Goal: Task Accomplishment & Management: Use online tool/utility

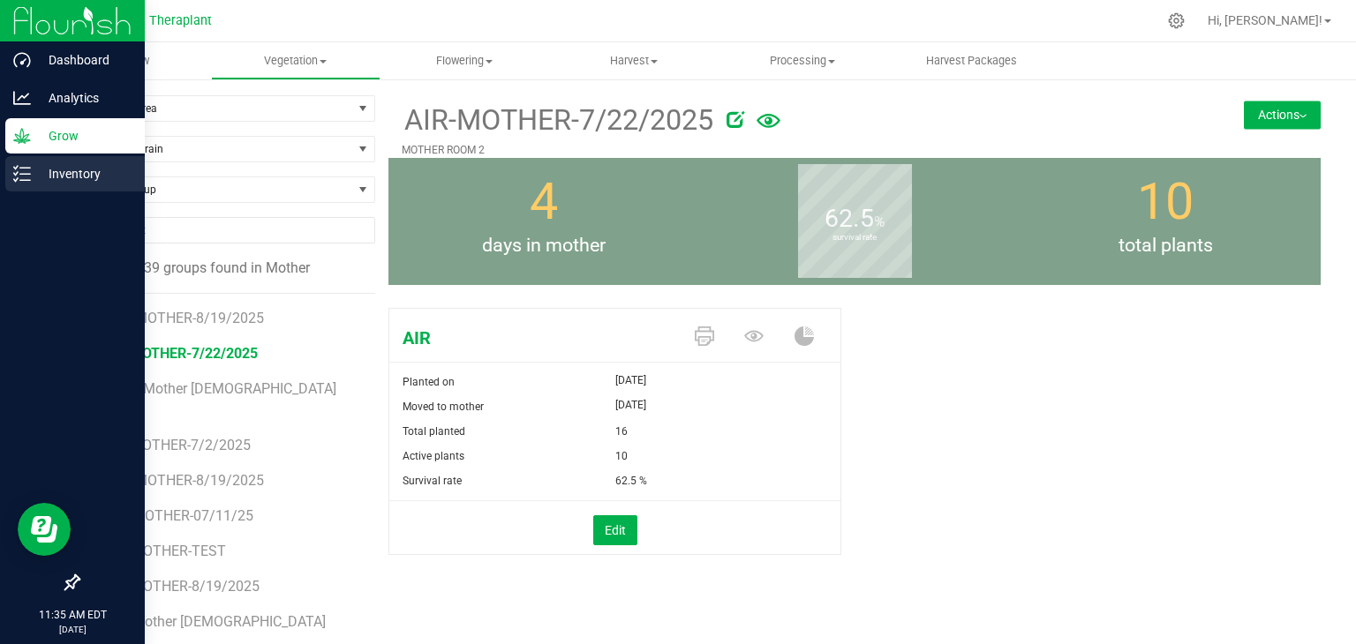
click at [28, 177] on icon at bounding box center [22, 174] width 18 height 18
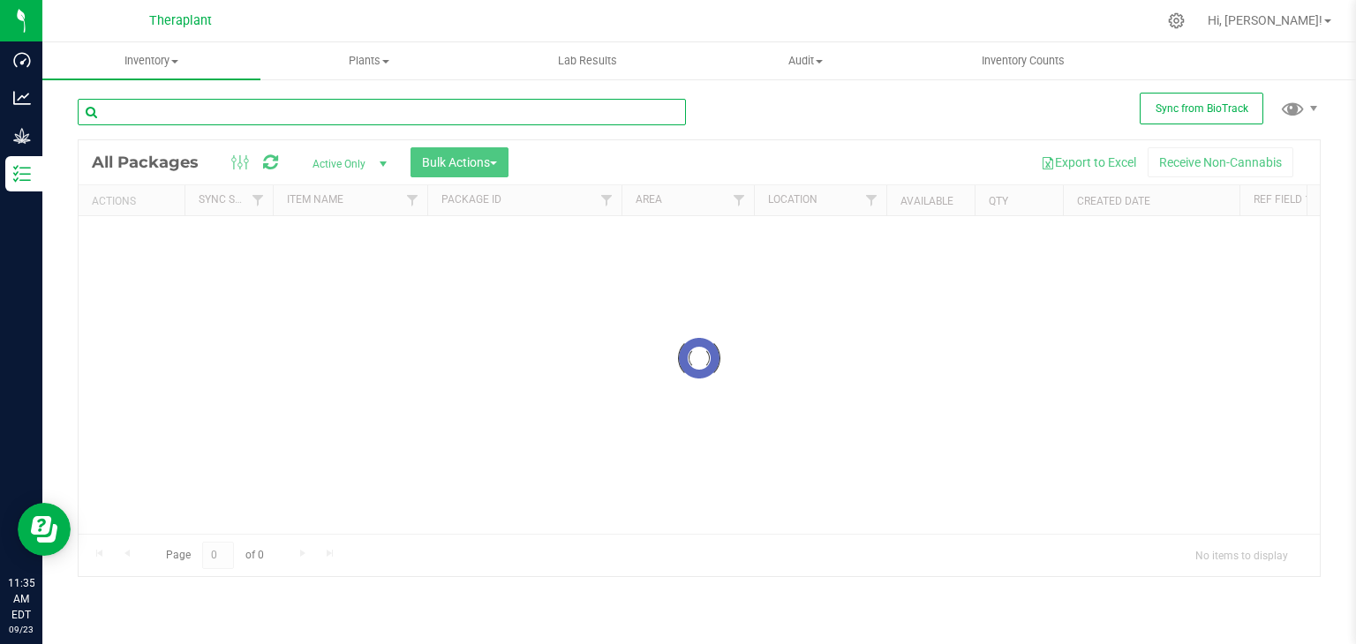
click at [261, 110] on input "text" at bounding box center [382, 112] width 608 height 26
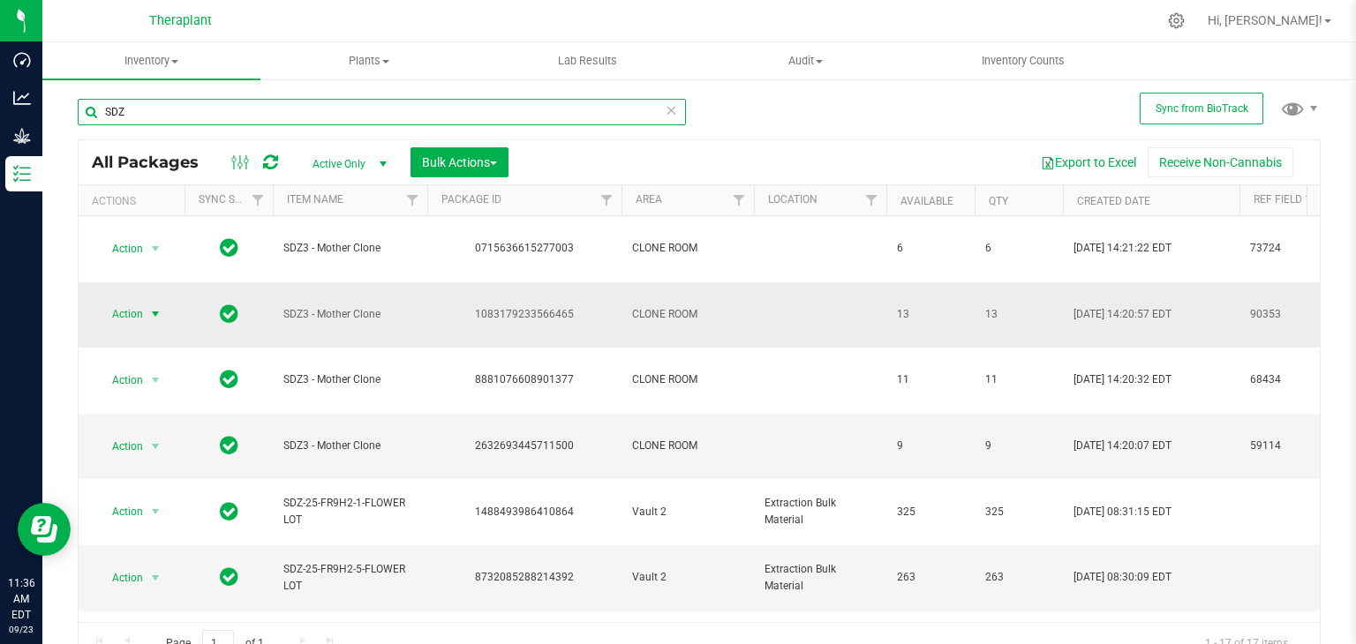
type input "SDZ"
click at [157, 307] on span "select" at bounding box center [155, 314] width 14 height 14
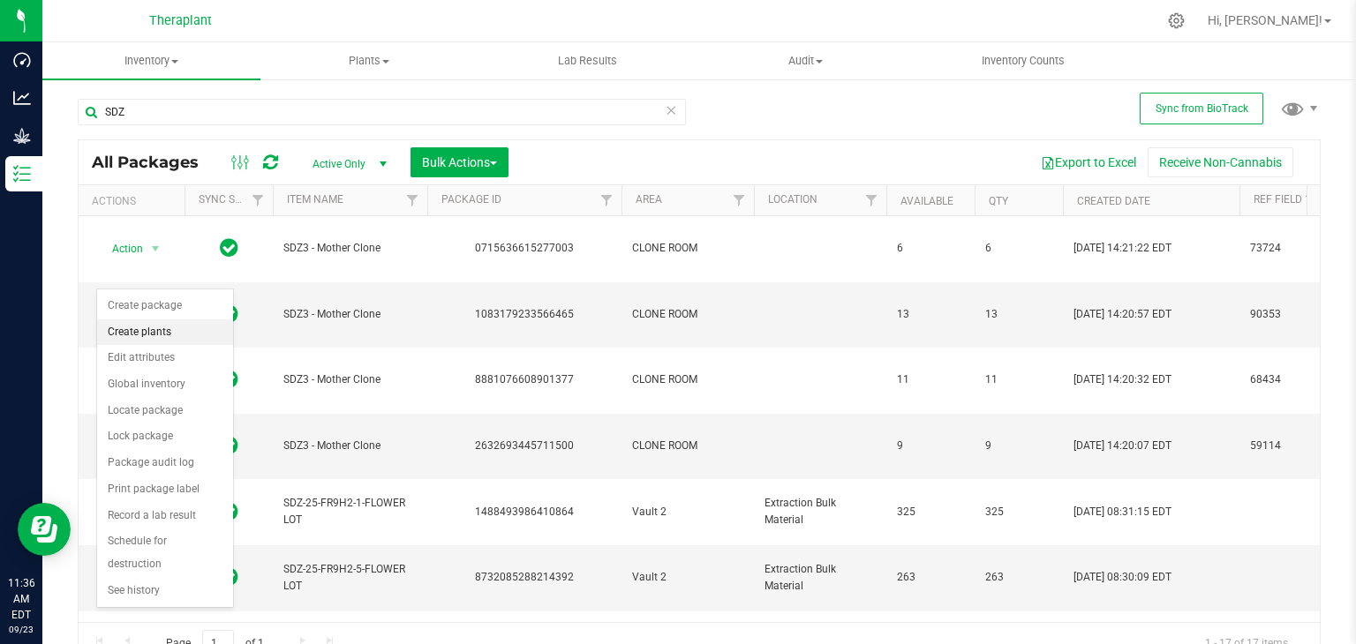
click at [155, 329] on li "Create plants" at bounding box center [165, 333] width 136 height 26
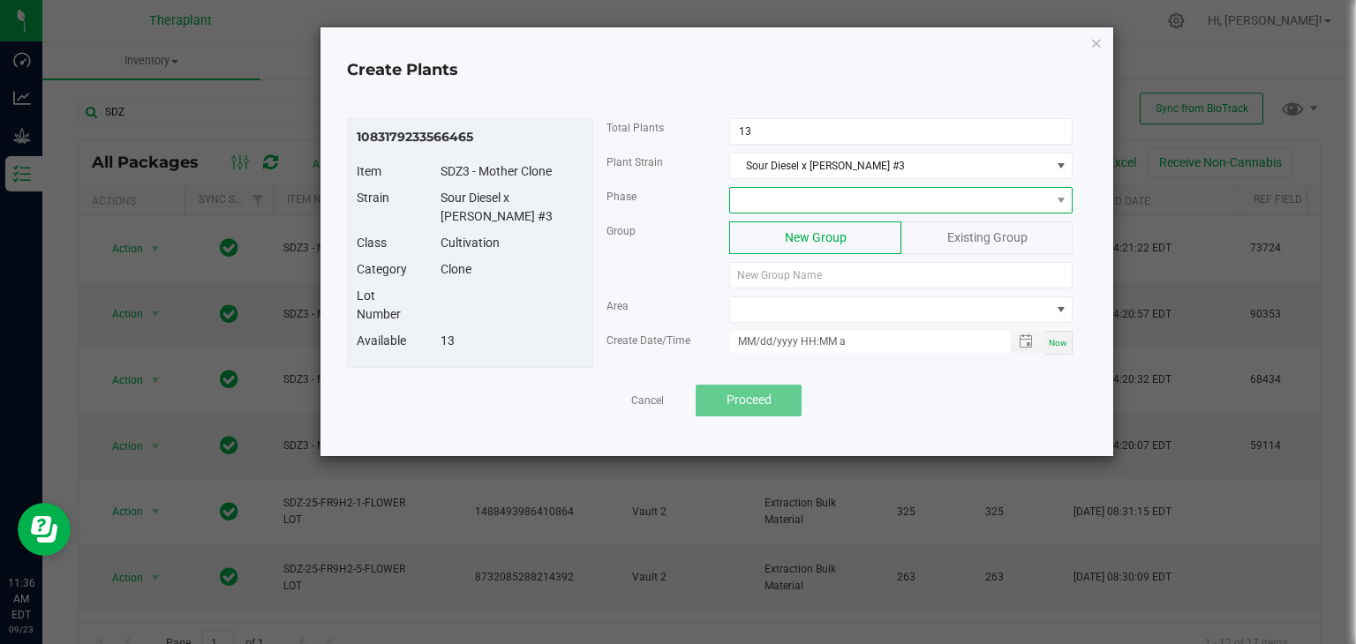
click at [844, 200] on span at bounding box center [890, 200] width 320 height 25
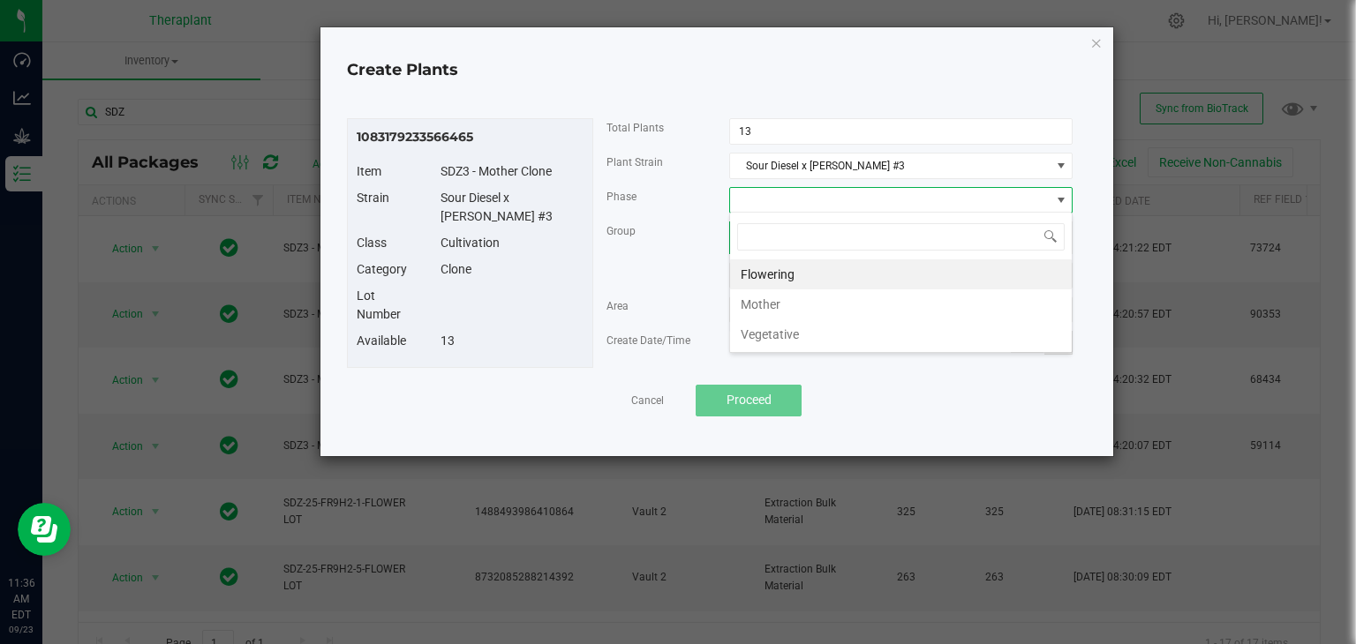
scroll to position [26, 343]
click at [772, 306] on li "Mother" at bounding box center [901, 305] width 342 height 30
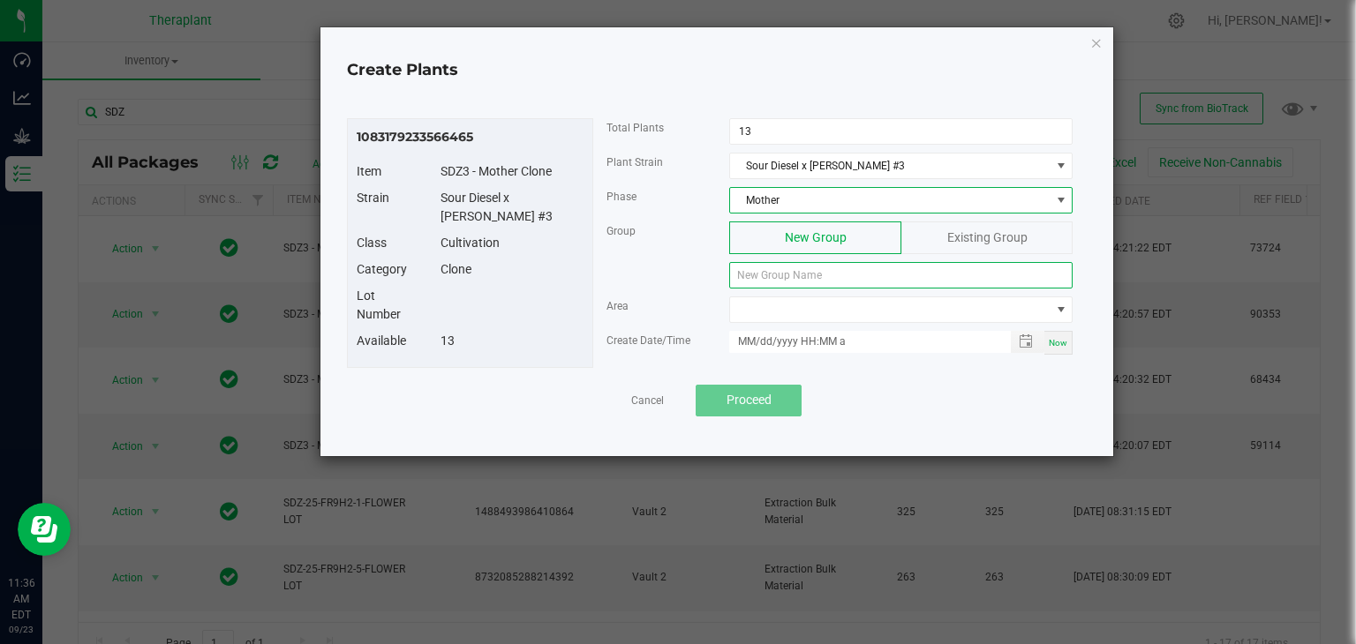
click at [802, 275] on input at bounding box center [900, 275] width 343 height 26
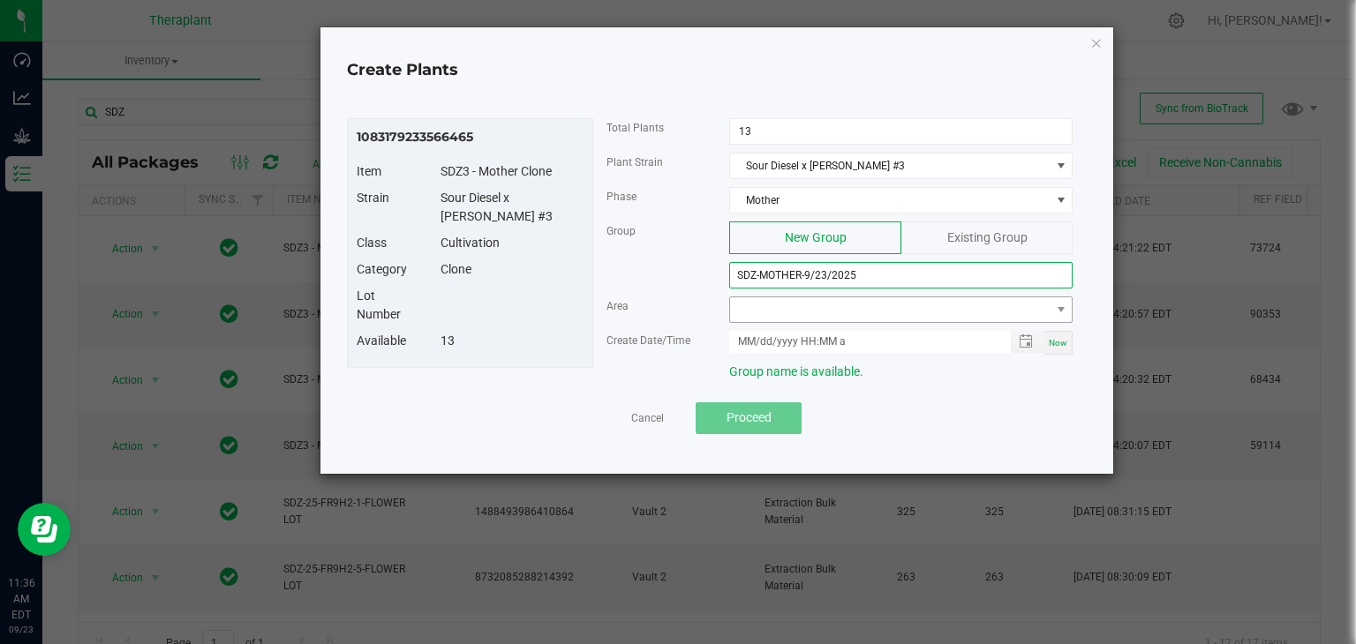
type input "SDZ-MOTHER-9/23/2025"
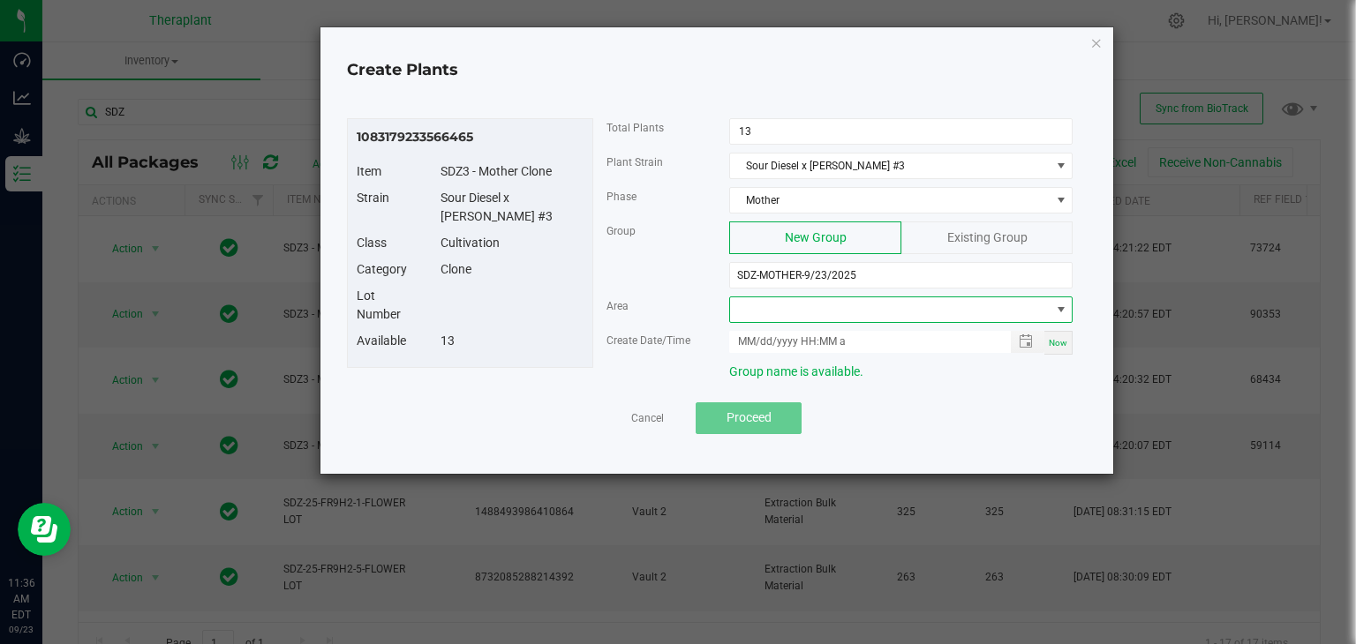
click at [773, 315] on span at bounding box center [890, 309] width 320 height 25
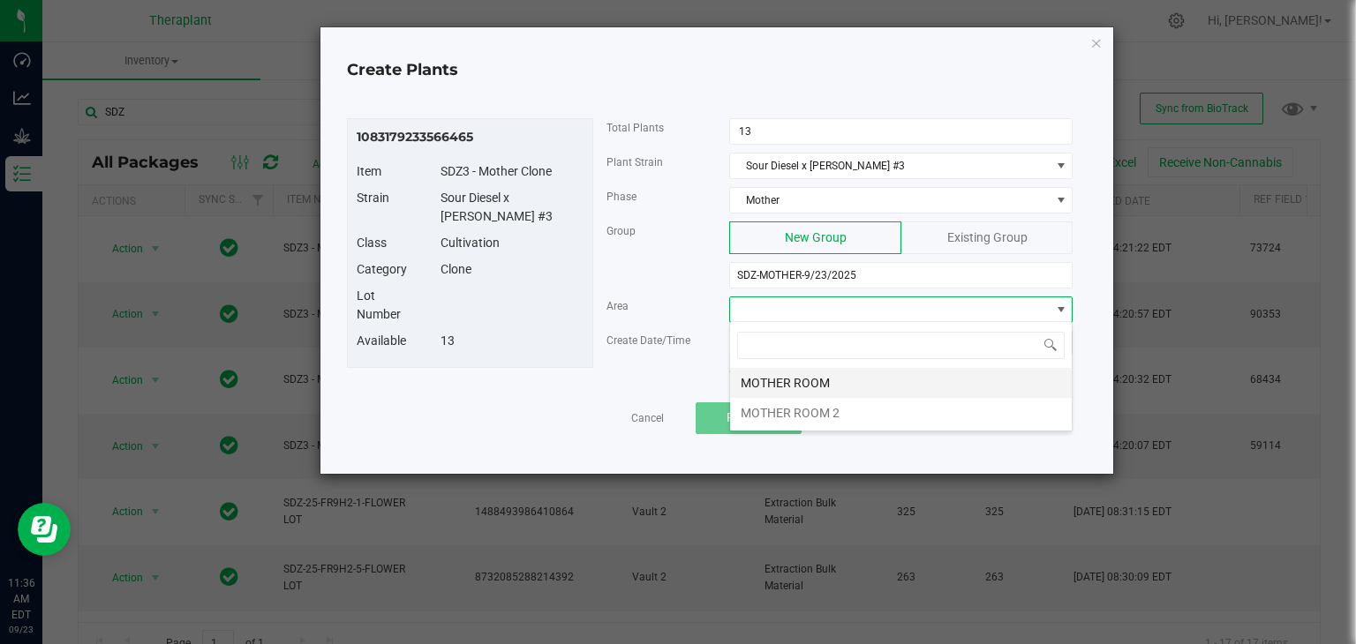
click at [769, 389] on li "MOTHER ROOM" at bounding box center [901, 383] width 342 height 30
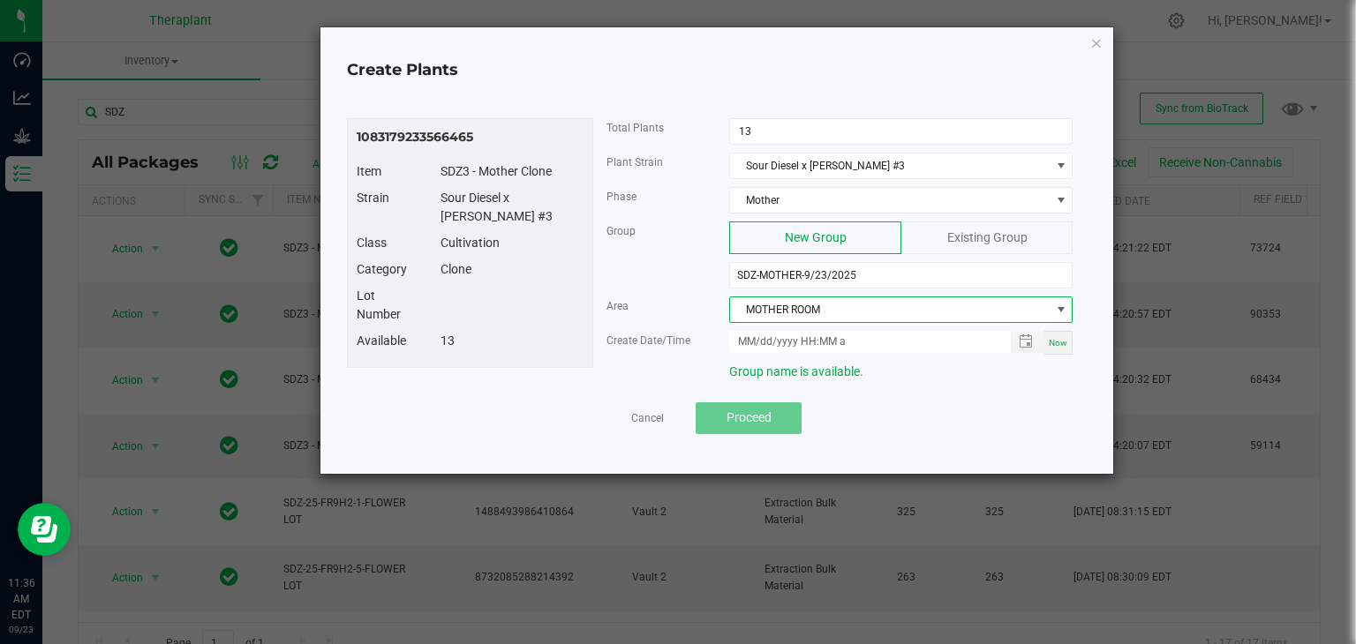
click at [1057, 340] on span "Now" at bounding box center [1058, 343] width 19 height 10
type input "[DATE] 11:36 AM"
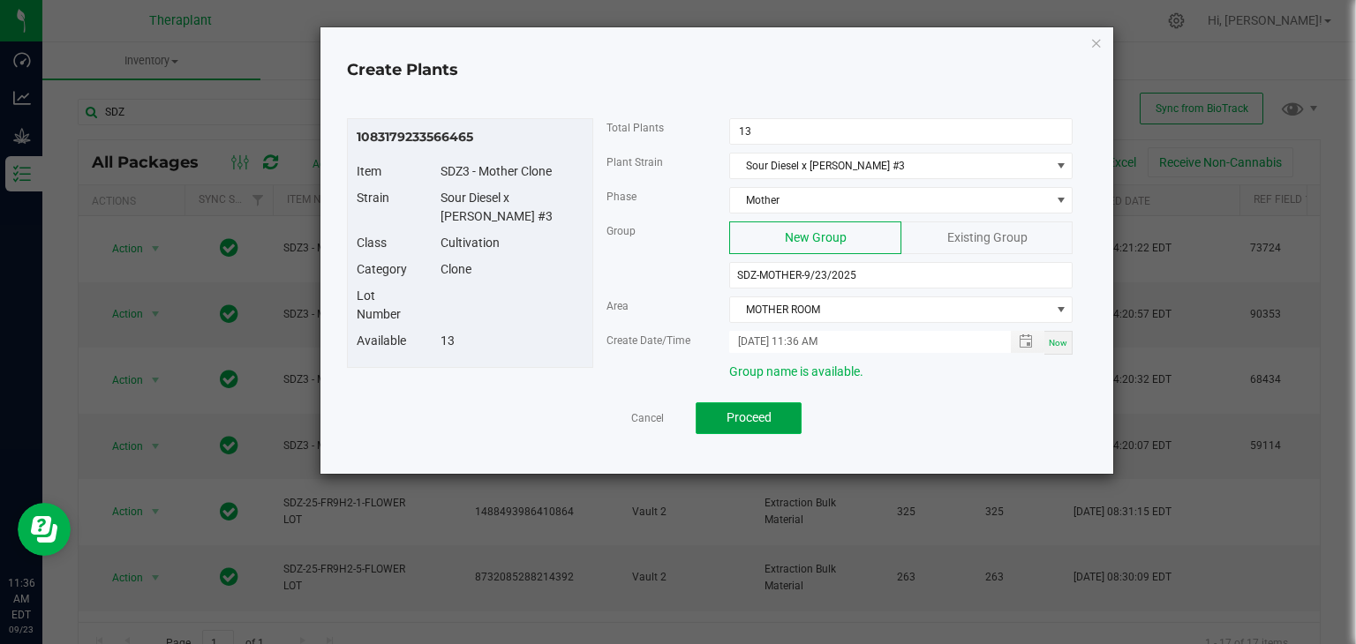
click at [756, 420] on span "Proceed" at bounding box center [749, 417] width 45 height 14
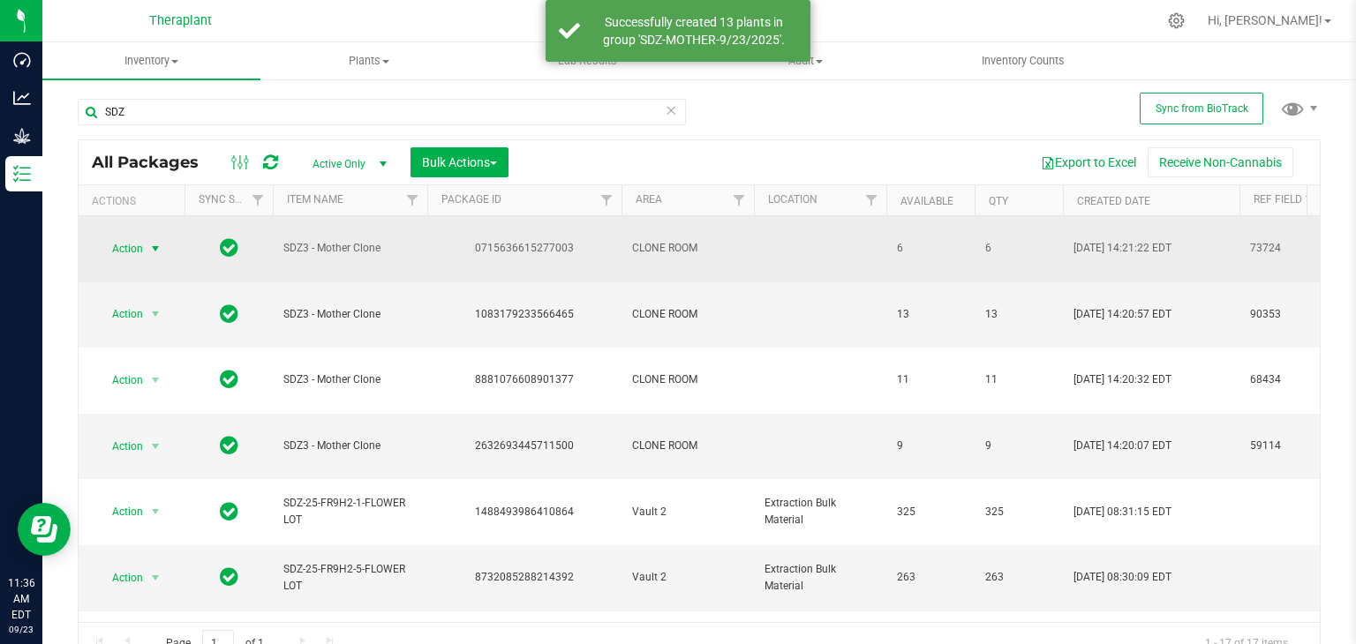
click at [157, 242] on span "select" at bounding box center [155, 249] width 14 height 14
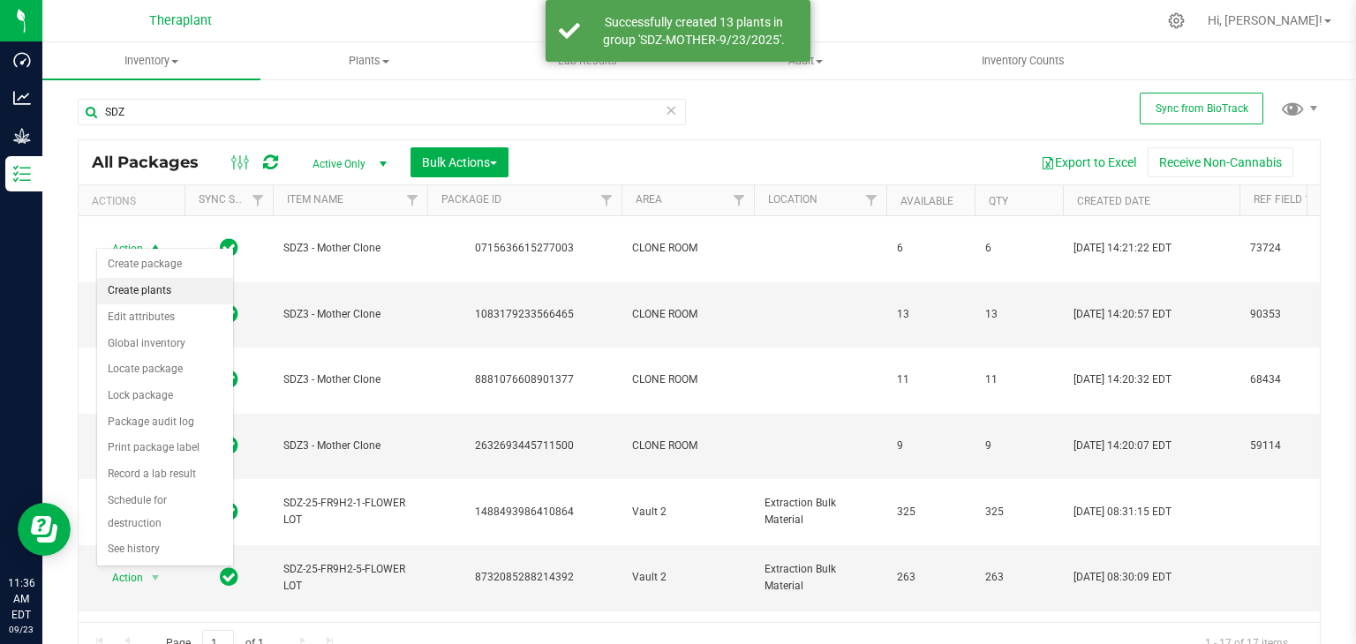
click at [157, 294] on li "Create plants" at bounding box center [165, 291] width 136 height 26
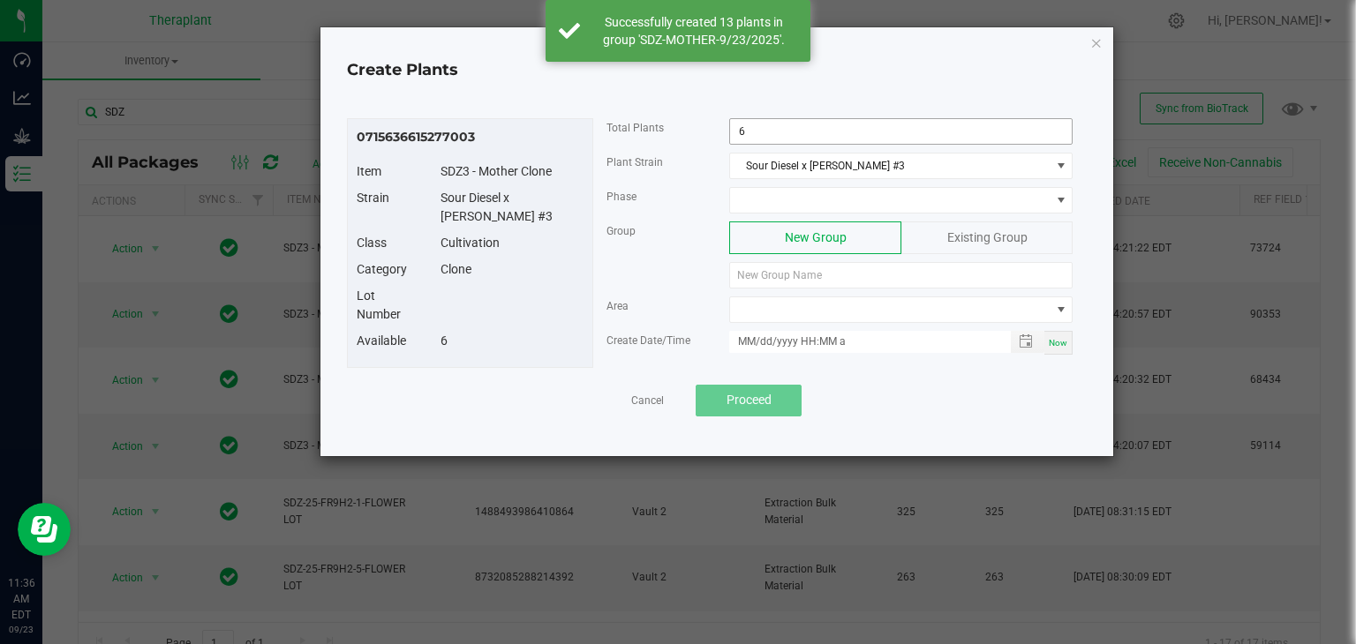
click at [759, 133] on input "6" at bounding box center [901, 131] width 342 height 25
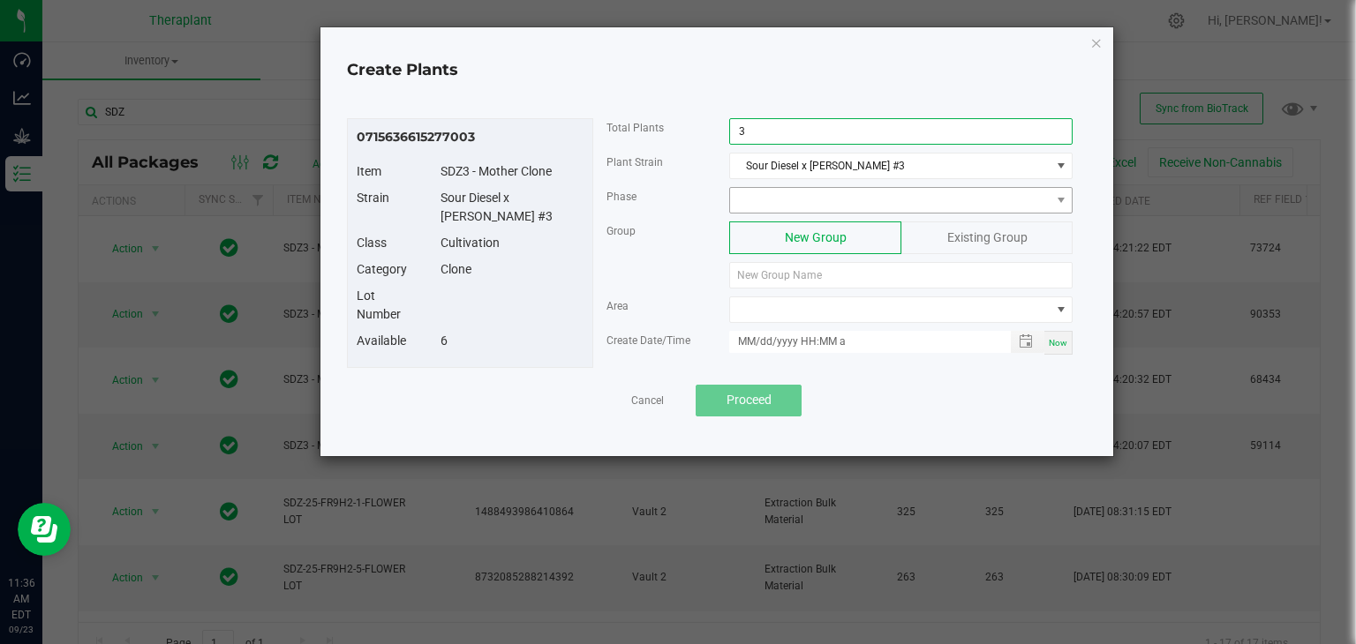
type input "3"
click at [795, 206] on span at bounding box center [890, 200] width 320 height 25
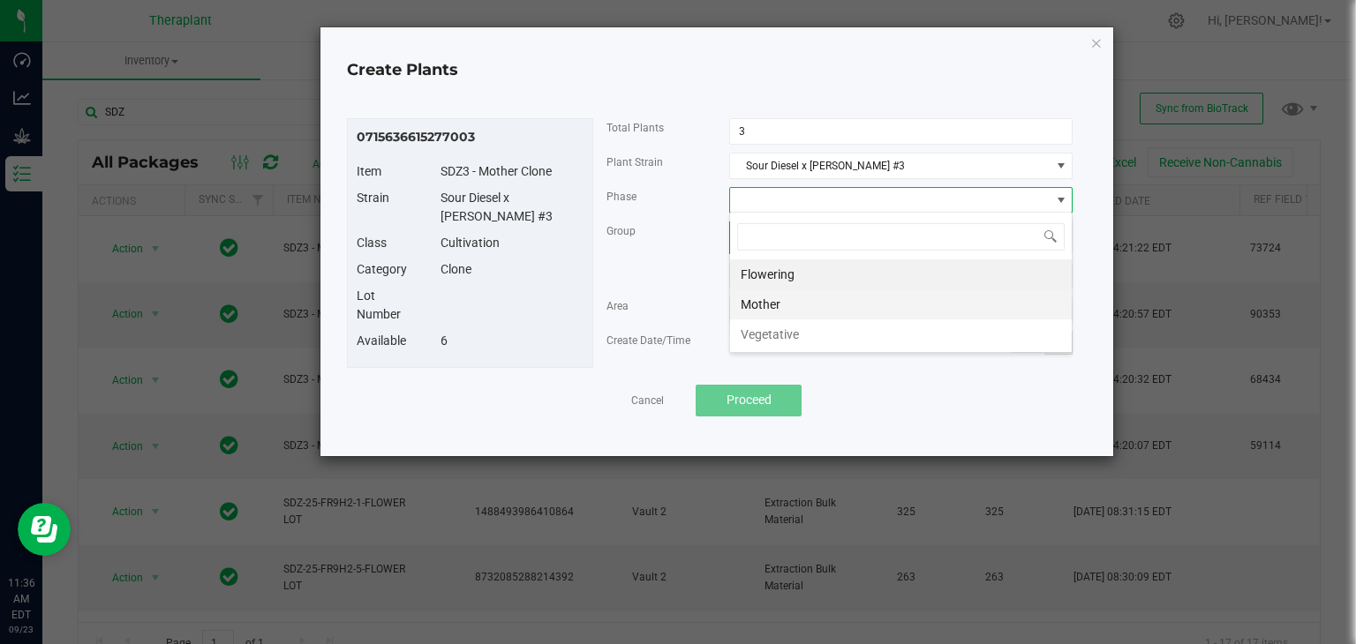
click at [754, 308] on li "Mother" at bounding box center [901, 305] width 342 height 30
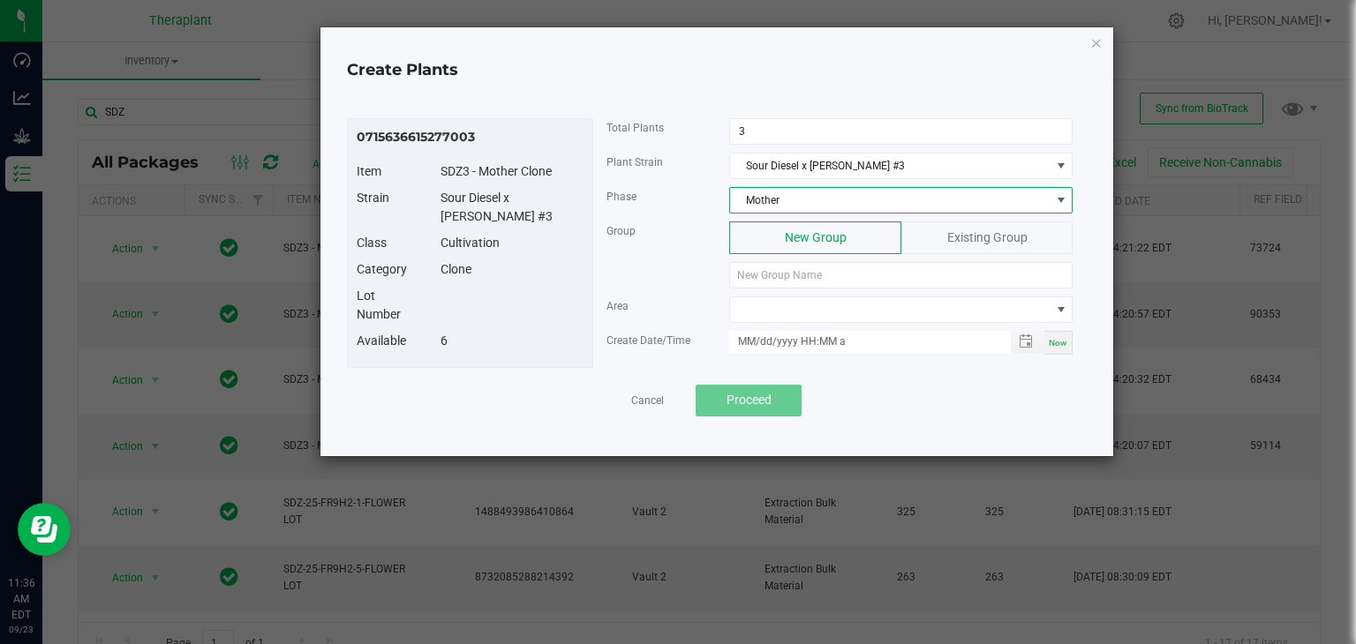
click at [918, 237] on div "Existing Group" at bounding box center [986, 238] width 171 height 33
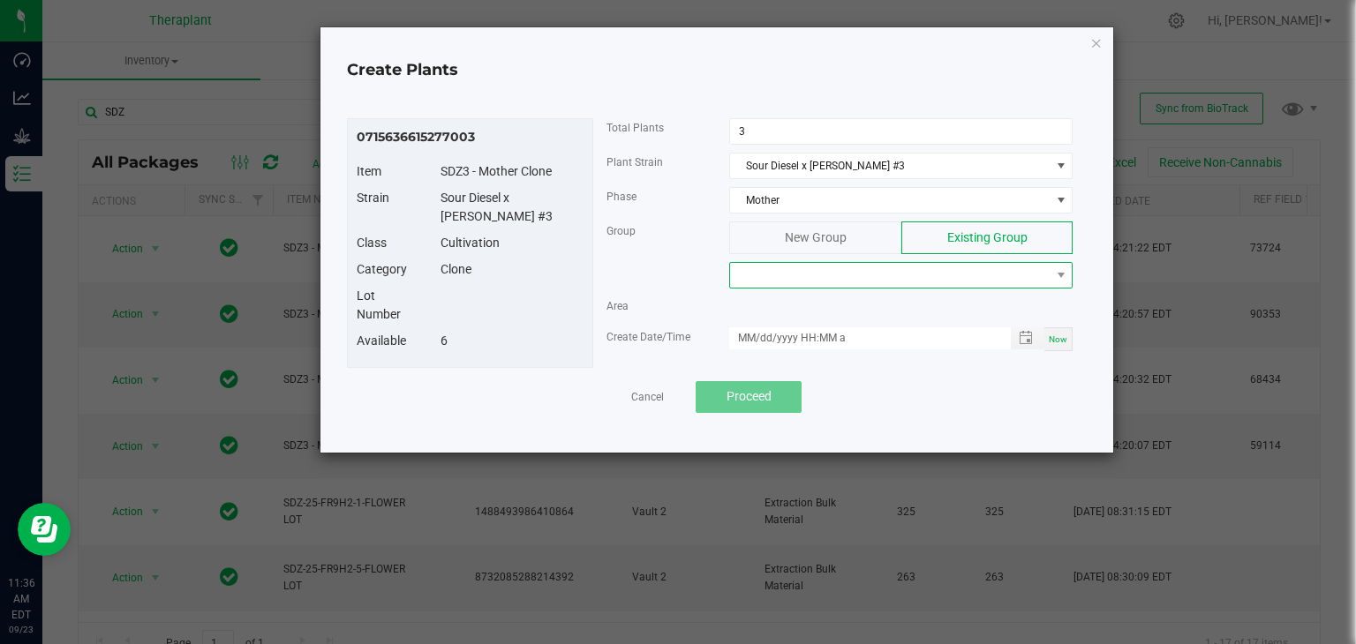
click at [900, 268] on span at bounding box center [890, 275] width 320 height 25
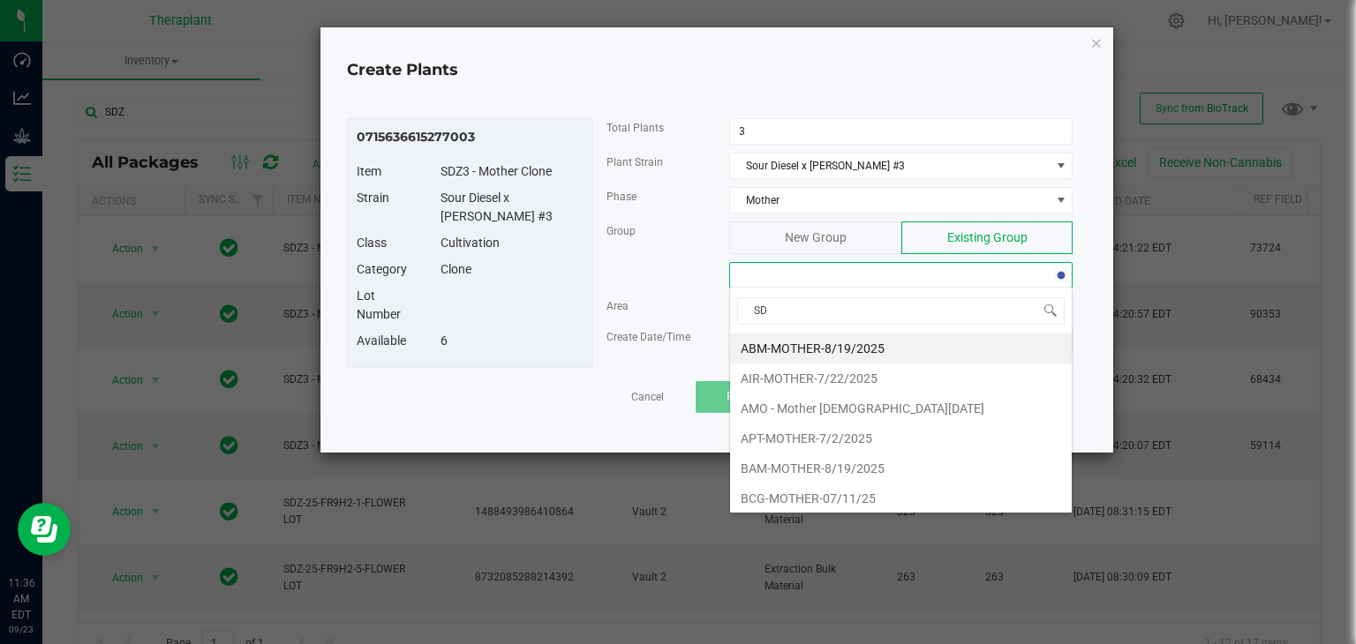
type input "SDZ"
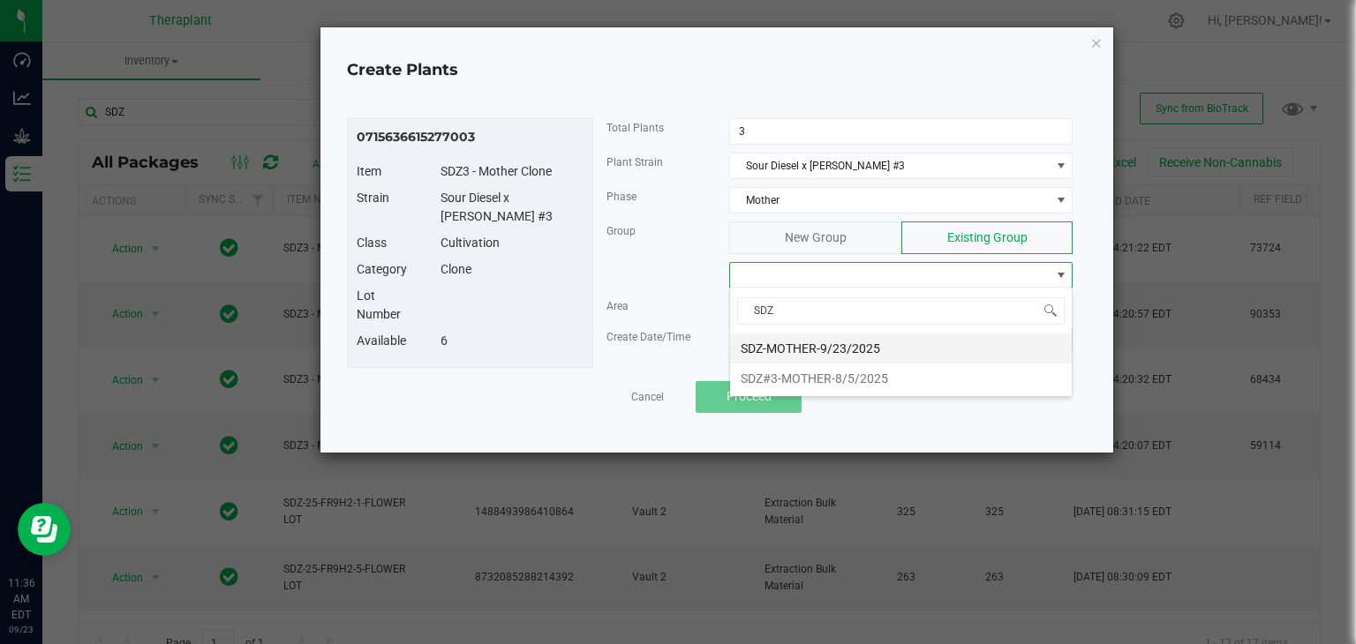
click at [850, 349] on li "SDZ-MOTHER-9/23/2025" at bounding box center [901, 349] width 342 height 30
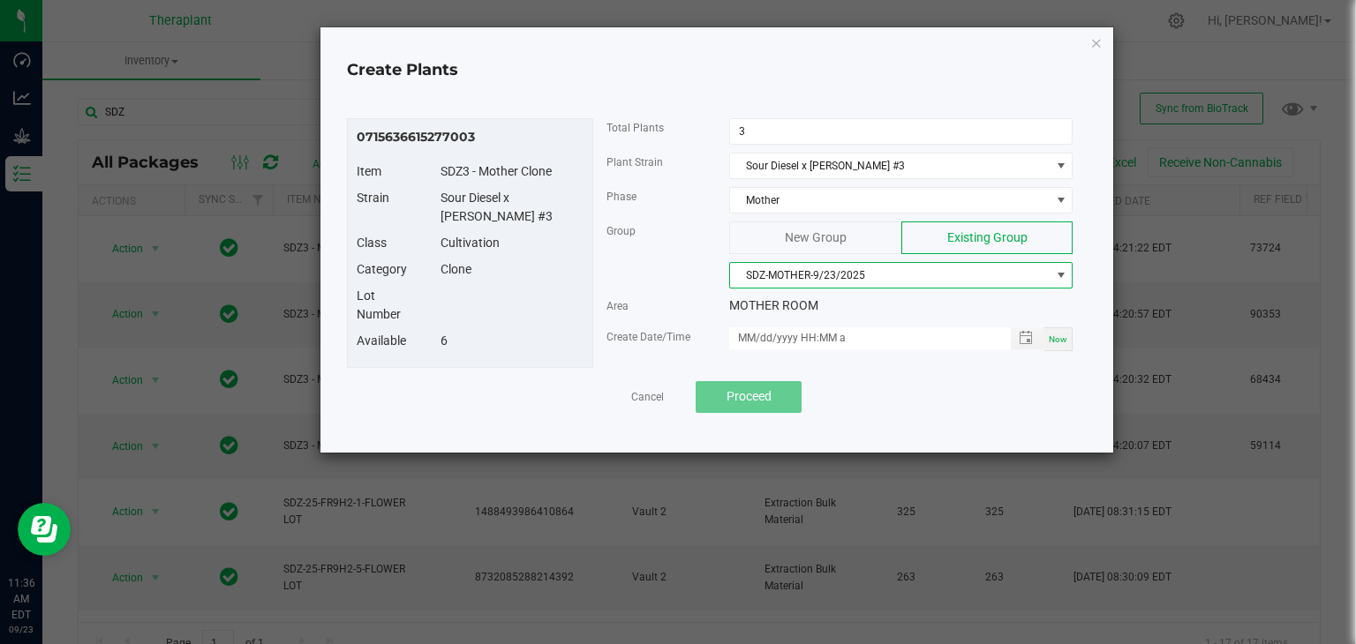
click at [1066, 335] on span "Now" at bounding box center [1058, 340] width 19 height 10
type input "[DATE] 11:36 AM"
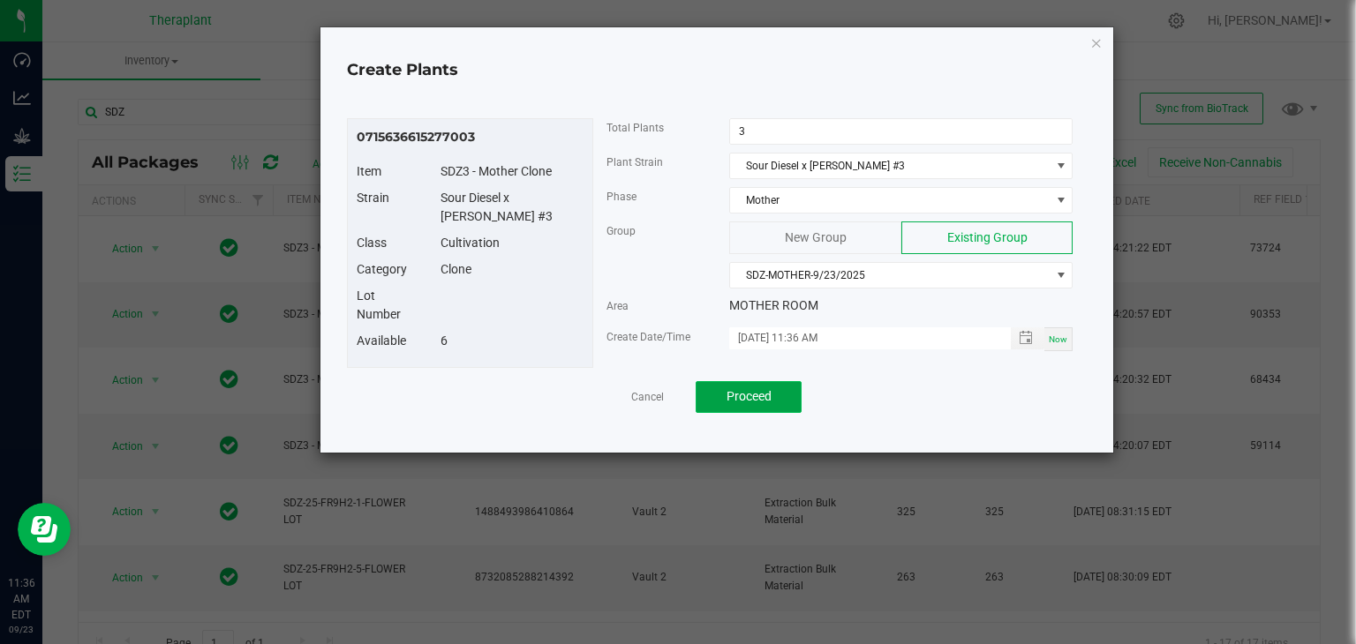
click at [770, 400] on span "Proceed" at bounding box center [749, 396] width 45 height 14
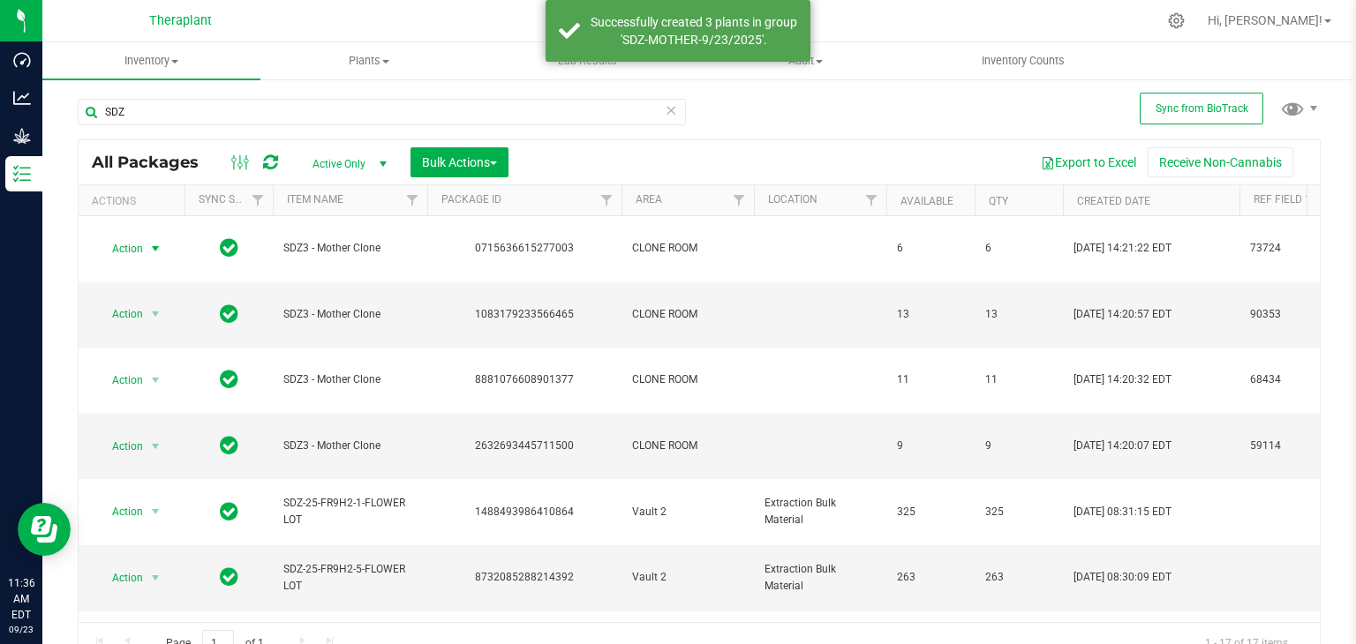
click at [670, 109] on icon at bounding box center [671, 109] width 12 height 21
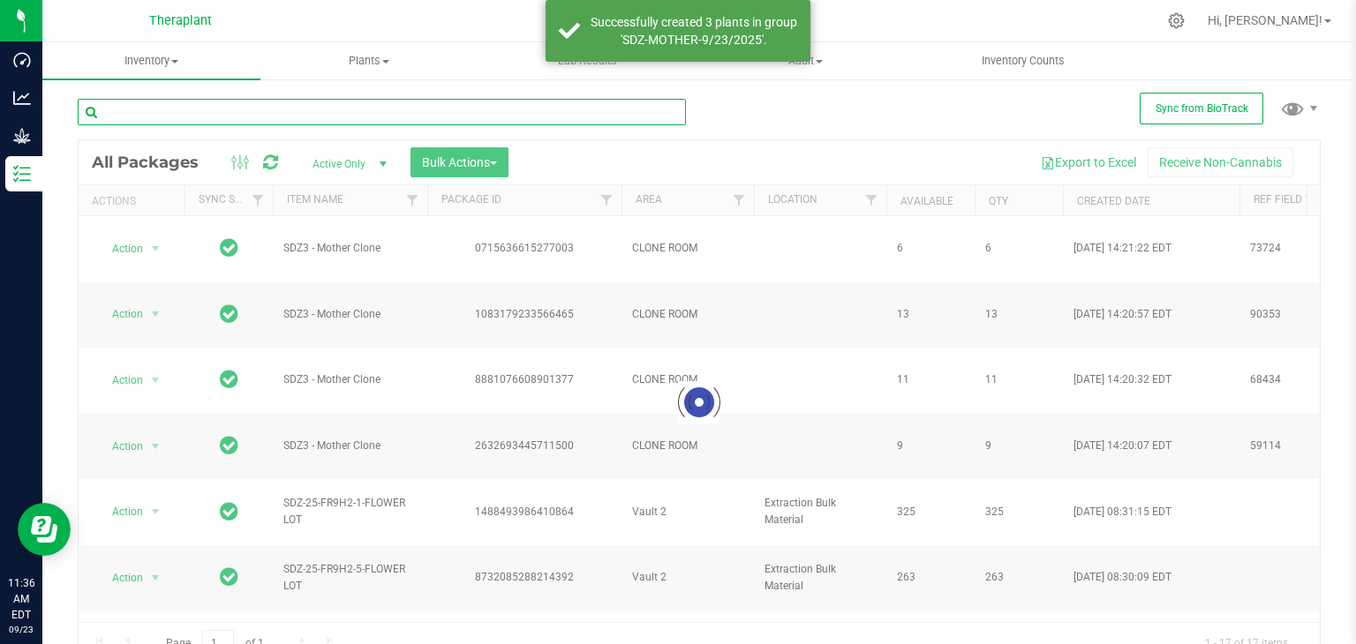
click at [252, 115] on input "text" at bounding box center [382, 112] width 608 height 26
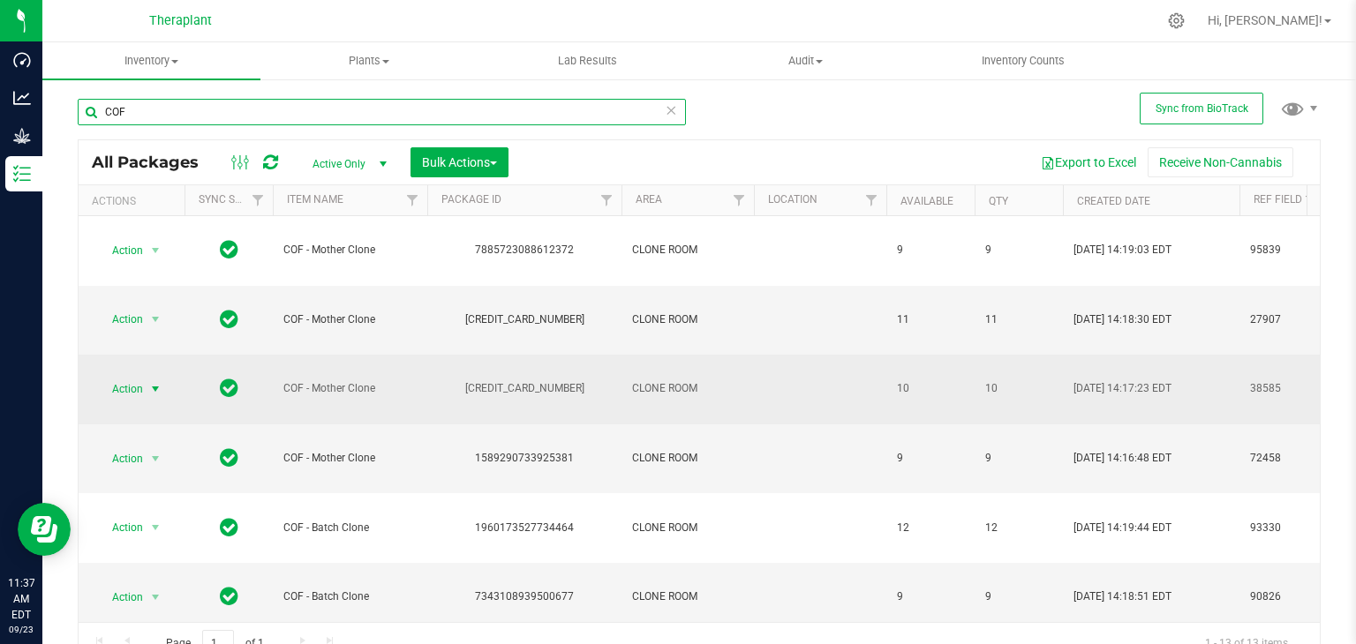
type input "COF"
click at [156, 389] on span "select" at bounding box center [155, 389] width 14 height 14
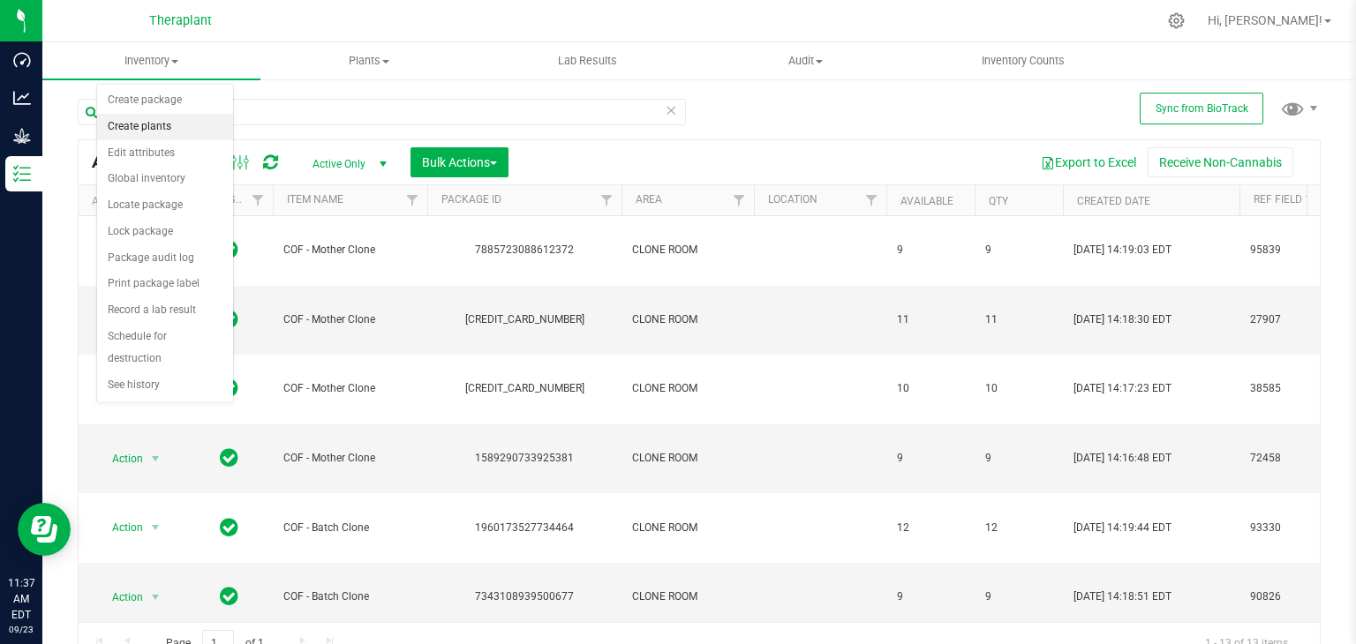
click at [155, 124] on li "Create plants" at bounding box center [165, 127] width 136 height 26
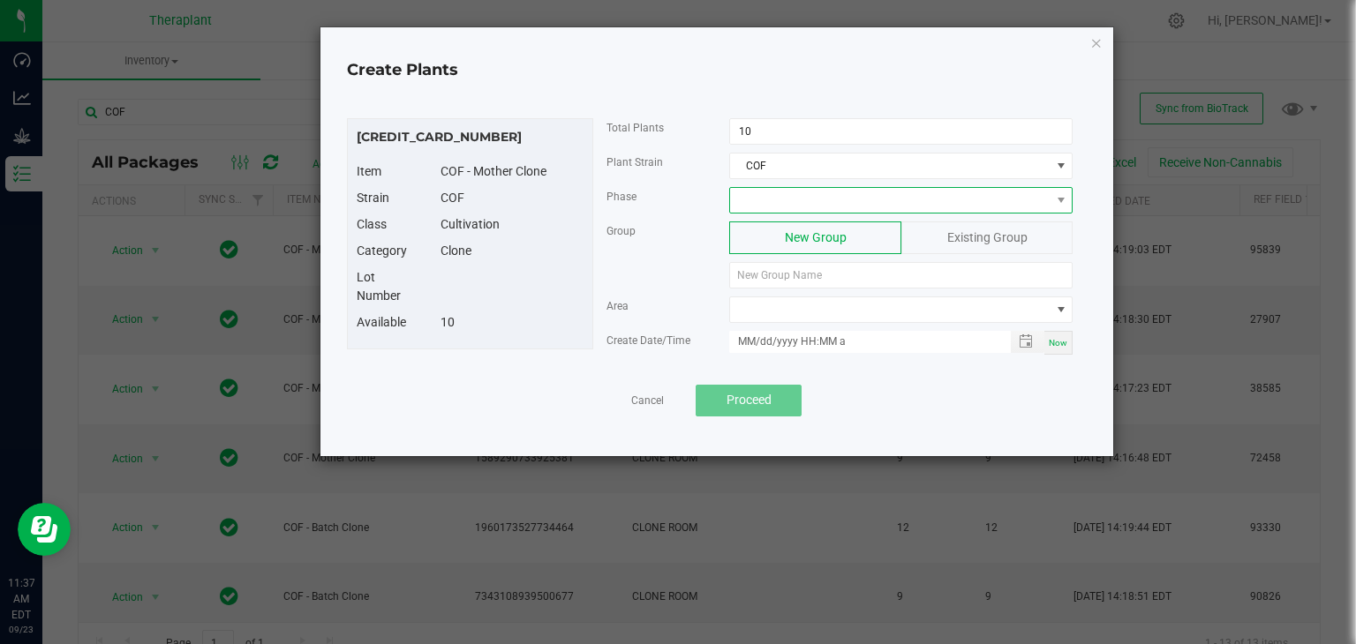
click at [806, 201] on span at bounding box center [890, 200] width 320 height 25
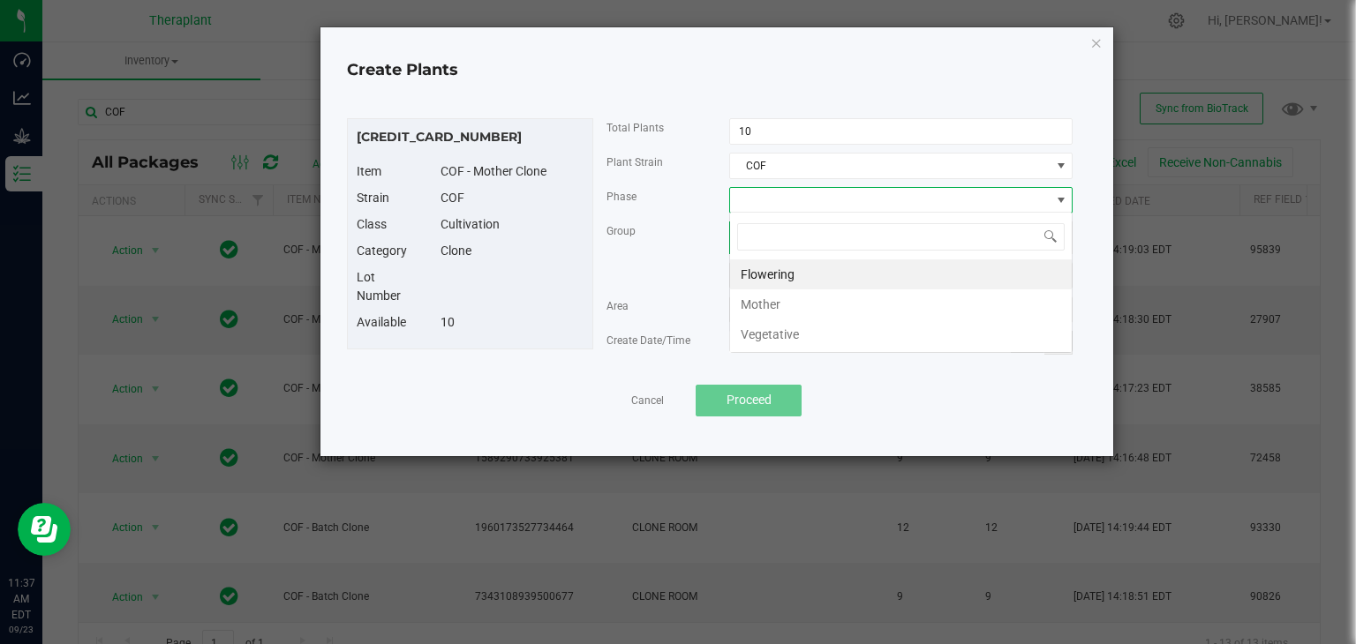
scroll to position [26, 343]
click at [757, 305] on li "Mother" at bounding box center [901, 305] width 342 height 30
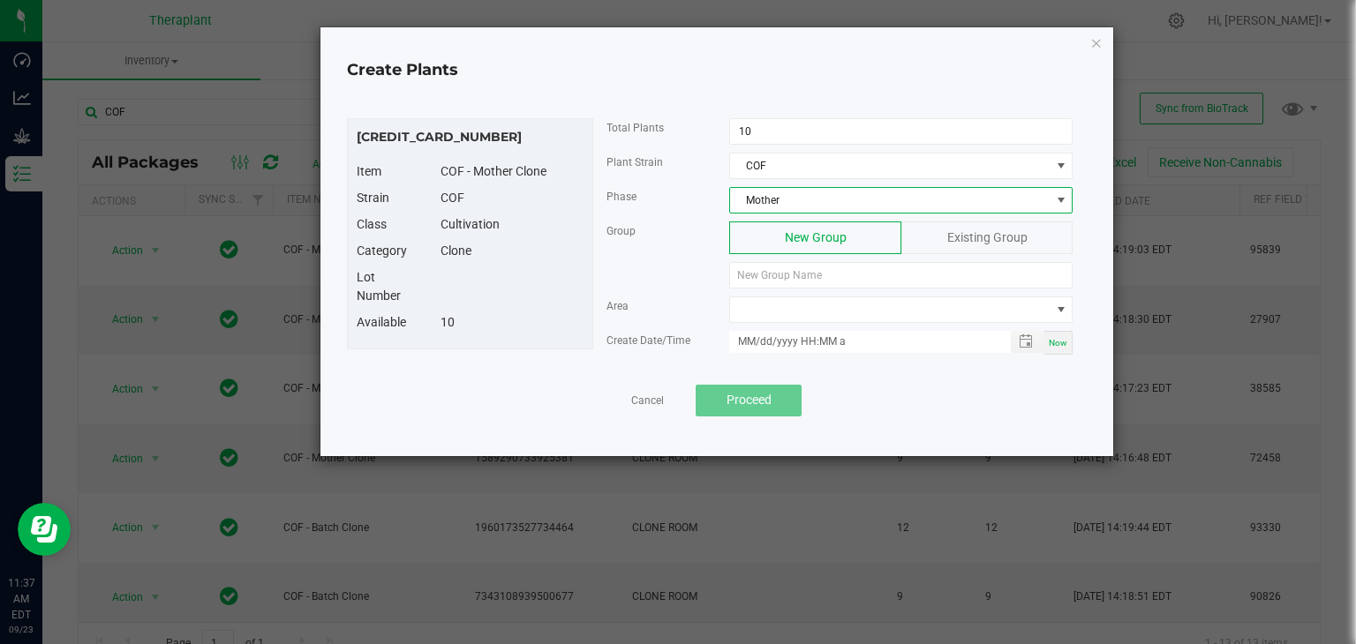
click at [765, 291] on div "Group New Group Existing Group" at bounding box center [839, 259] width 493 height 75
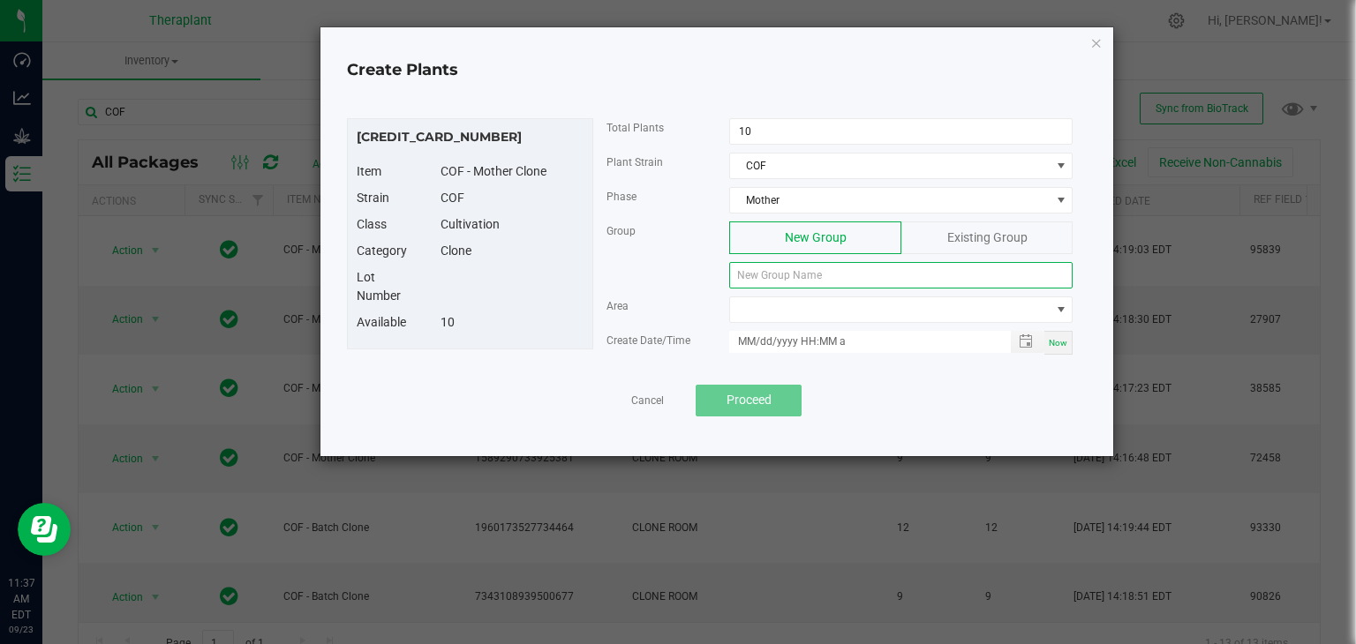
click at [755, 262] on input at bounding box center [900, 275] width 343 height 26
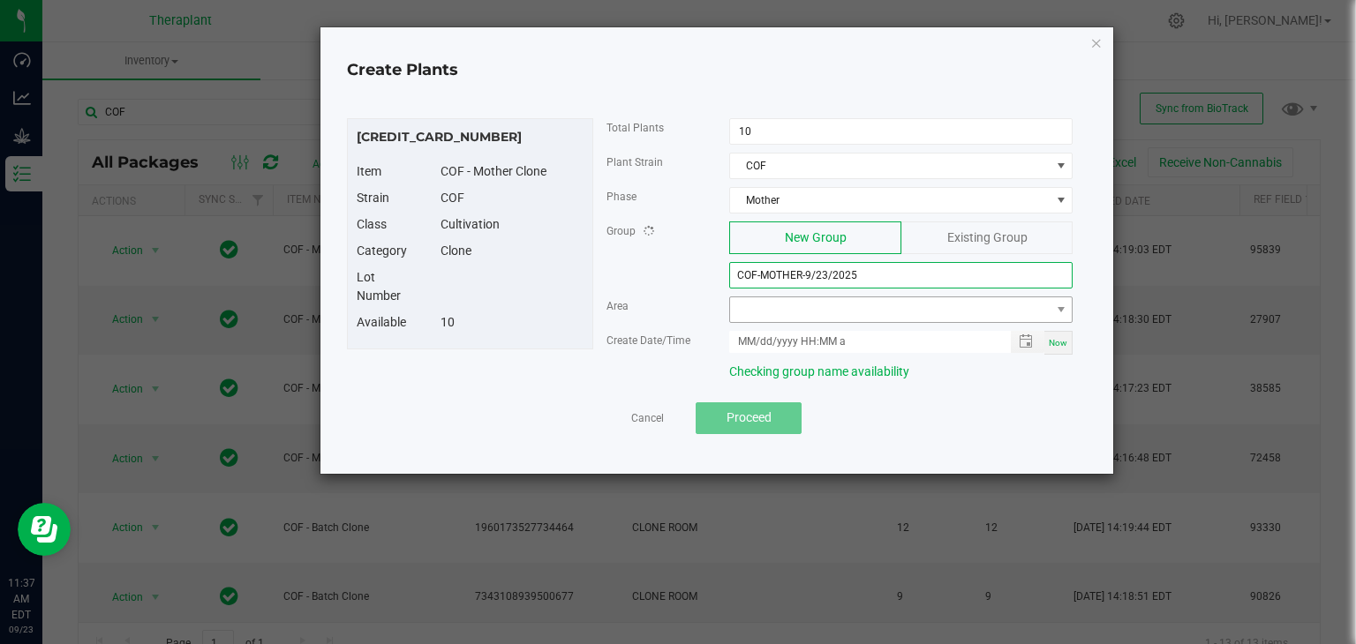
type input "COF-MOTHER-9/23/2025"
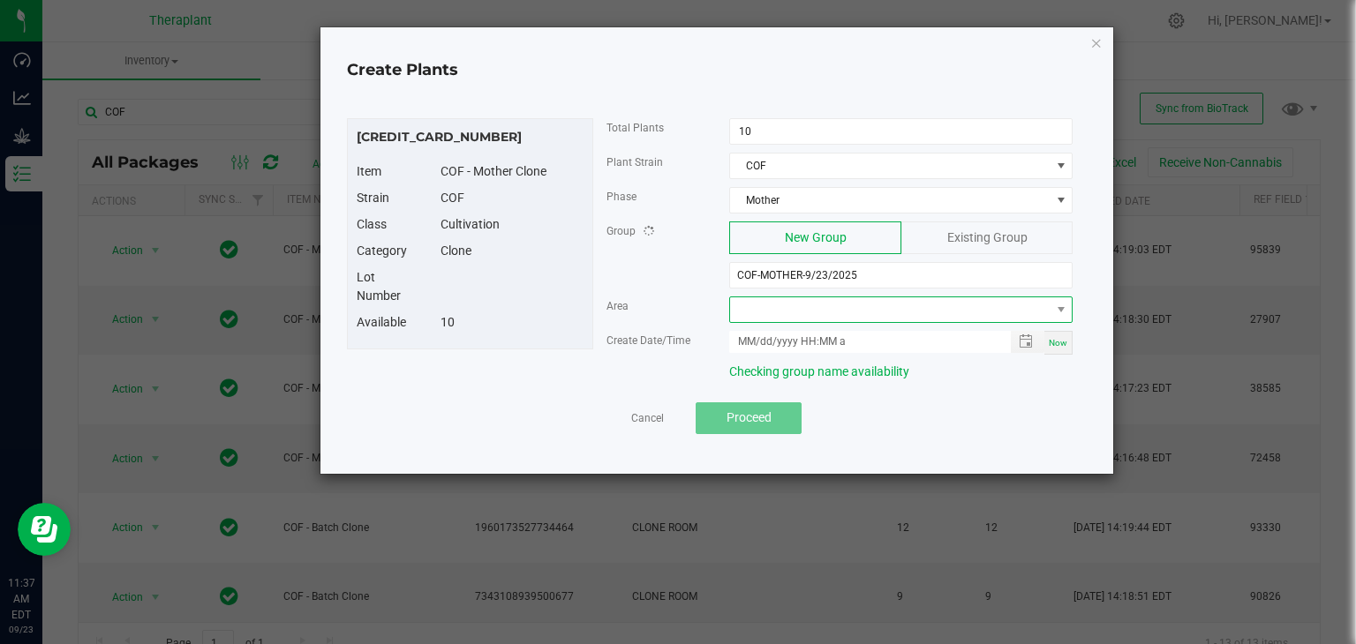
click at [770, 311] on span at bounding box center [890, 309] width 320 height 25
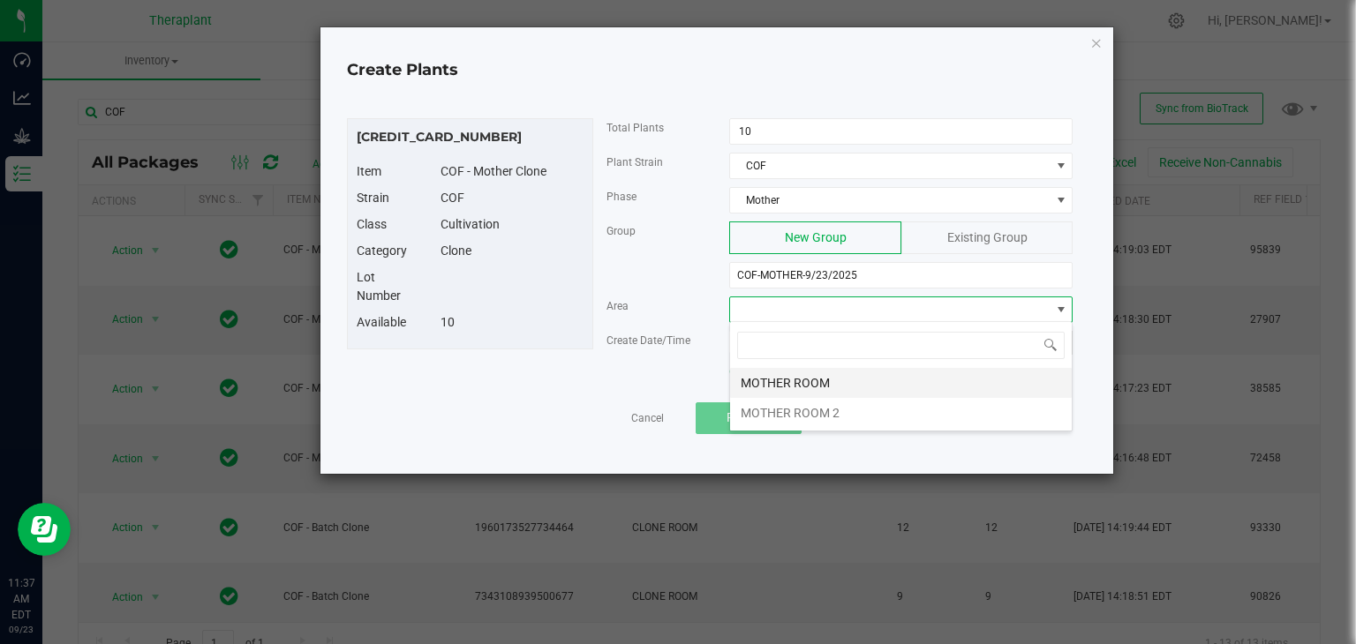
click at [787, 389] on li "MOTHER ROOM" at bounding box center [901, 383] width 342 height 30
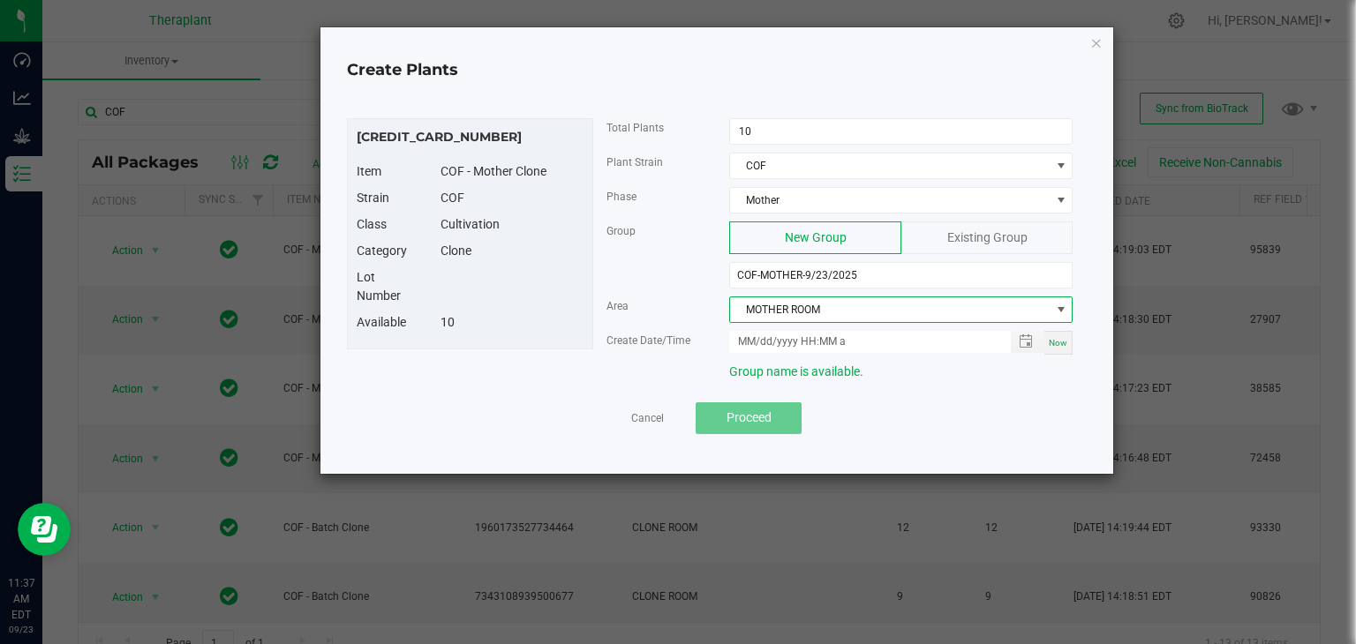
click at [1067, 340] on span "Now" at bounding box center [1058, 343] width 19 height 10
type input "[DATE] 11:37 AM"
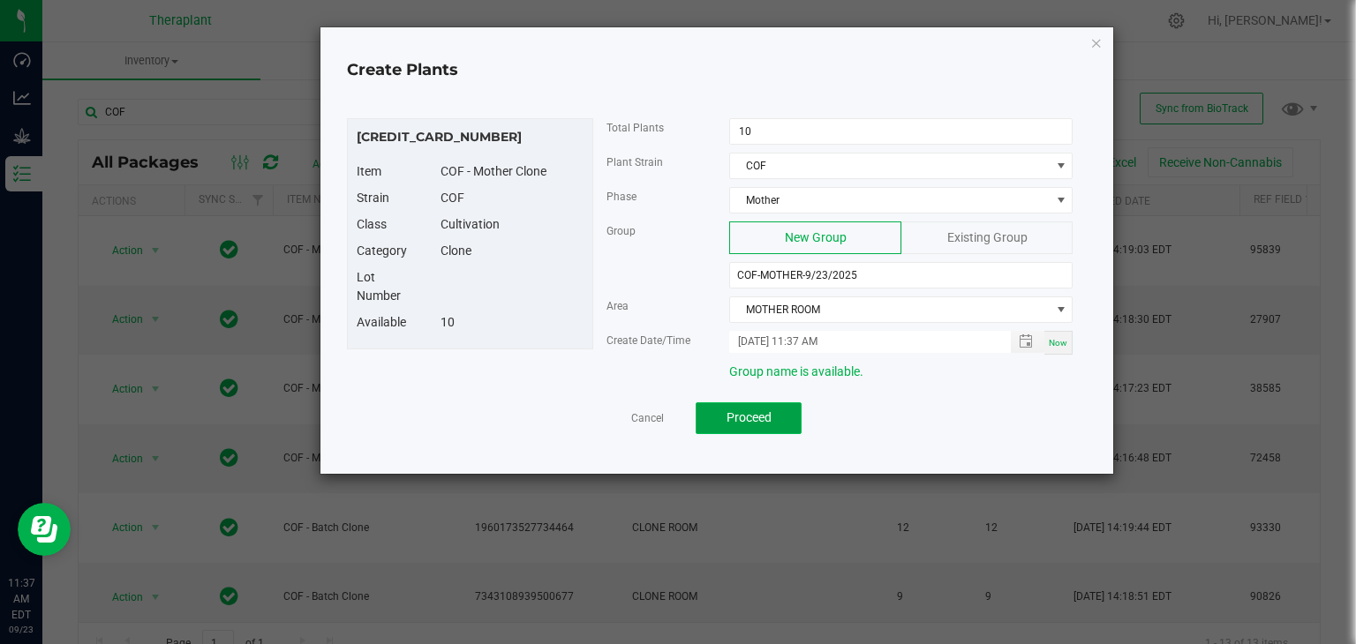
click at [760, 421] on span "Proceed" at bounding box center [749, 417] width 45 height 14
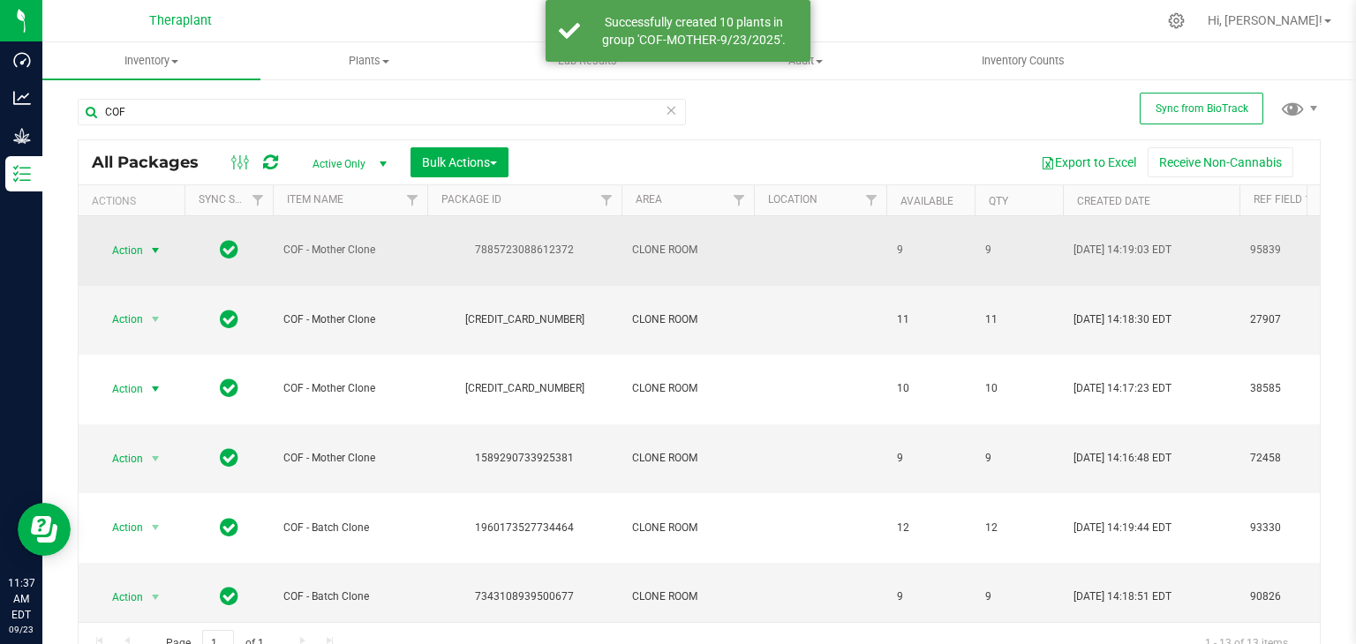
click at [155, 252] on span "select" at bounding box center [155, 251] width 14 height 14
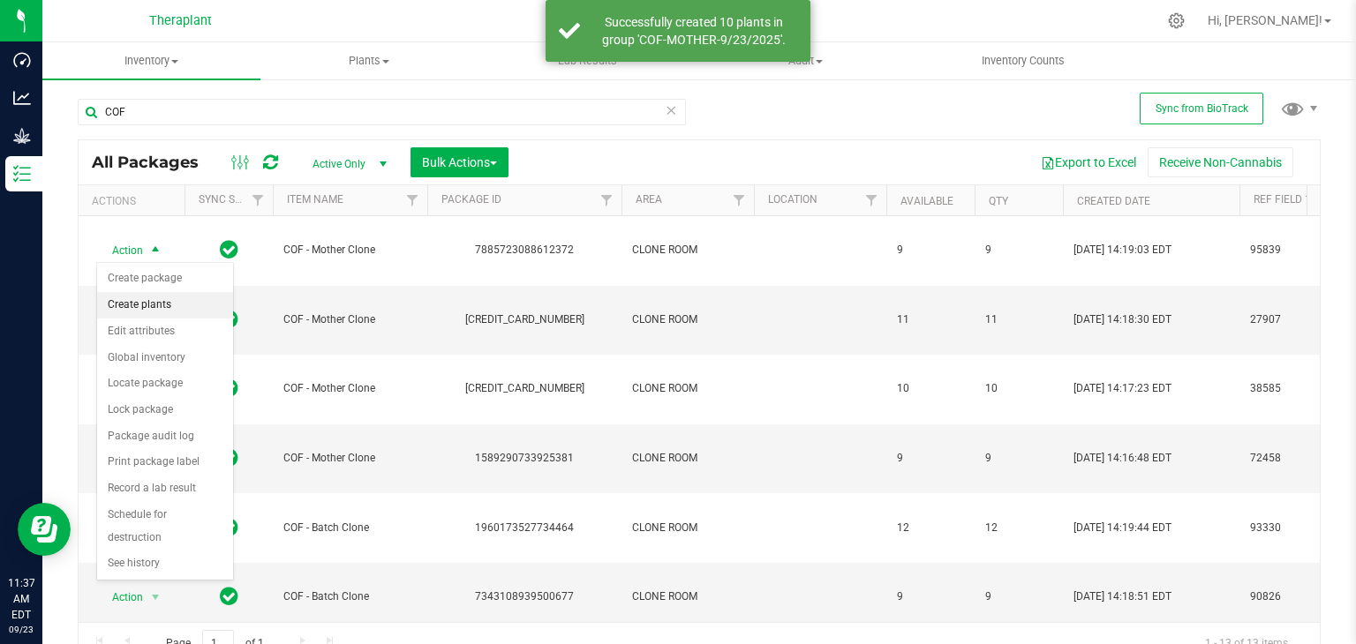
click at [152, 307] on li "Create plants" at bounding box center [165, 305] width 136 height 26
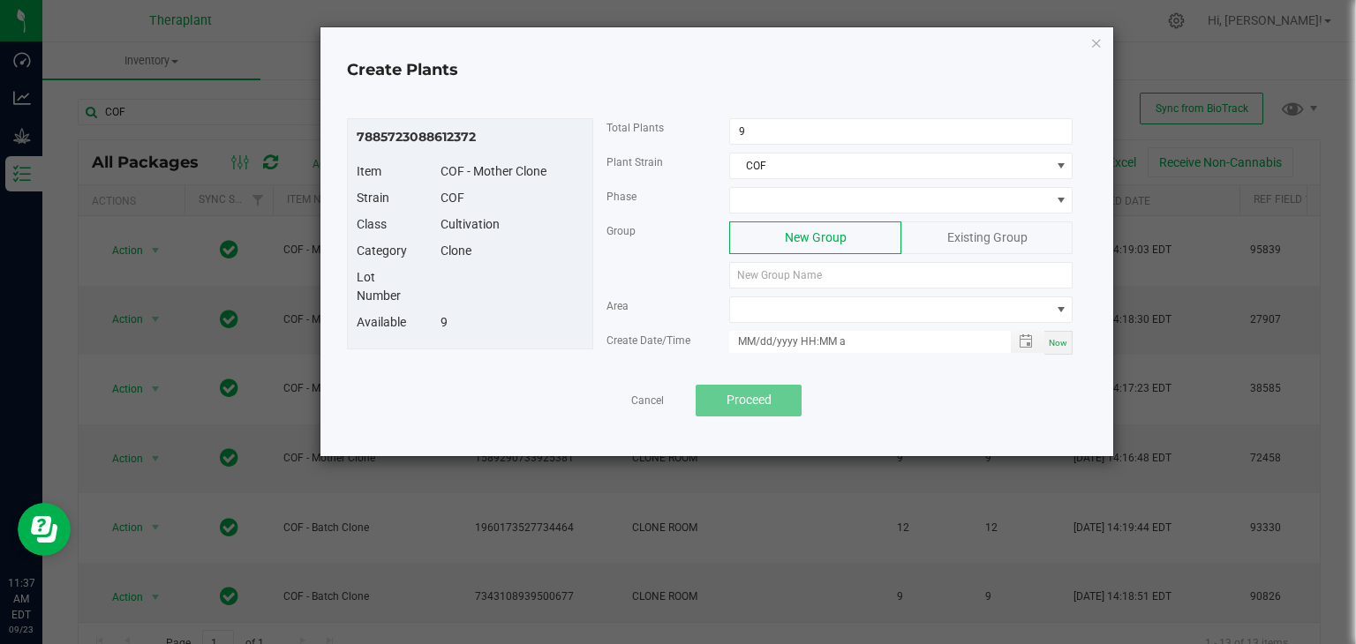
click at [793, 124] on input "9" at bounding box center [901, 131] width 342 height 25
type input "6"
click at [766, 202] on span at bounding box center [890, 200] width 320 height 25
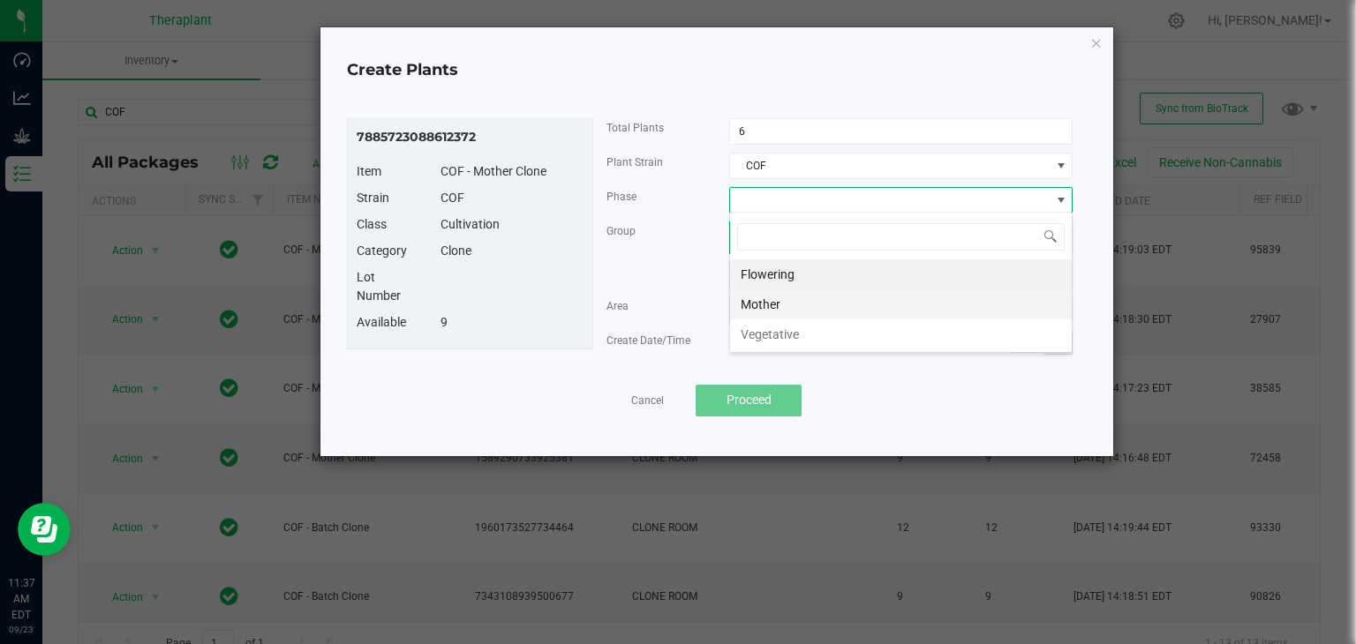
click at [766, 299] on li "Mother" at bounding box center [901, 305] width 342 height 30
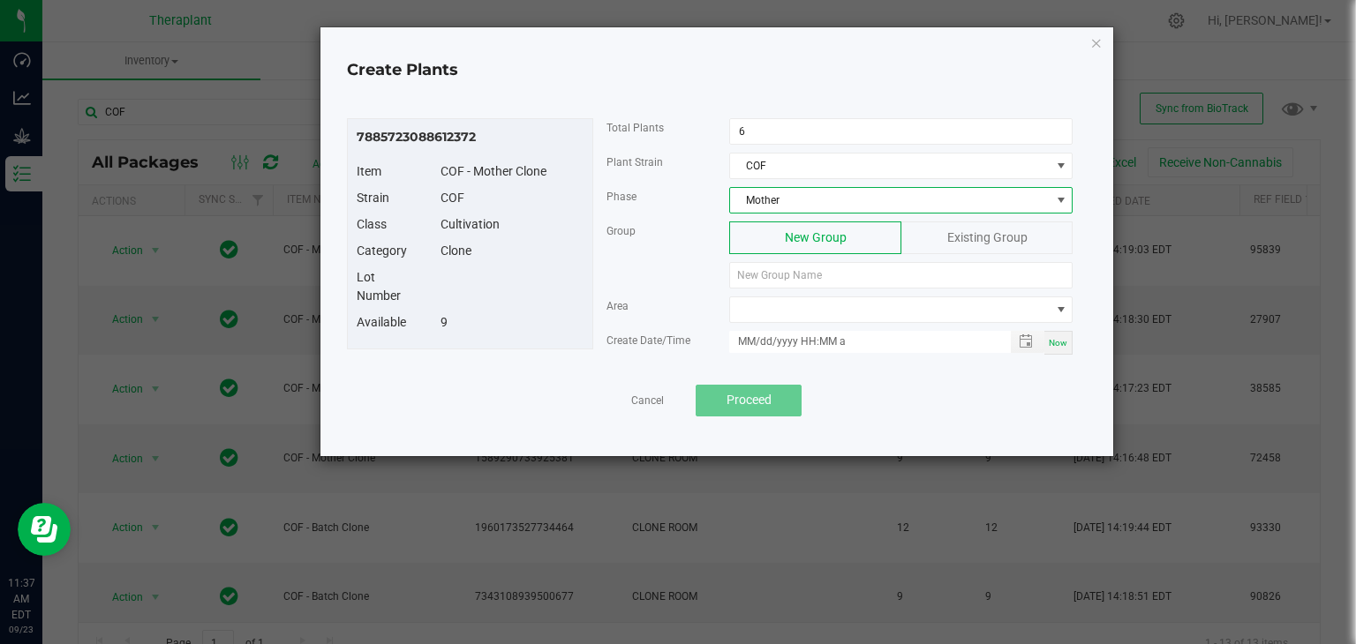
click at [1014, 232] on span "Existing Group" at bounding box center [987, 237] width 80 height 14
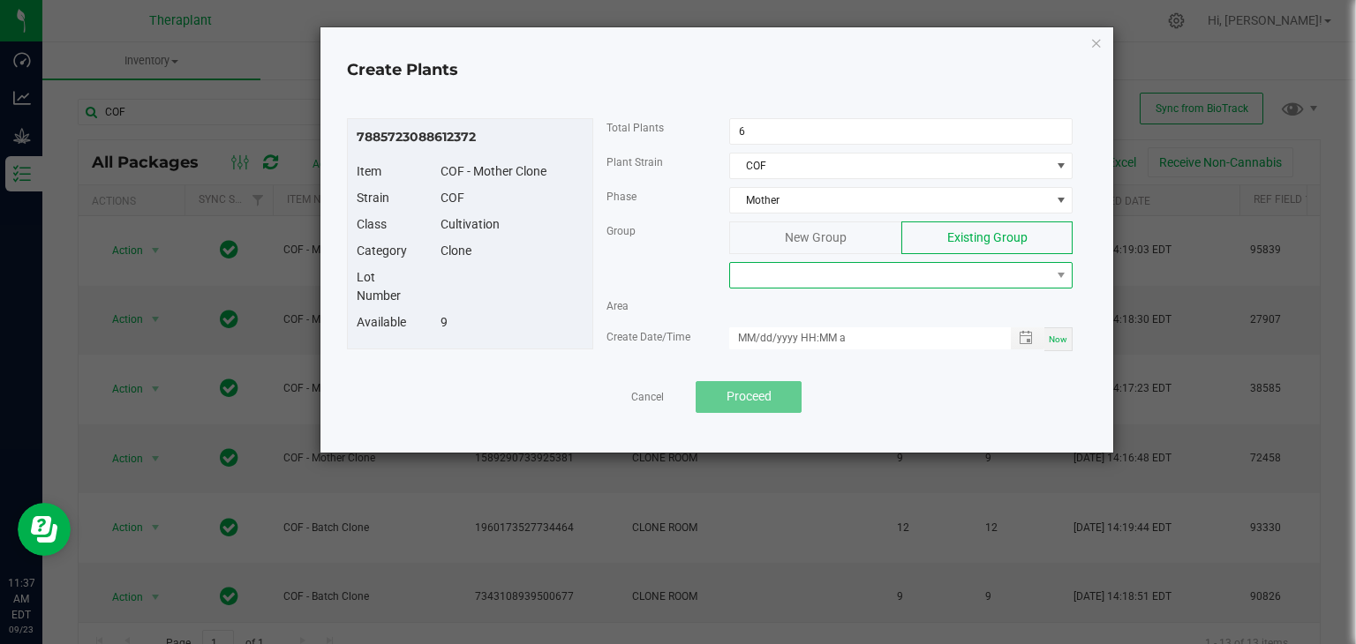
click at [817, 272] on span at bounding box center [890, 275] width 320 height 25
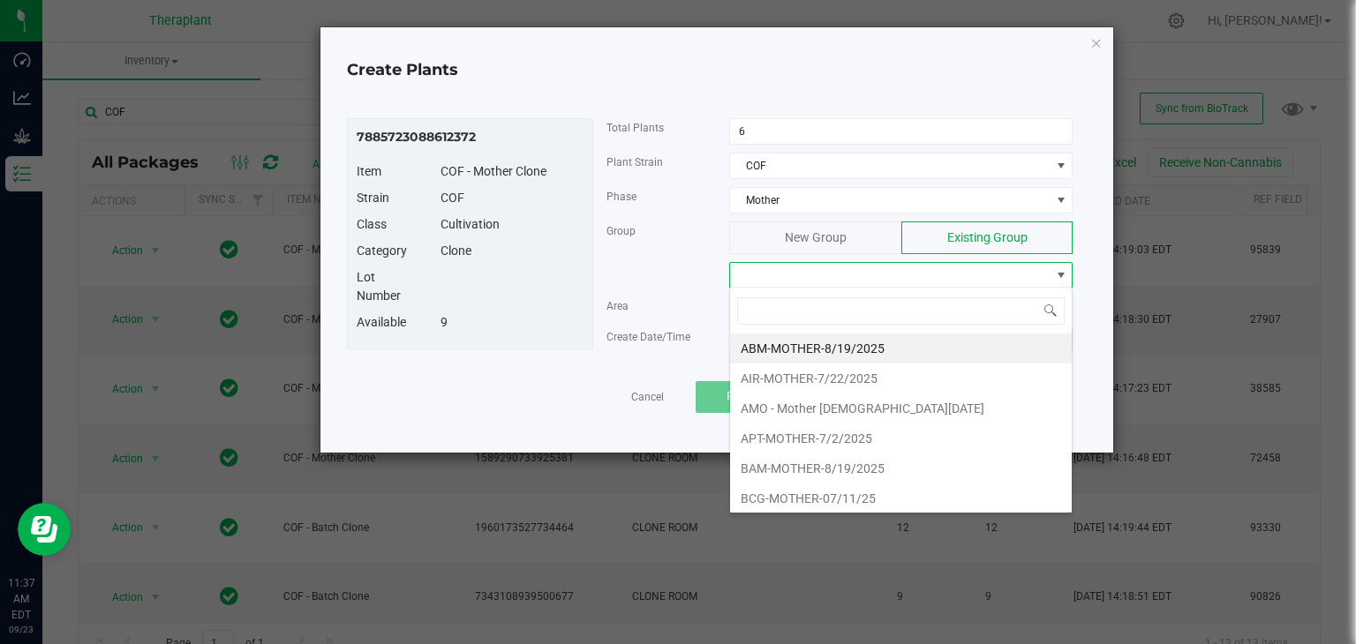
type input "C"
click at [812, 435] on li "COF-MOTHER-9/23/2025" at bounding box center [901, 439] width 342 height 30
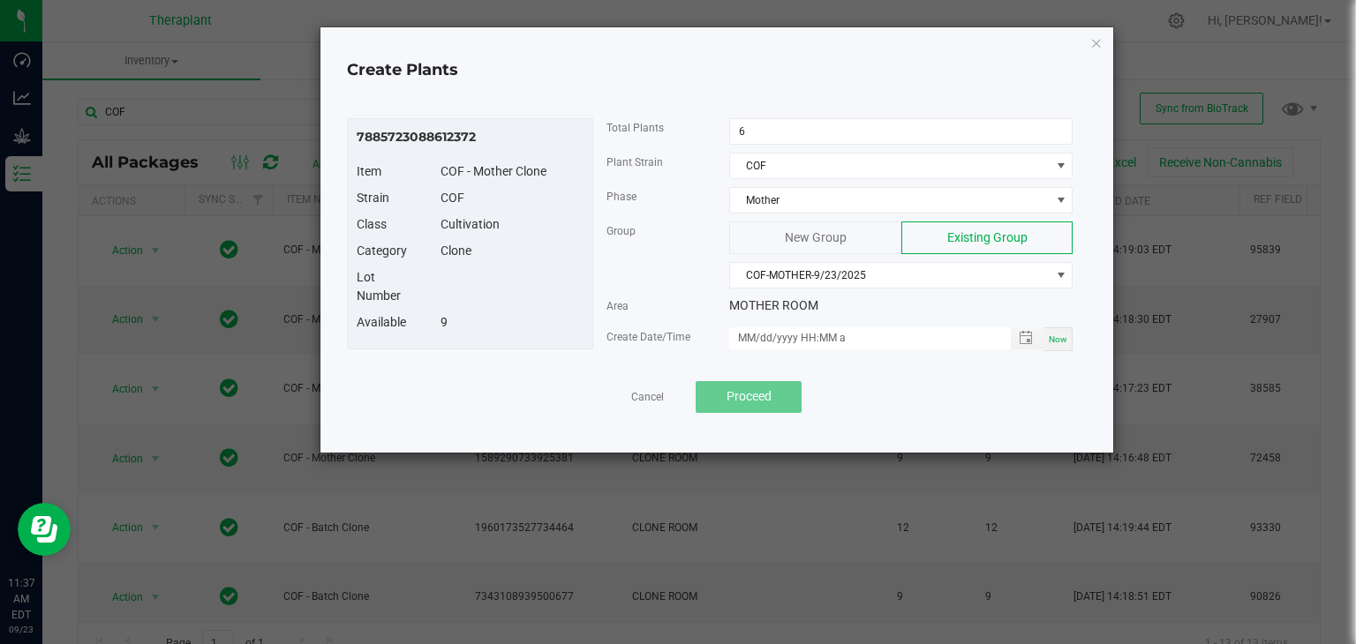
click at [1060, 336] on span "Now" at bounding box center [1058, 340] width 19 height 10
type input "[DATE] 11:37 AM"
click at [772, 401] on button "Proceed" at bounding box center [749, 397] width 106 height 32
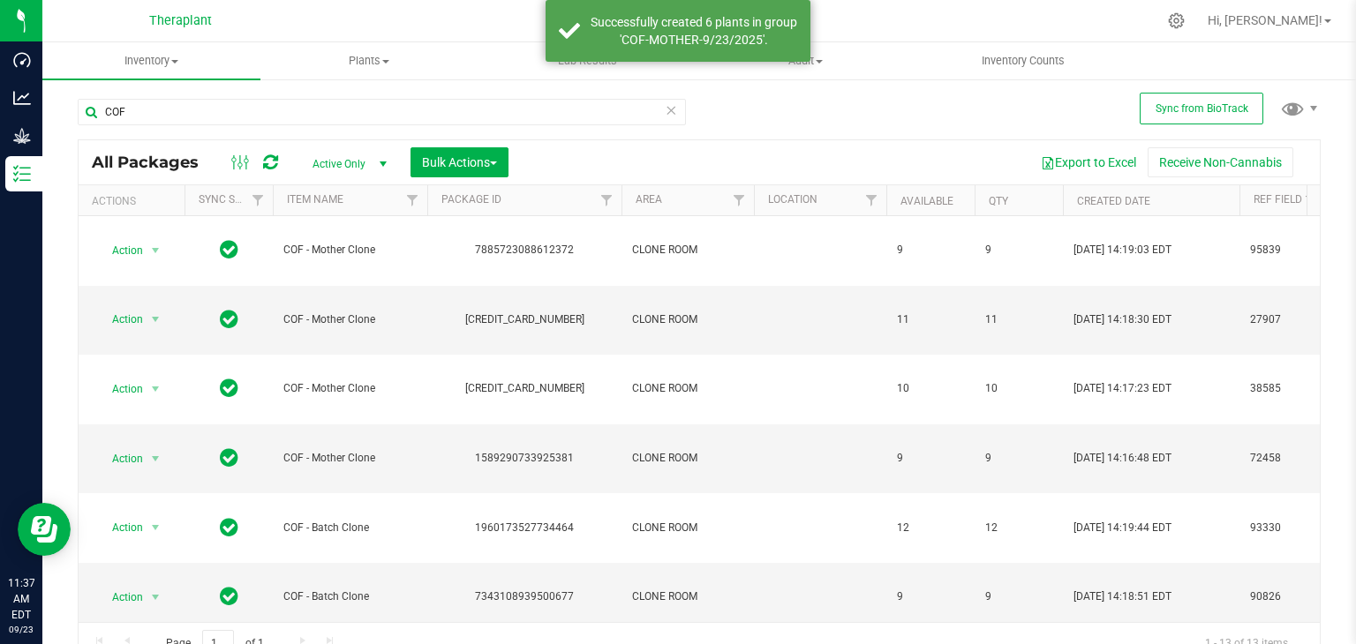
click at [665, 110] on icon at bounding box center [671, 109] width 12 height 21
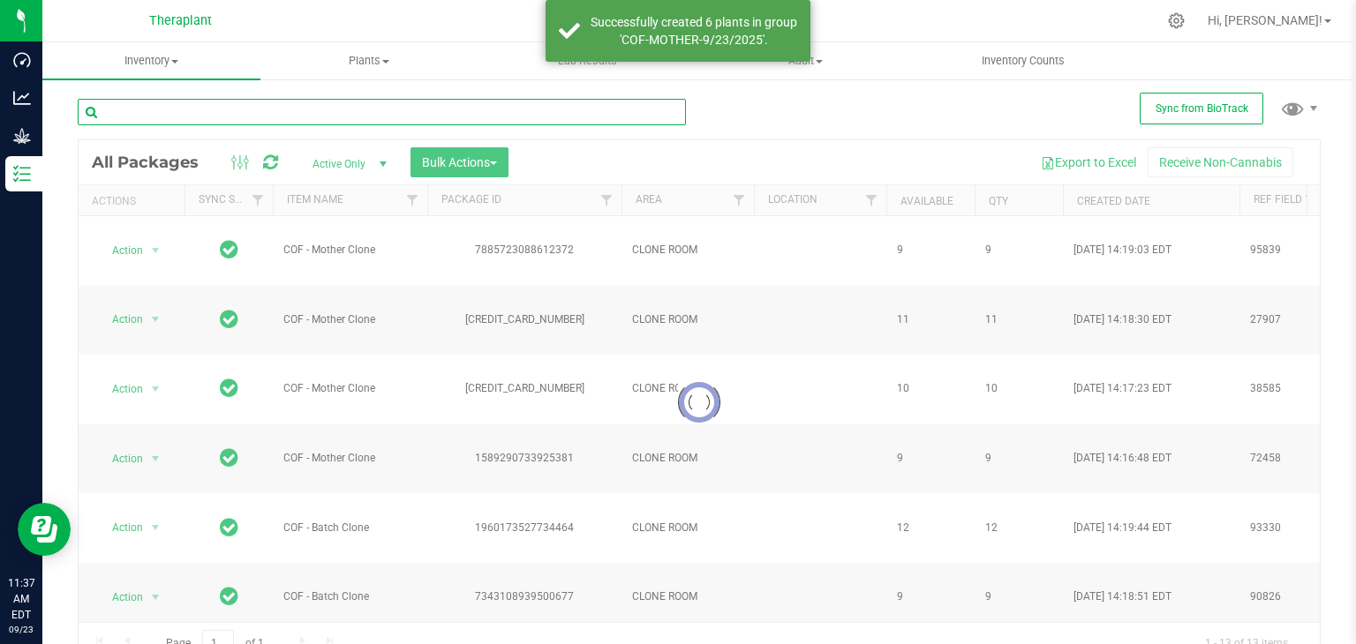
click at [426, 118] on input "text" at bounding box center [382, 112] width 608 height 26
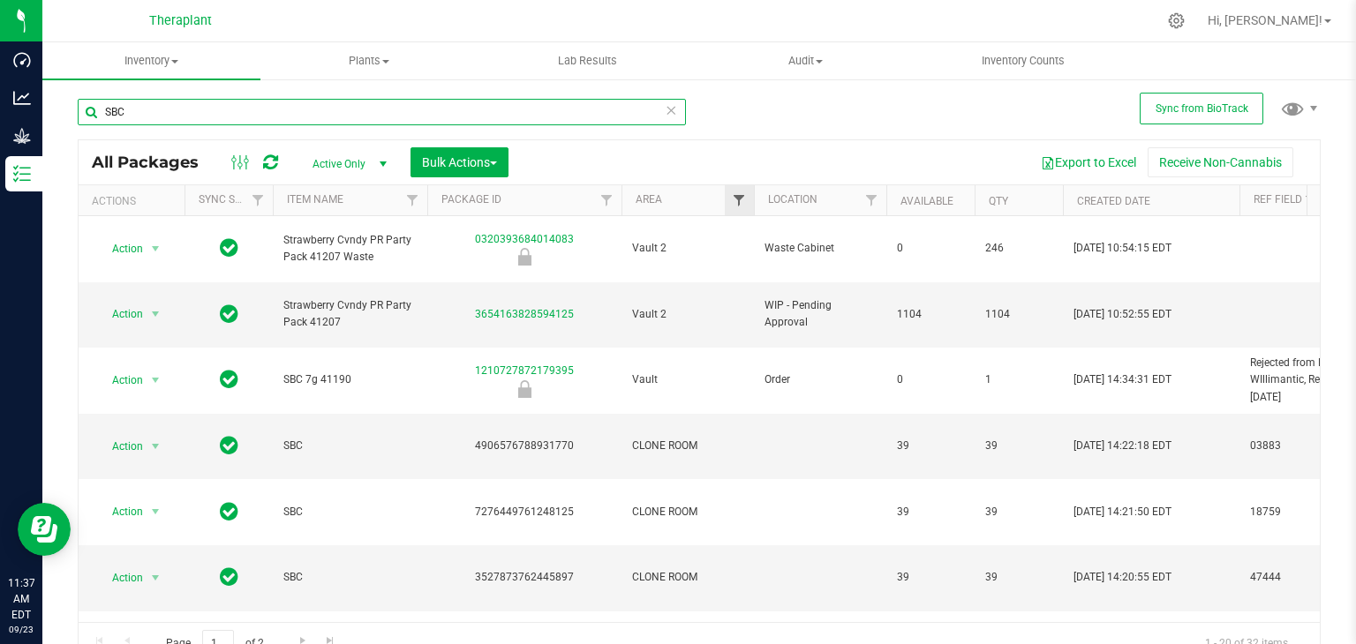
type input "SBC"
click at [739, 201] on span "Filter" at bounding box center [739, 200] width 14 height 14
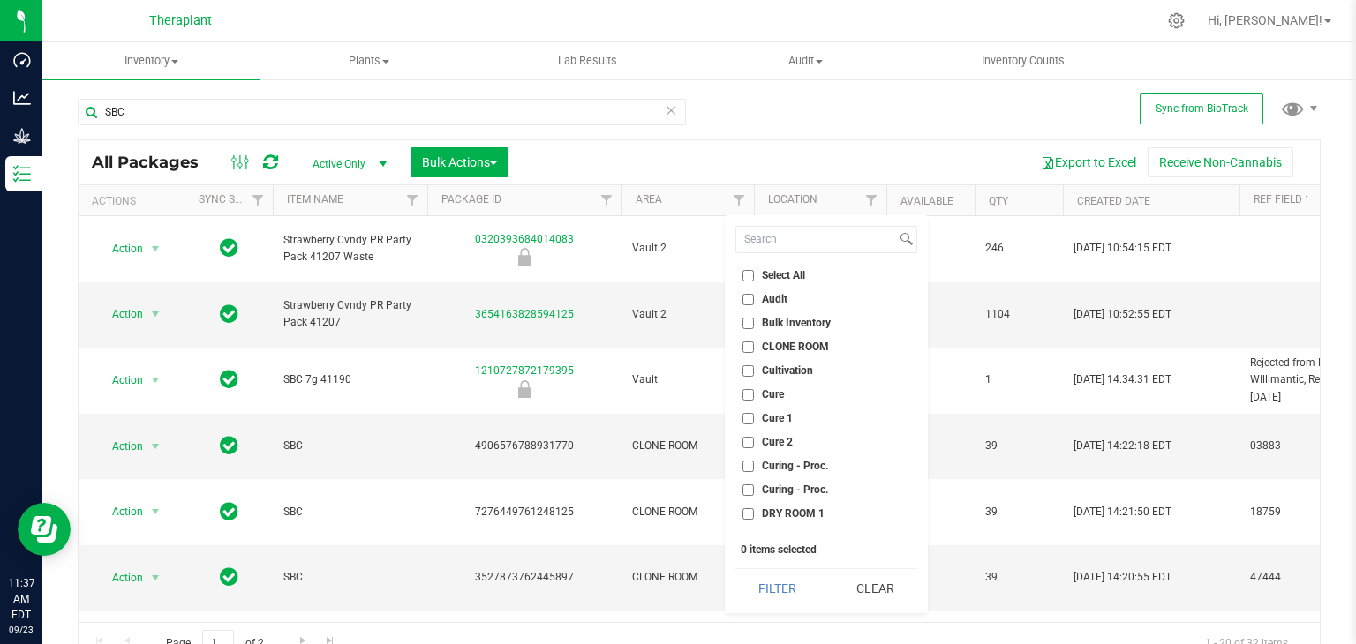
click at [766, 342] on span "CLONE ROOM" at bounding box center [795, 347] width 67 height 11
click at [754, 342] on input "CLONE ROOM" at bounding box center [747, 347] width 11 height 11
checkbox input "true"
click at [793, 589] on button "Filter" at bounding box center [777, 588] width 85 height 39
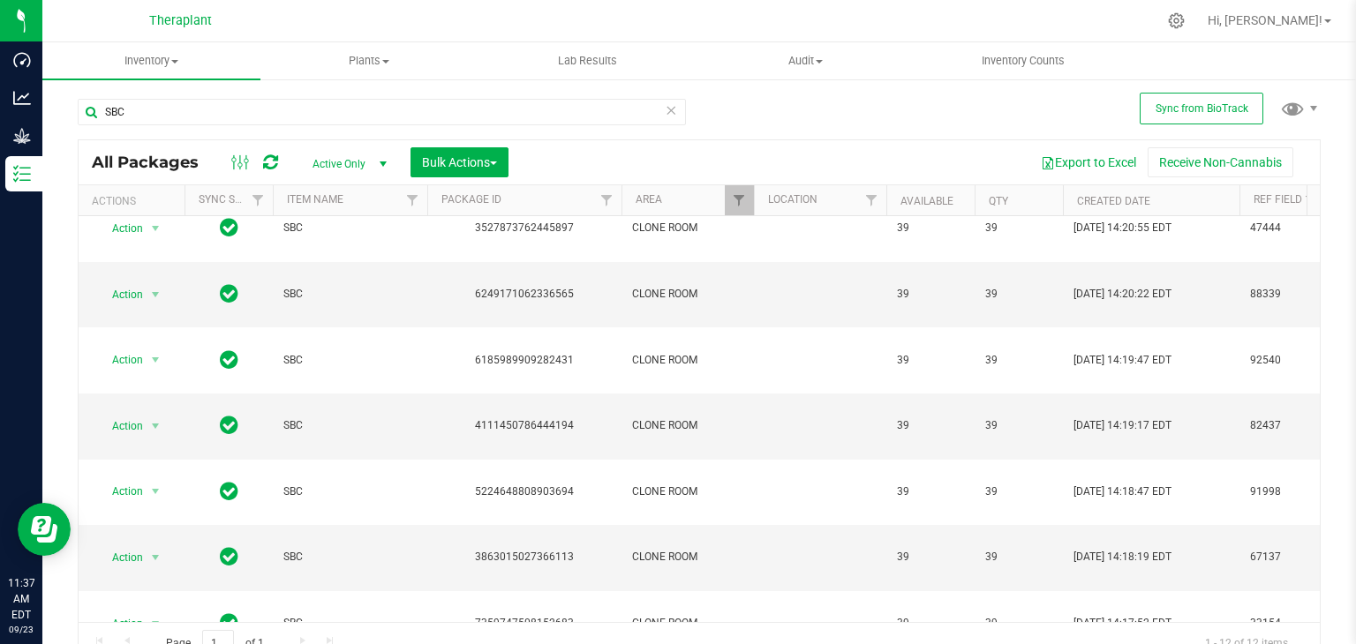
scroll to position [154, 0]
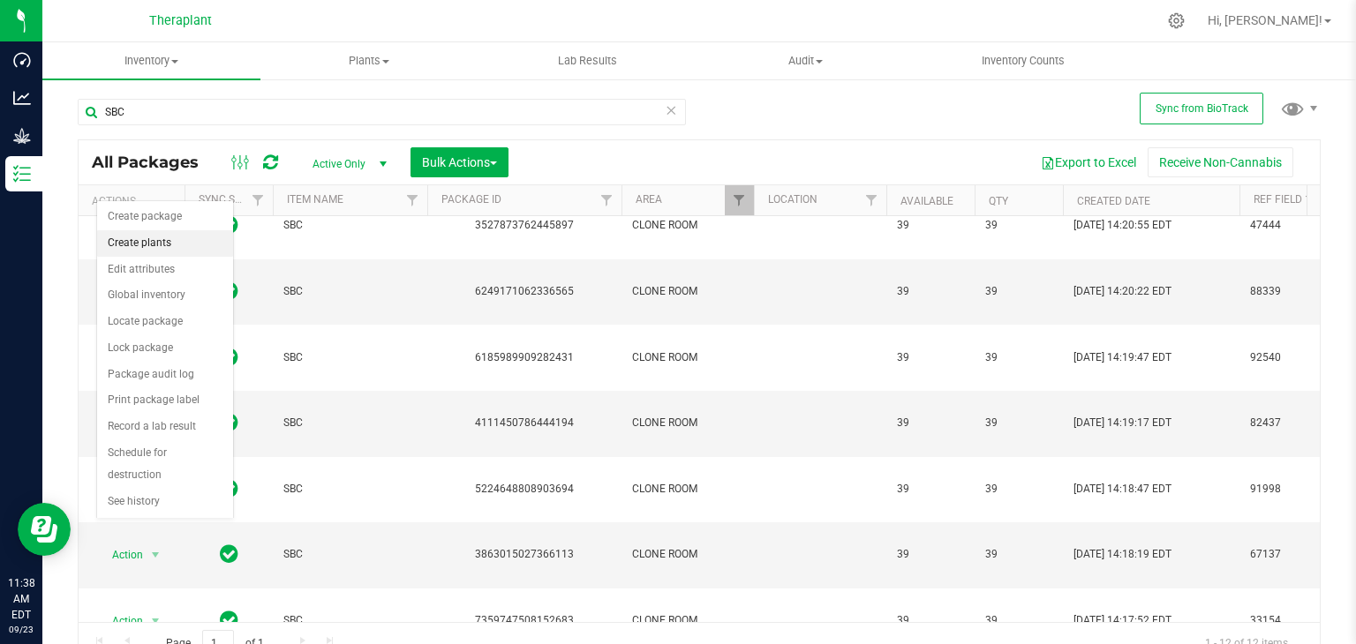
click at [132, 245] on li "Create plants" at bounding box center [165, 243] width 136 height 26
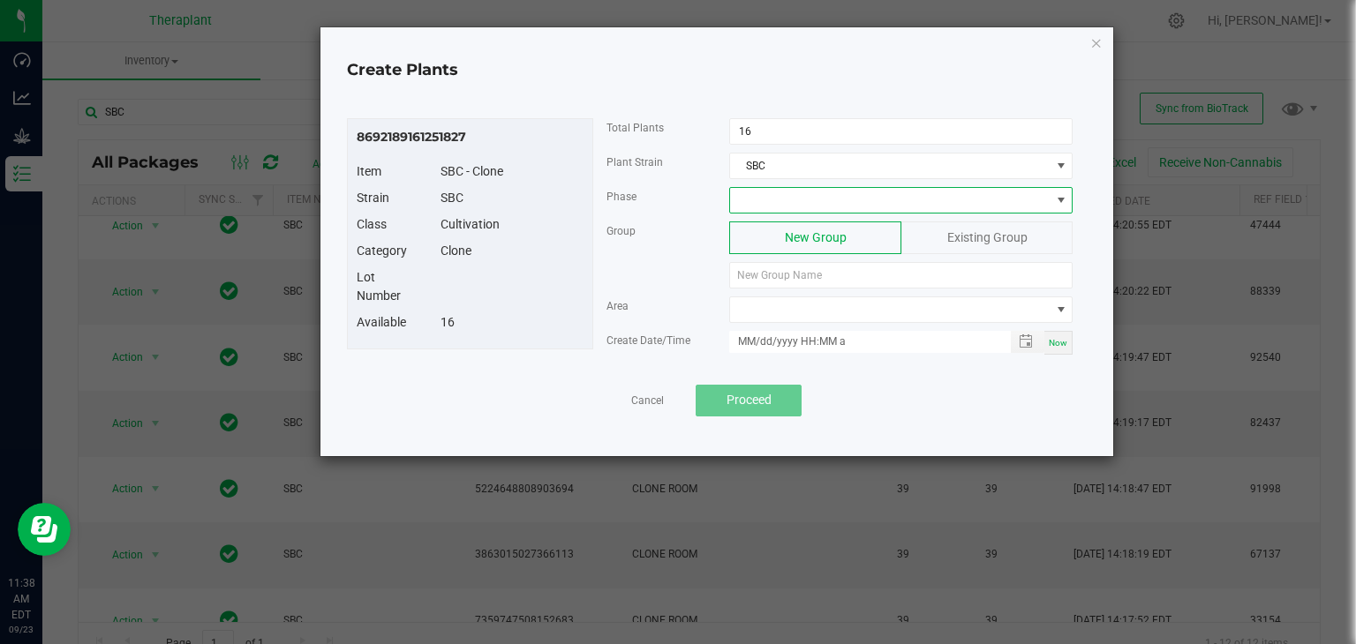
click at [784, 191] on span at bounding box center [890, 200] width 320 height 25
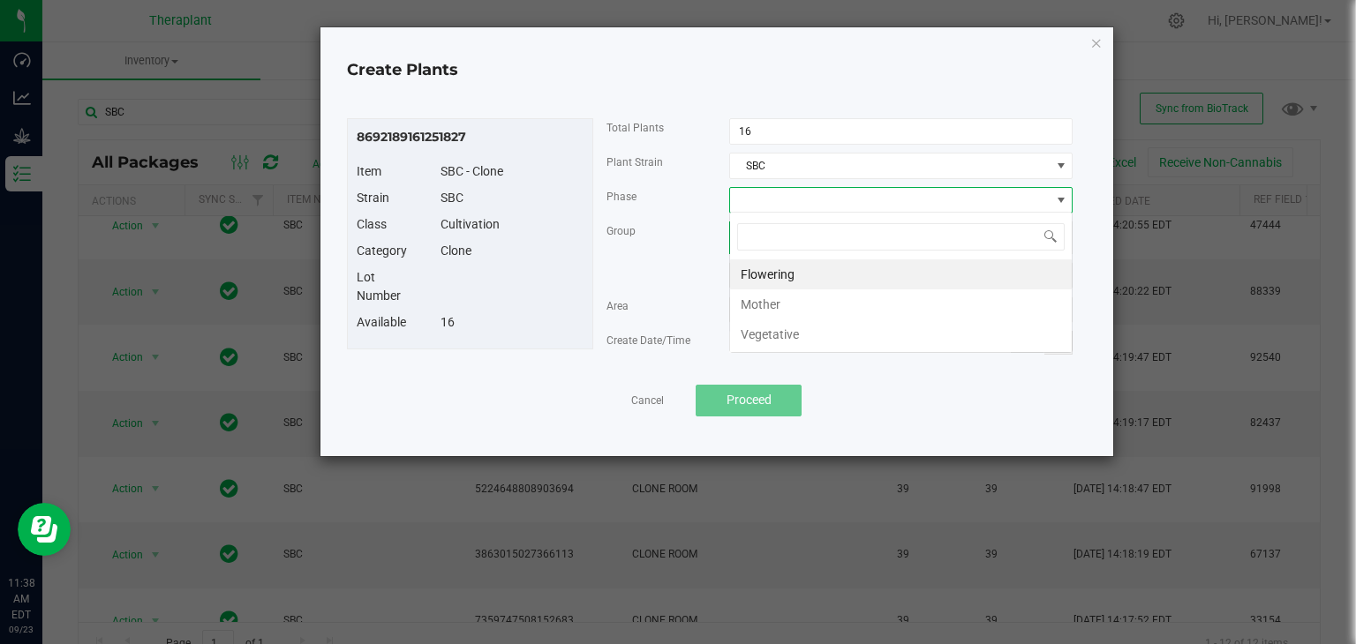
scroll to position [26, 343]
click at [758, 306] on li "Mother" at bounding box center [901, 305] width 342 height 30
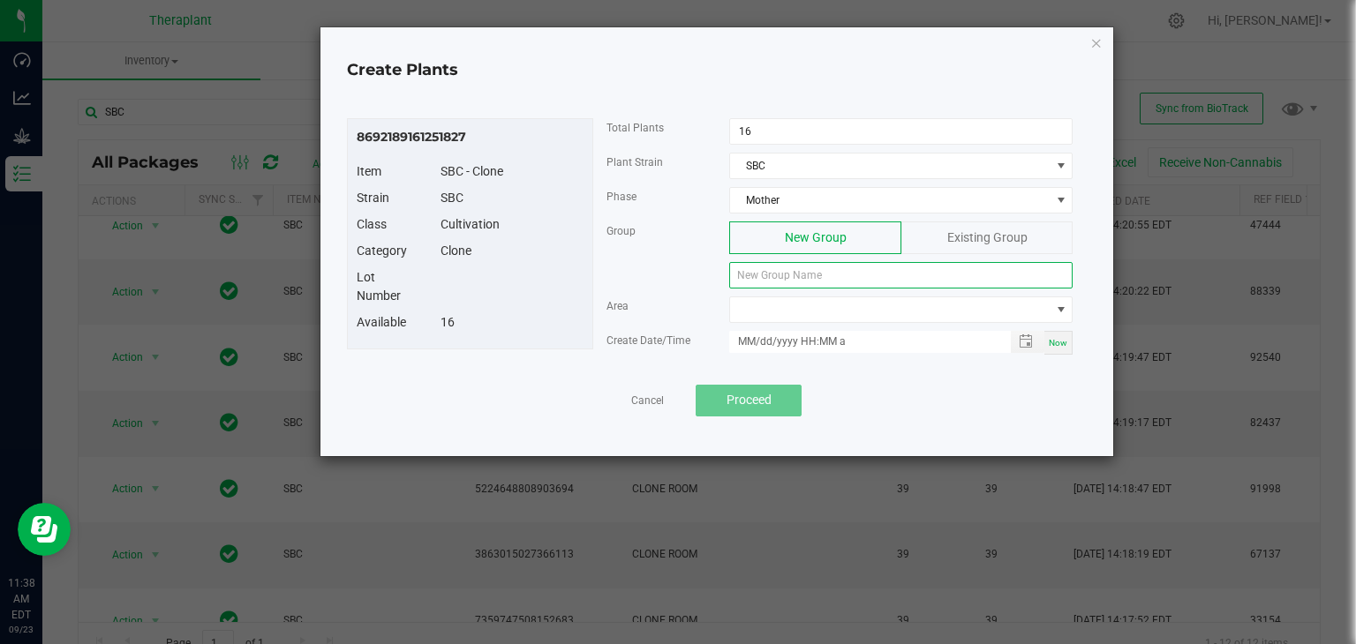
click at [822, 267] on input at bounding box center [900, 275] width 343 height 26
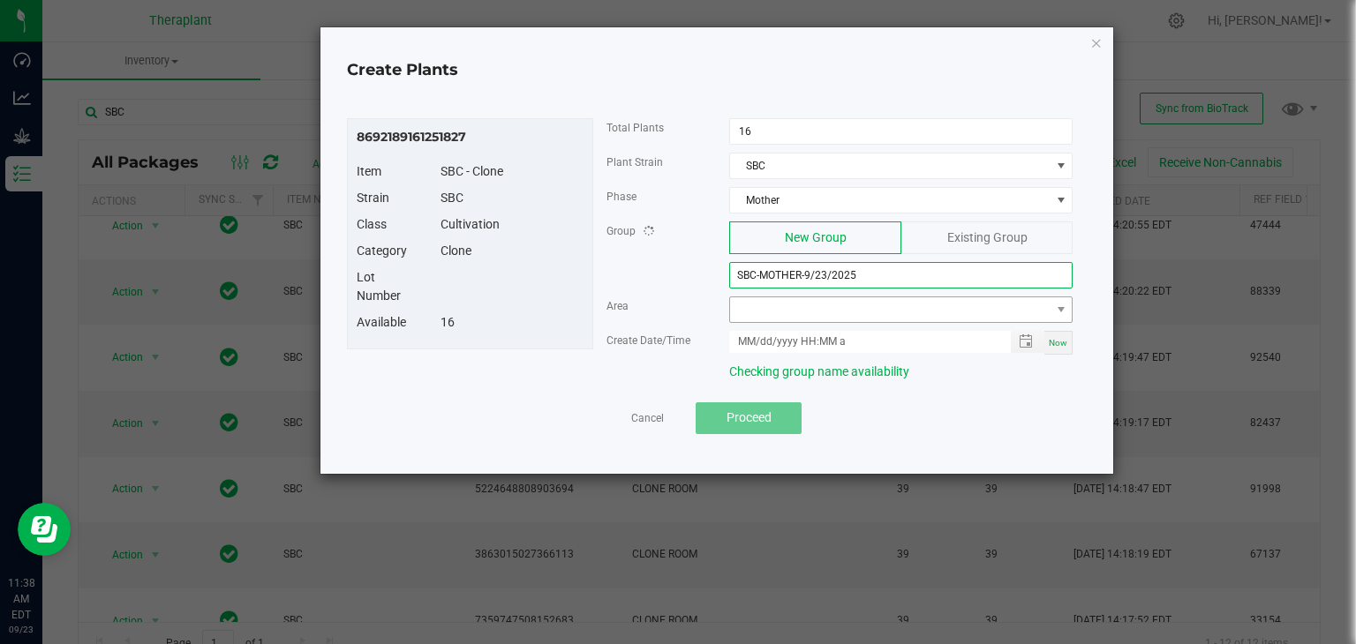
type input "SBC-MOTHER-9/23/2025"
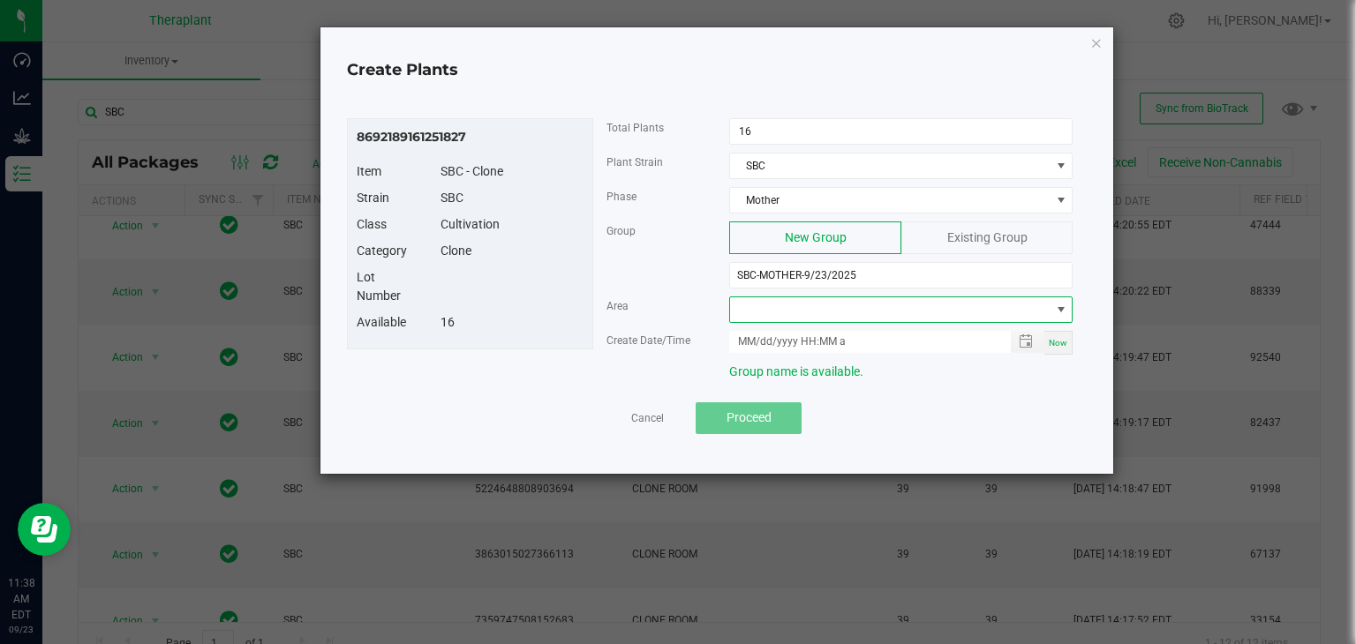
click at [821, 312] on span at bounding box center [890, 309] width 320 height 25
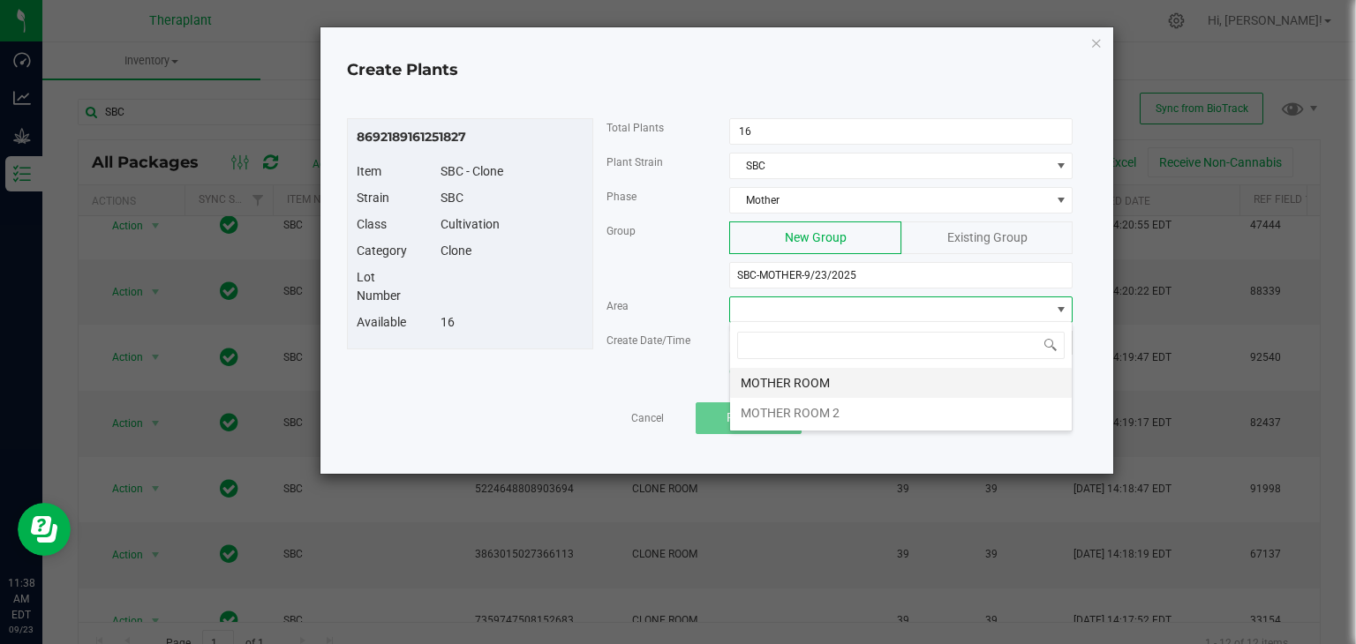
click at [802, 376] on li "MOTHER ROOM" at bounding box center [901, 383] width 342 height 30
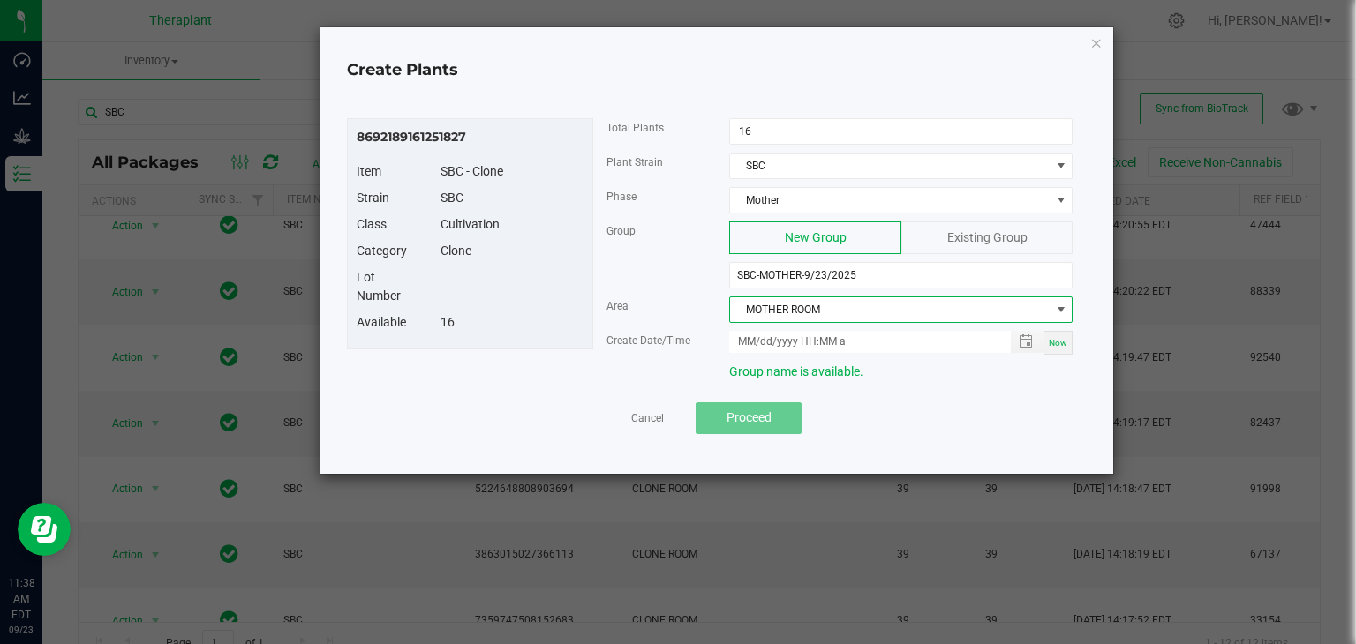
click at [1064, 343] on span "Now" at bounding box center [1058, 343] width 19 height 10
type input "[DATE] 11:38 AM"
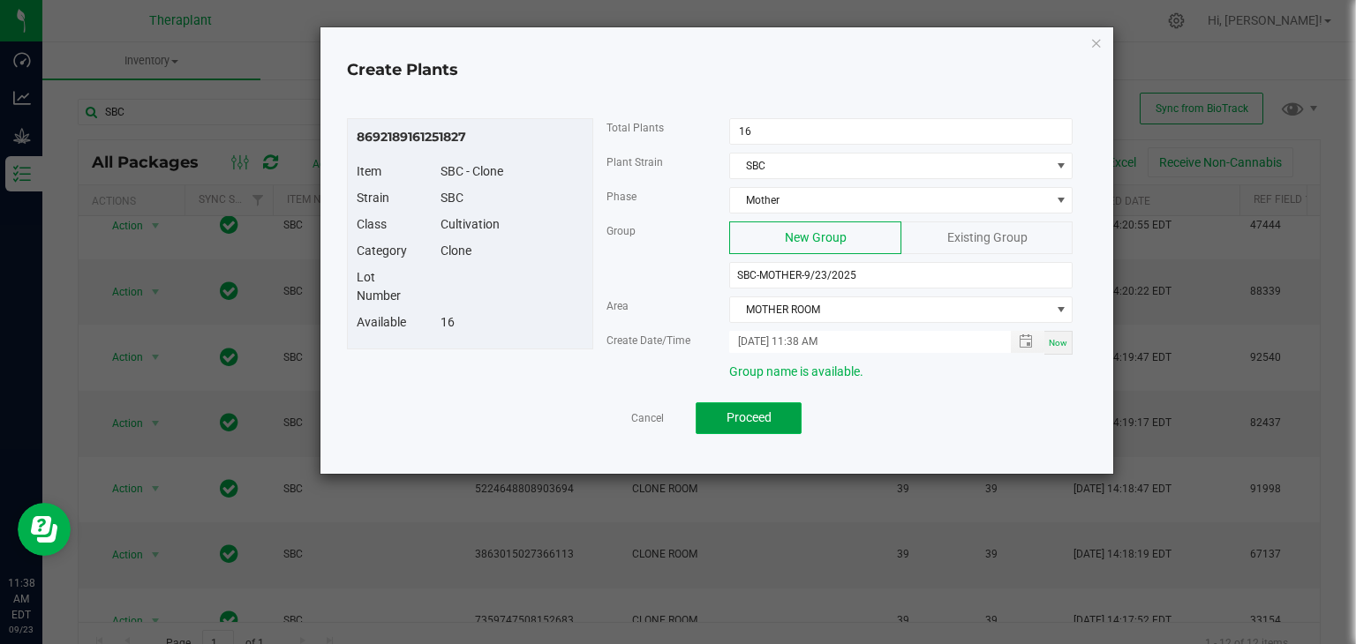
click at [749, 413] on span "Proceed" at bounding box center [749, 417] width 45 height 14
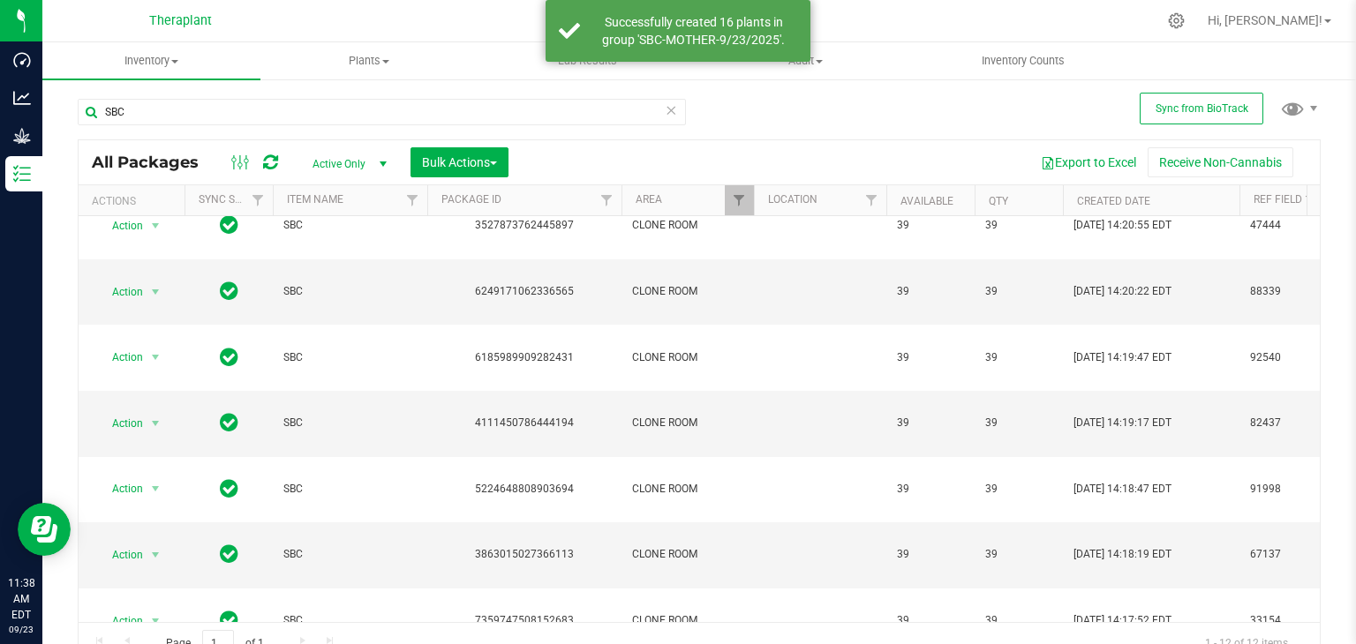
click at [665, 110] on icon at bounding box center [671, 109] width 12 height 21
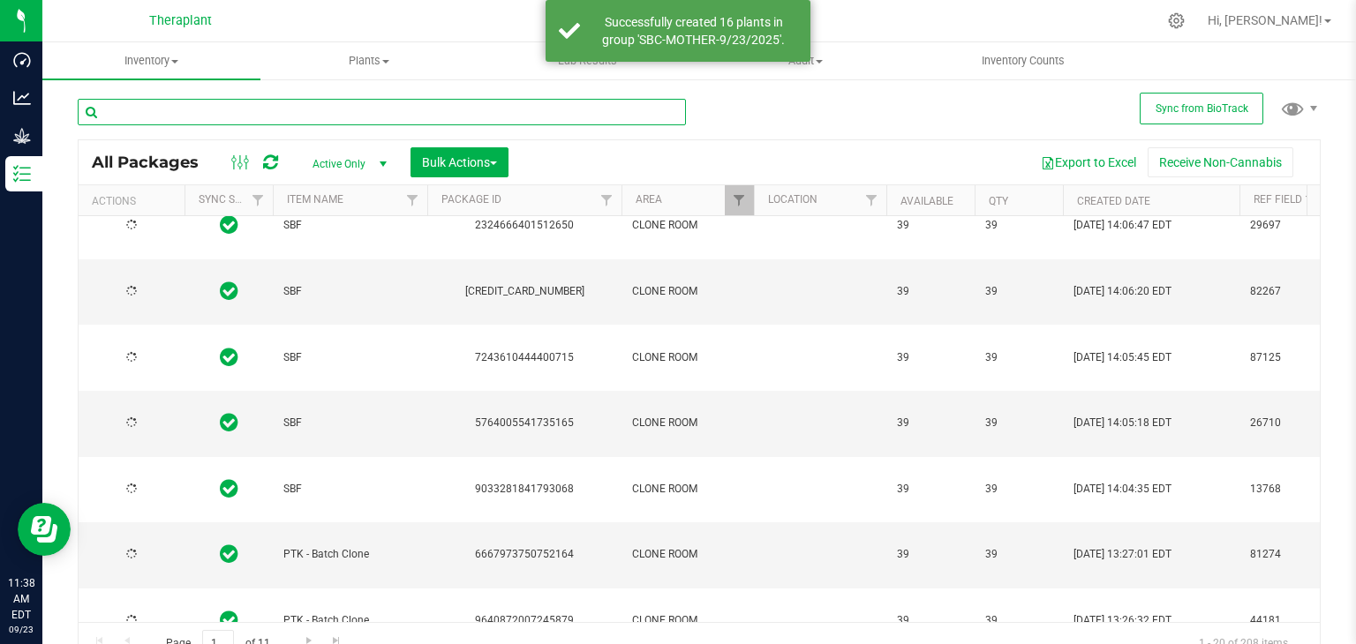
click at [251, 109] on input "text" at bounding box center [382, 112] width 608 height 26
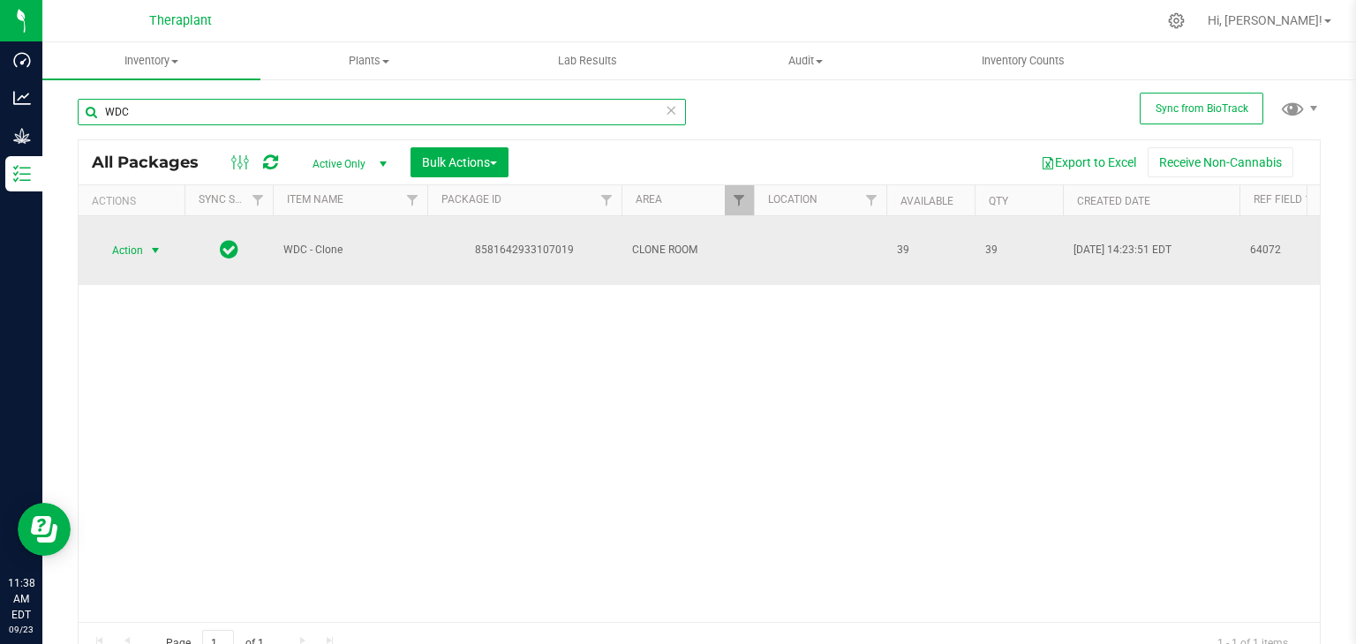
type input "WDC"
click at [159, 250] on span "select" at bounding box center [155, 251] width 14 height 14
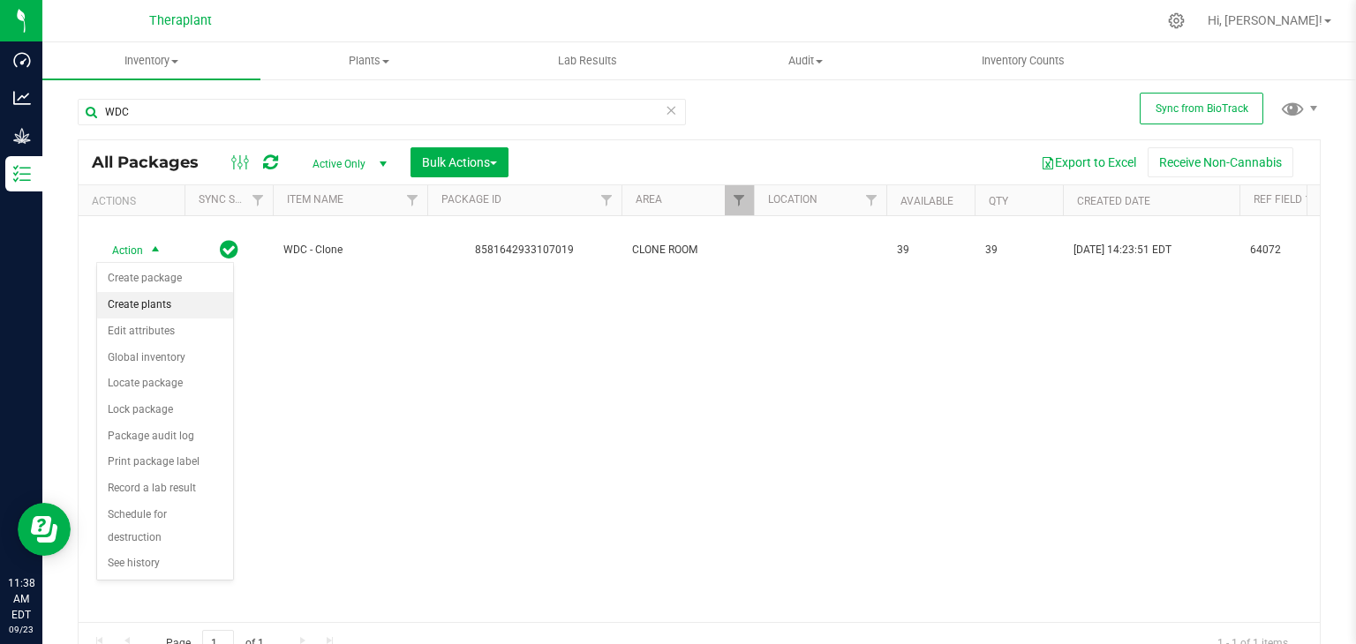
click at [163, 308] on li "Create plants" at bounding box center [165, 305] width 136 height 26
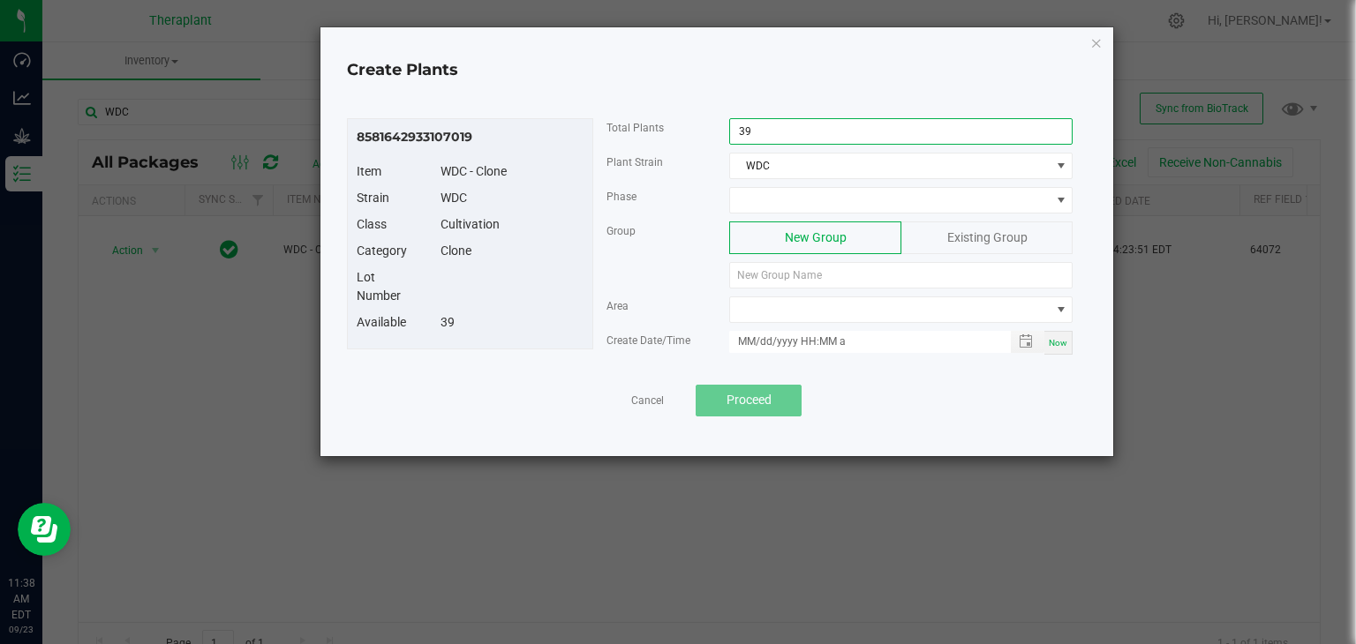
click at [830, 120] on input "39" at bounding box center [901, 131] width 342 height 25
type input "16"
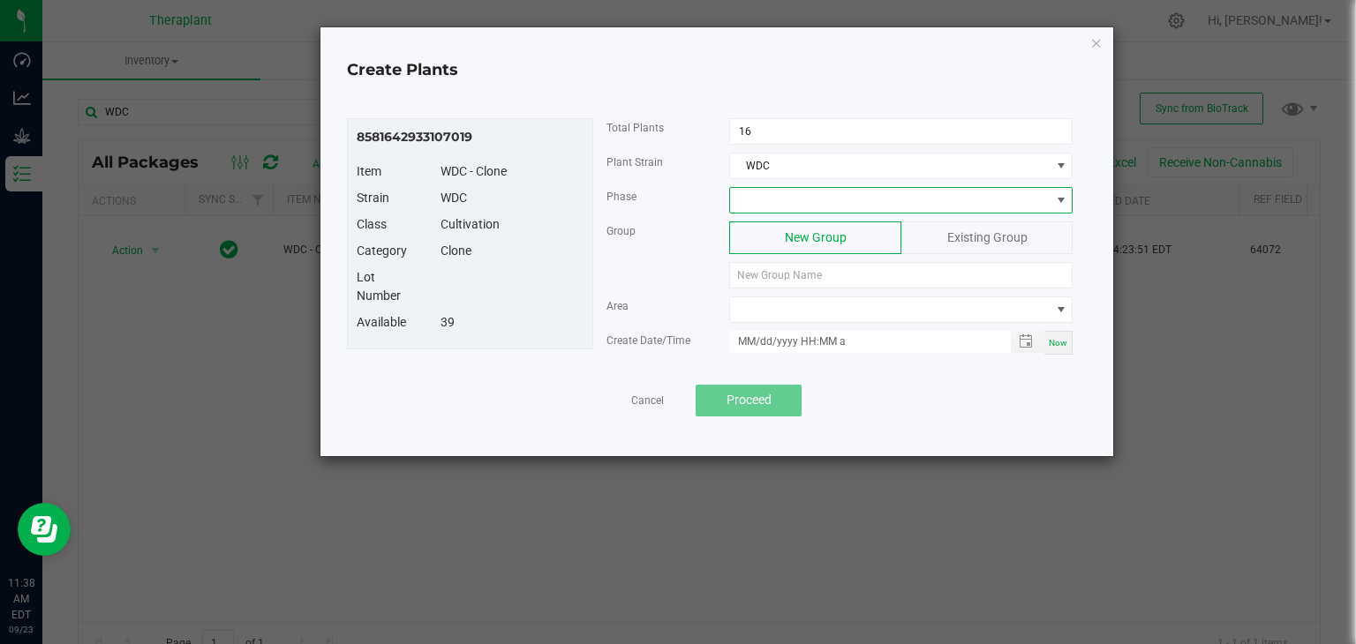
click at [829, 195] on span at bounding box center [890, 200] width 320 height 25
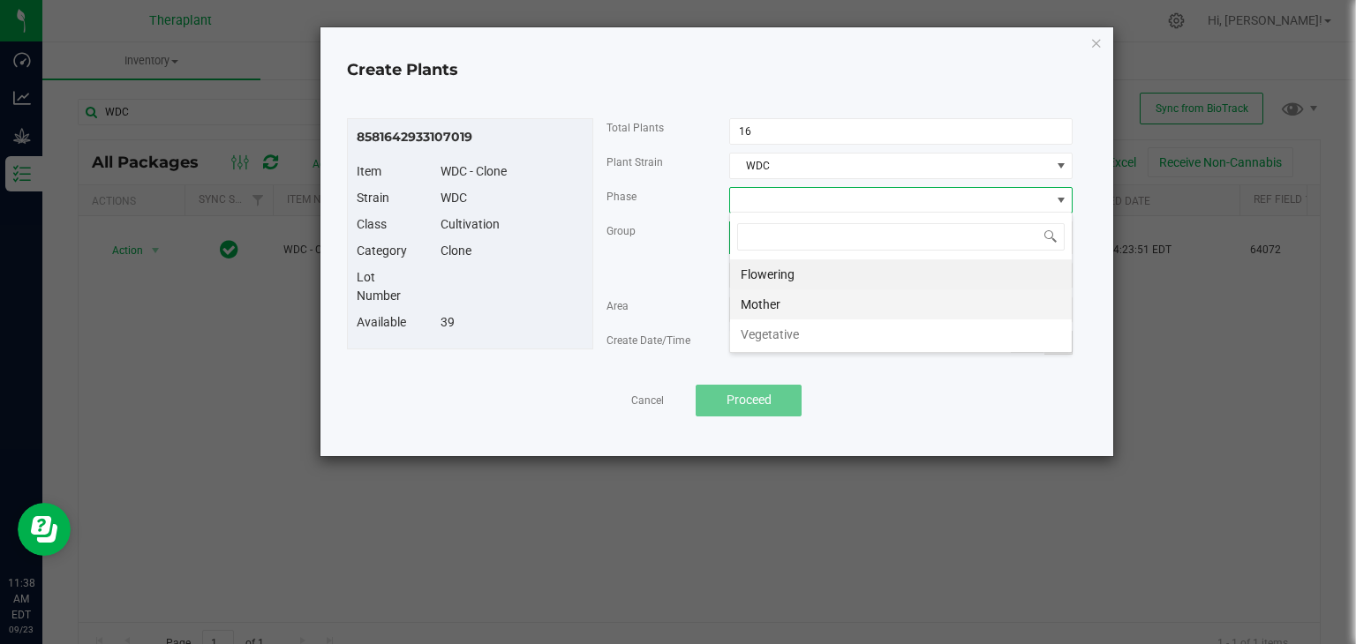
scroll to position [26, 343]
click at [773, 308] on li "Mother" at bounding box center [901, 305] width 342 height 30
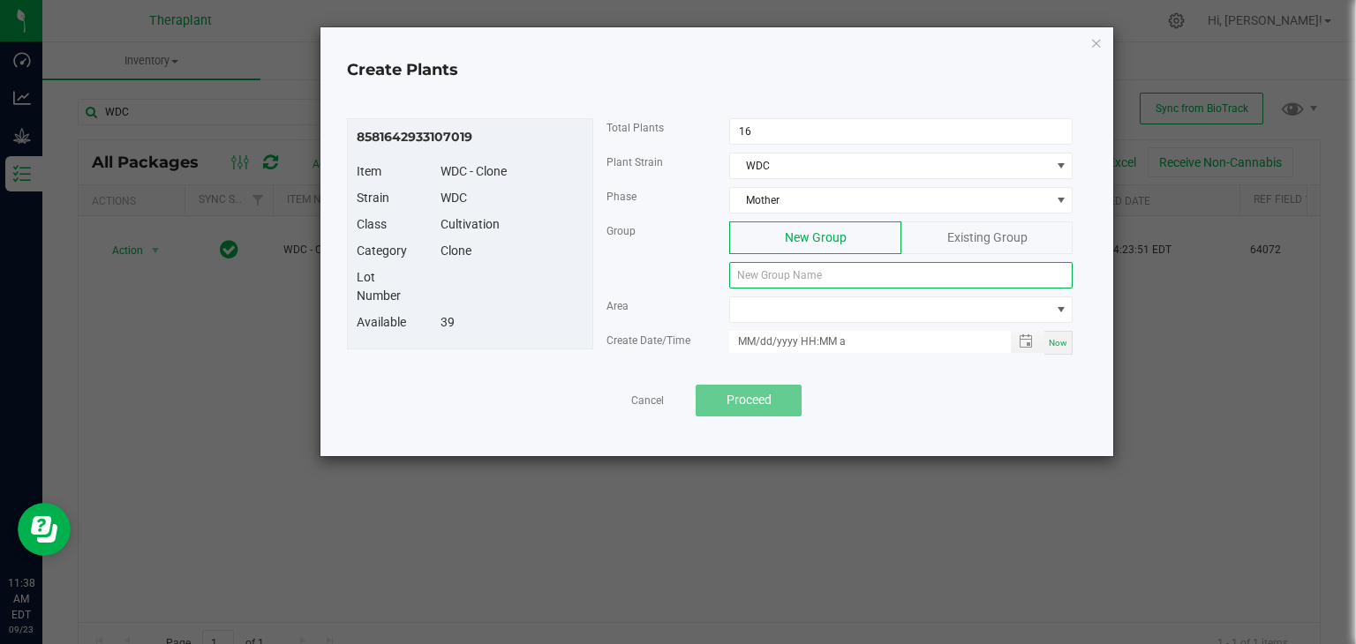
click at [811, 264] on input at bounding box center [900, 275] width 343 height 26
type input "WDC-MOTHER-9/23/2025"
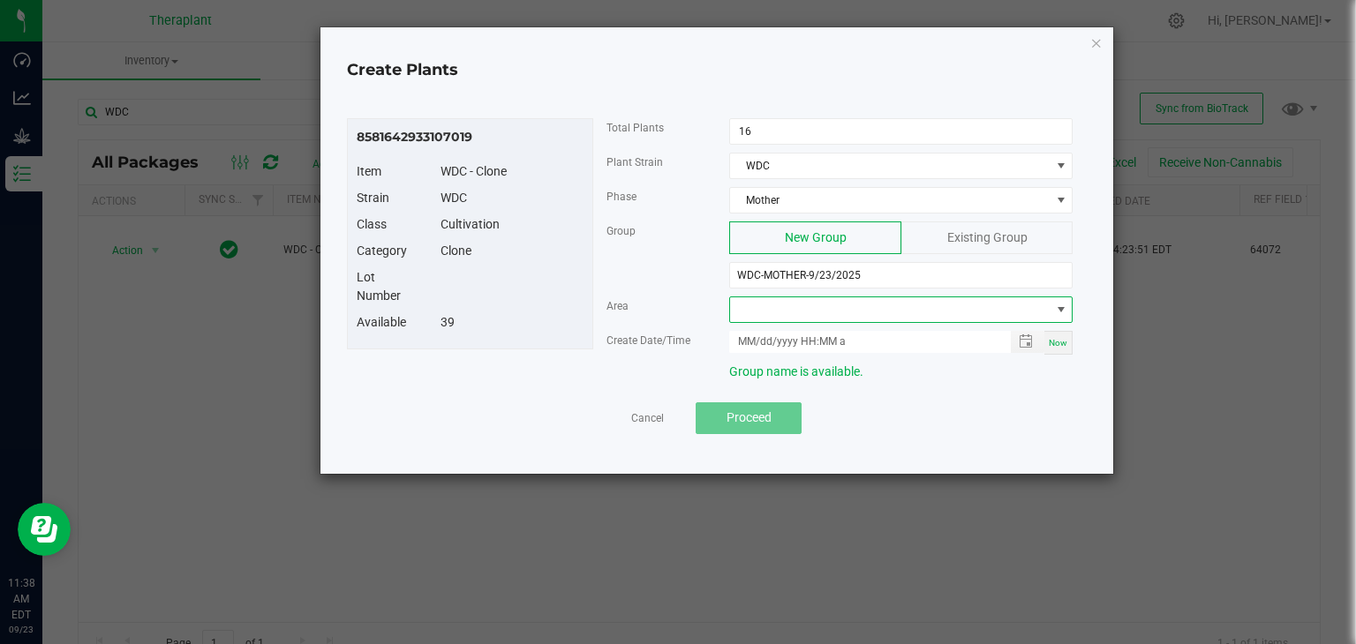
click at [819, 312] on span at bounding box center [890, 309] width 320 height 25
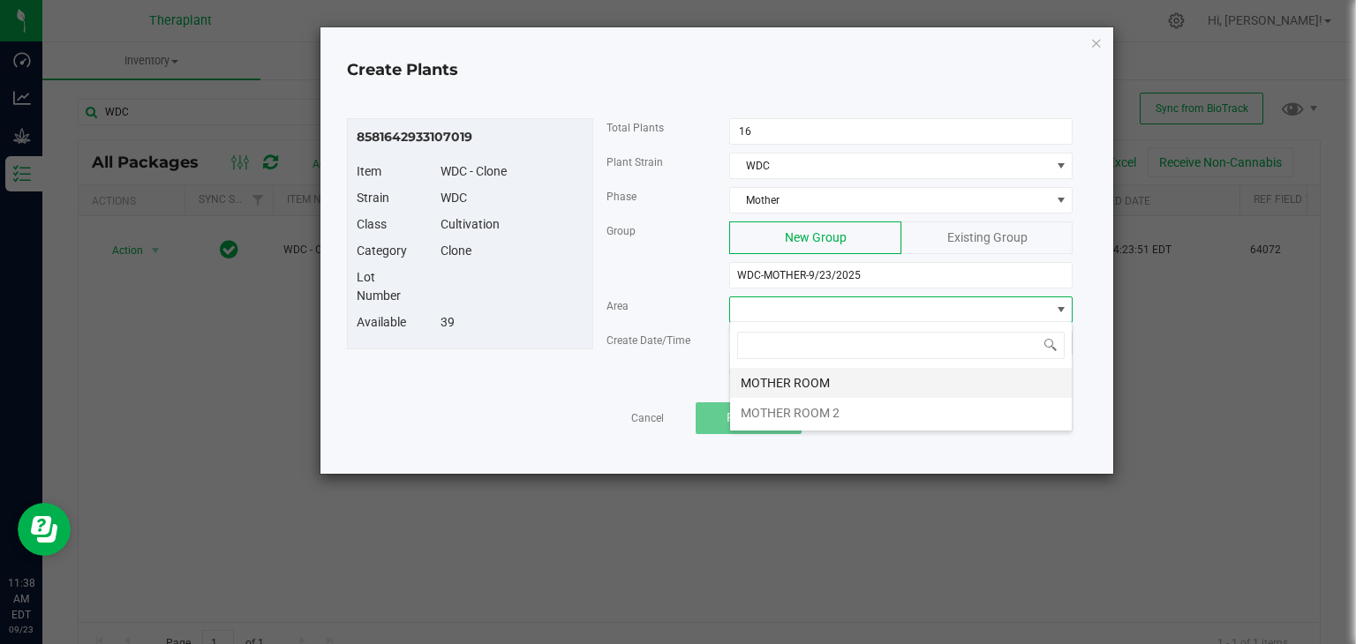
click at [773, 380] on li "MOTHER ROOM" at bounding box center [901, 383] width 342 height 30
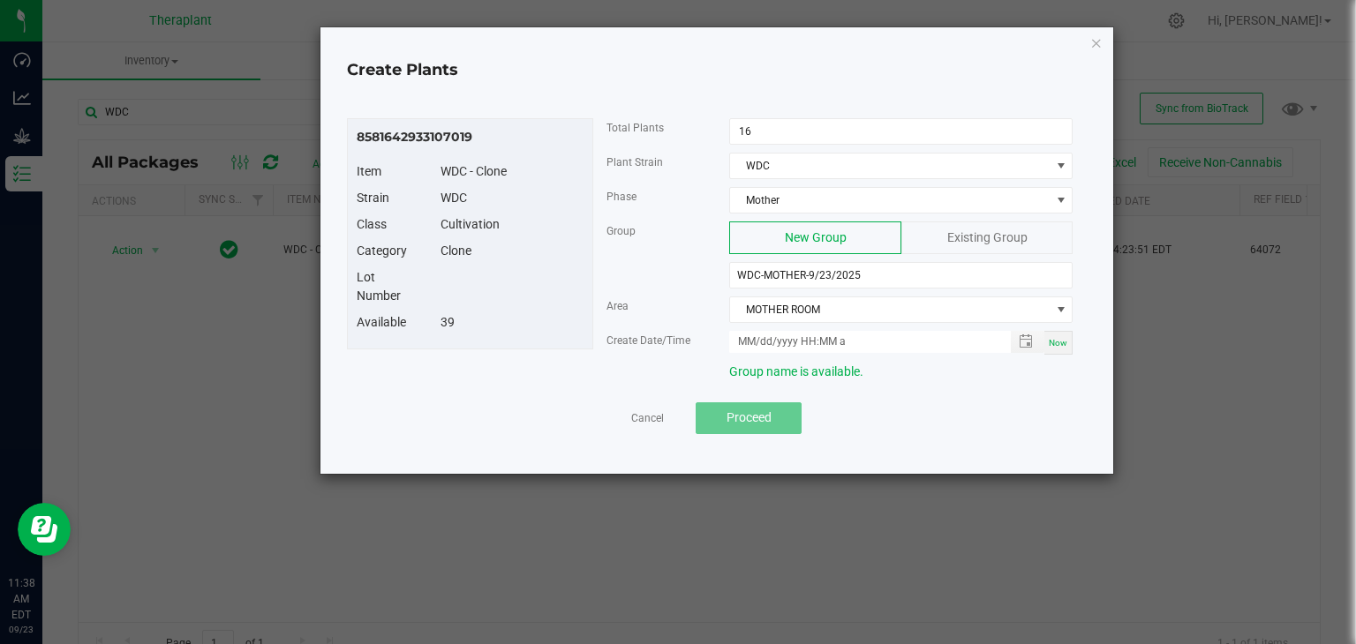
click at [1050, 345] on span "Now" at bounding box center [1058, 343] width 19 height 10
type input "[DATE] 11:38 AM"
click at [772, 414] on button "Proceed" at bounding box center [749, 419] width 106 height 32
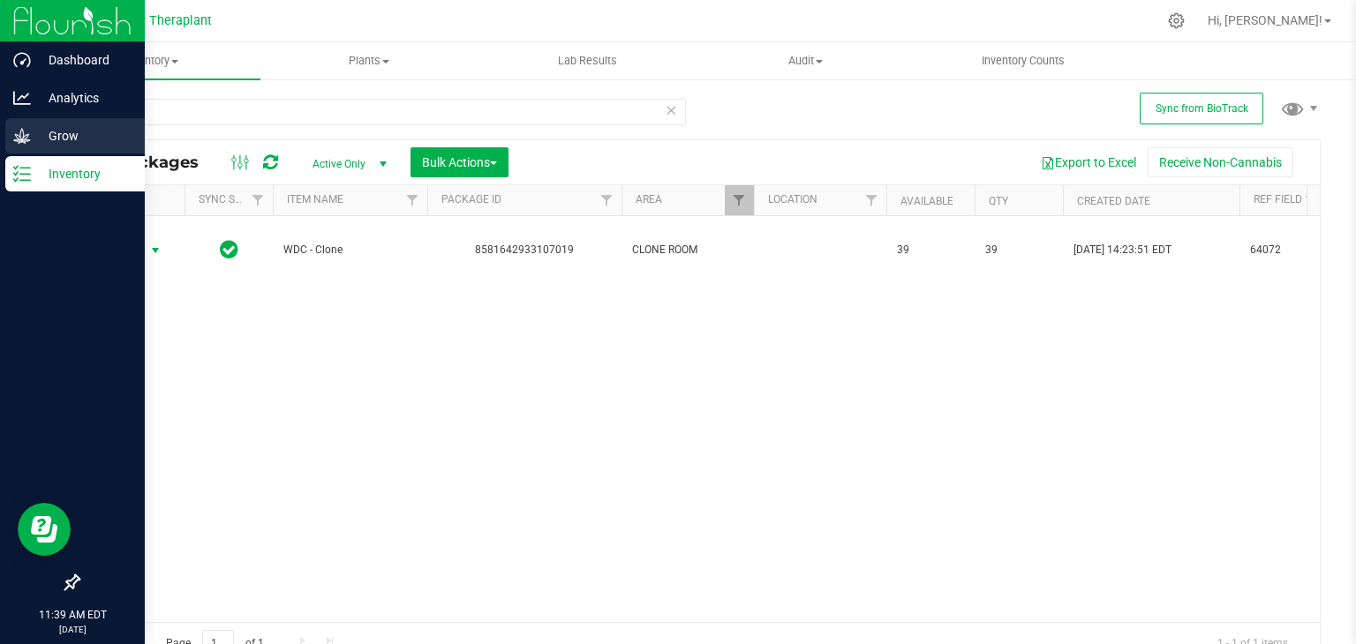
click at [31, 133] on p "Grow" at bounding box center [84, 135] width 106 height 21
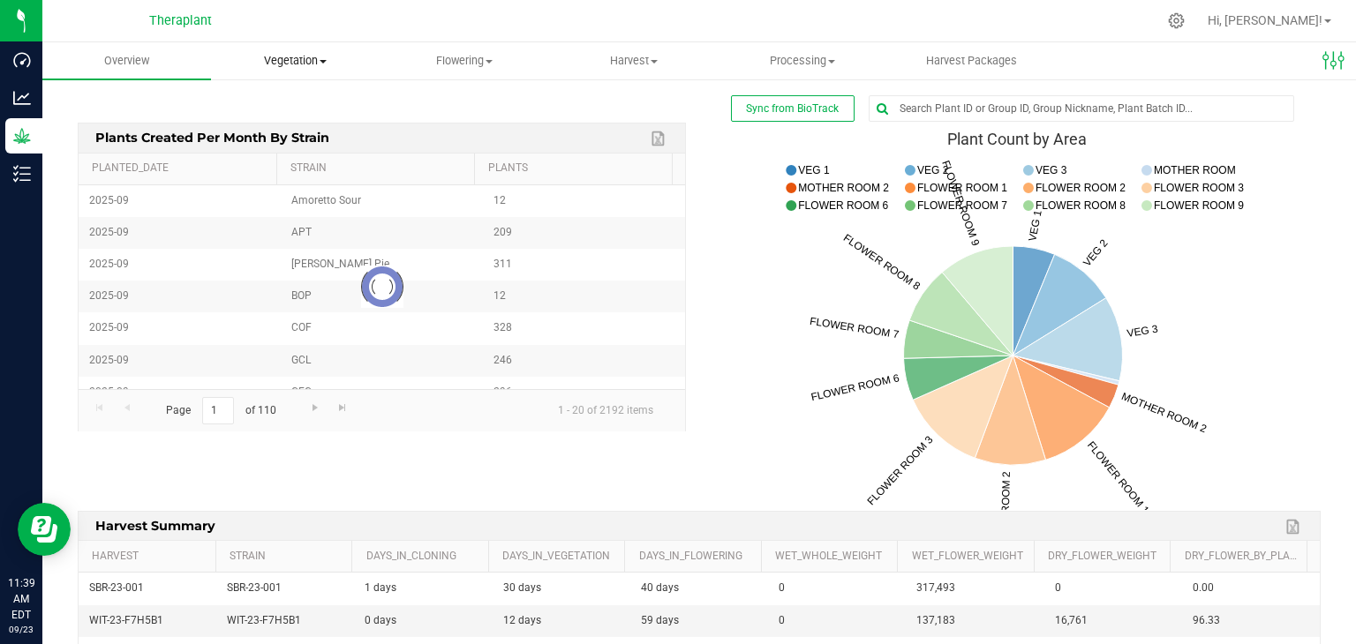
click at [319, 62] on span "Vegetation" at bounding box center [295, 61] width 167 height 16
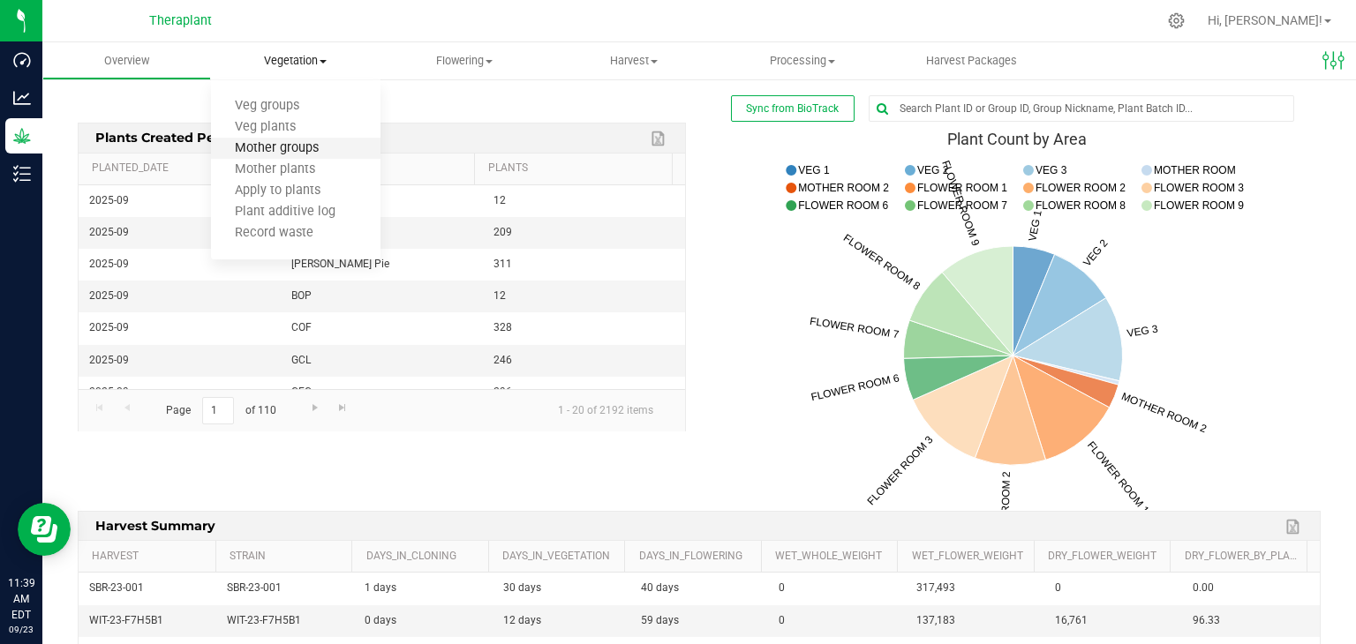
click at [312, 153] on span "Mother groups" at bounding box center [277, 148] width 132 height 15
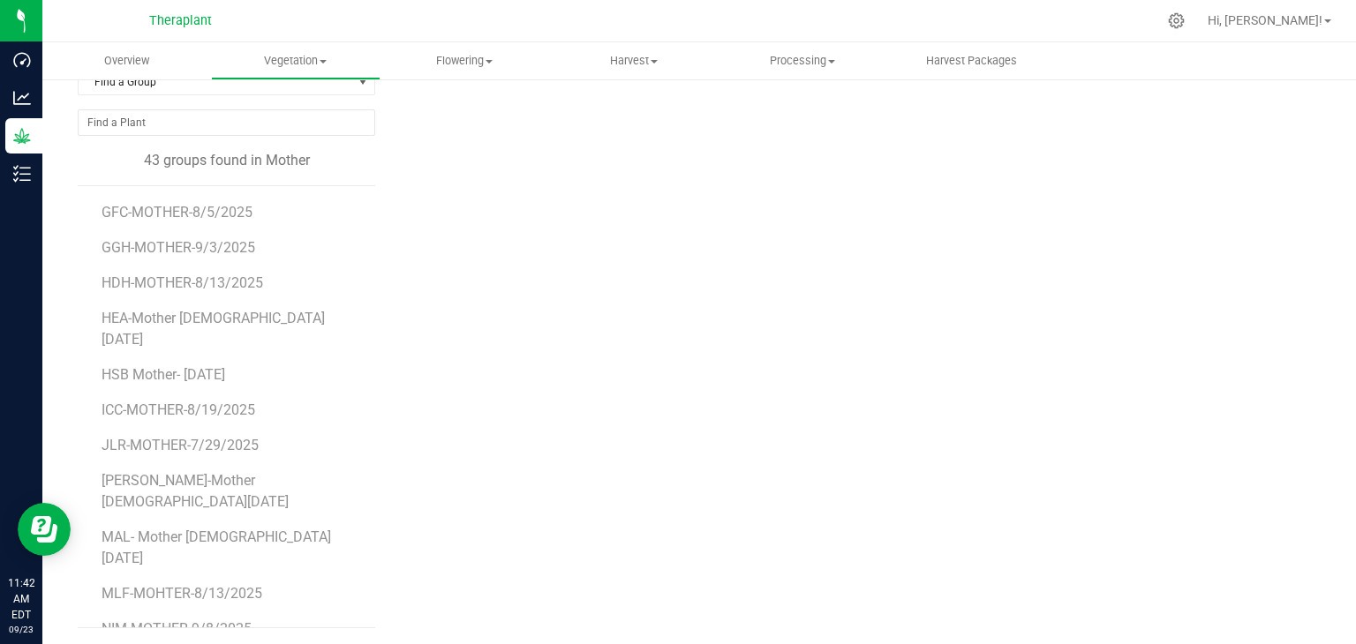
scroll to position [618, 0]
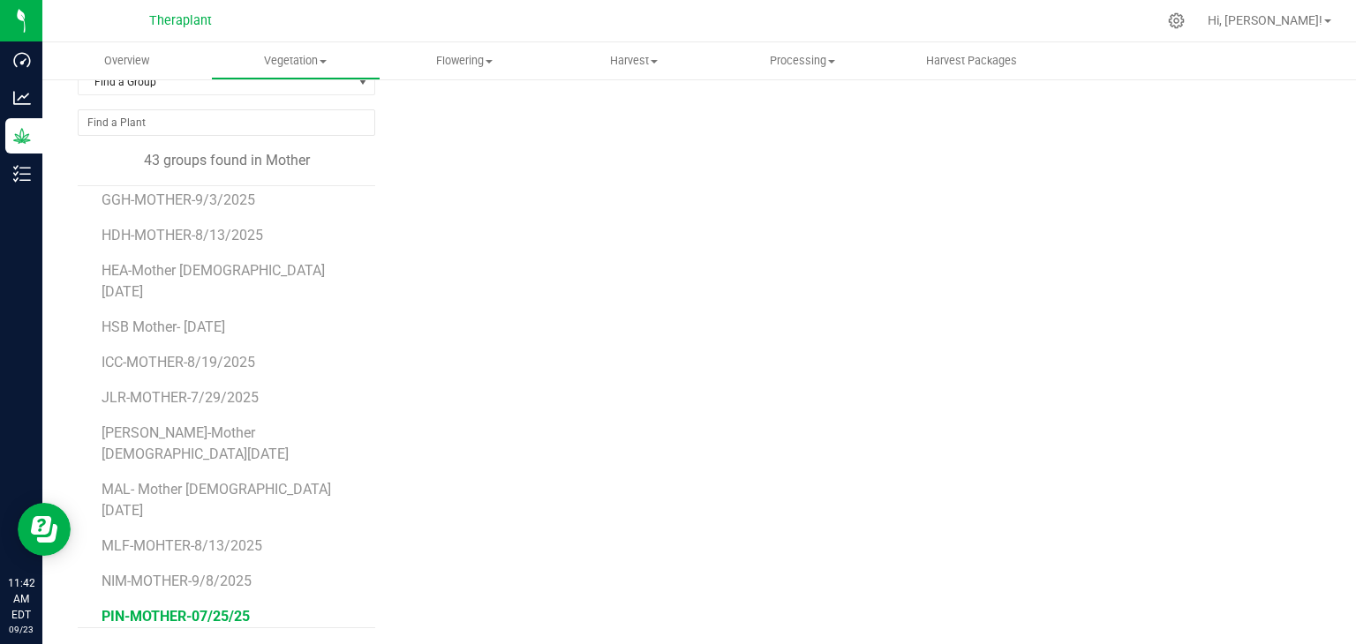
click at [192, 608] on span "PIN-MOTHER-07/25/25" at bounding box center [176, 616] width 148 height 17
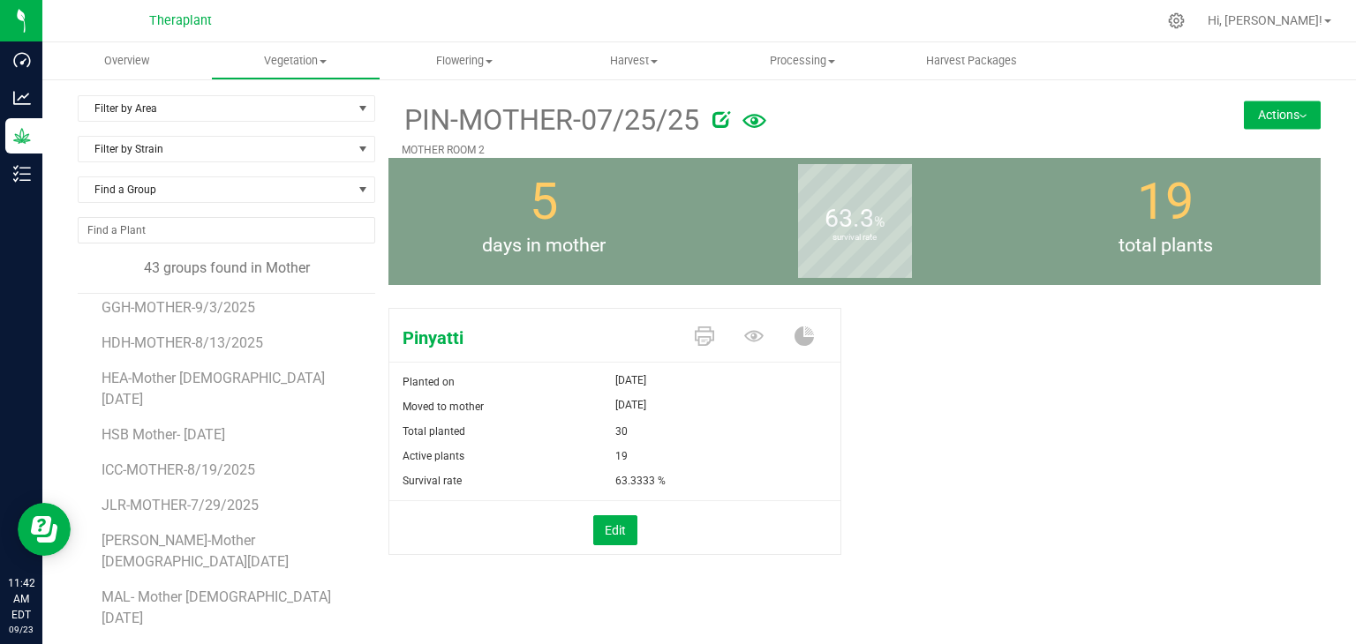
click at [1299, 115] on img at bounding box center [1302, 117] width 7 height 4
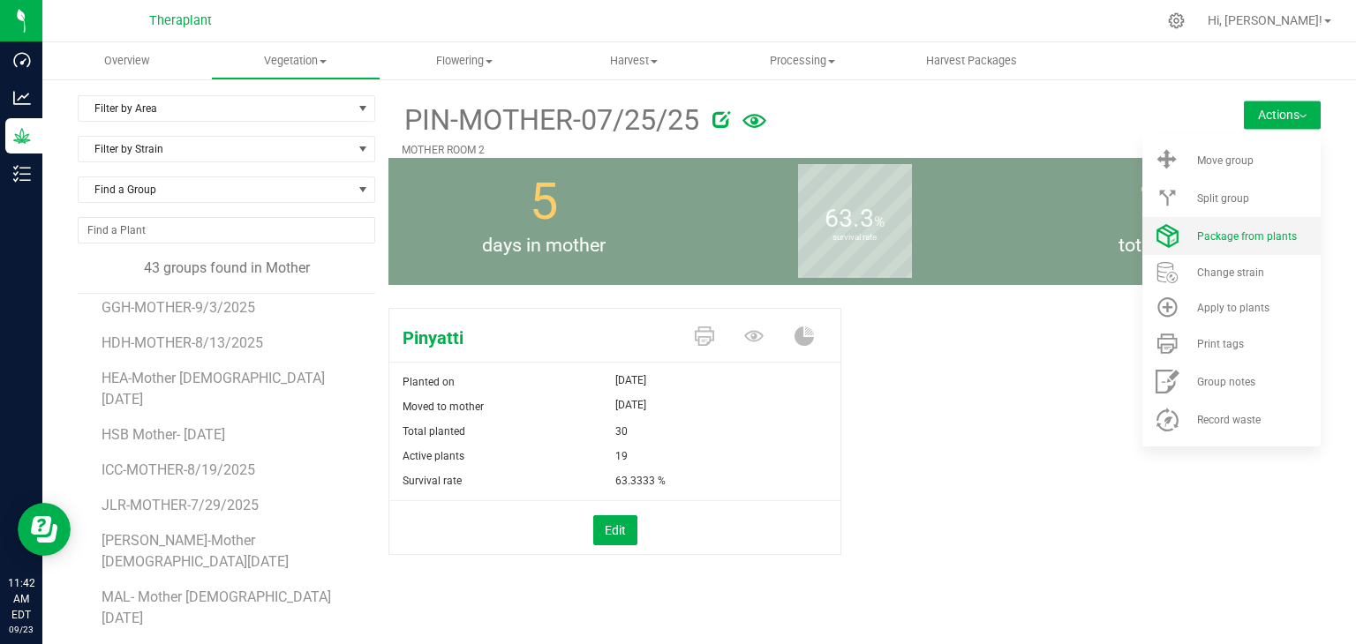
click at [1265, 246] on li "Package from plants" at bounding box center [1231, 236] width 178 height 38
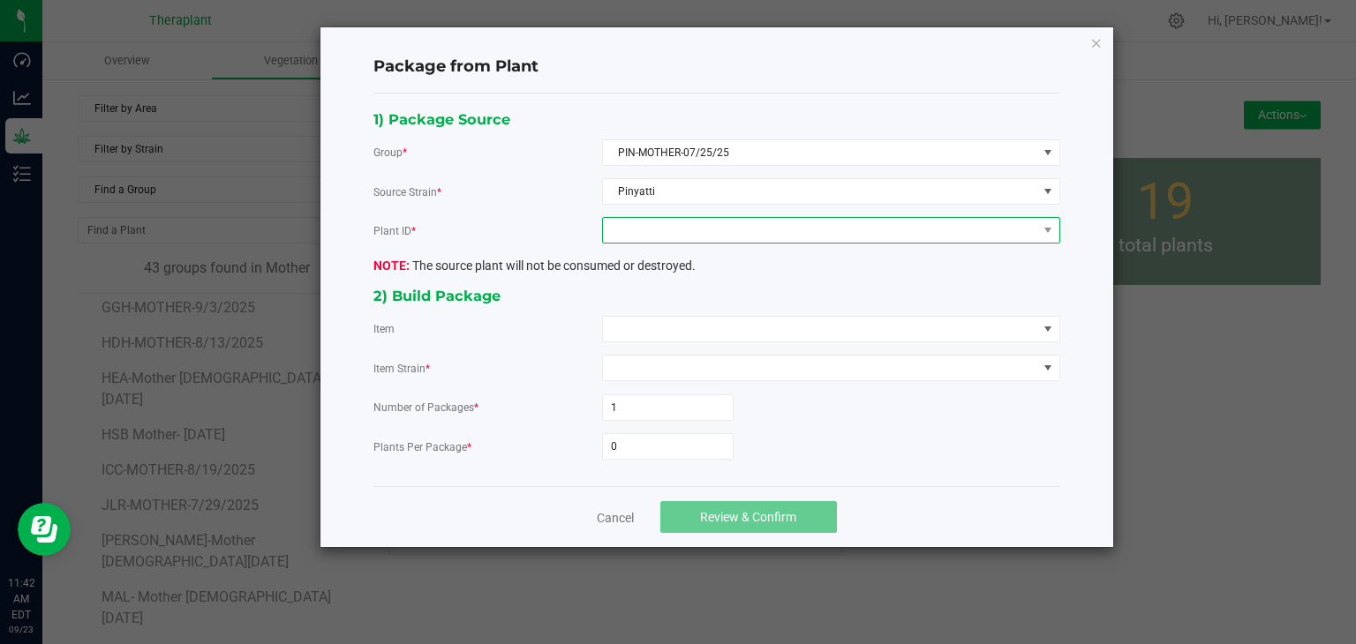
click at [694, 237] on span at bounding box center [820, 230] width 434 height 25
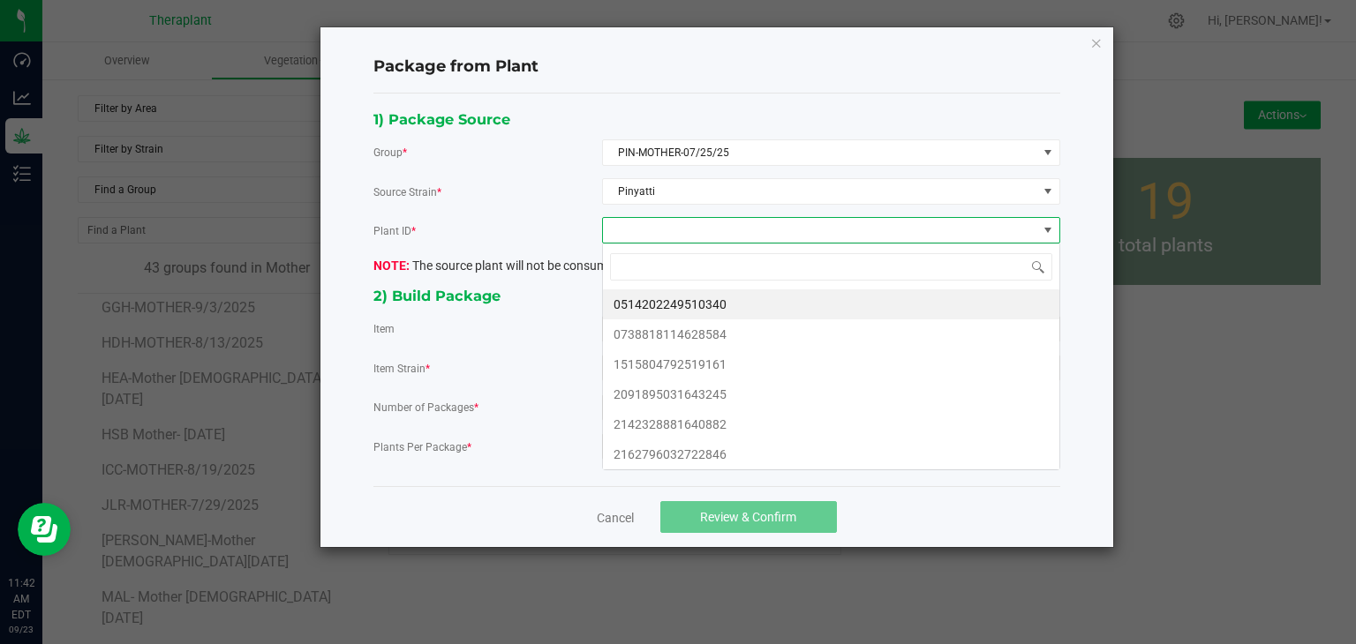
scroll to position [26, 457]
type input "86991"
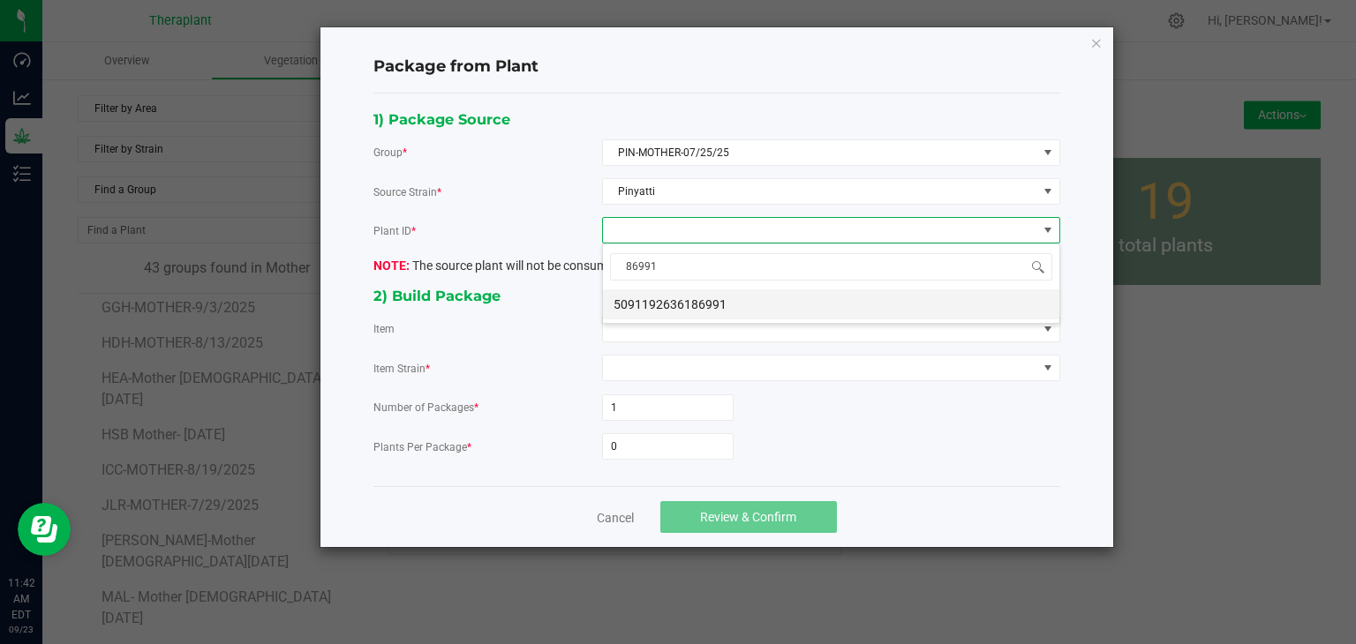
click at [695, 297] on li "5091192636186991" at bounding box center [831, 305] width 456 height 30
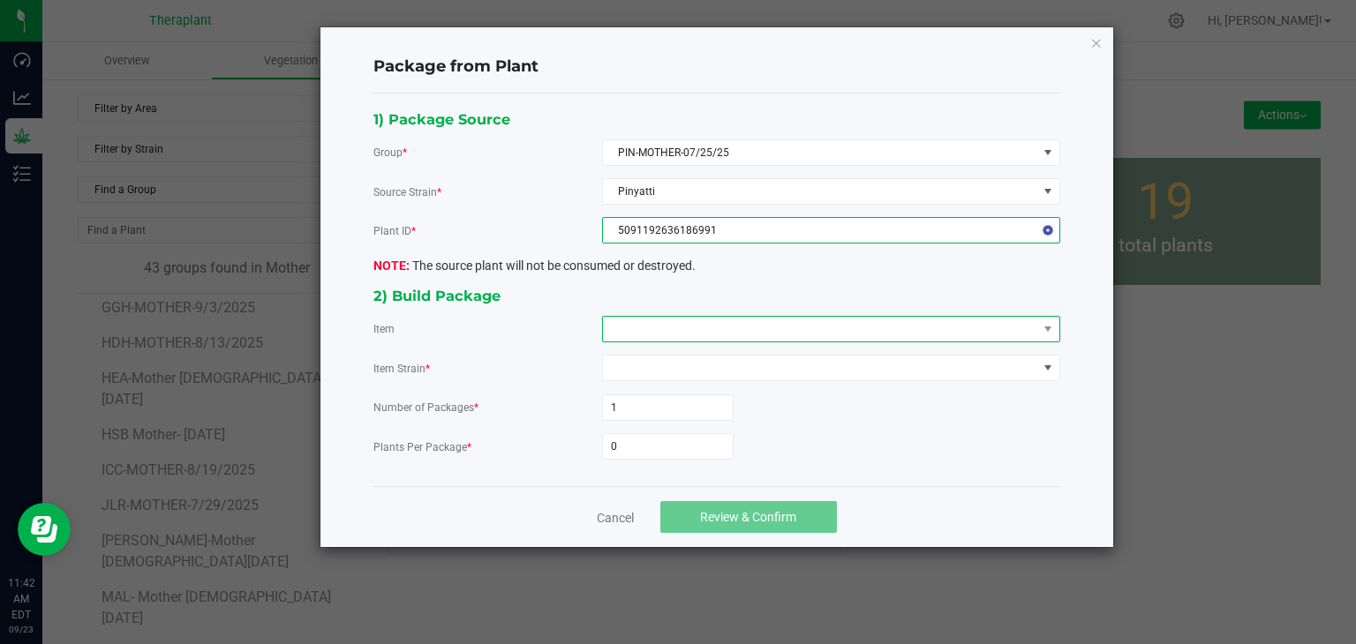
click at [689, 319] on span at bounding box center [820, 329] width 434 height 25
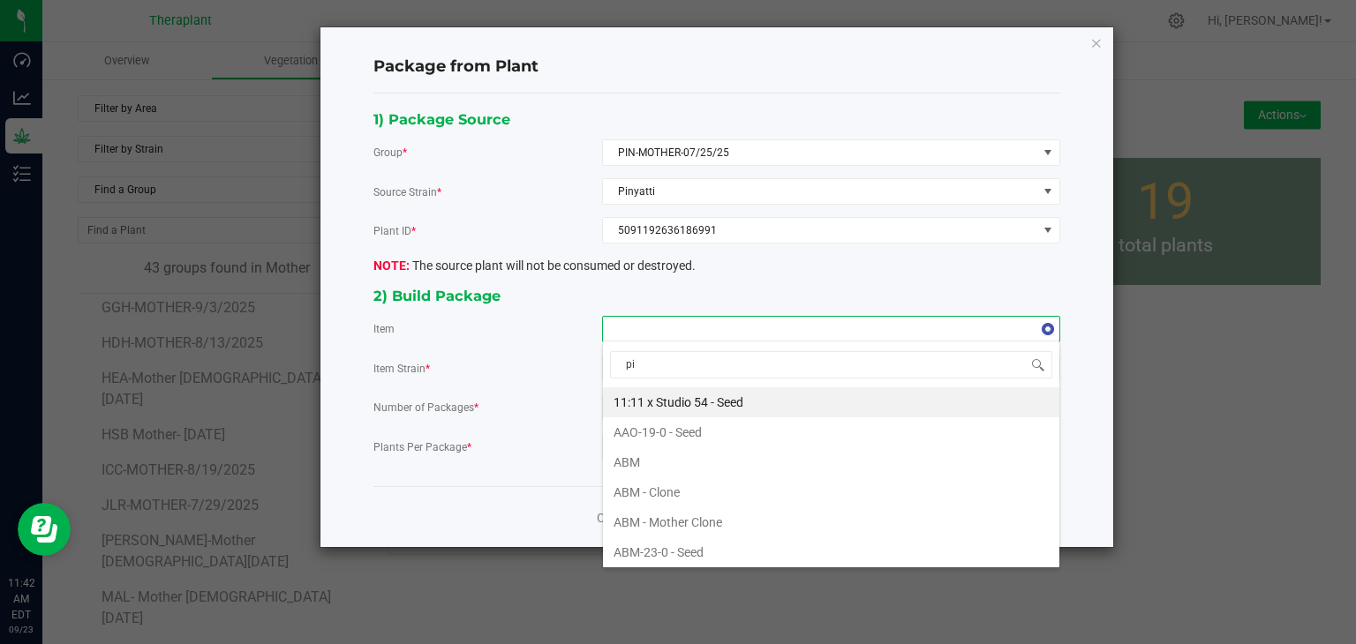
type input "pin"
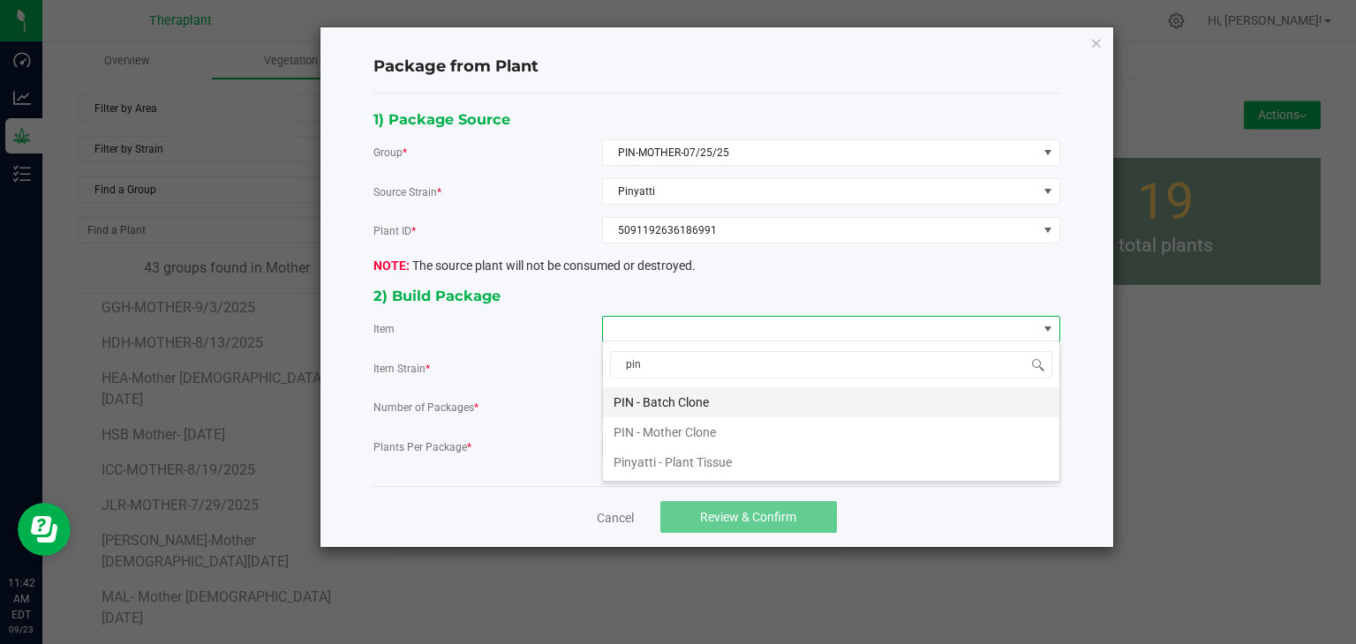
click at [681, 407] on Clone "PIN - Batch Clone" at bounding box center [831, 403] width 456 height 30
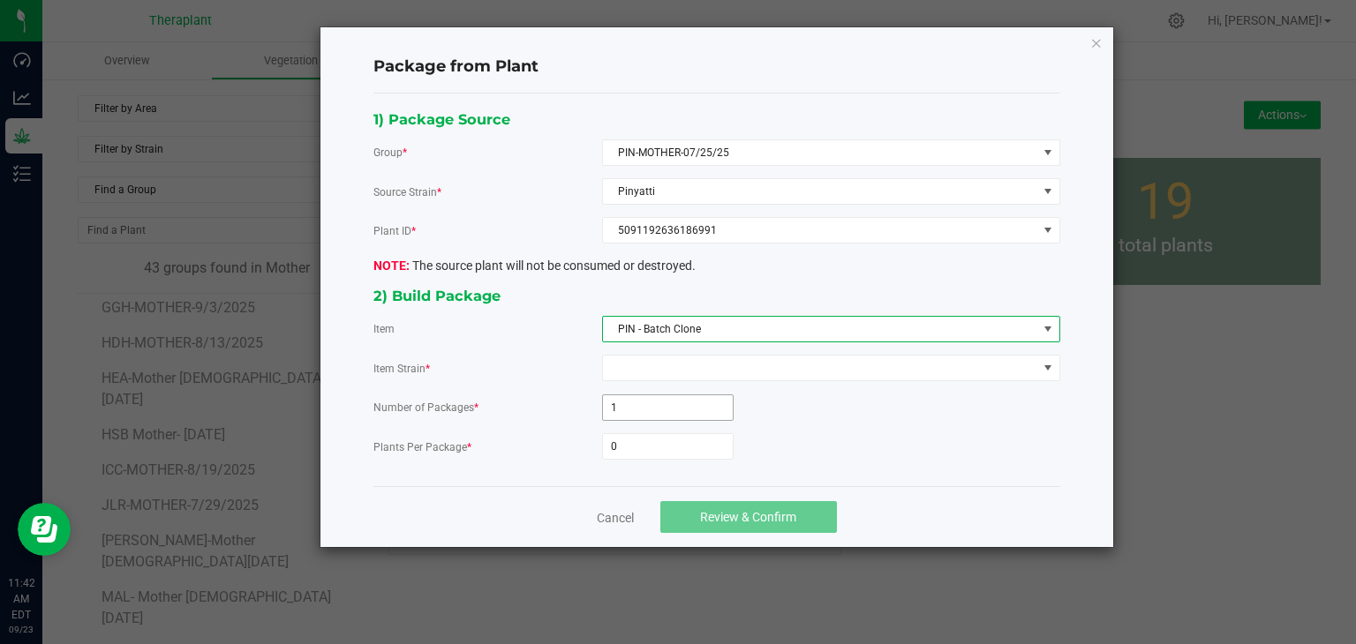
click at [664, 414] on input "1" at bounding box center [668, 407] width 130 height 25
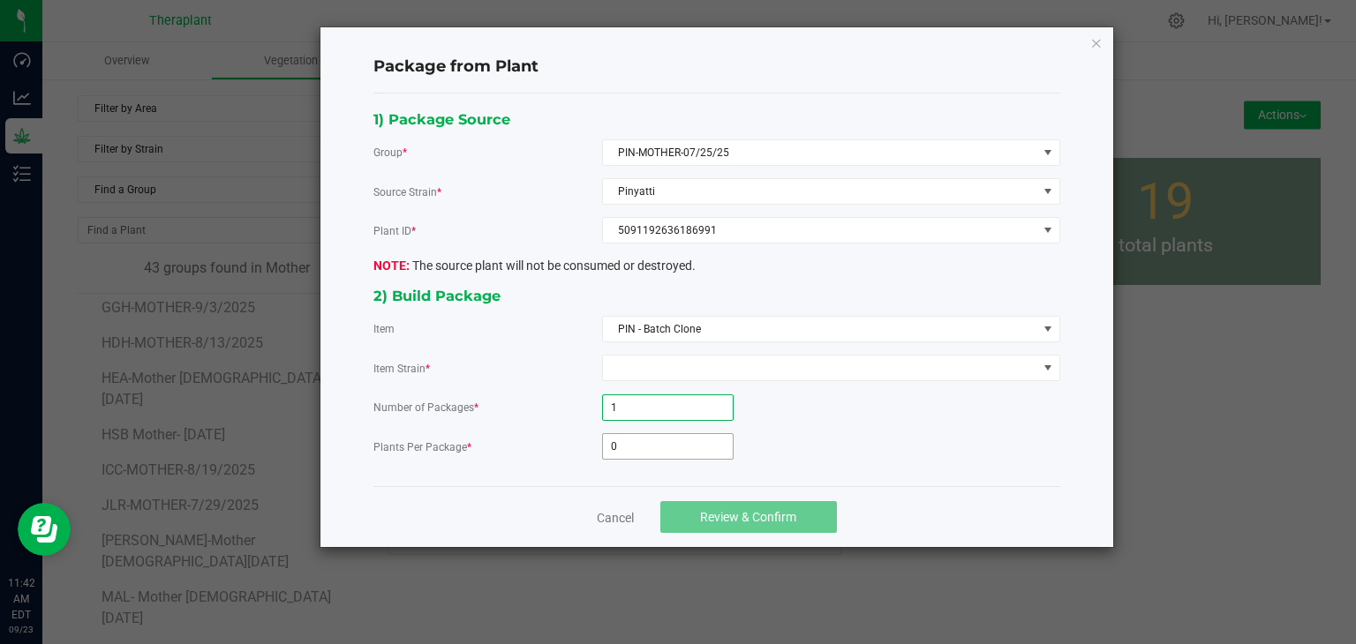
click at [653, 439] on input "0" at bounding box center [668, 446] width 130 height 25
type input "39"
click at [757, 523] on button "Review & Confirm" at bounding box center [748, 517] width 177 height 32
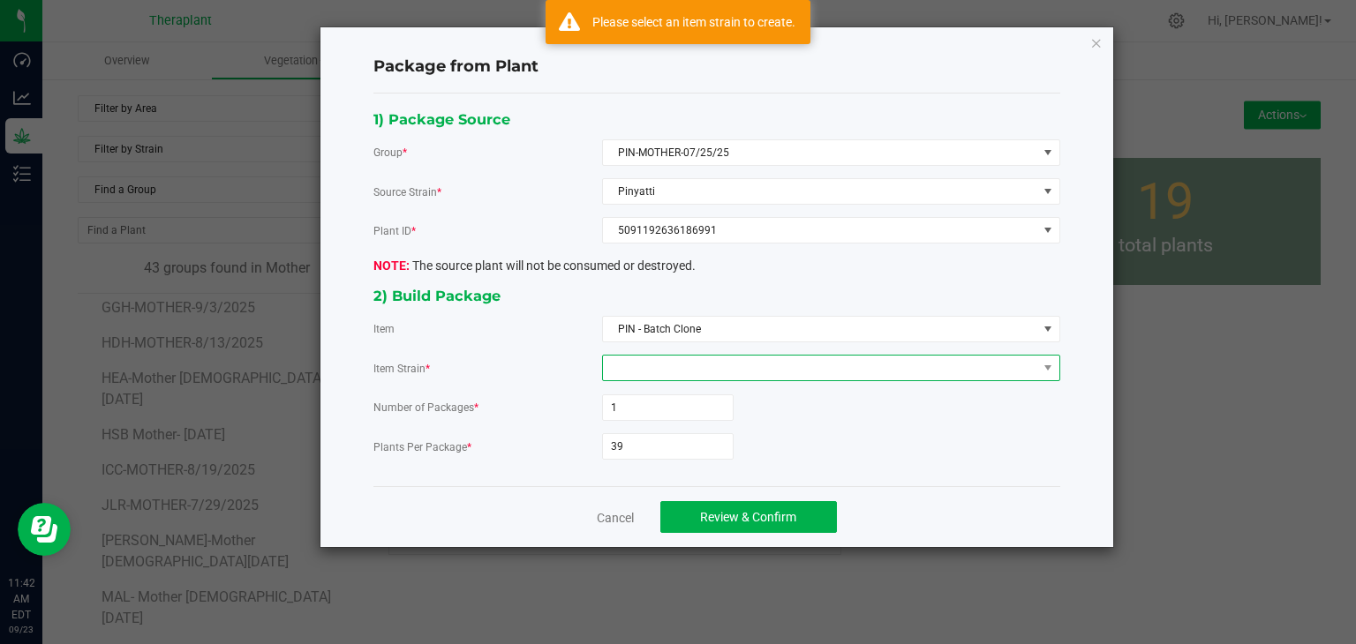
click at [685, 375] on span at bounding box center [820, 368] width 434 height 25
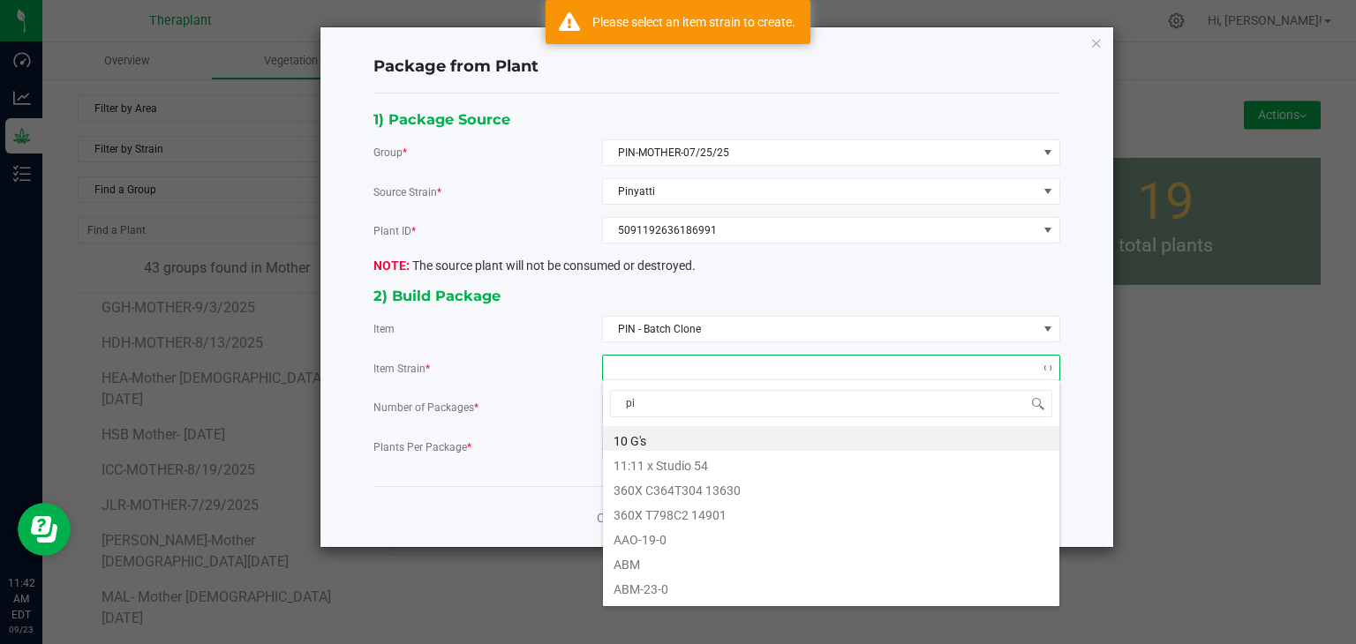
type input "pin"
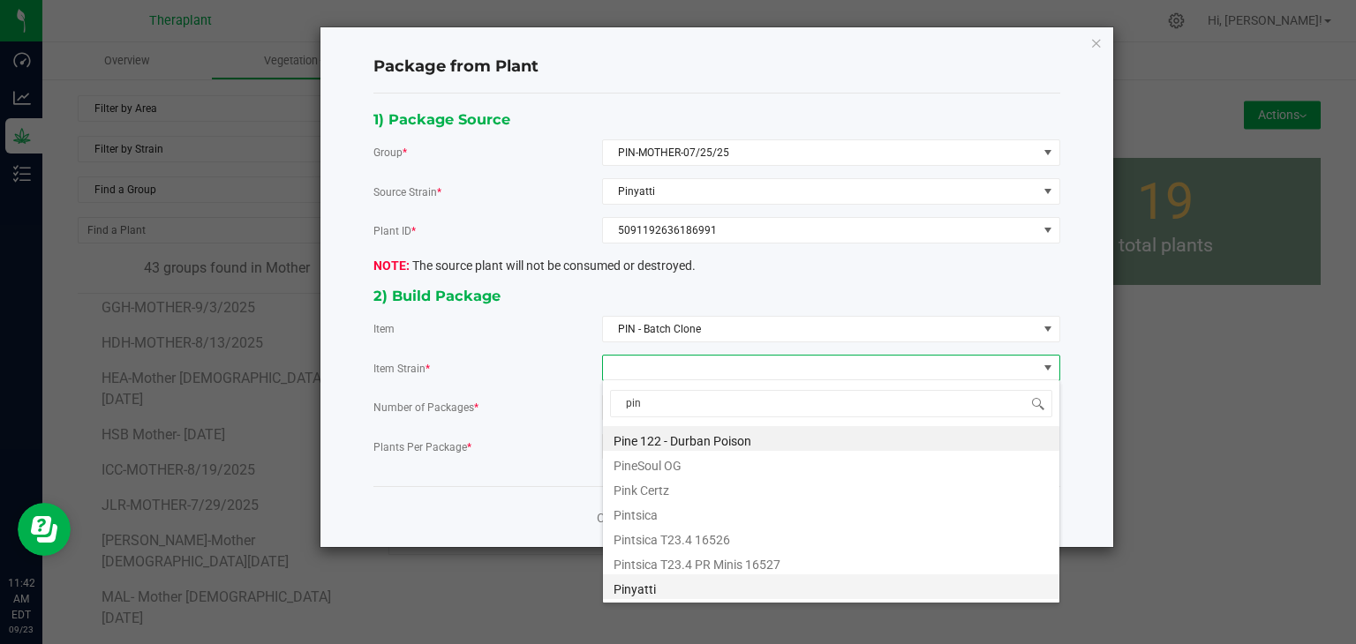
click at [639, 587] on li "Pinyatti" at bounding box center [831, 587] width 456 height 25
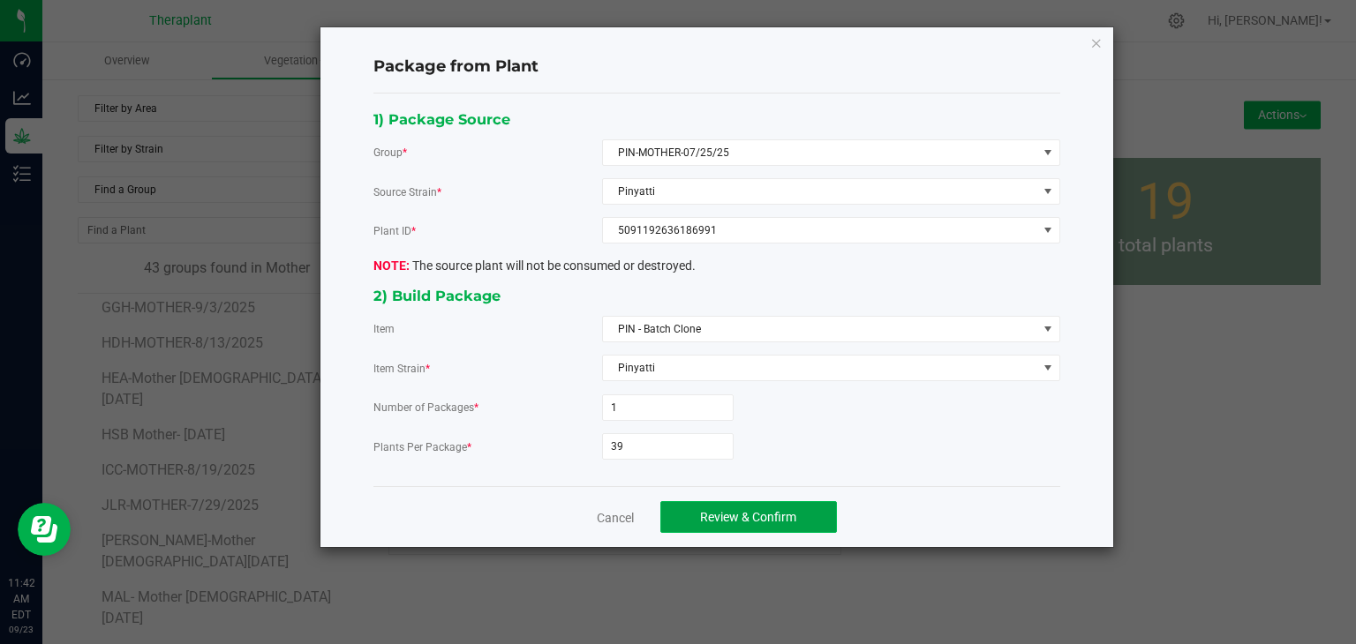
click at [739, 510] on span "Review & Confirm" at bounding box center [748, 517] width 96 height 14
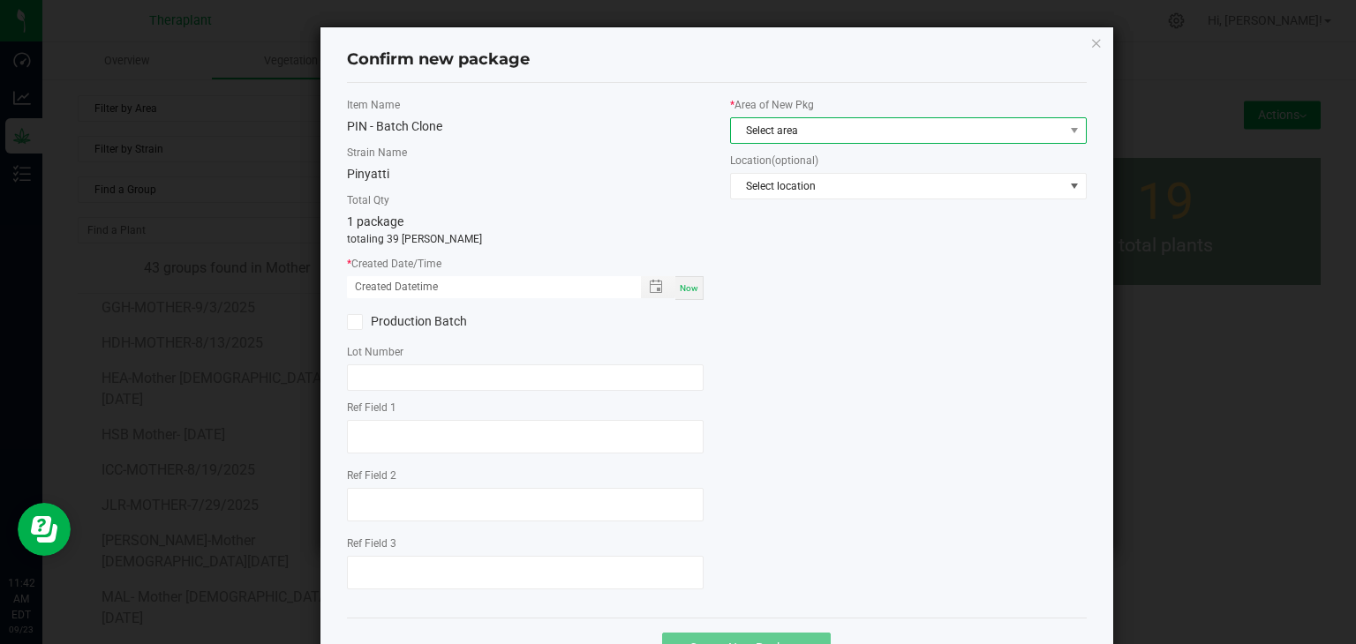
click at [790, 118] on span "Select area" at bounding box center [897, 130] width 333 height 25
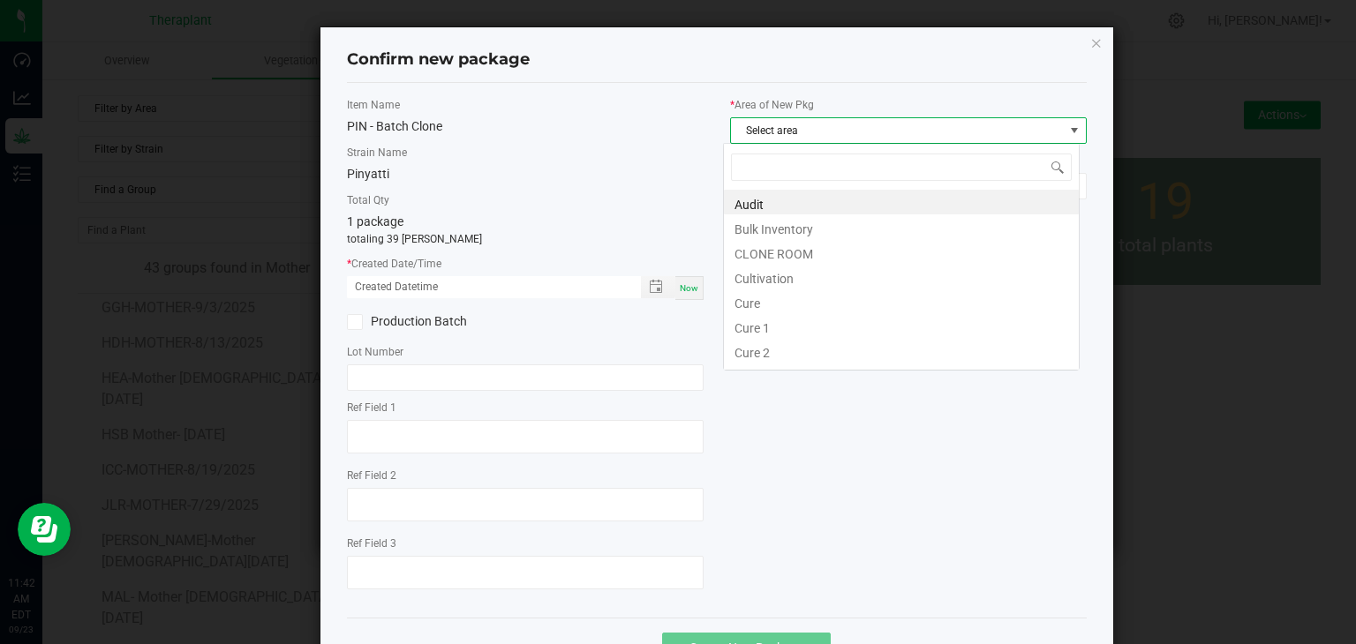
scroll to position [26, 357]
click at [780, 256] on li "CLONE ROOM" at bounding box center [901, 251] width 355 height 25
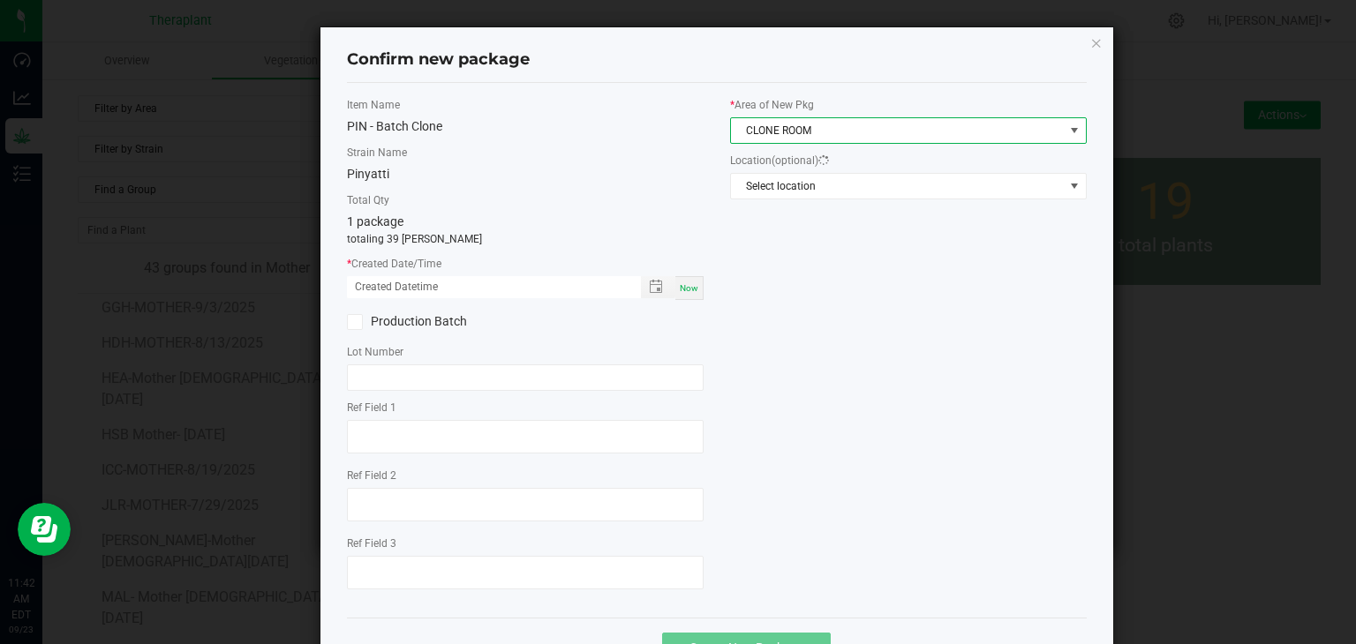
click at [681, 293] on div "Now" at bounding box center [689, 288] width 28 height 24
type input "[DATE] 11:43 AM"
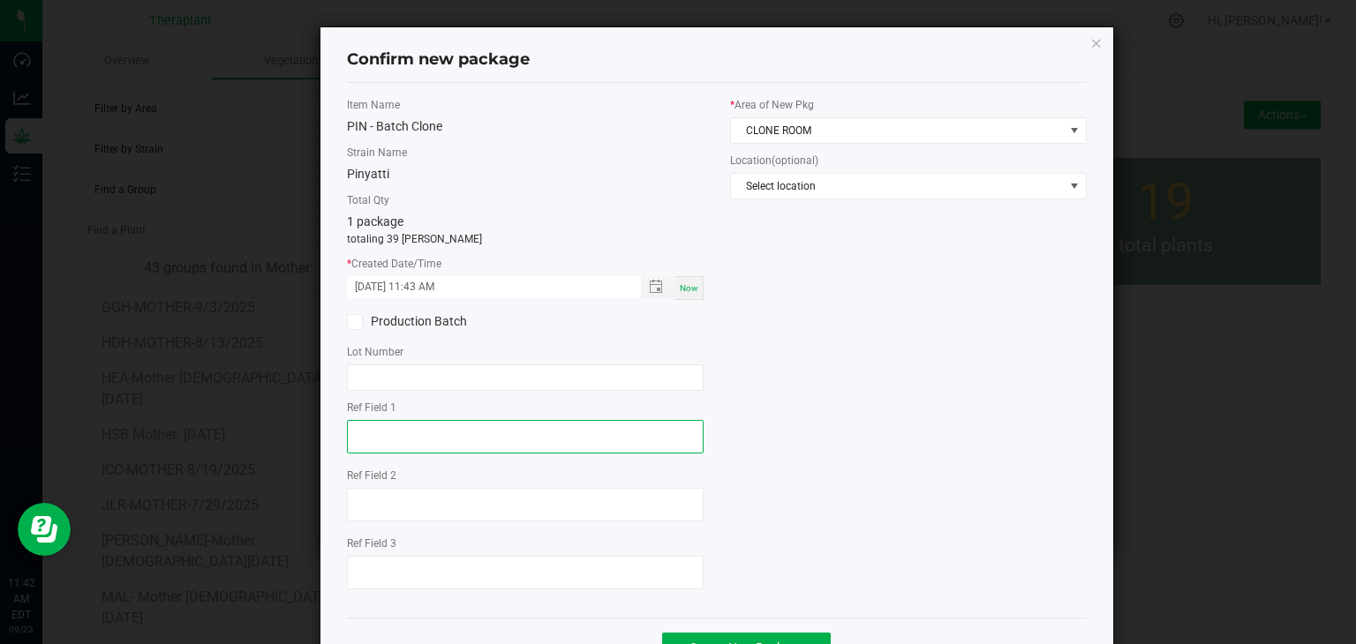
click at [422, 427] on textarea at bounding box center [525, 437] width 357 height 34
type textarea "86991"
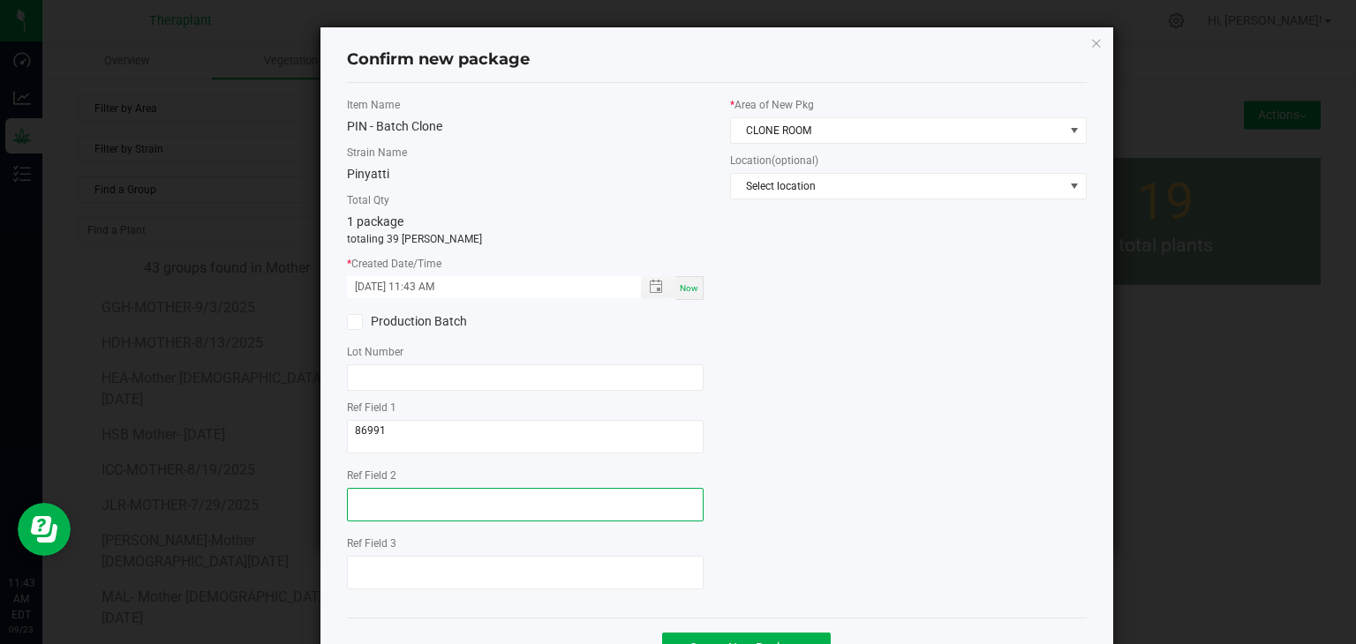
click at [373, 503] on textarea at bounding box center [525, 505] width 357 height 34
type textarea "f"
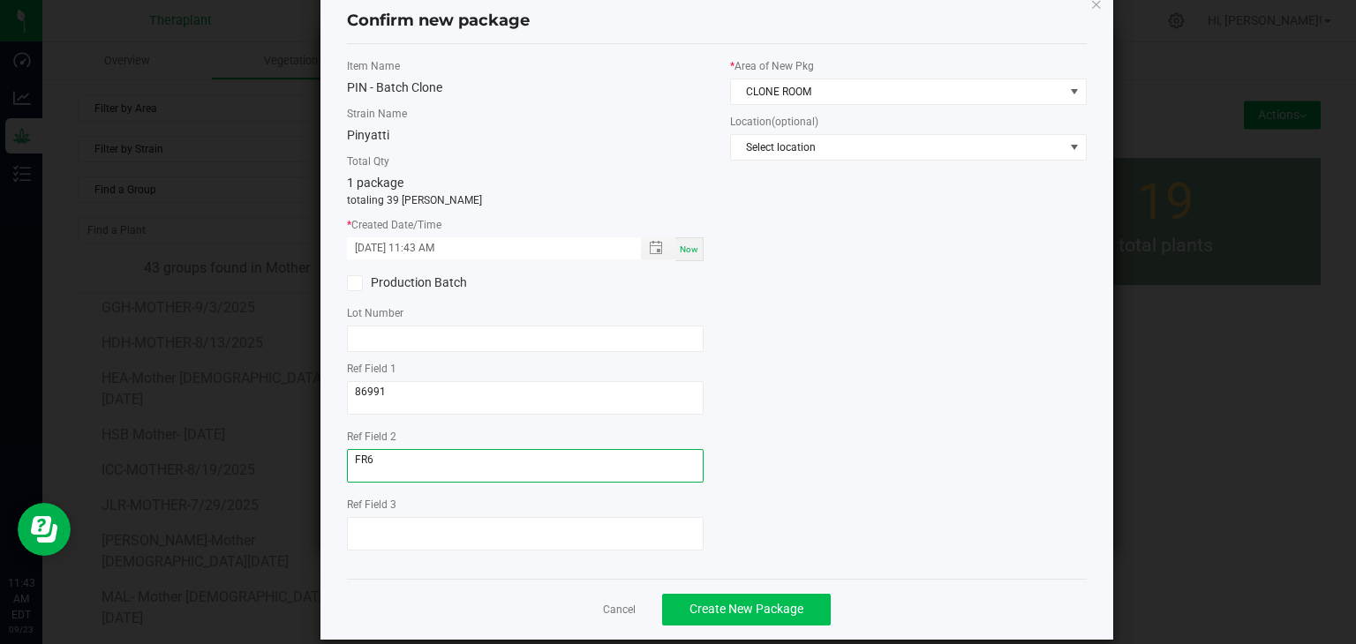
scroll to position [61, 0]
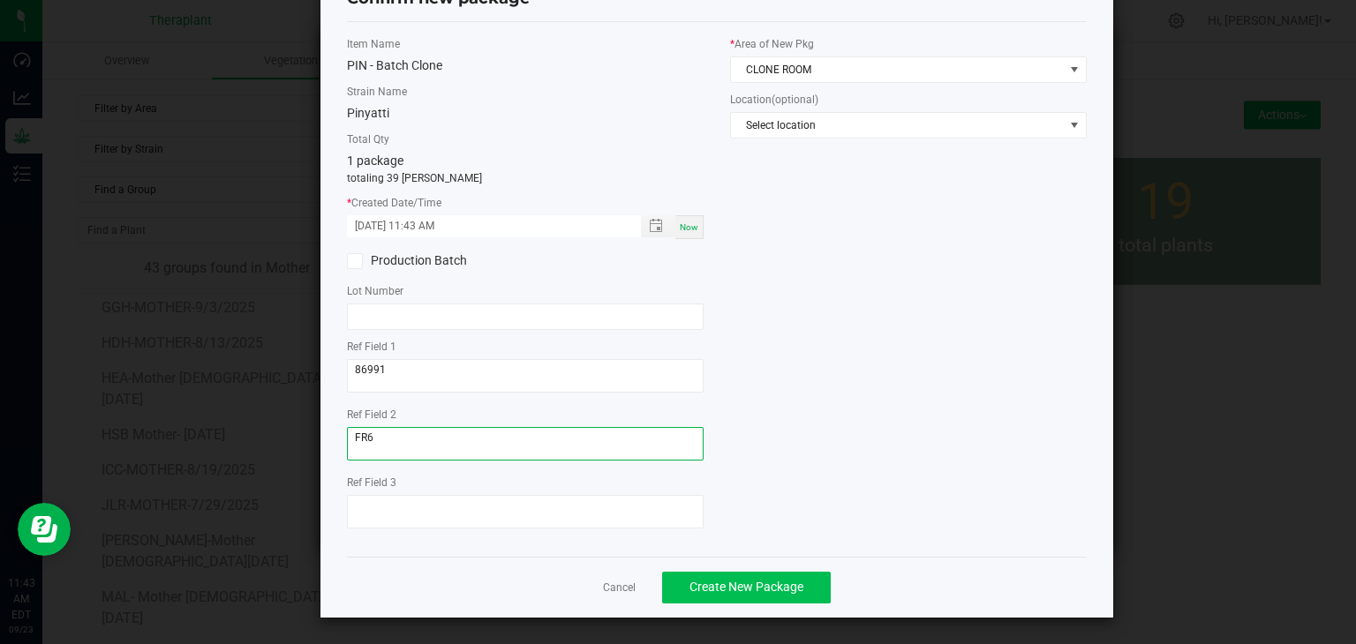
type textarea "FR6"
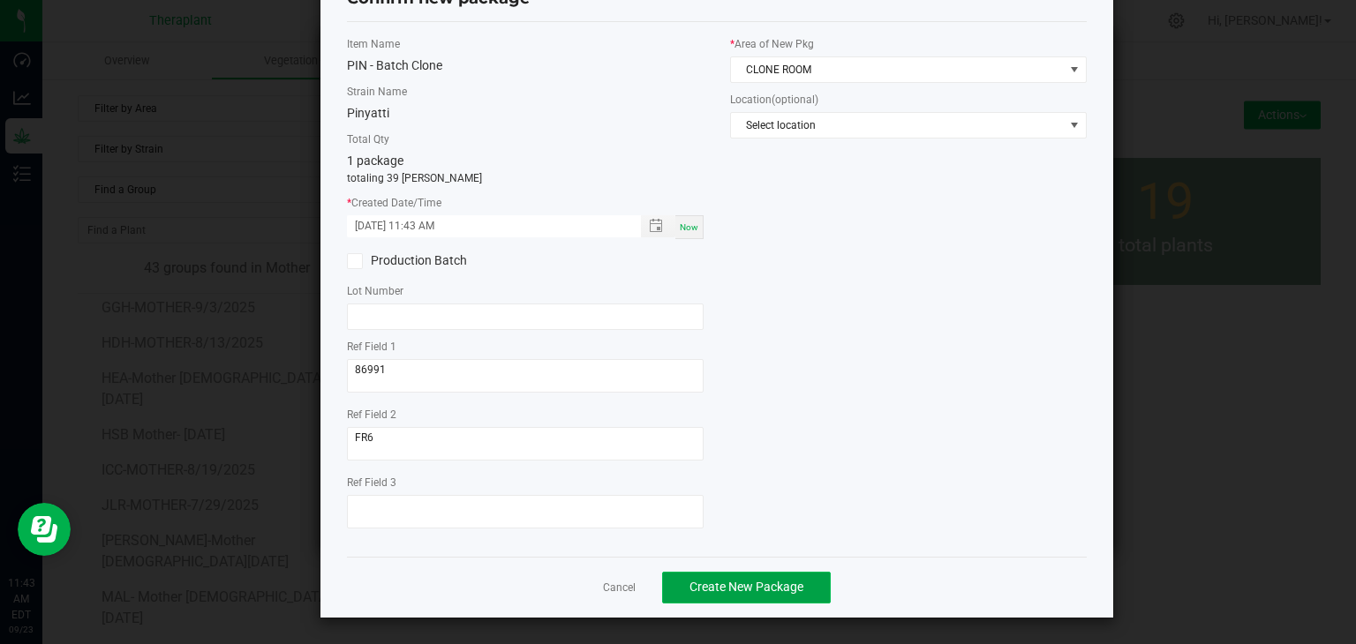
click at [703, 587] on span "Create New Package" at bounding box center [746, 587] width 114 height 14
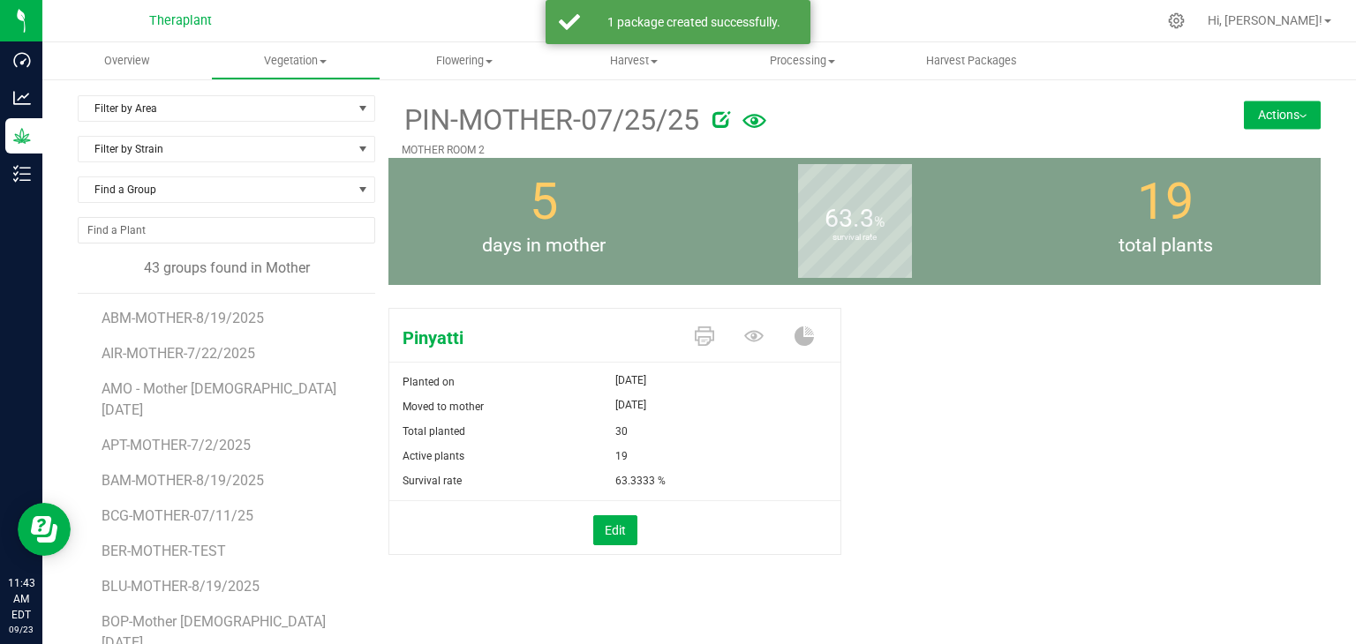
click at [1271, 124] on button "Actions" at bounding box center [1282, 115] width 77 height 28
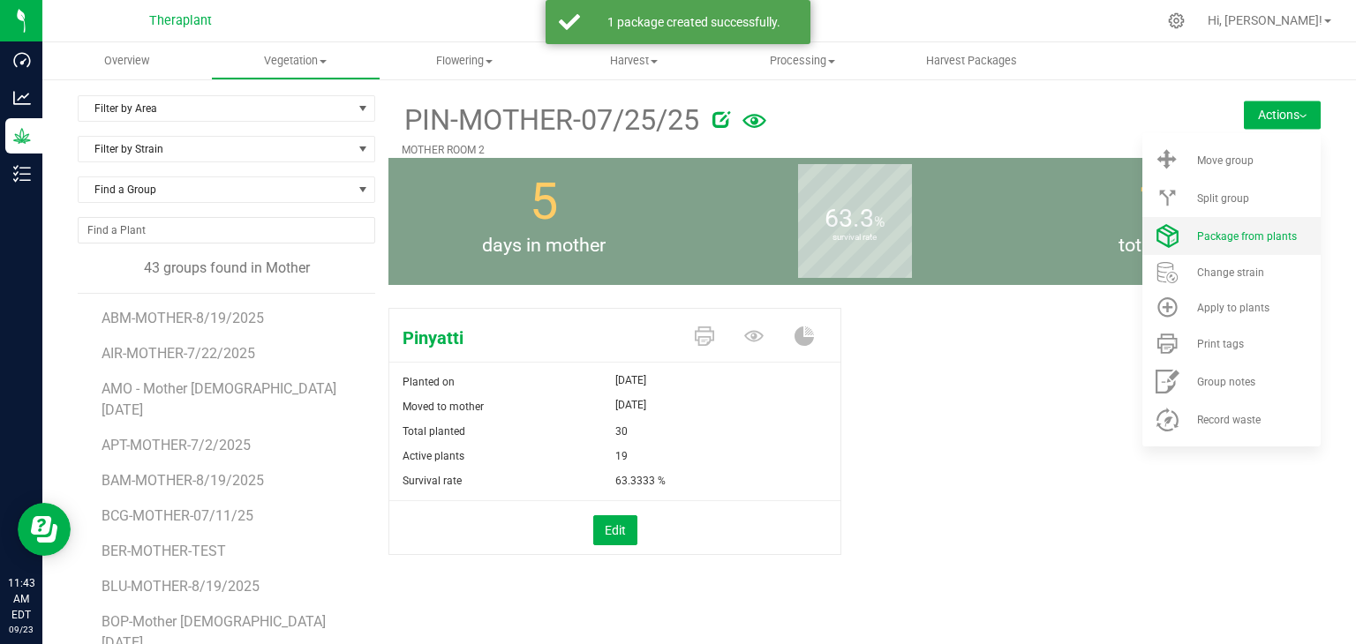
click at [1243, 234] on span "Package from plants" at bounding box center [1247, 236] width 100 height 12
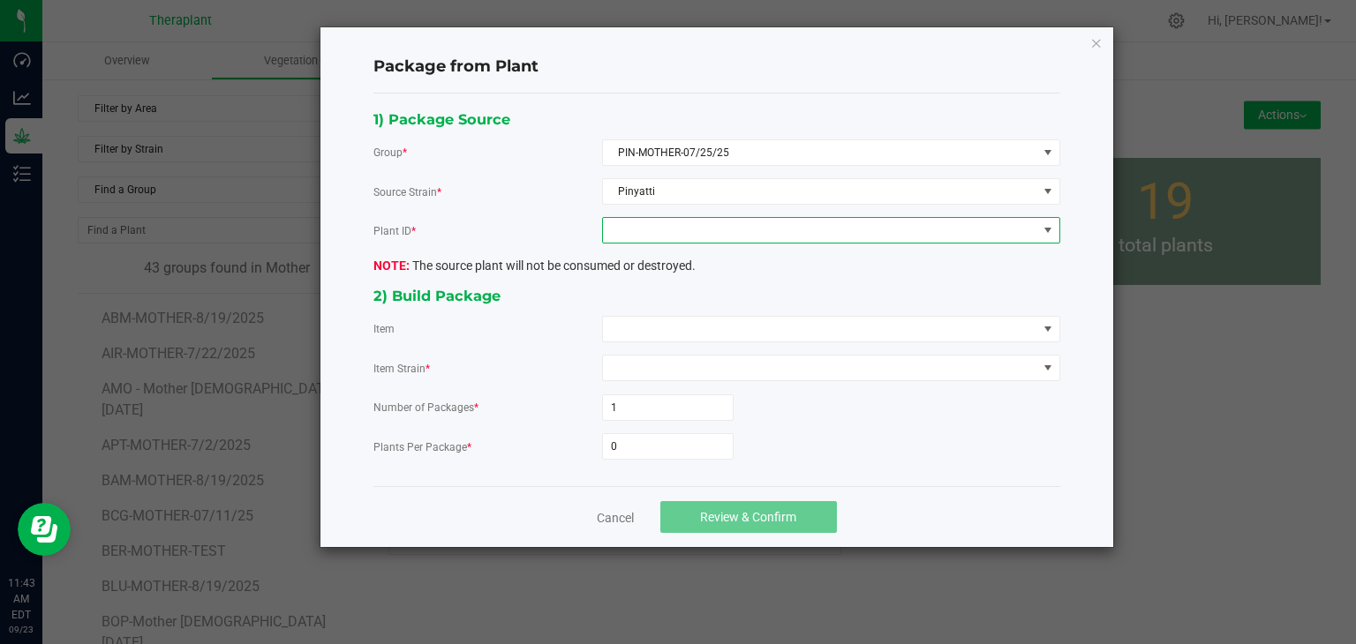
click at [766, 230] on span at bounding box center [820, 230] width 434 height 25
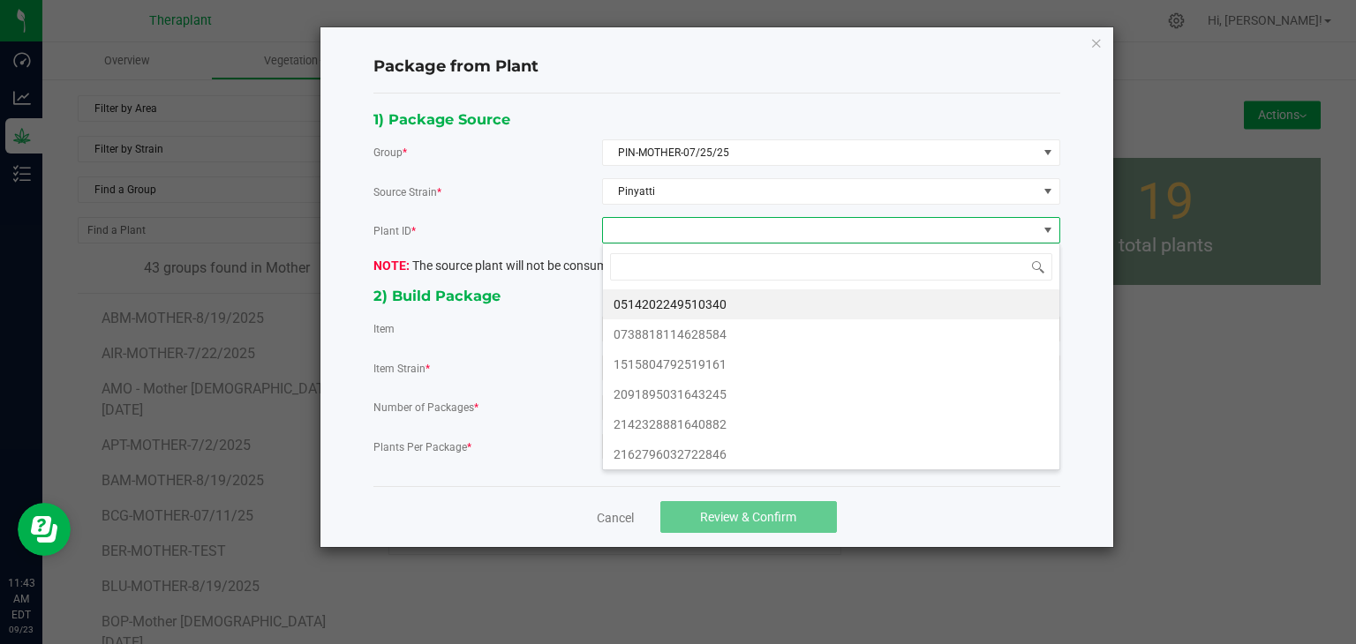
scroll to position [26, 457]
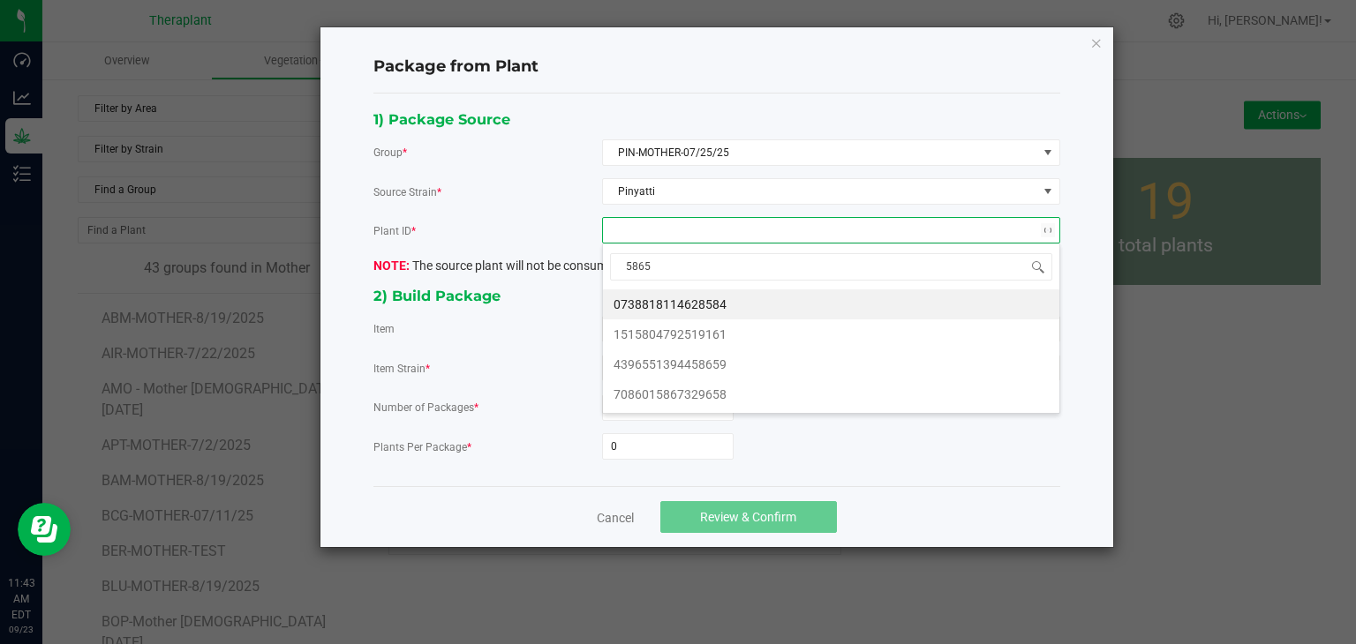
type input "58659"
click at [688, 301] on li "4396551394458659" at bounding box center [831, 305] width 456 height 30
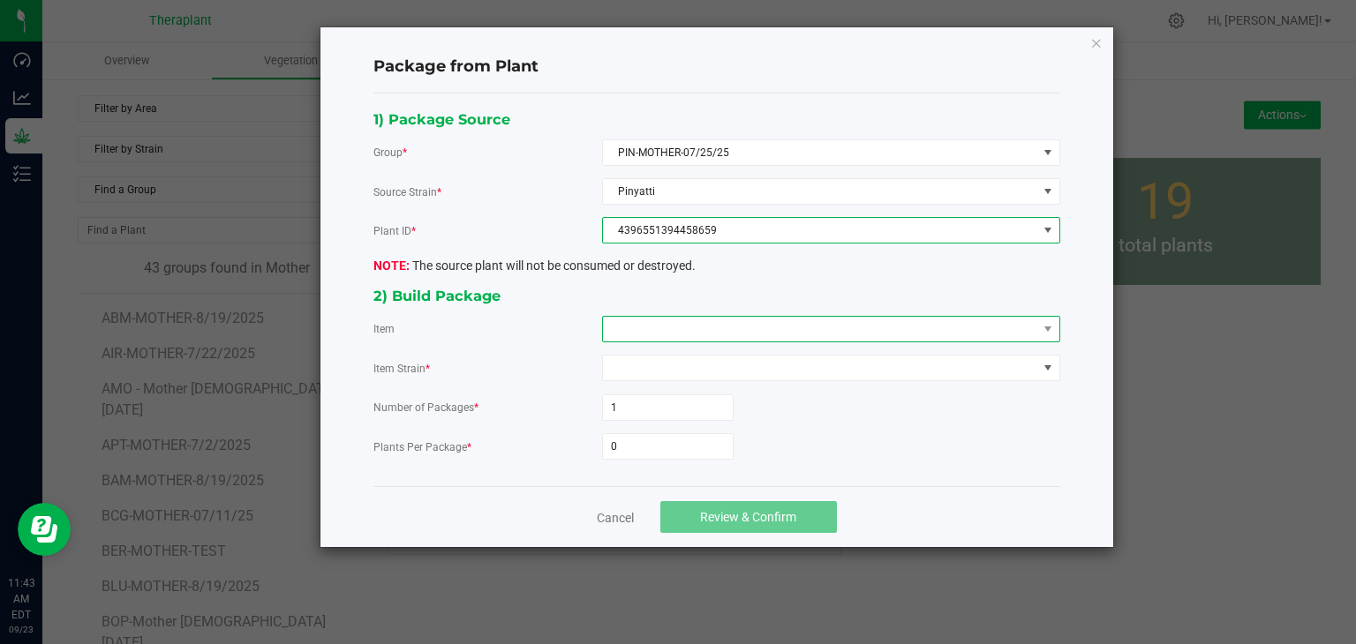
click at [680, 324] on span at bounding box center [820, 329] width 434 height 25
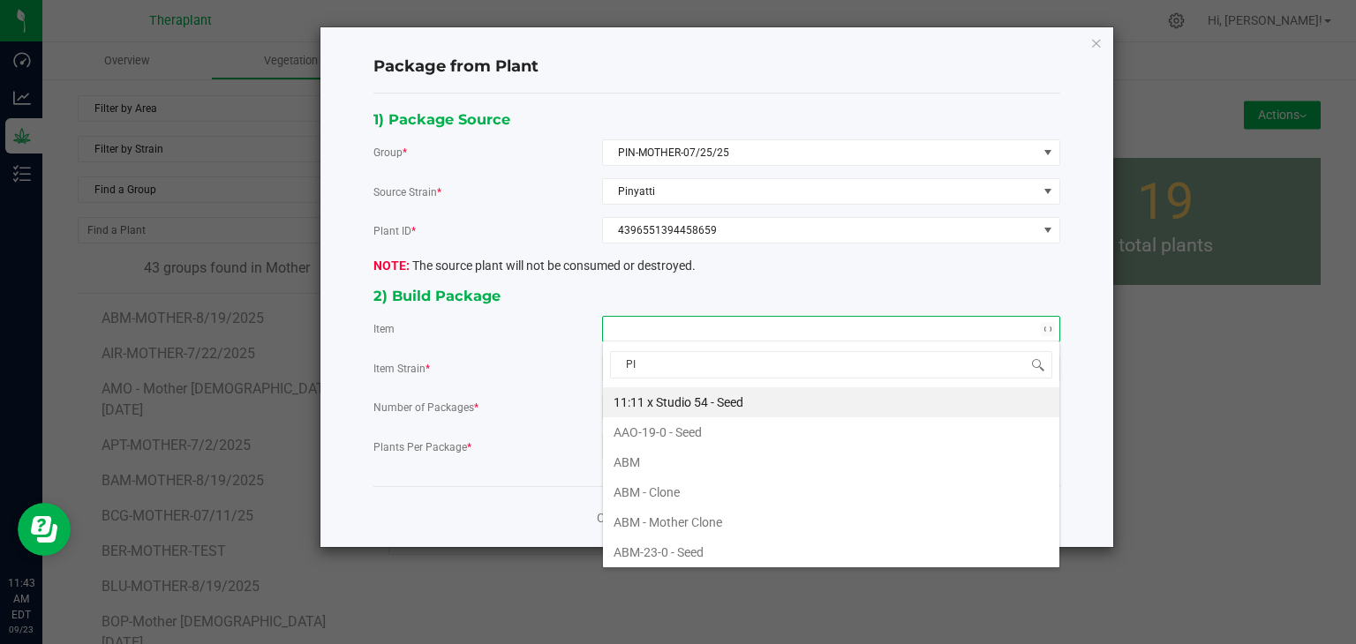
type input "PIN"
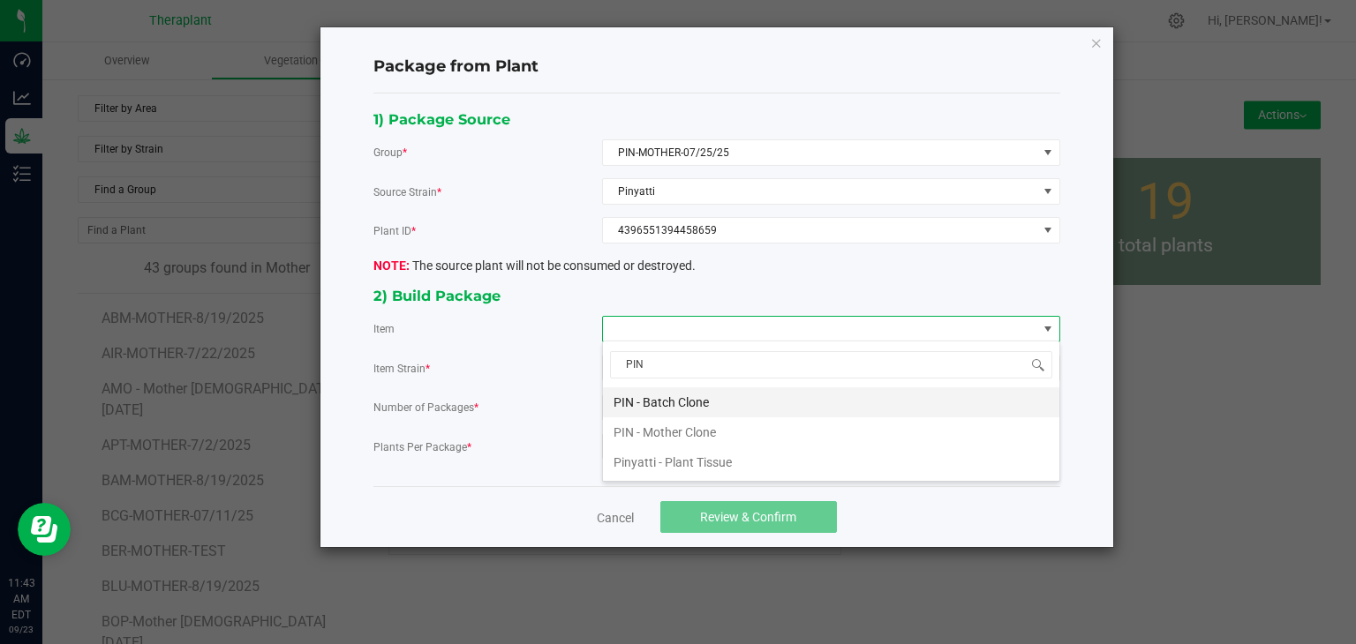
click at [674, 398] on Clone "PIN - Batch Clone" at bounding box center [831, 403] width 456 height 30
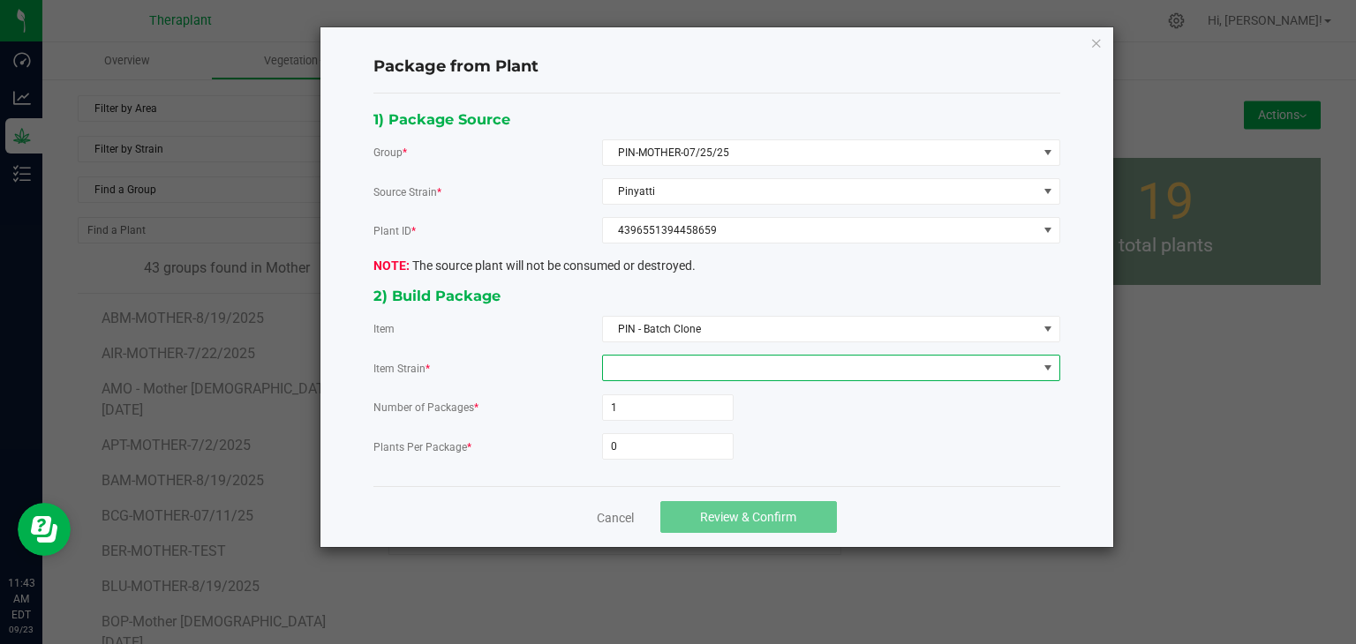
click at [671, 375] on span at bounding box center [820, 368] width 434 height 25
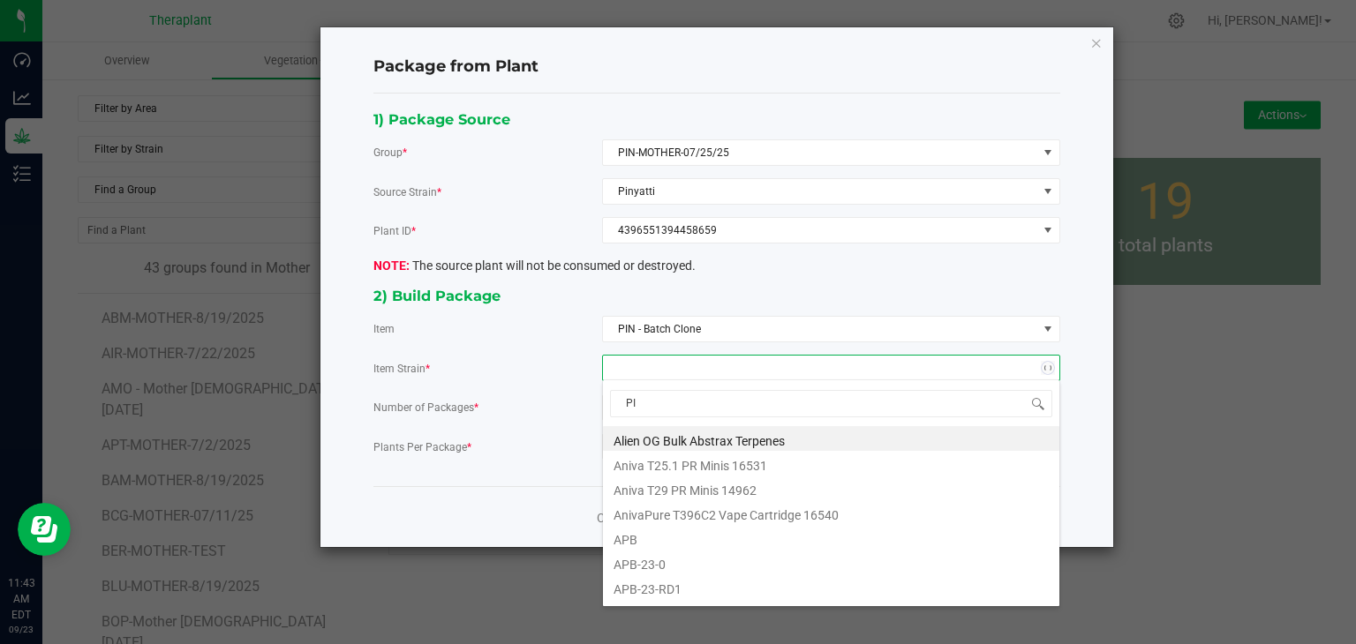
type input "PIN"
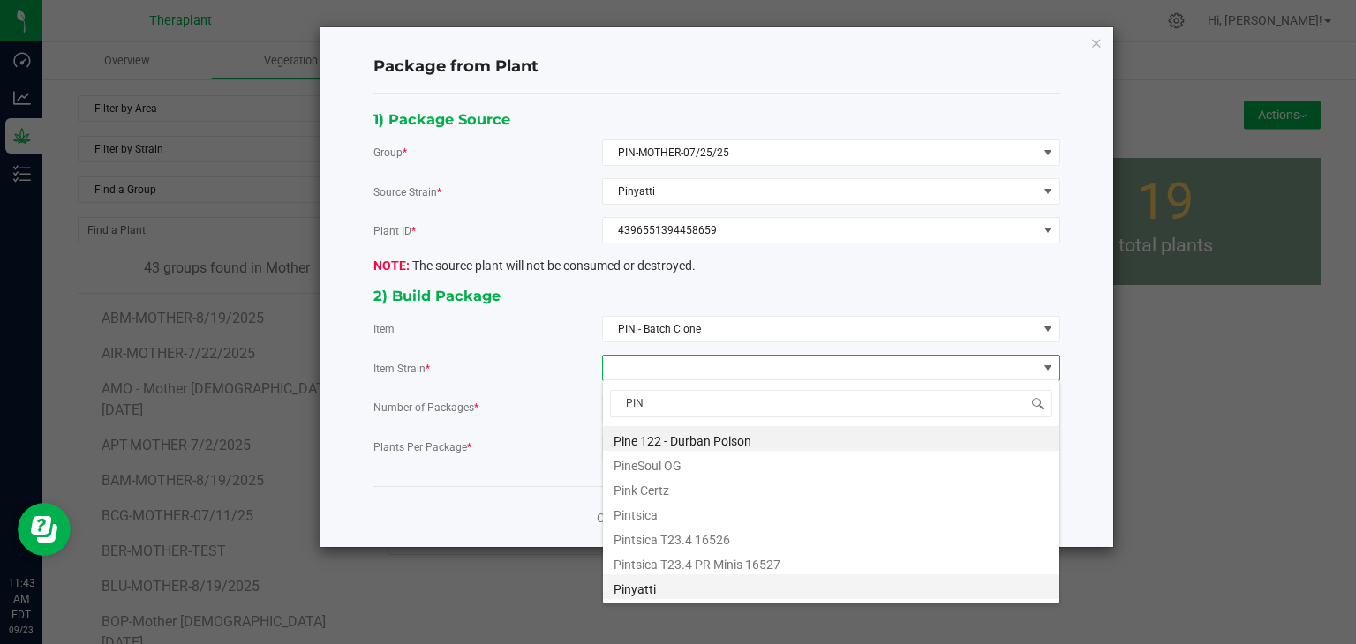
click at [625, 594] on li "Pinyatti" at bounding box center [831, 587] width 456 height 25
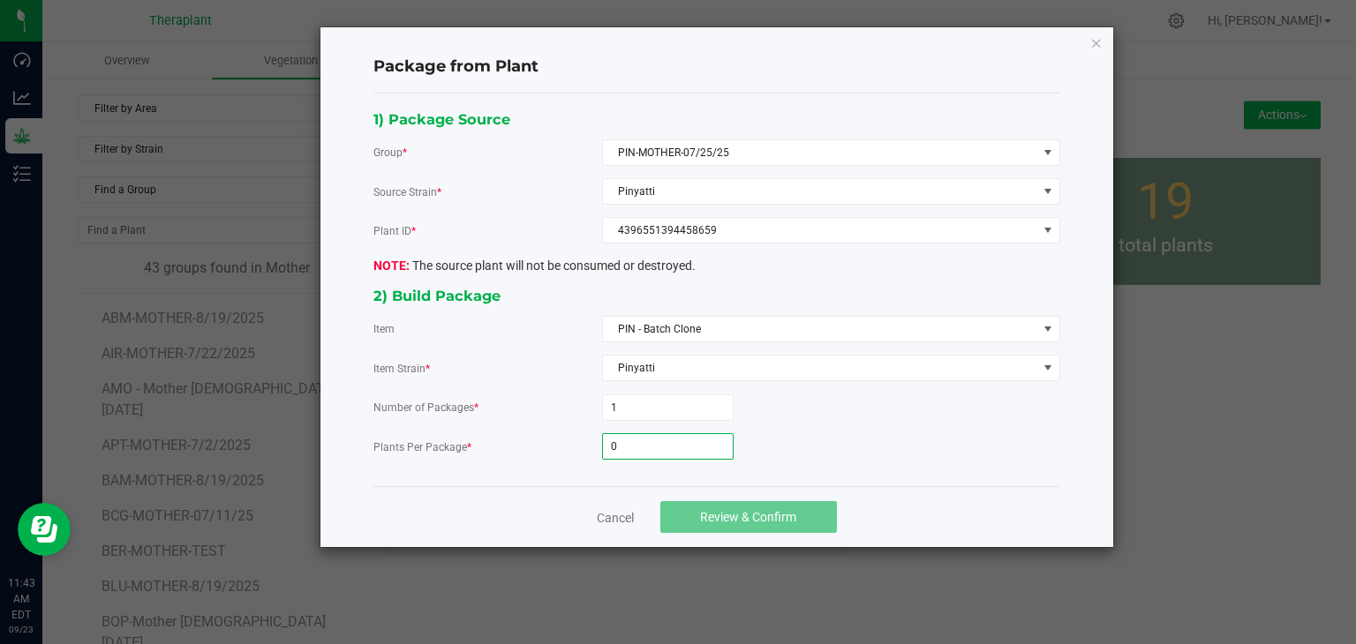
click at [631, 442] on input "0" at bounding box center [668, 446] width 130 height 25
type input "25"
click at [772, 510] on span "Review & Confirm" at bounding box center [748, 517] width 96 height 14
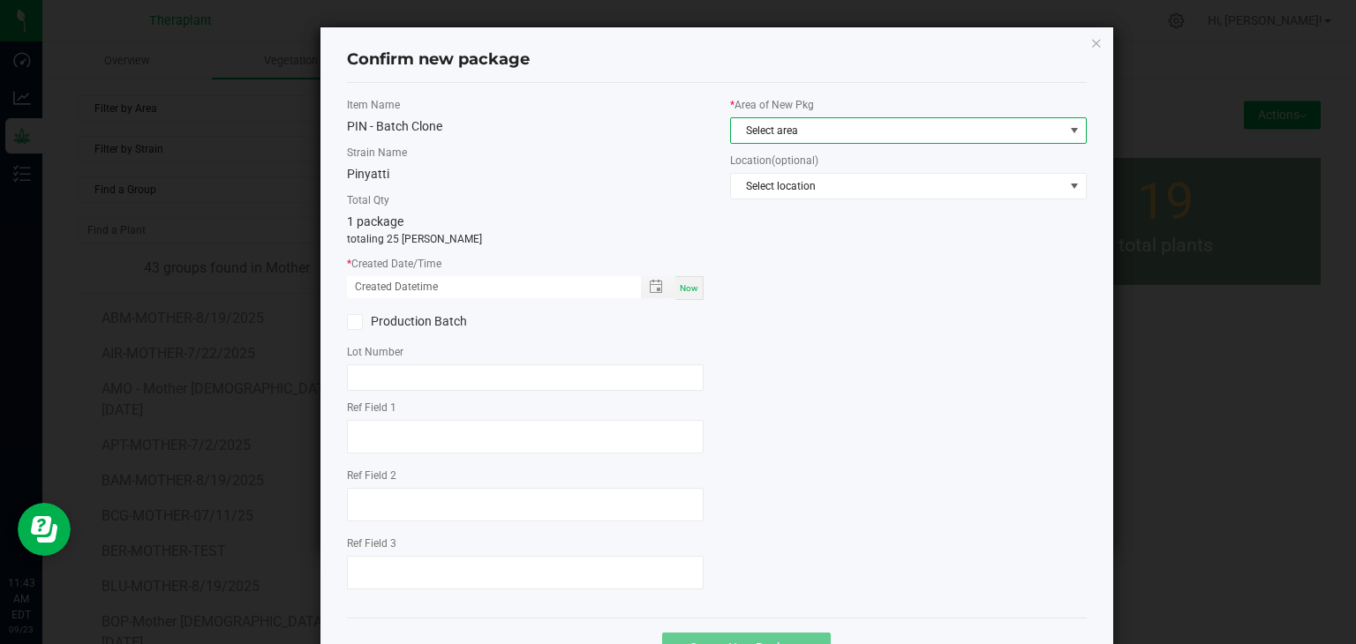
click at [770, 135] on span "Select area" at bounding box center [897, 130] width 333 height 25
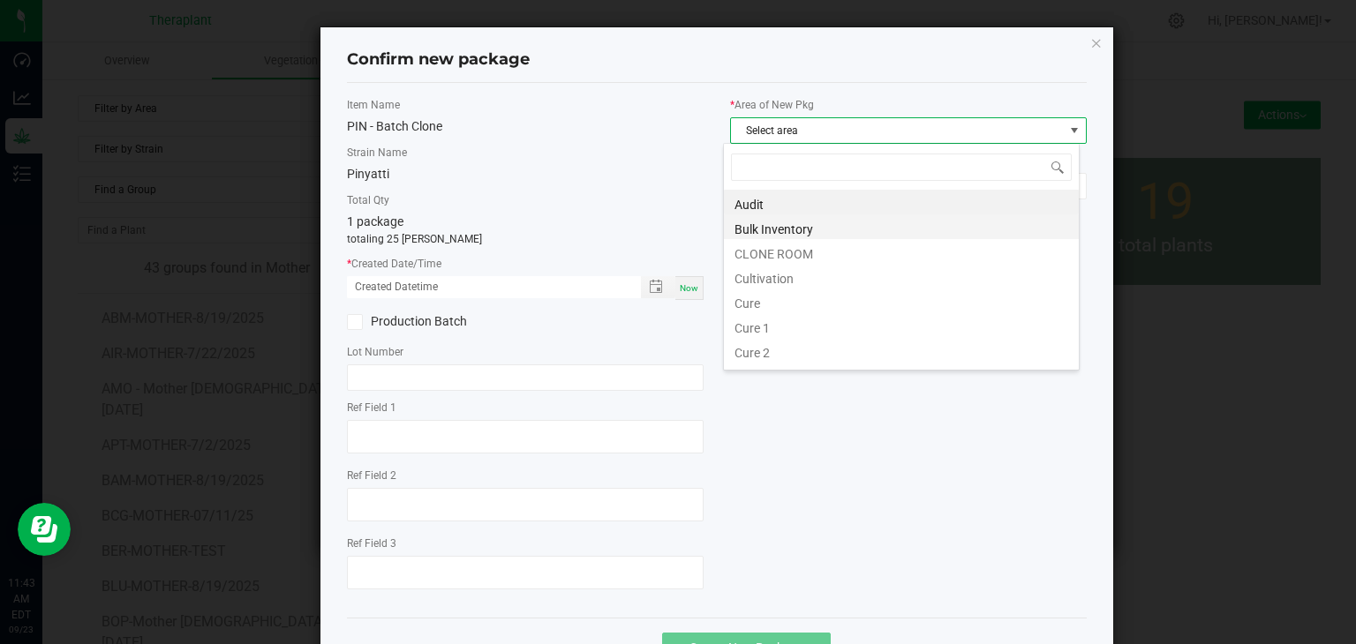
scroll to position [26, 357]
click at [772, 255] on li "CLONE ROOM" at bounding box center [901, 251] width 355 height 25
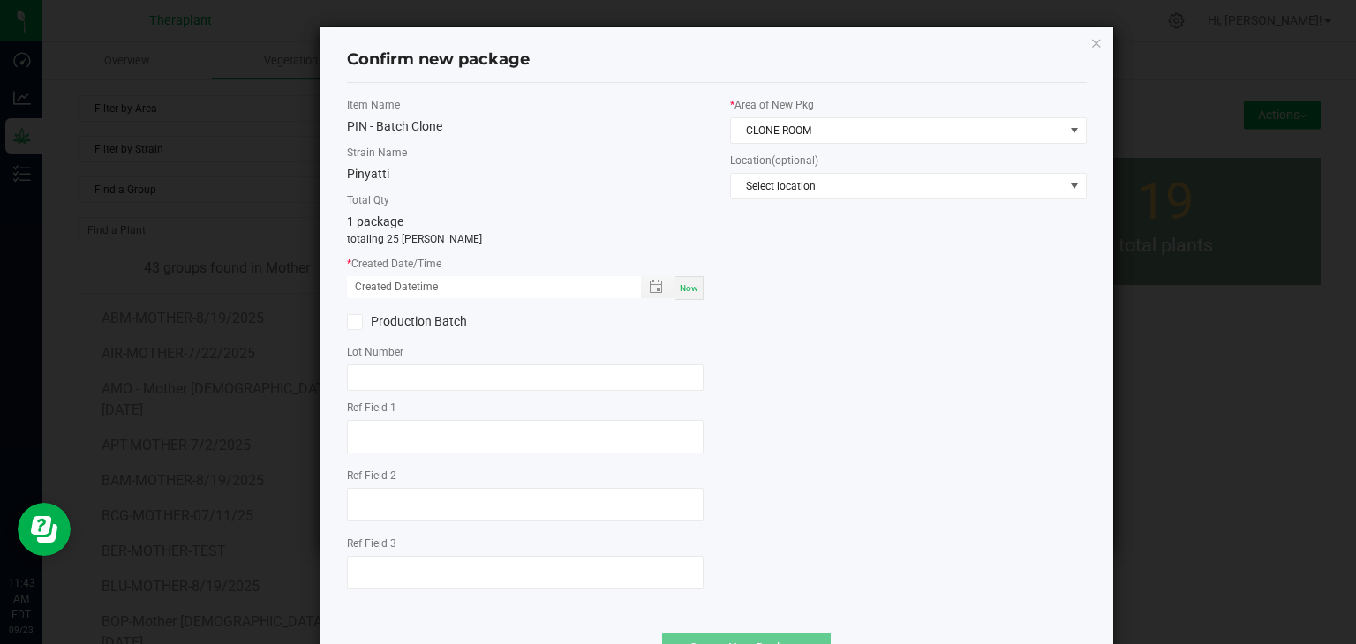
click at [684, 289] on span "Now" at bounding box center [689, 288] width 19 height 10
type input "[DATE] 11:43 AM"
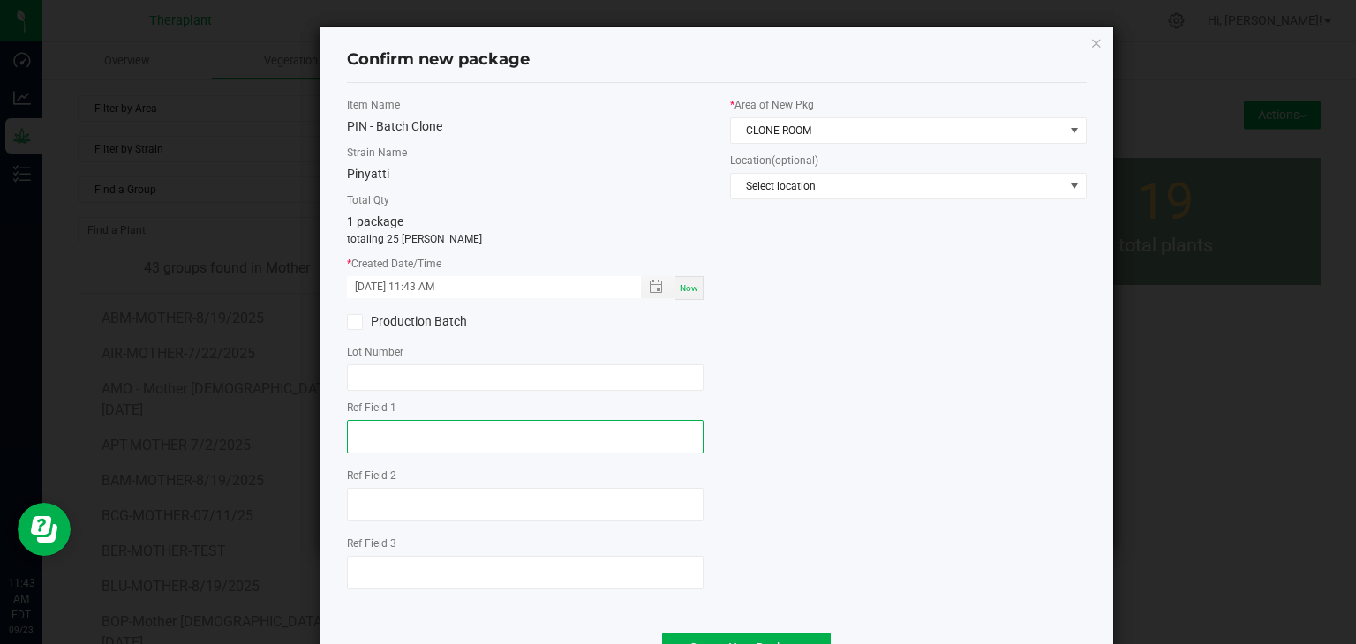
click at [397, 431] on textarea at bounding box center [525, 437] width 357 height 34
type textarea "58659"
click at [364, 523] on div at bounding box center [525, 507] width 357 height 39
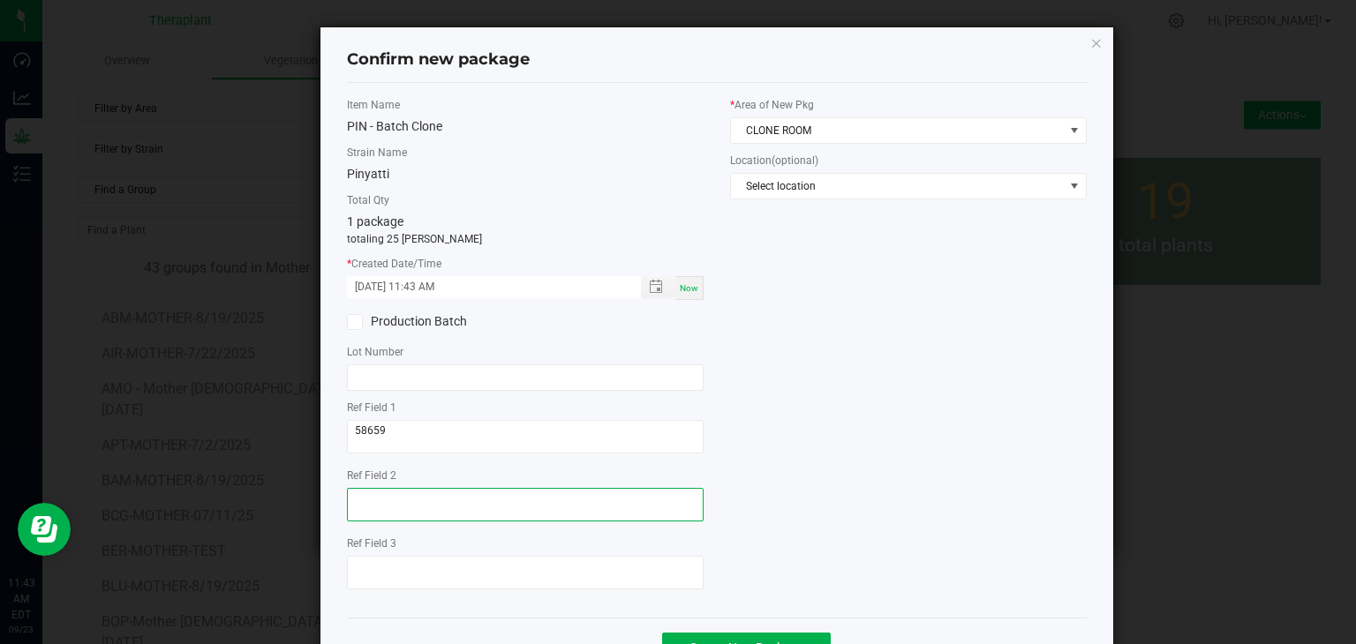
click at [367, 512] on textarea at bounding box center [525, 505] width 357 height 34
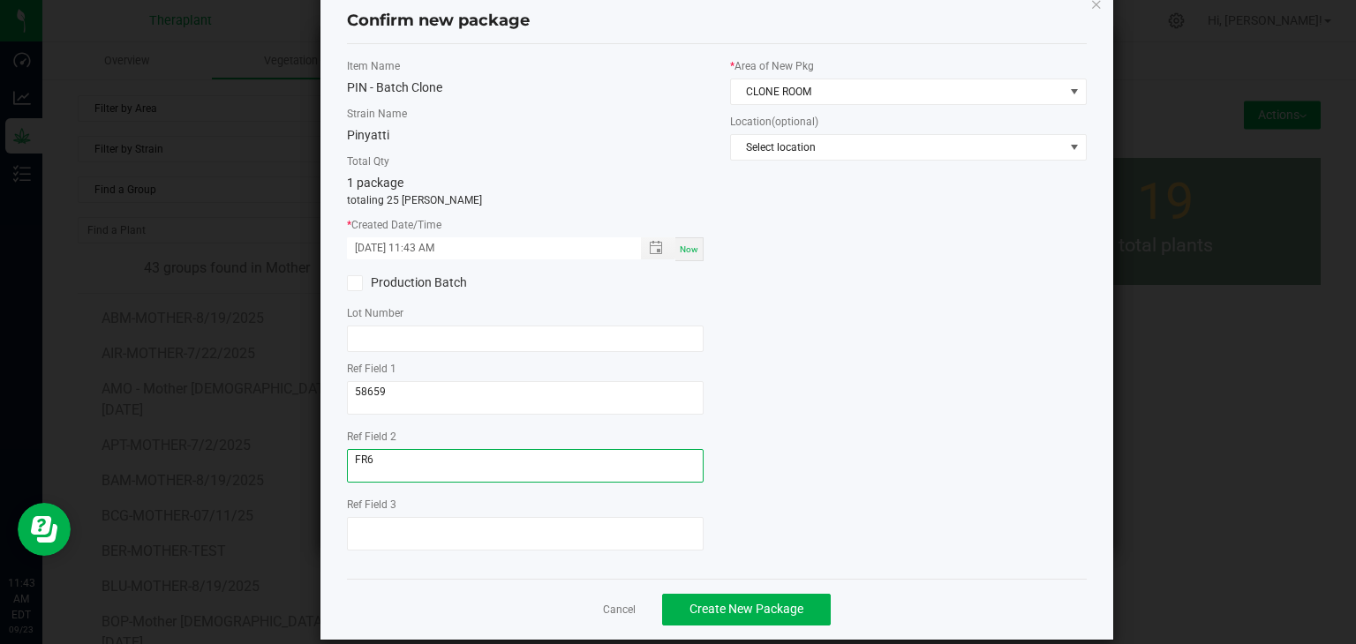
scroll to position [61, 0]
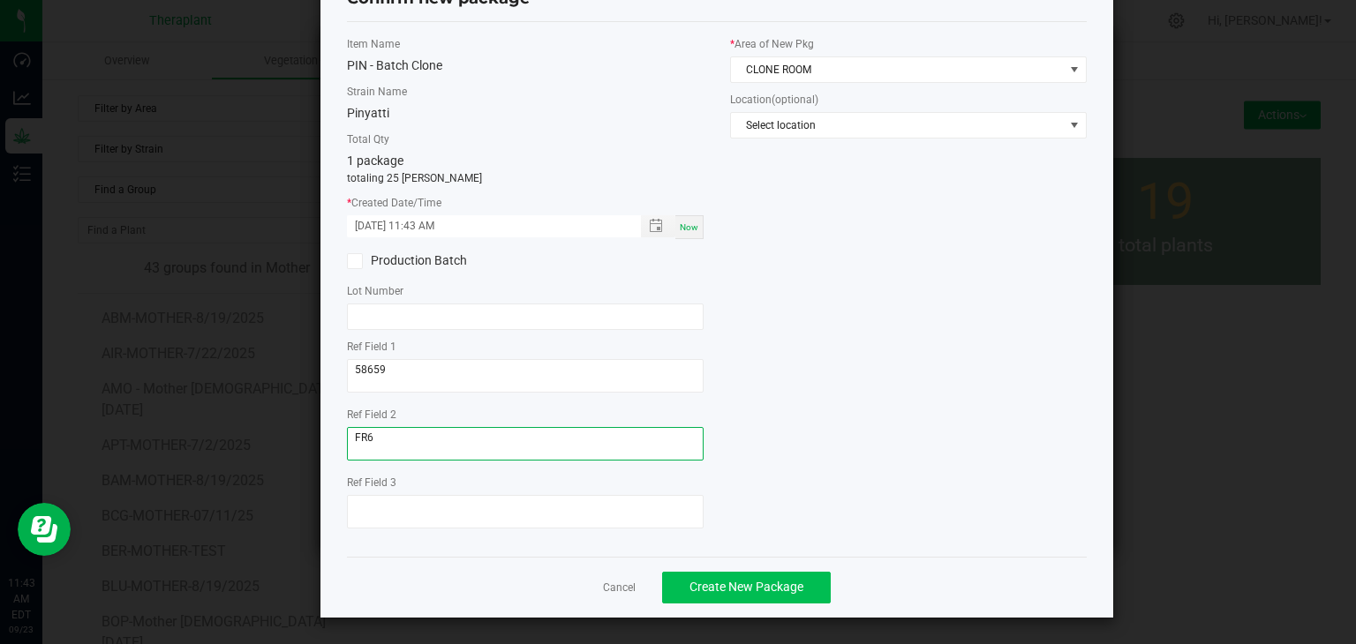
type textarea "FR6"
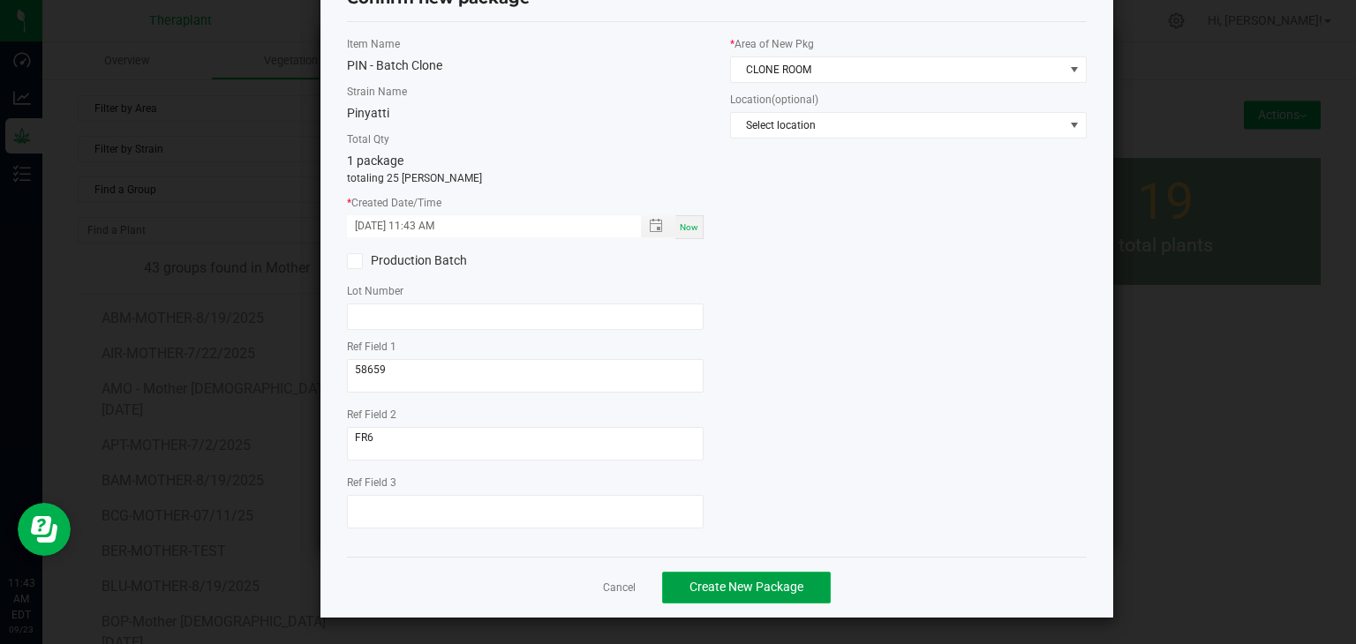
click at [757, 594] on button "Create New Package" at bounding box center [746, 588] width 169 height 32
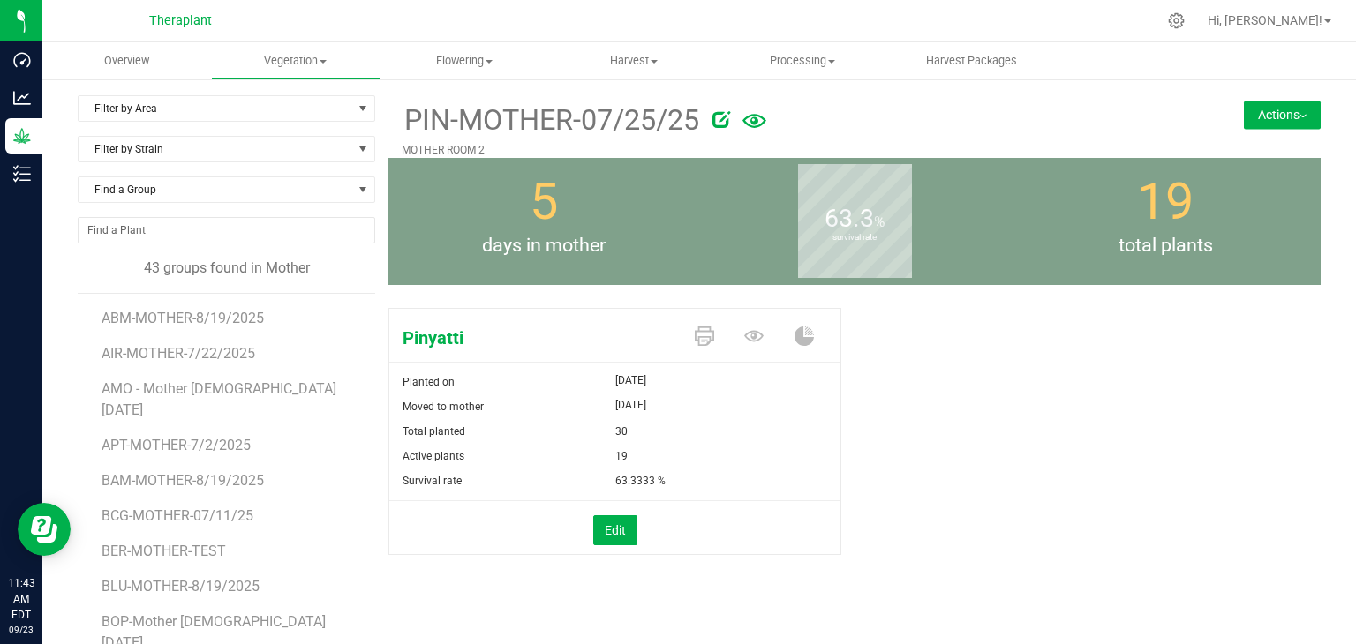
click at [1278, 98] on div "PIN-MOTHER-07/25/25 MOTHER ROOM 2 Actions Move group Split group" at bounding box center [854, 126] width 932 height 63
click at [1276, 121] on button "Actions" at bounding box center [1282, 115] width 77 height 28
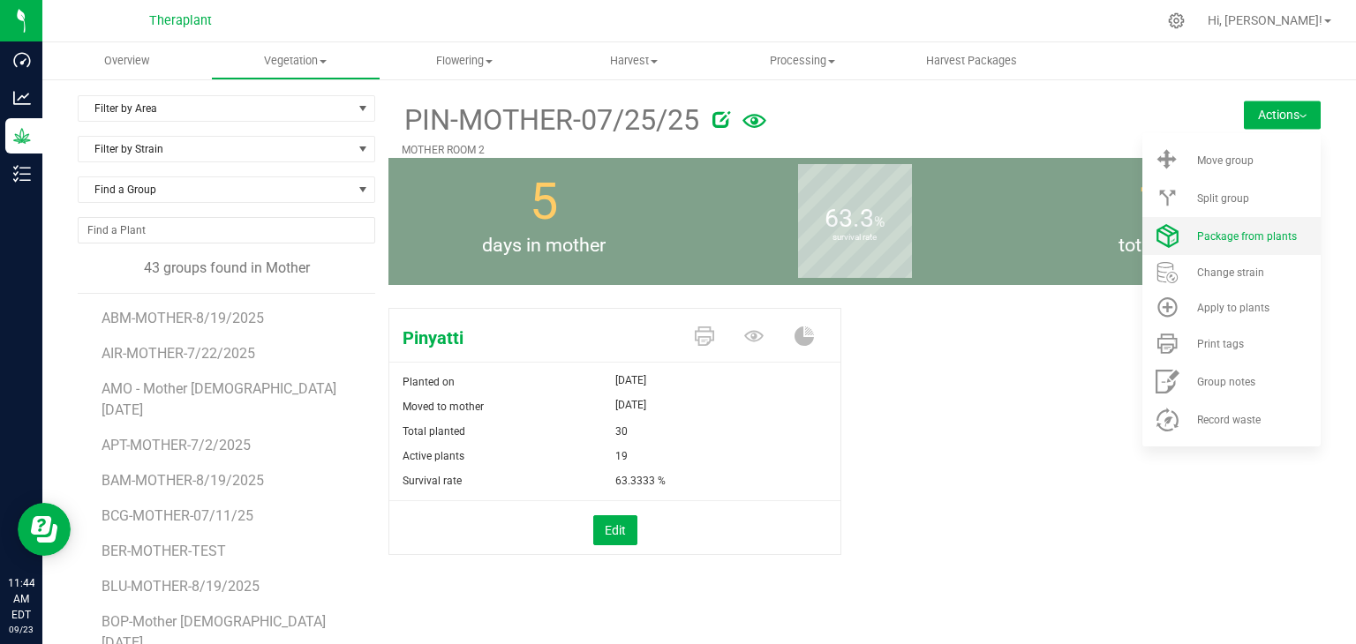
click at [1226, 243] on li "Package from plants" at bounding box center [1231, 236] width 178 height 38
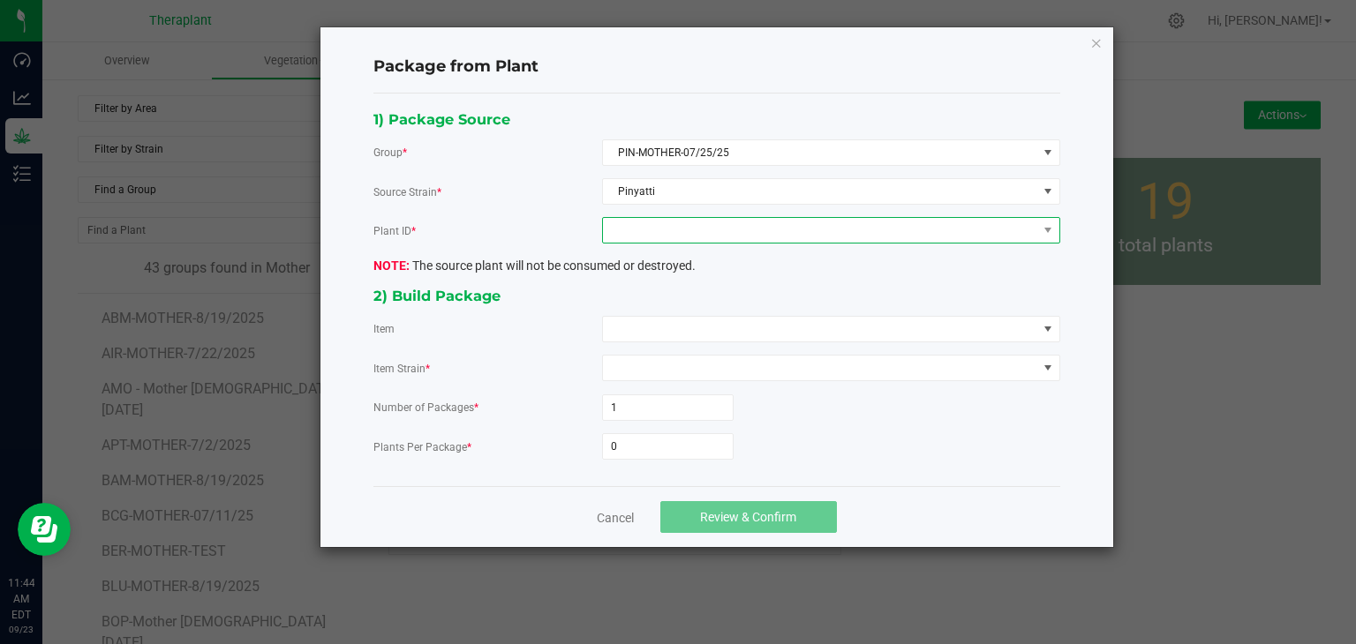
click at [705, 223] on span at bounding box center [820, 230] width 434 height 25
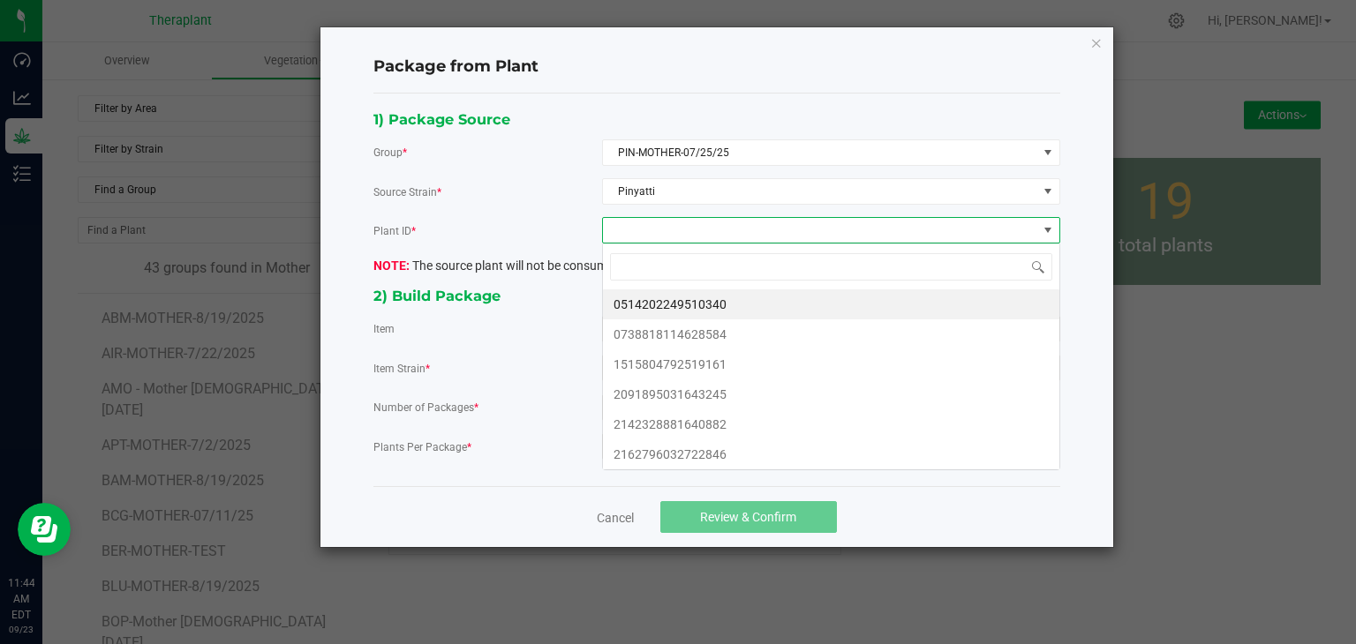
scroll to position [26, 457]
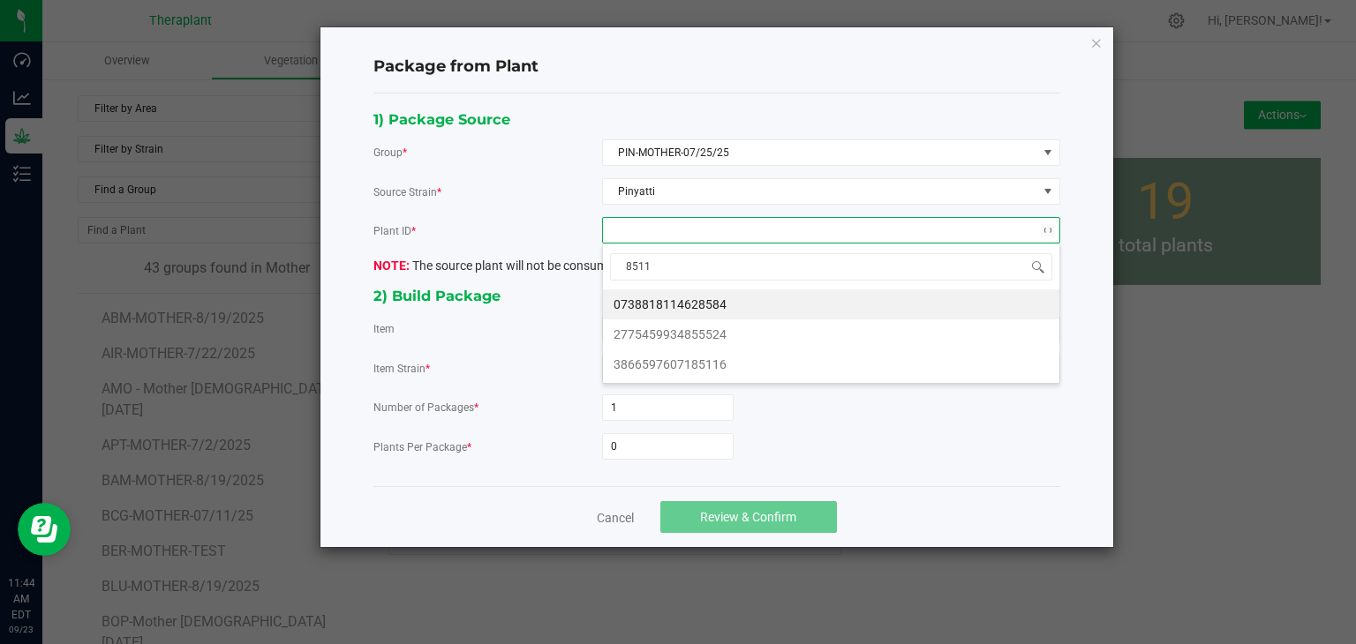
type input "85116"
click at [672, 313] on li "3866597607185116" at bounding box center [831, 305] width 456 height 30
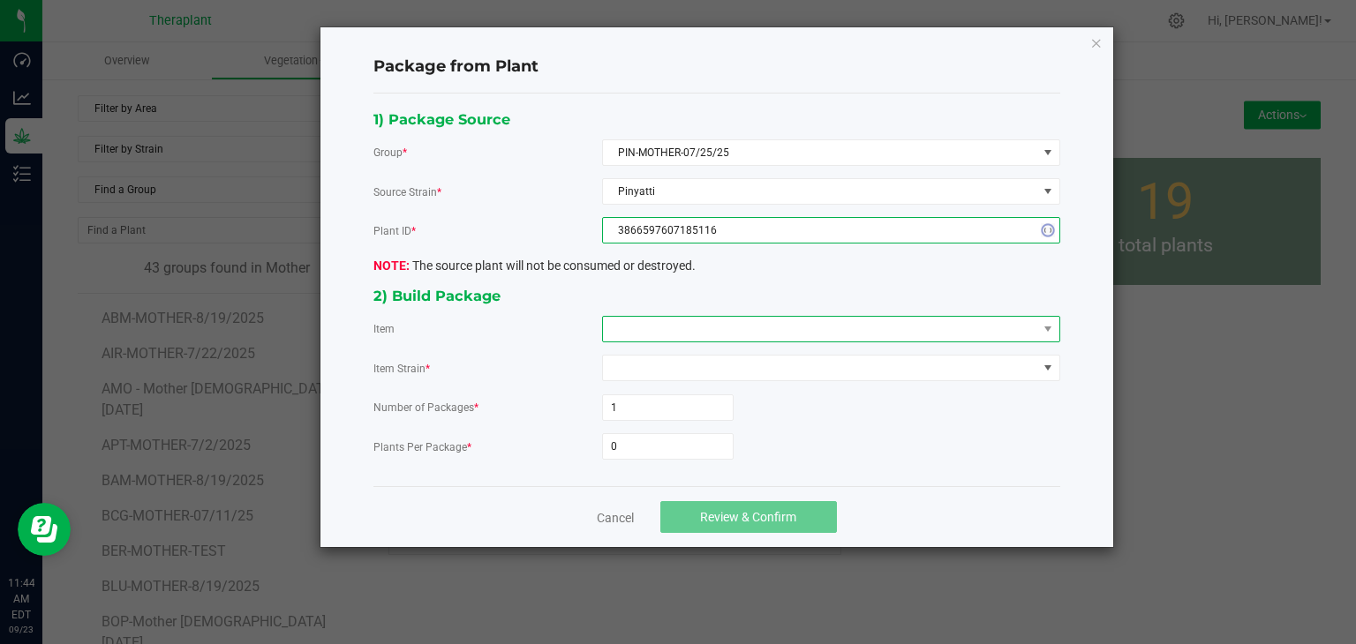
click at [672, 327] on span at bounding box center [820, 329] width 434 height 25
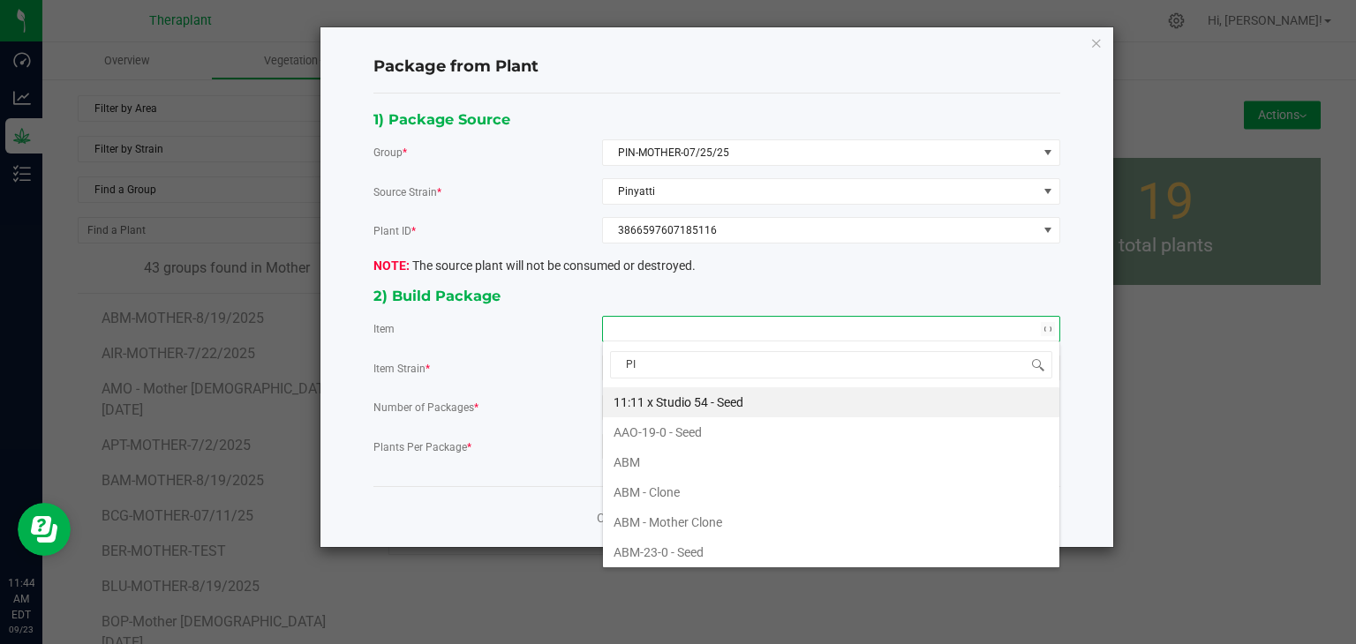
type input "PIN"
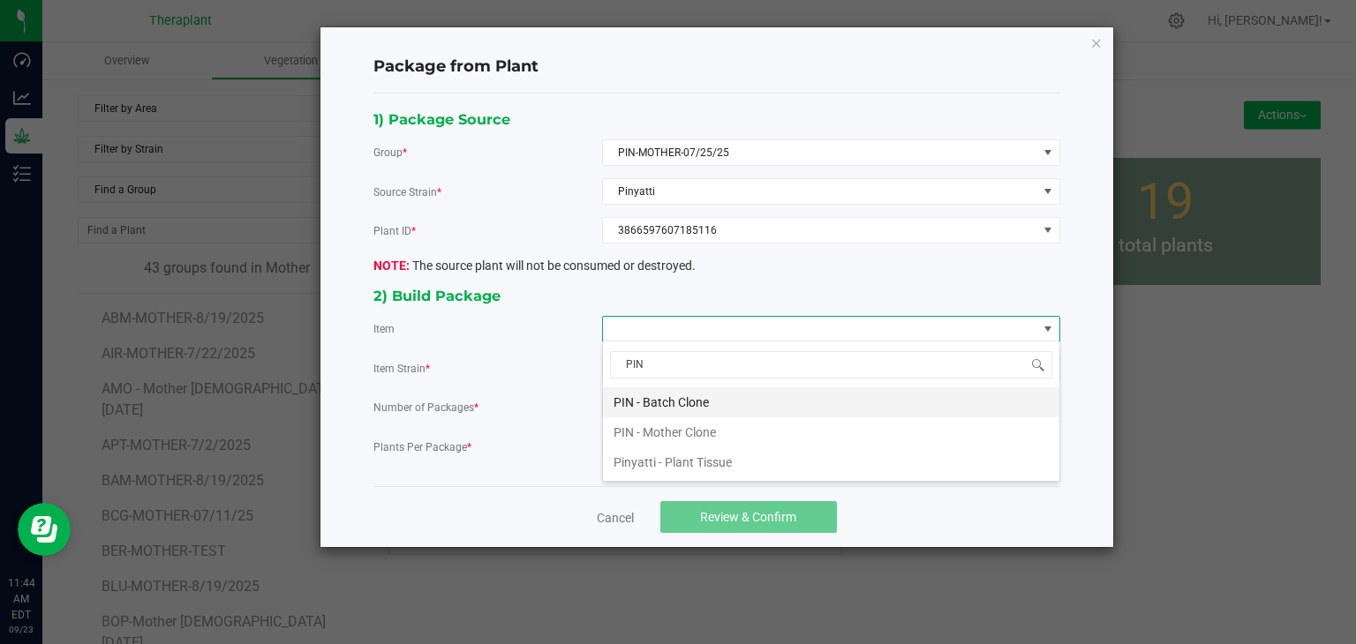
click at [693, 397] on Clone "PIN - Batch Clone" at bounding box center [831, 403] width 456 height 30
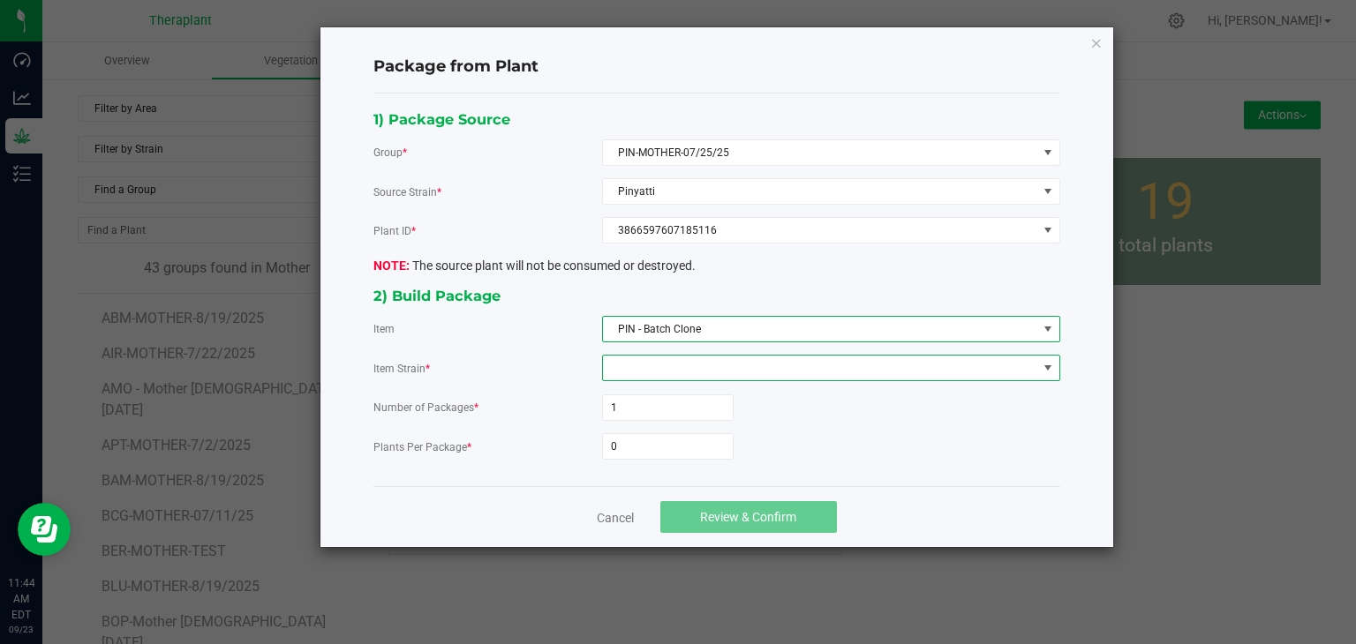
click at [647, 356] on span at bounding box center [820, 368] width 434 height 25
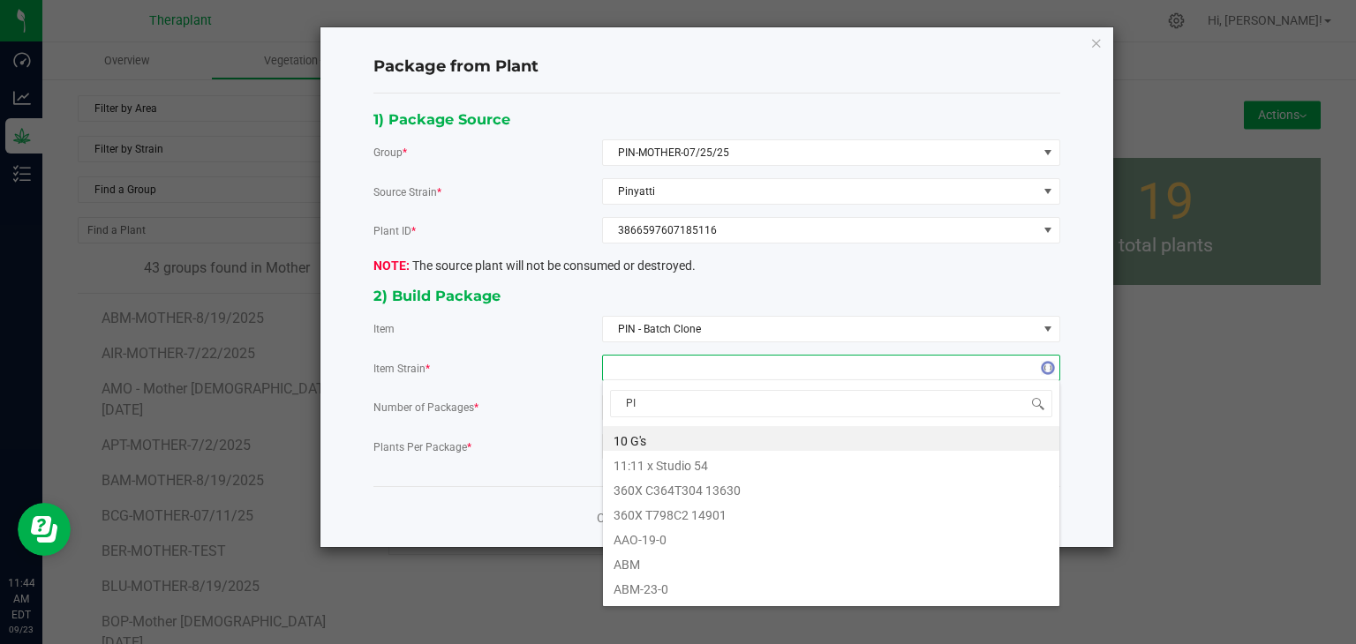
type input "PIN"
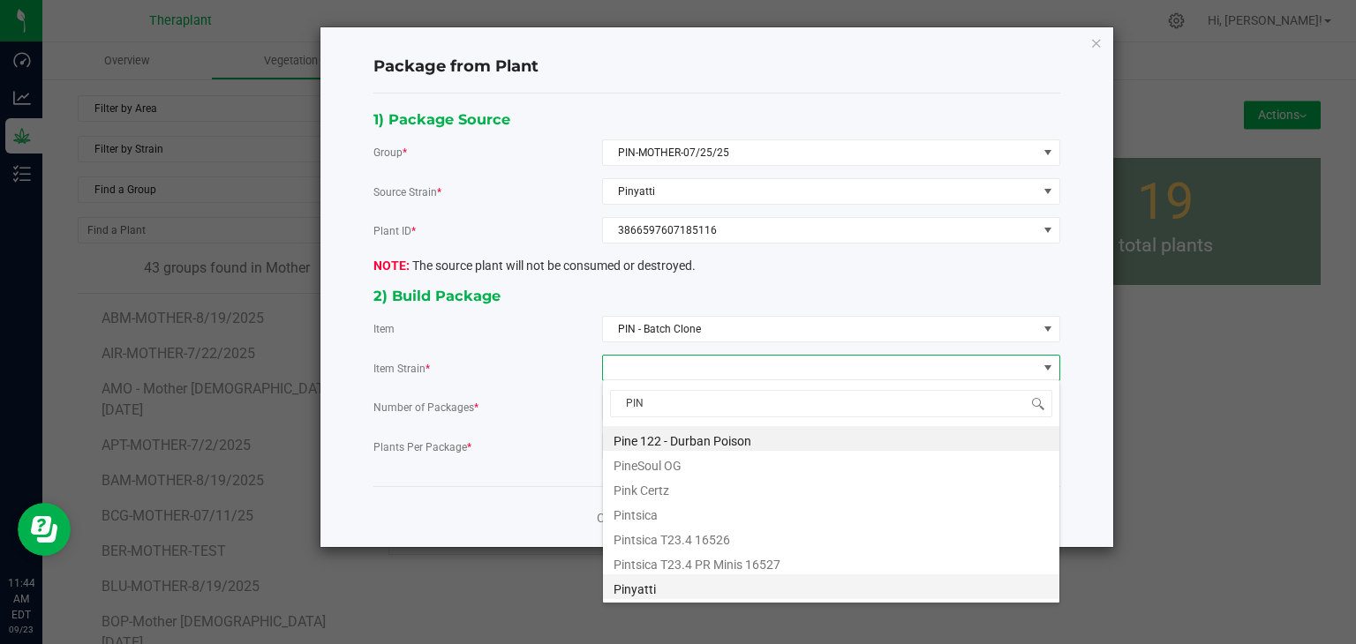
click at [630, 591] on li "Pinyatti" at bounding box center [831, 587] width 456 height 25
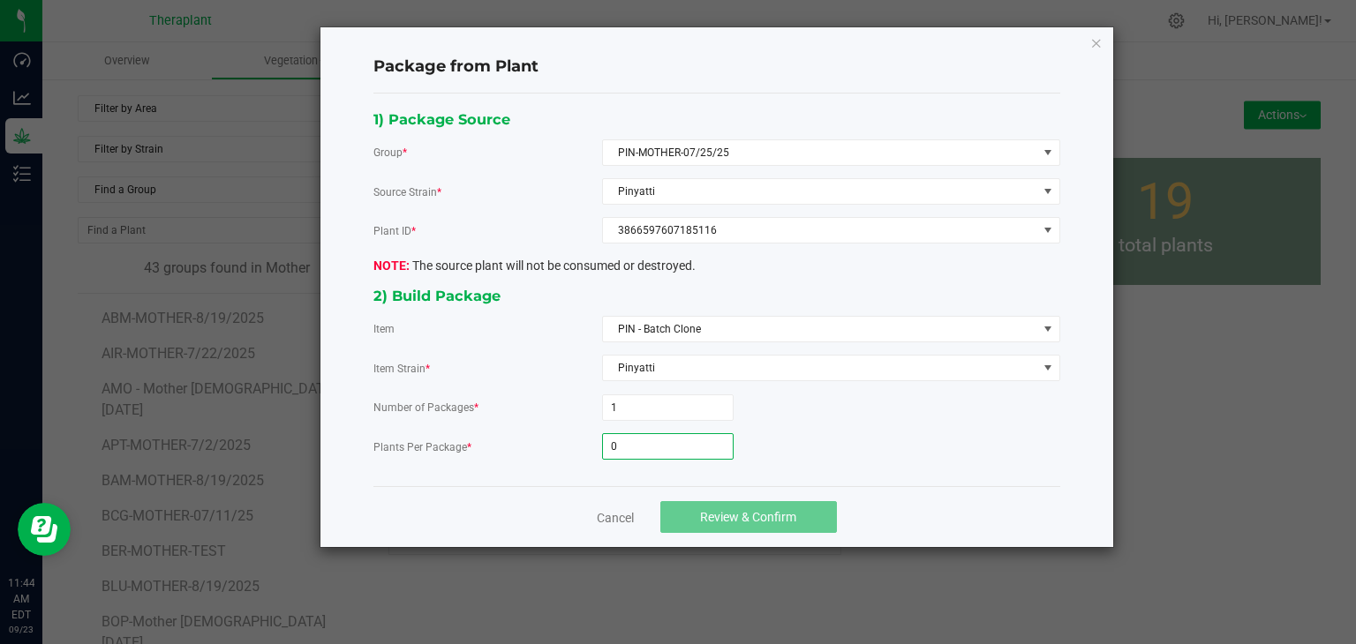
click at [688, 442] on input "0" at bounding box center [668, 446] width 130 height 25
type input "14"
click at [699, 516] on button "Review & Confirm" at bounding box center [748, 517] width 177 height 32
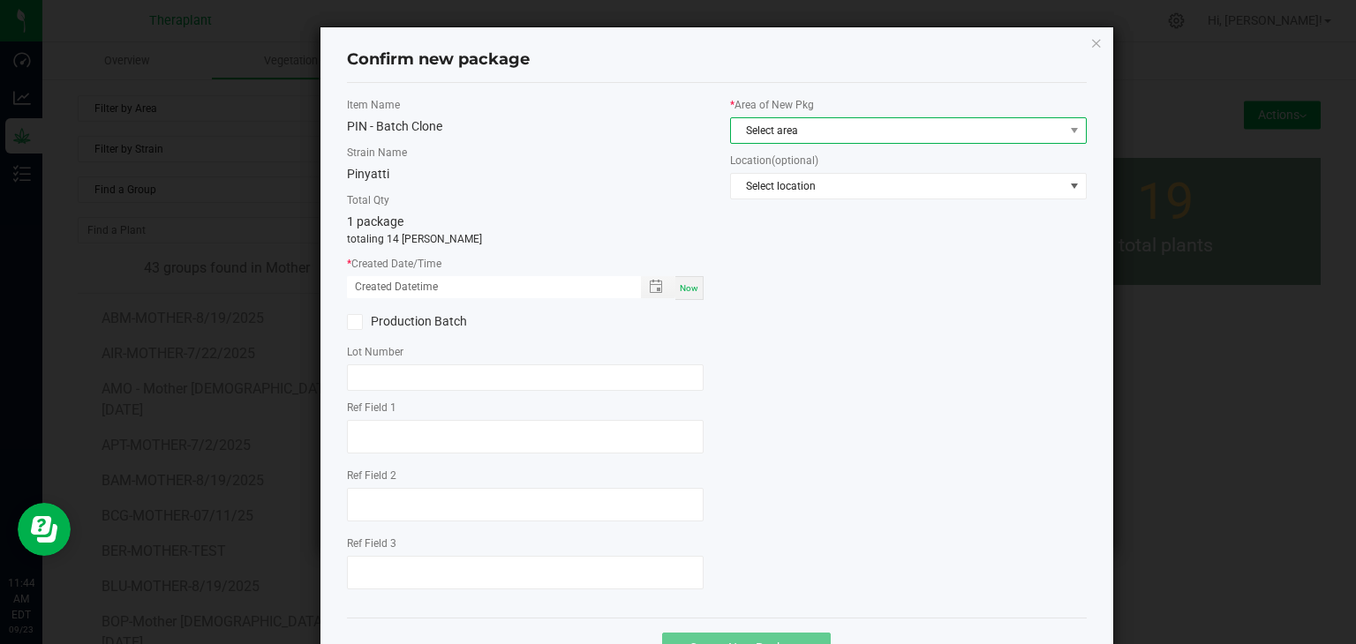
click at [752, 128] on span "Select area" at bounding box center [897, 130] width 333 height 25
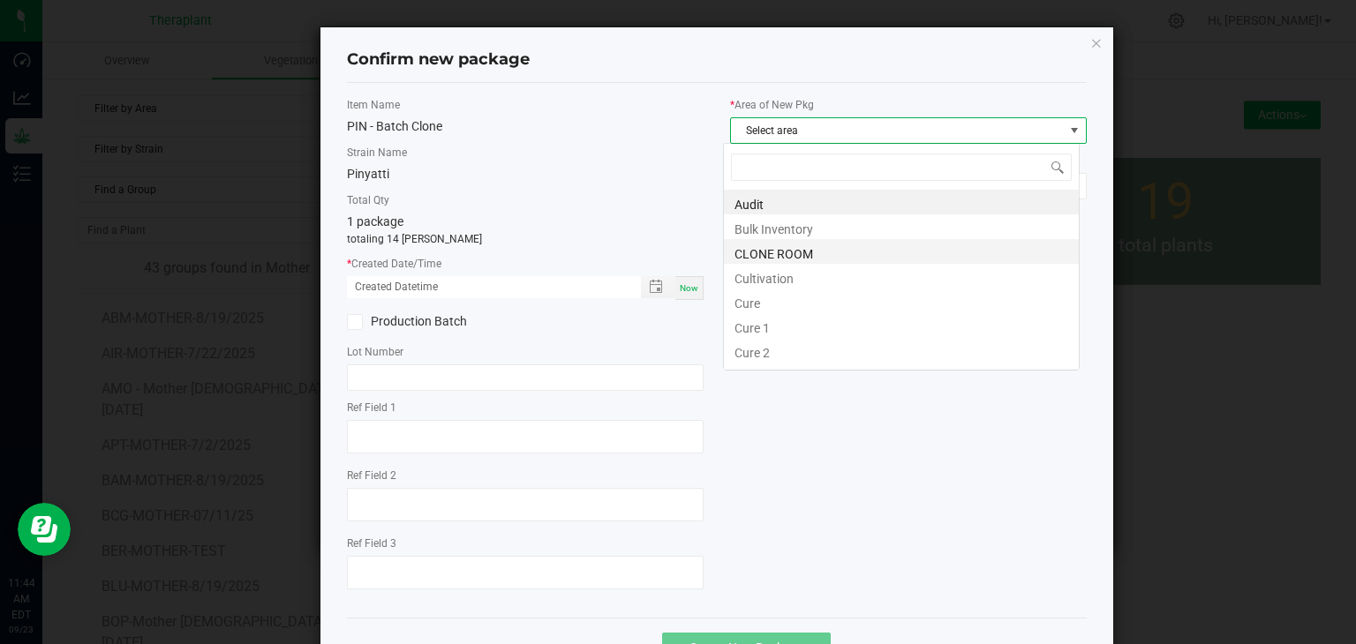
scroll to position [26, 357]
click at [787, 256] on li "CLONE ROOM" at bounding box center [901, 251] width 355 height 25
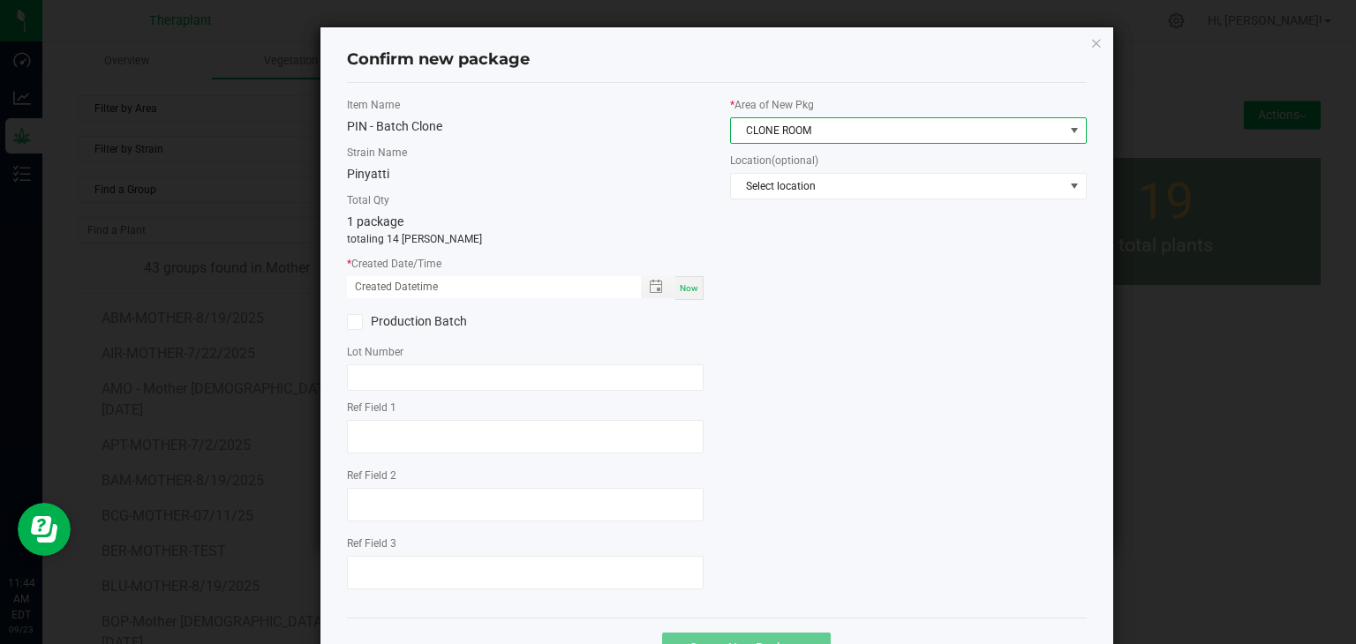
click at [680, 290] on span "Now" at bounding box center [689, 288] width 19 height 10
type input "[DATE] 11:44 AM"
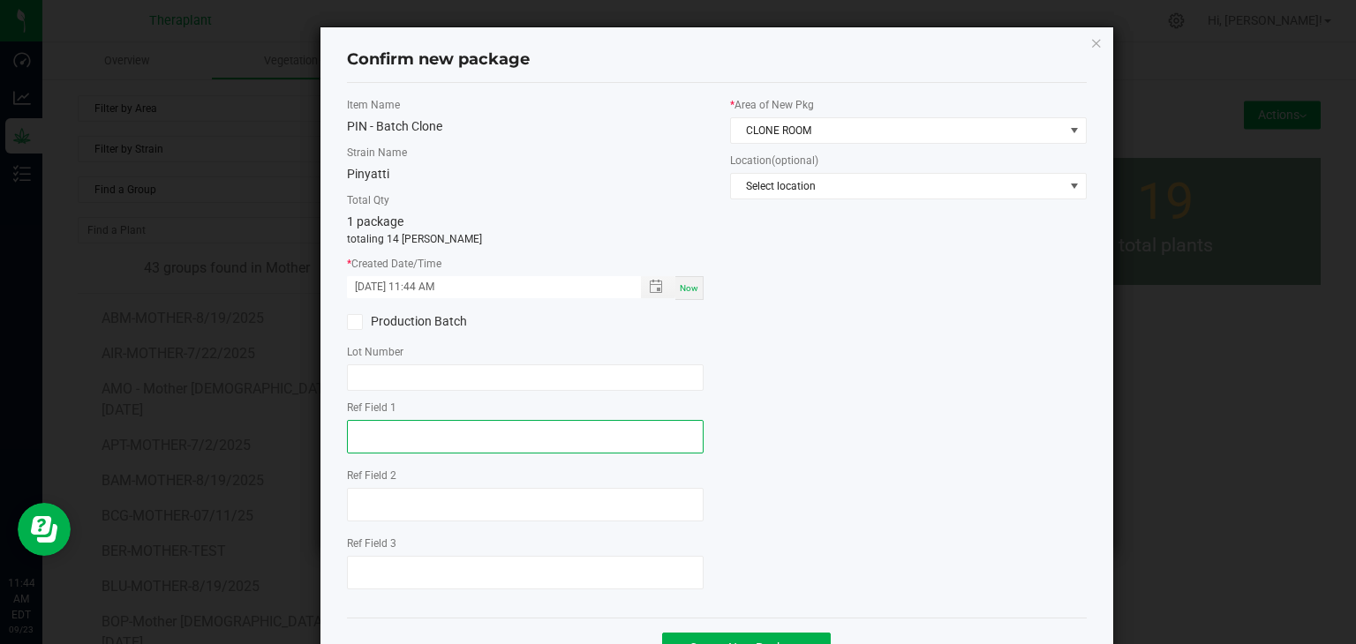
click at [440, 428] on textarea at bounding box center [525, 437] width 357 height 34
type textarea "85116"
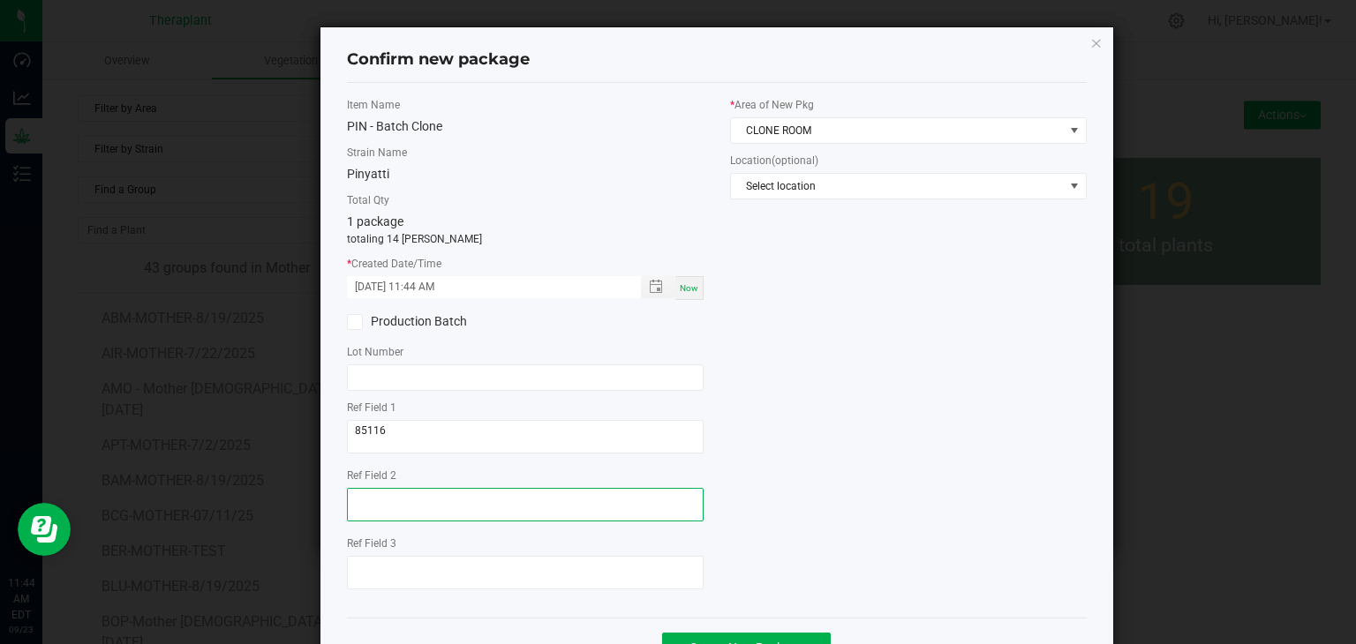
click at [395, 498] on textarea at bounding box center [525, 505] width 357 height 34
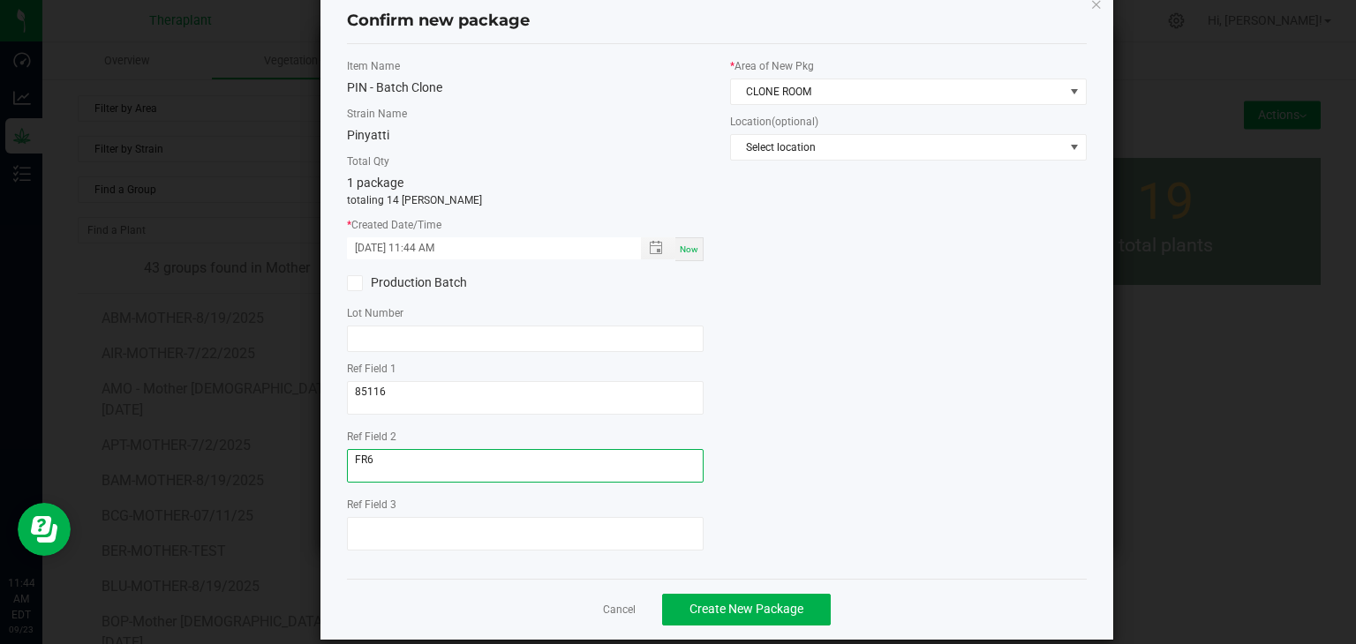
scroll to position [61, 0]
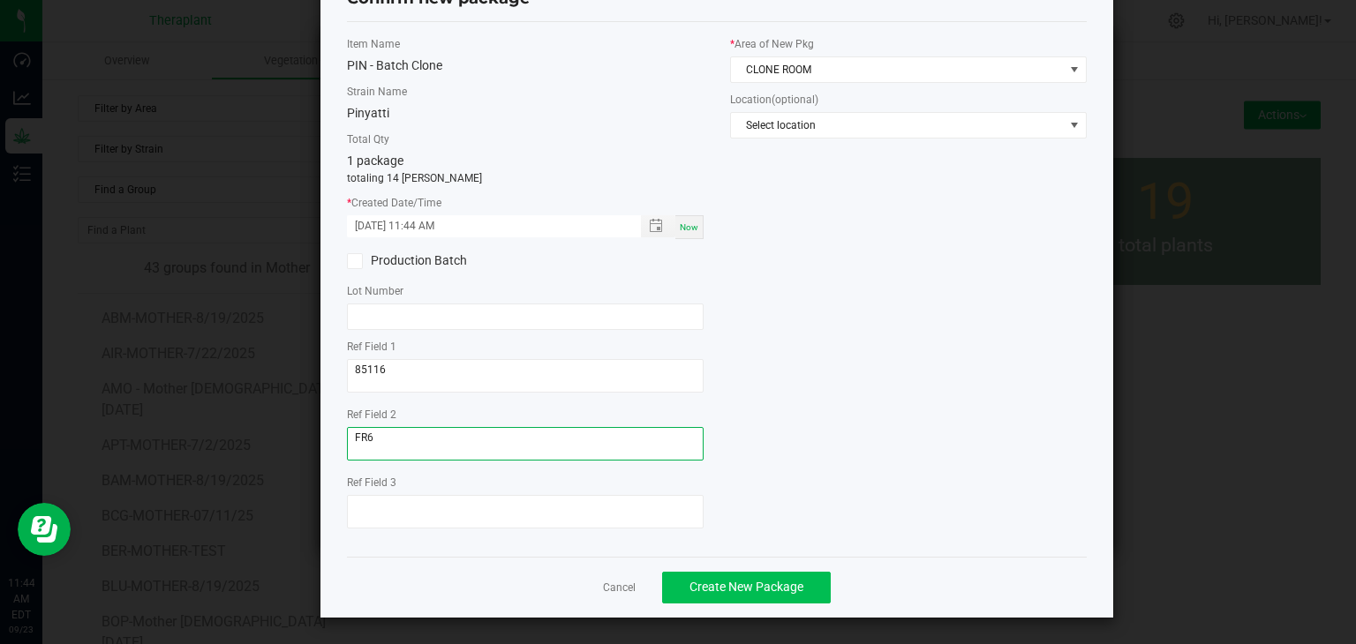
type textarea "FR6"
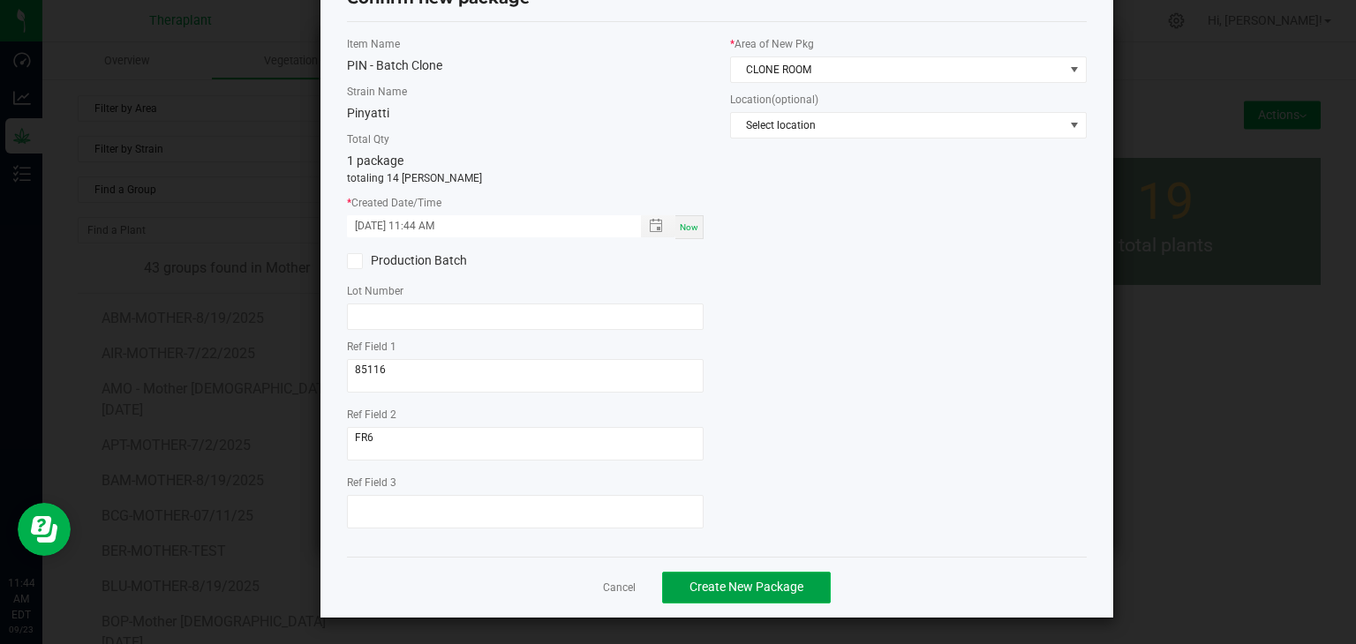
click at [760, 586] on span "Create New Package" at bounding box center [746, 587] width 114 height 14
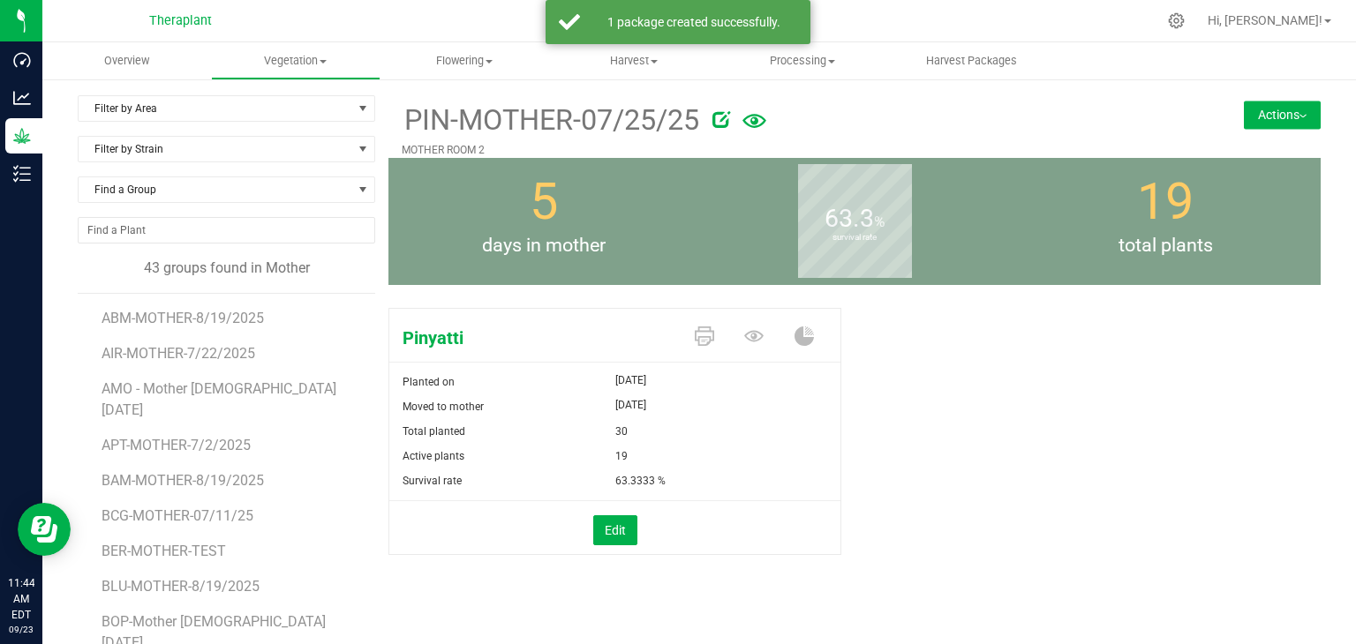
click at [1264, 116] on button "Actions" at bounding box center [1282, 115] width 77 height 28
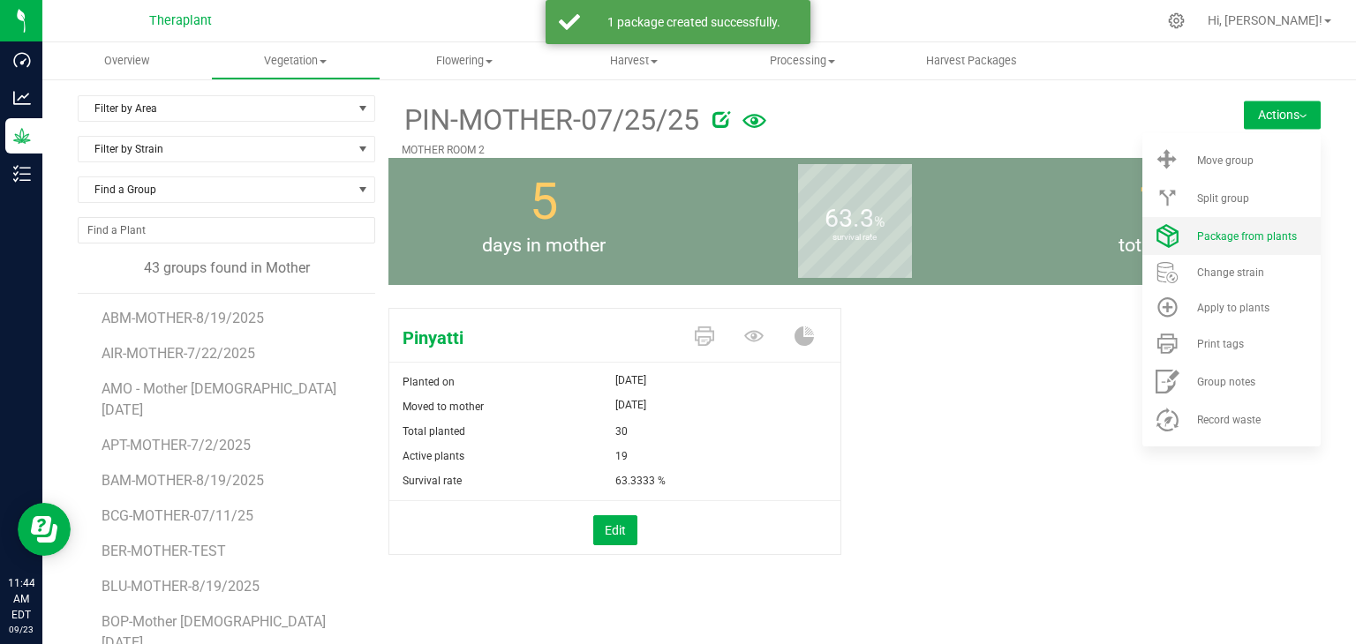
click at [1254, 254] on li "Package from plants" at bounding box center [1231, 236] width 178 height 38
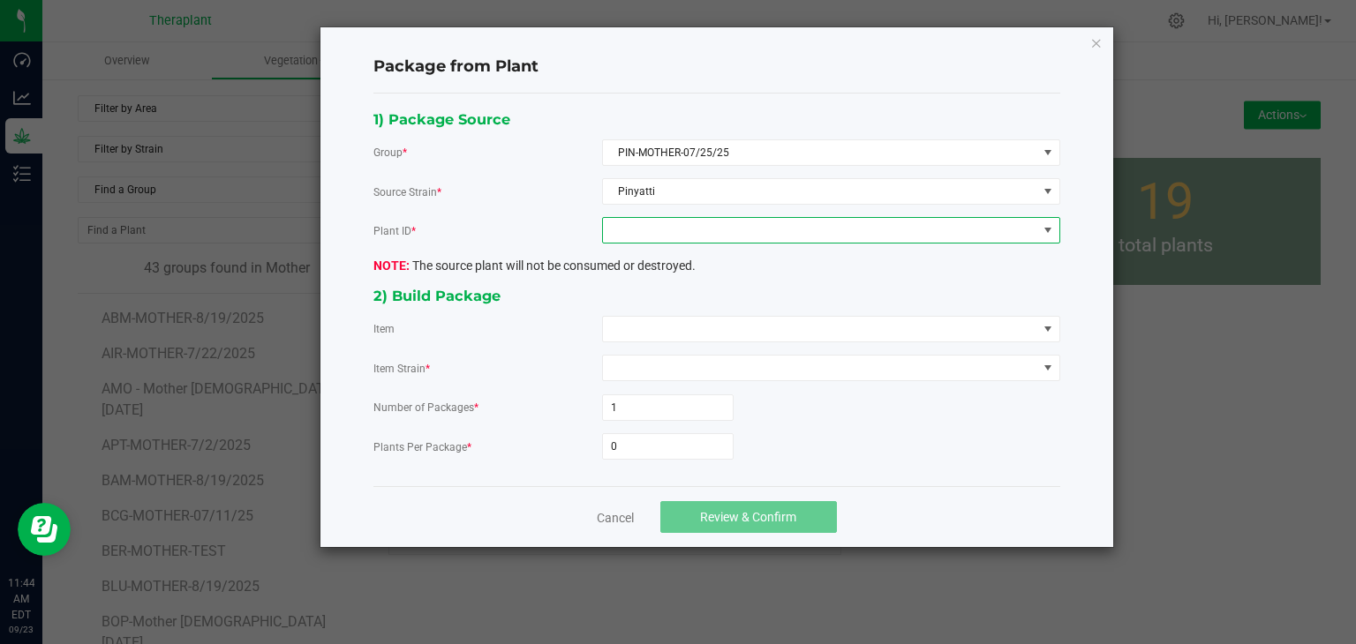
click at [717, 225] on span at bounding box center [820, 230] width 434 height 25
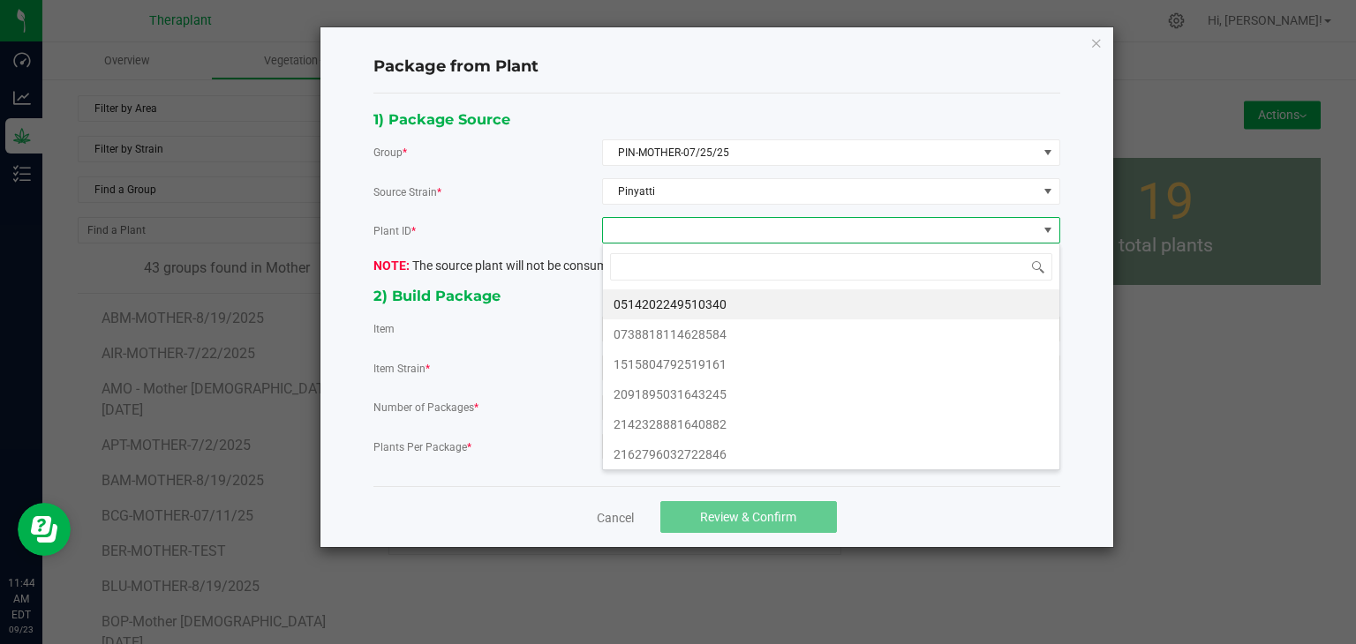
scroll to position [26, 457]
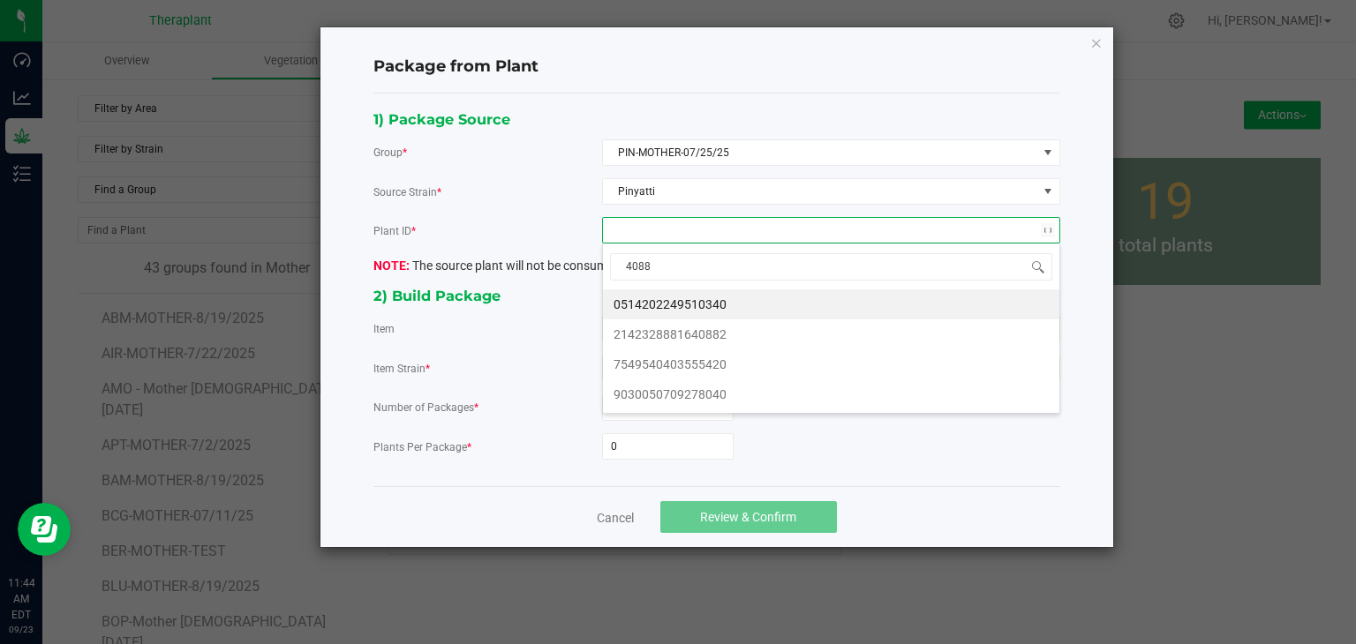
type input "40882"
click at [674, 310] on li "2142328881640882" at bounding box center [831, 305] width 456 height 30
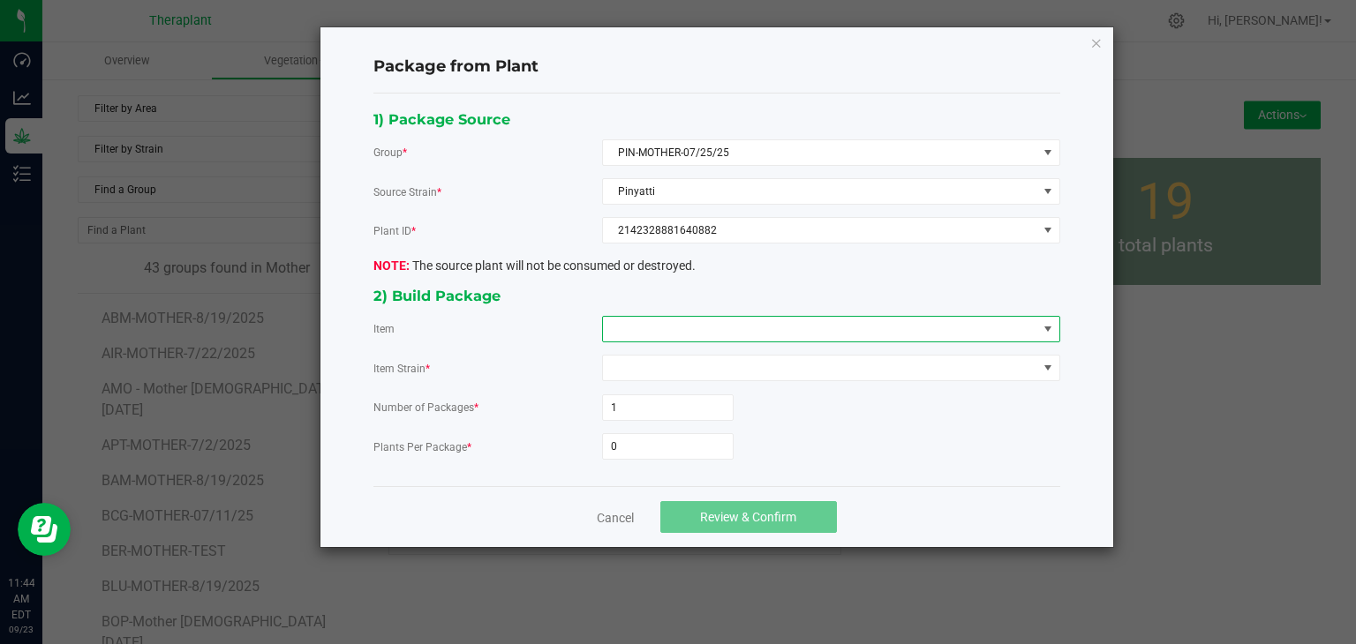
click at [670, 322] on span at bounding box center [820, 329] width 434 height 25
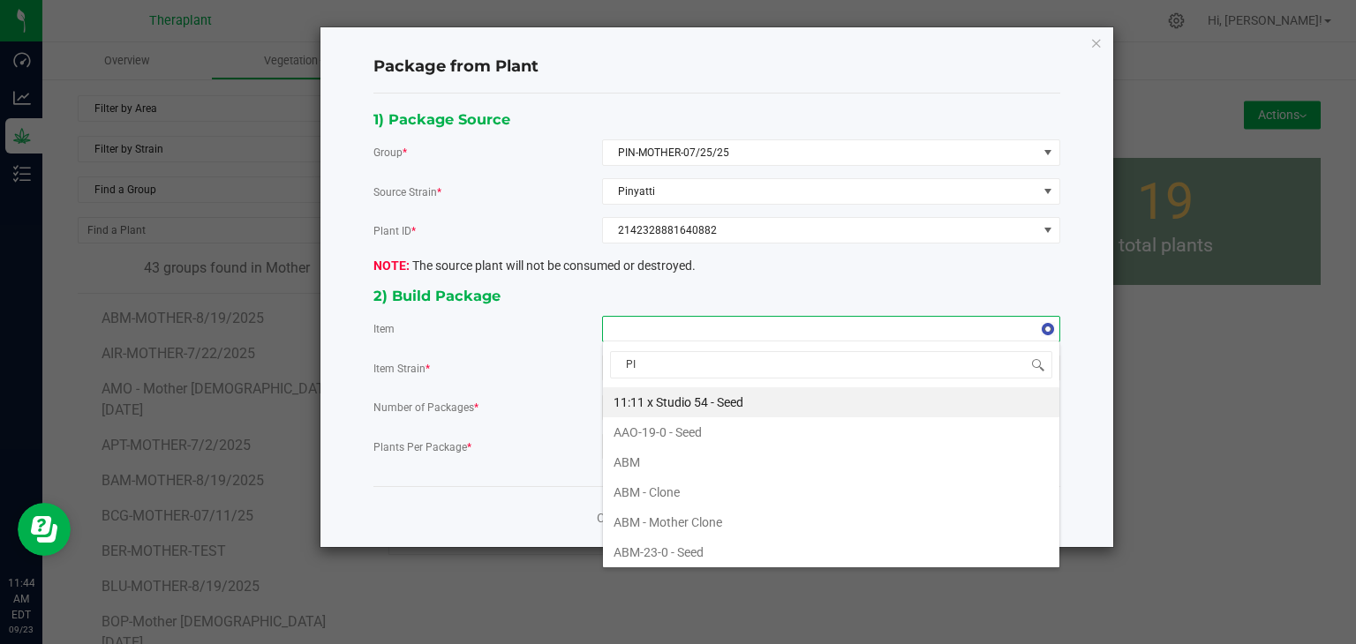
type input "PIN"
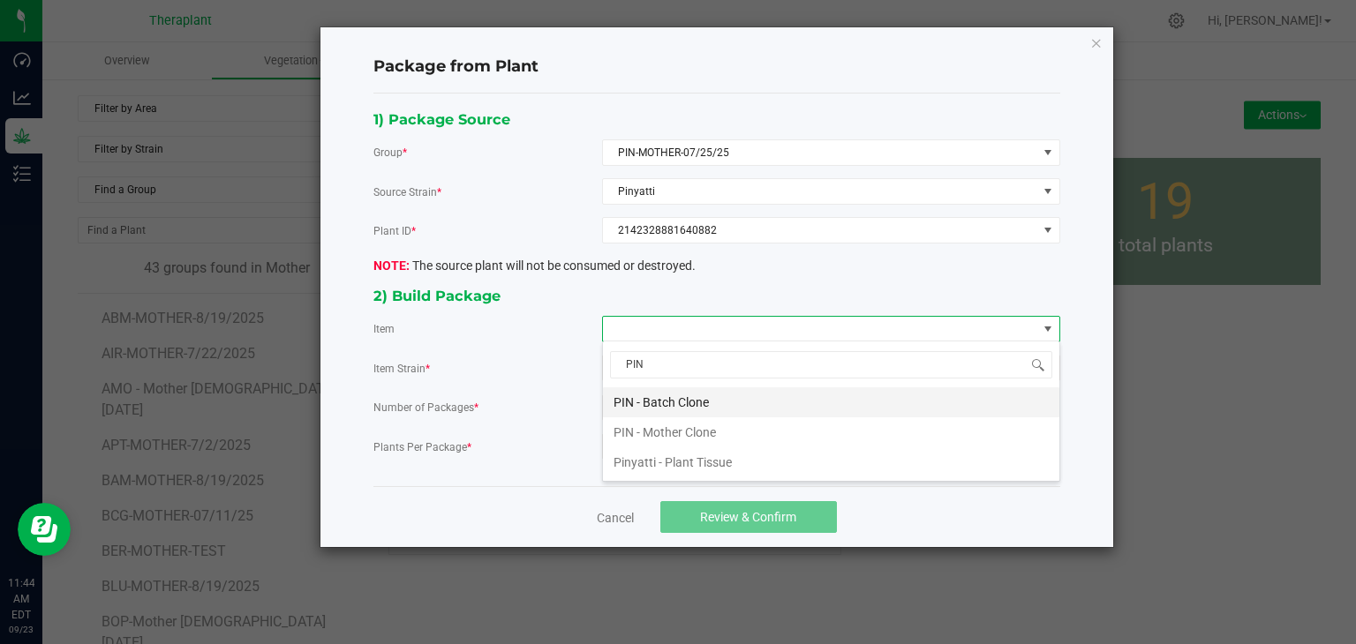
click at [690, 405] on Clone "PIN - Batch Clone" at bounding box center [831, 403] width 456 height 30
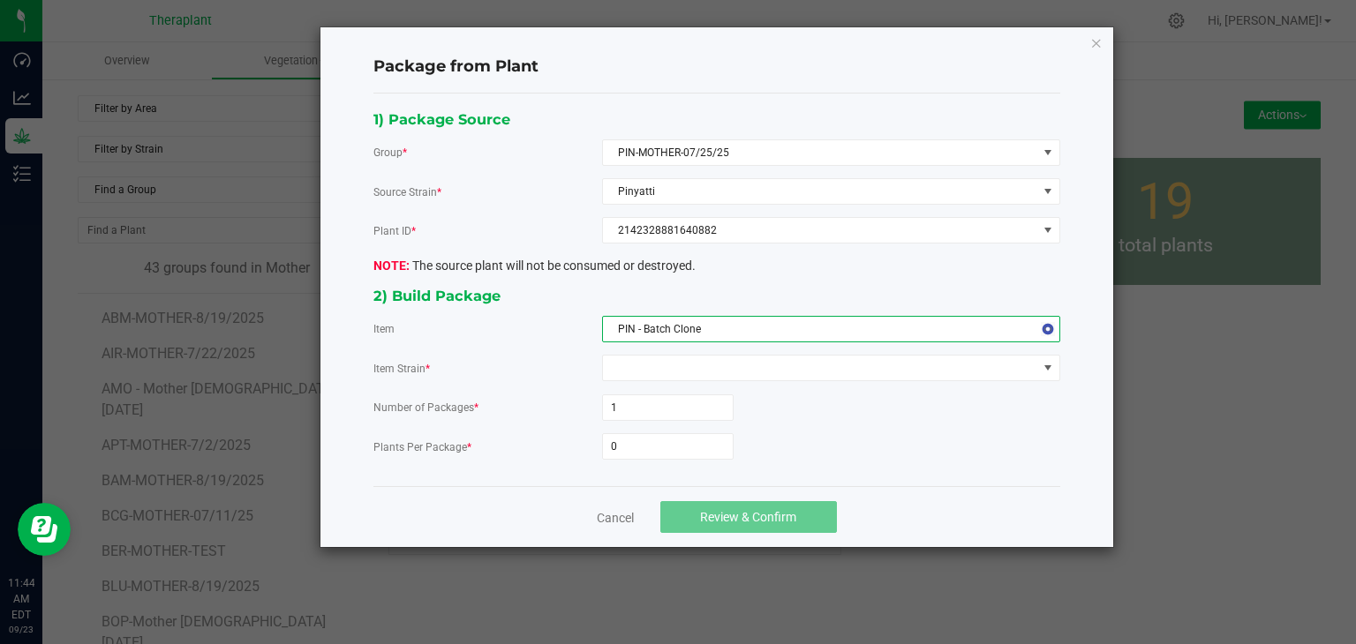
click at [664, 429] on form "Number of Packages * 1 Plants Per Package * 0" at bounding box center [716, 427] width 687 height 65
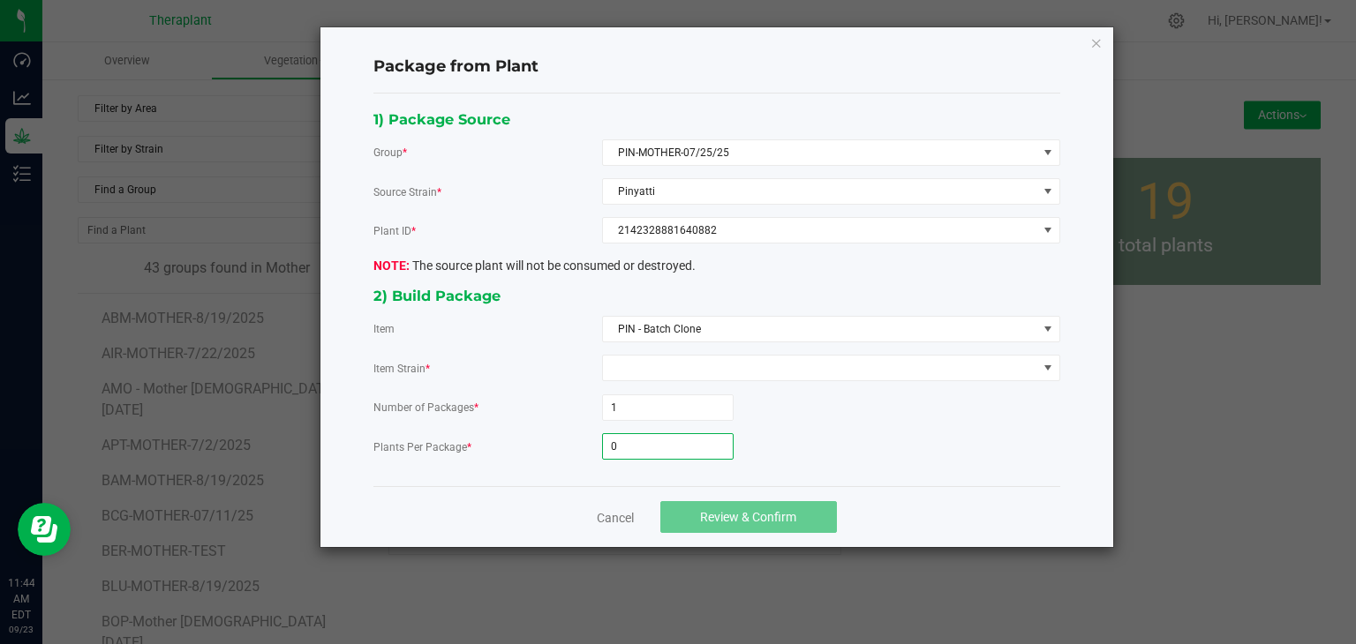
click at [659, 442] on input "0" at bounding box center [668, 446] width 130 height 25
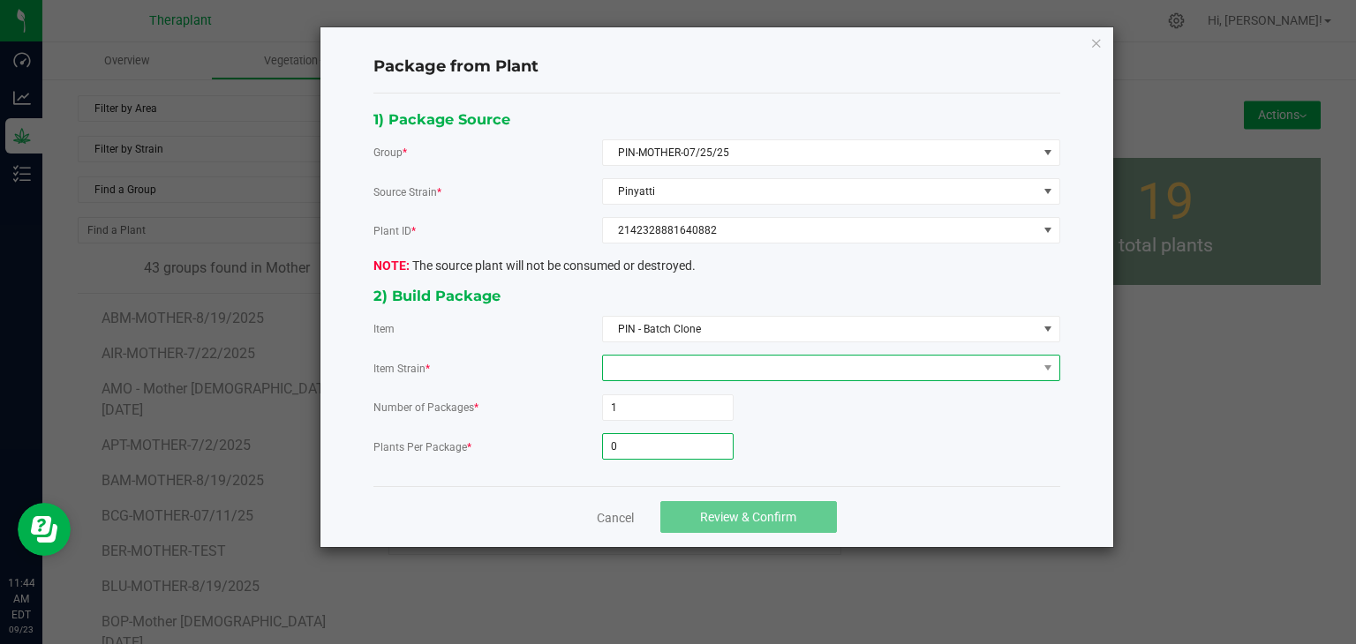
click at [653, 373] on span at bounding box center [820, 368] width 434 height 25
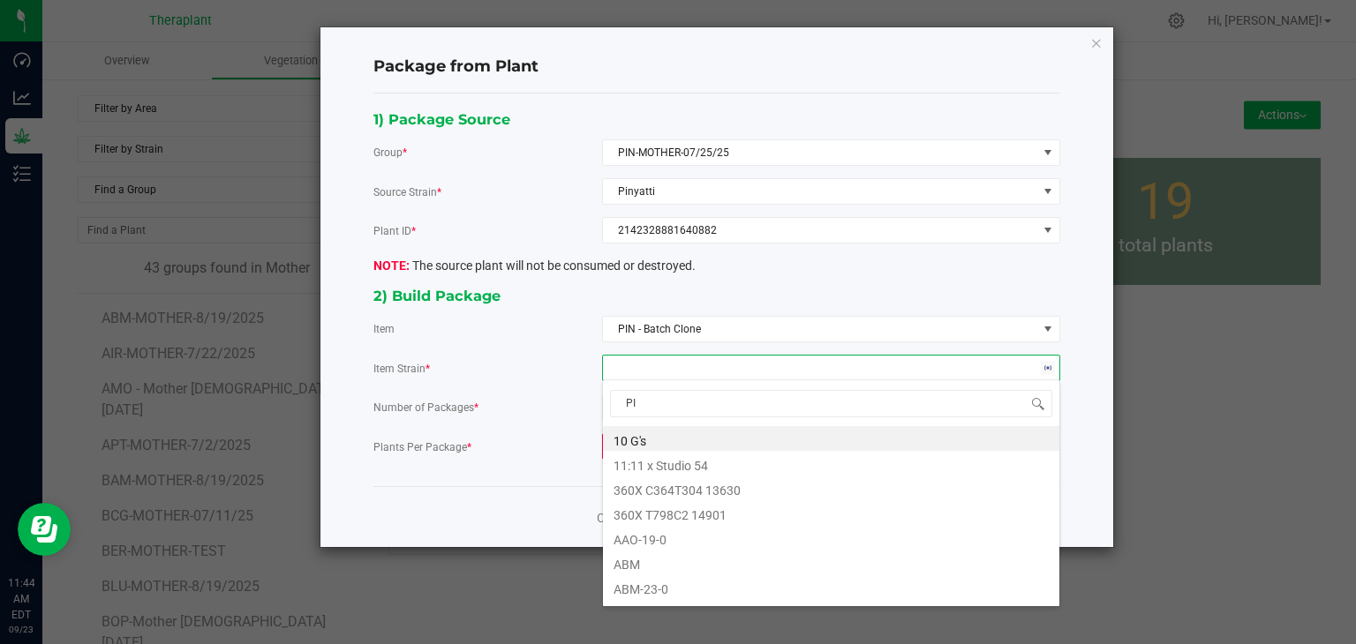
type input "PIN"
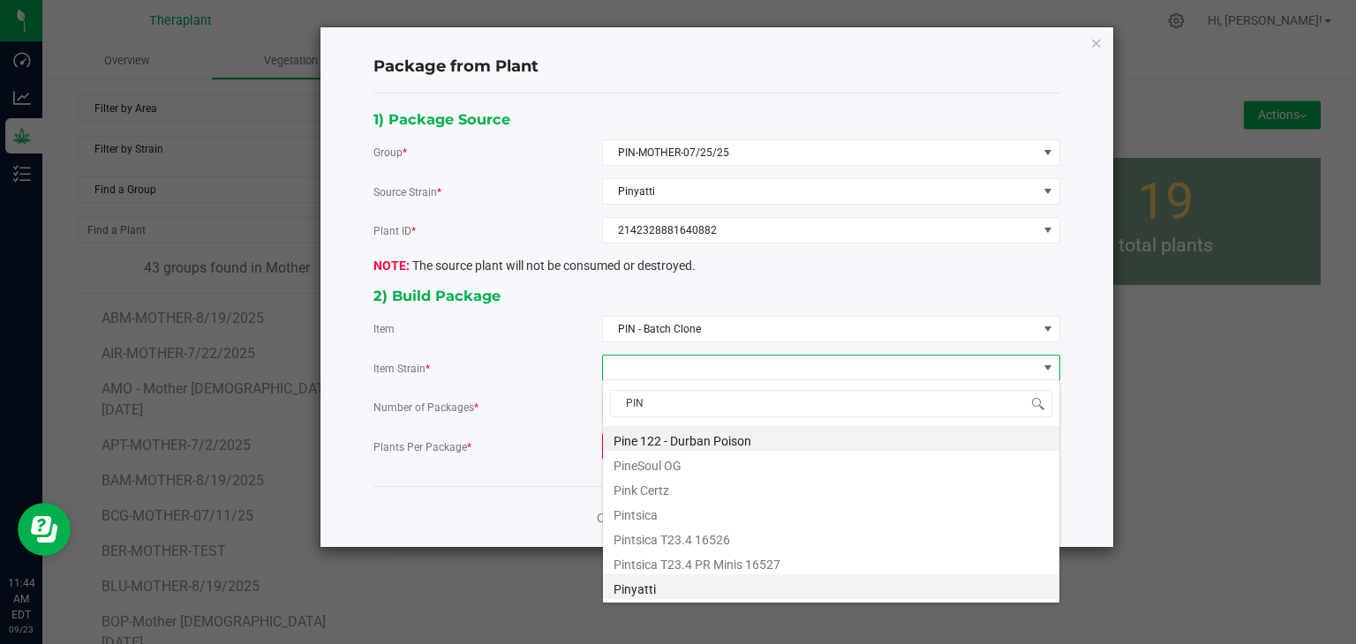
click at [646, 585] on li "Pinyatti" at bounding box center [831, 587] width 456 height 25
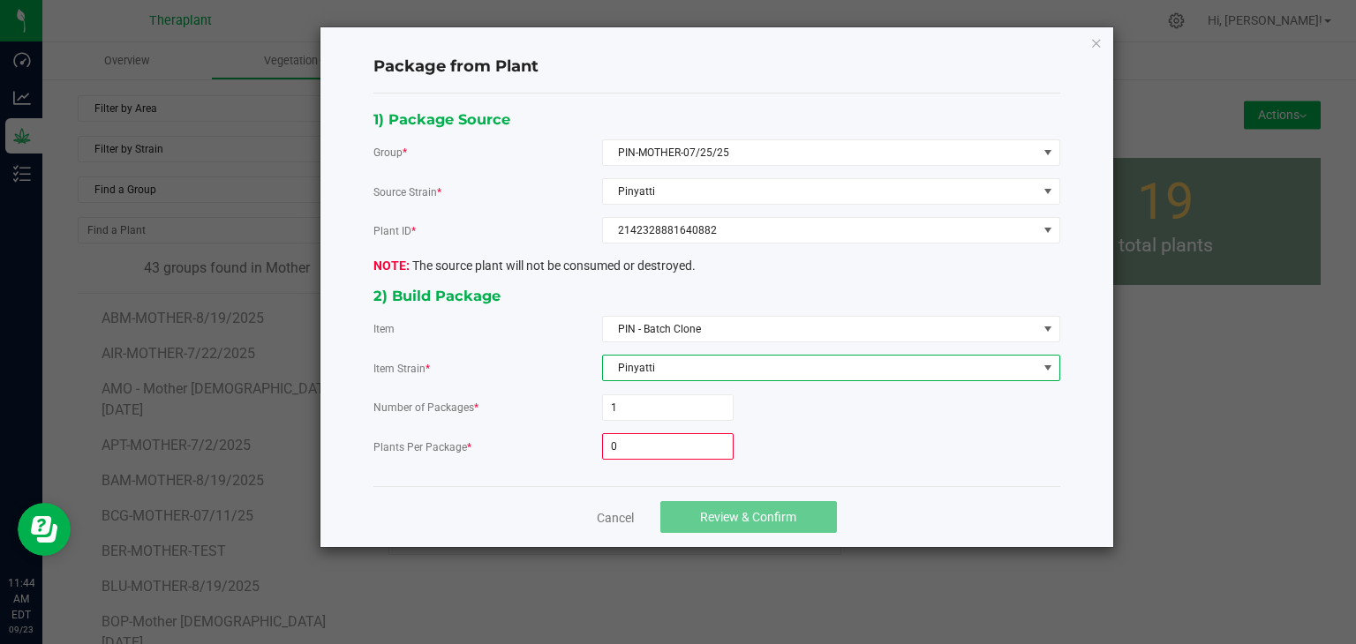
click at [643, 441] on input "0" at bounding box center [668, 446] width 130 height 25
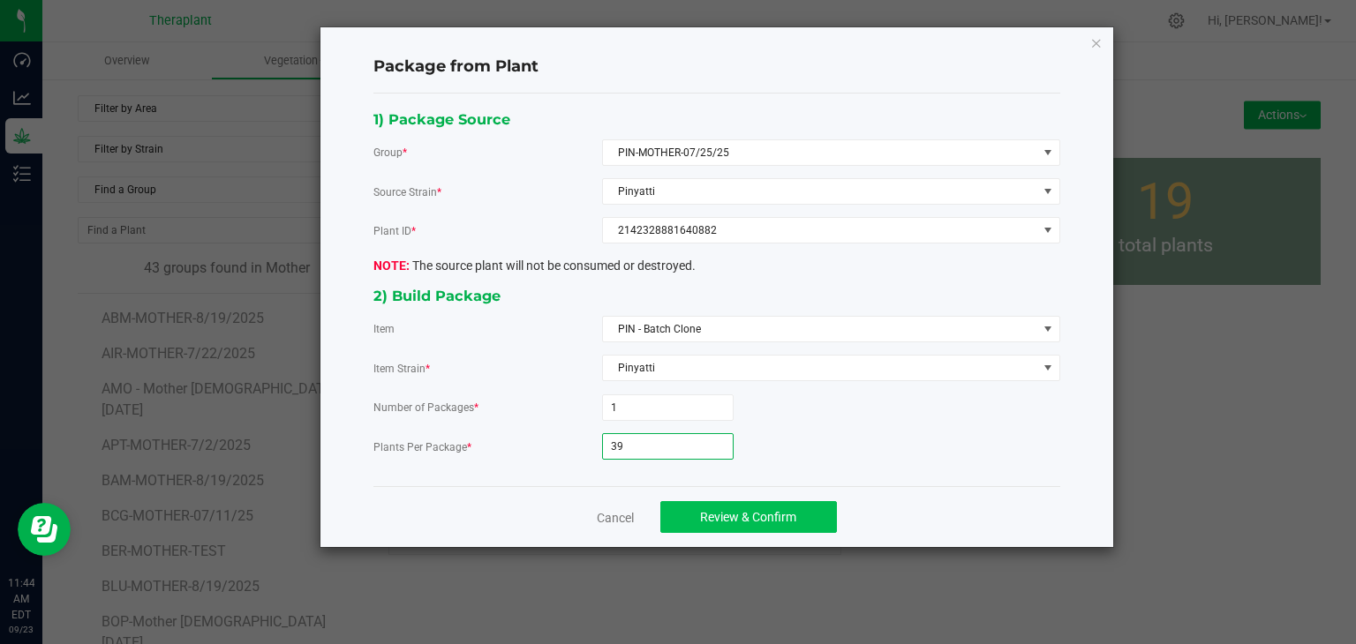
type input "39"
click at [714, 520] on span "Review & Confirm" at bounding box center [748, 517] width 96 height 14
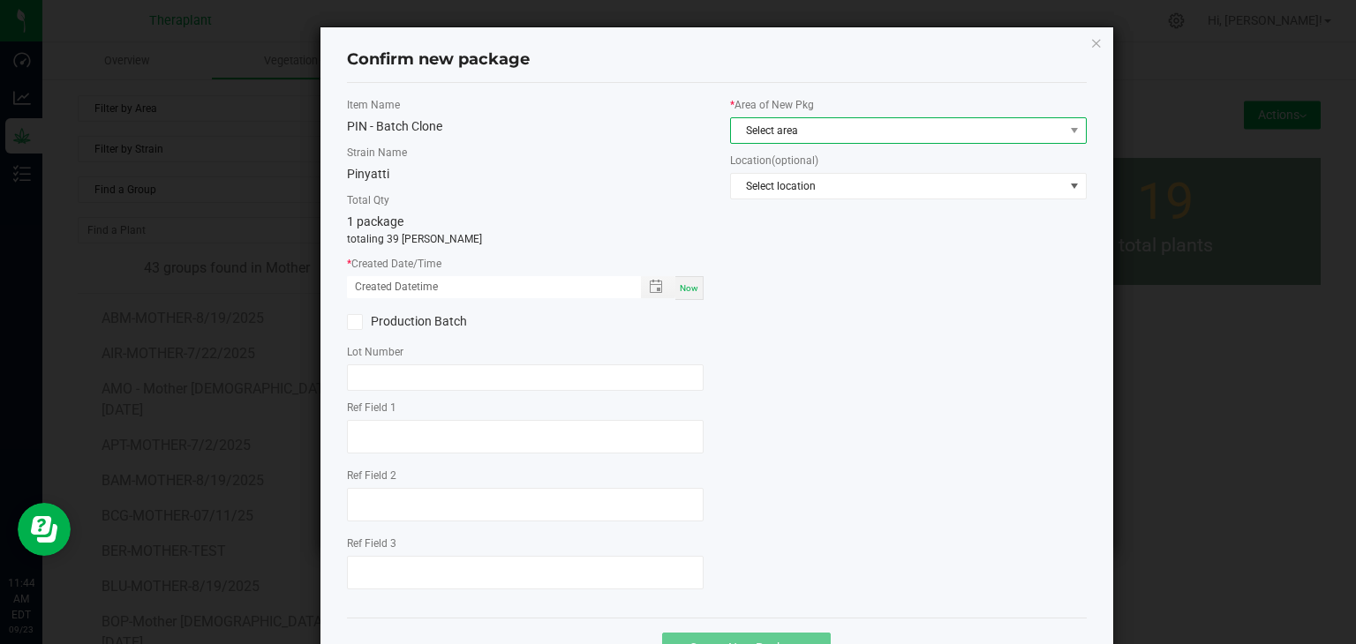
click at [788, 132] on span "Select area" at bounding box center [897, 130] width 333 height 25
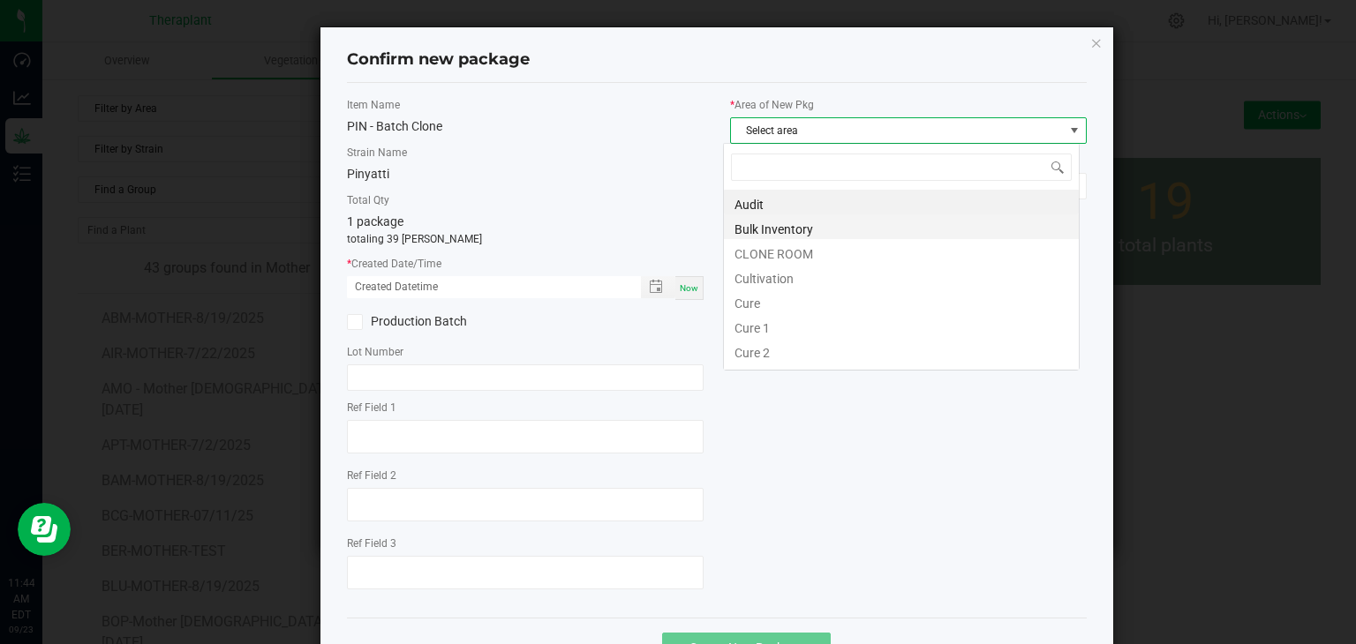
scroll to position [26, 357]
click at [773, 257] on li "CLONE ROOM" at bounding box center [901, 251] width 355 height 25
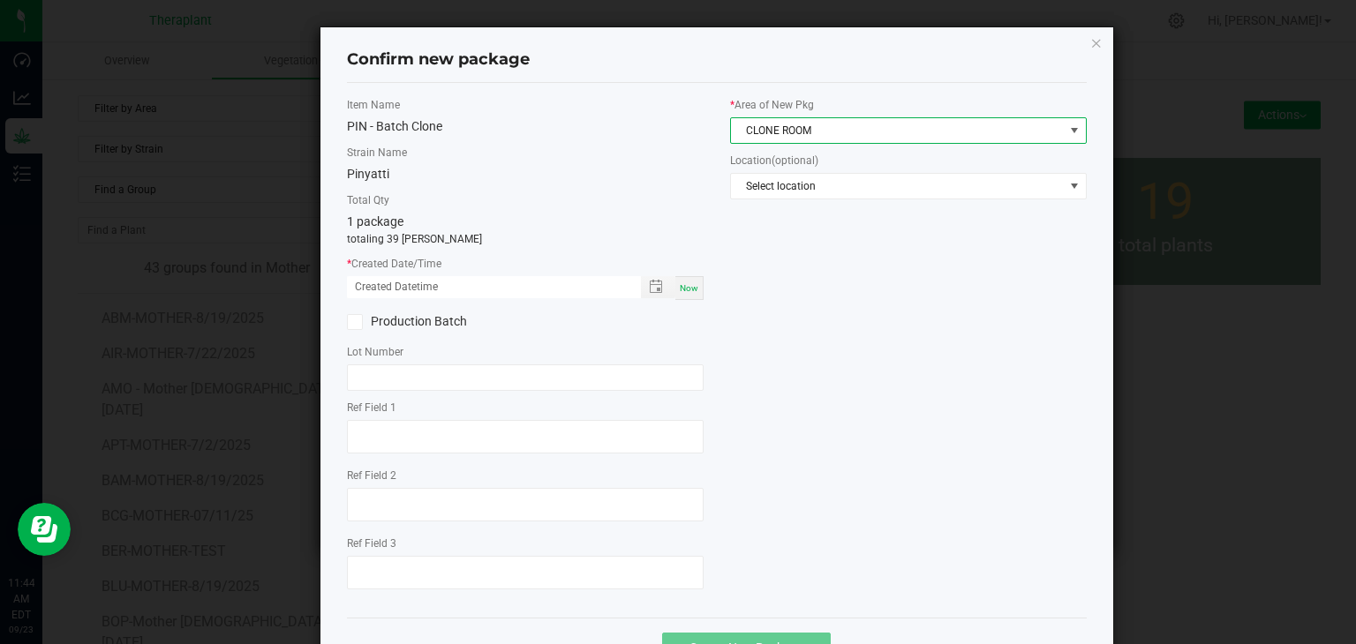
click at [687, 290] on span "Now" at bounding box center [689, 288] width 19 height 10
type input "[DATE] 11:44 AM"
click at [412, 457] on div at bounding box center [525, 439] width 357 height 39
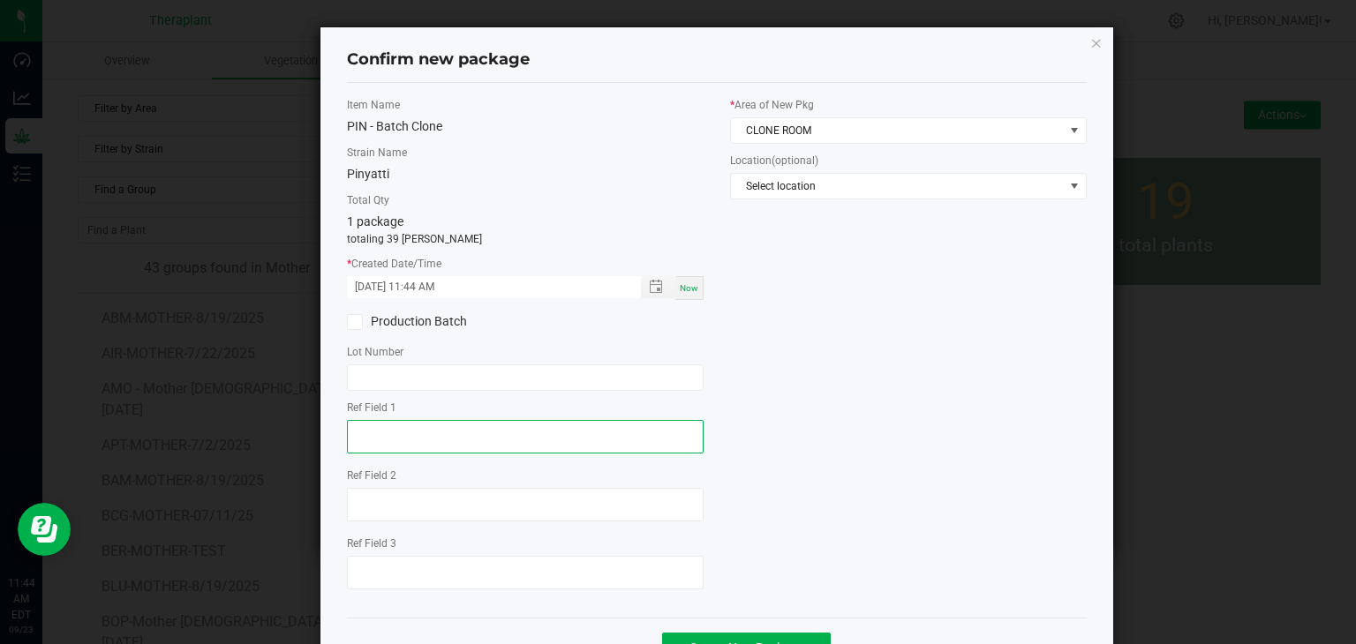
click at [413, 448] on textarea at bounding box center [525, 437] width 357 height 34
type textarea "40882"
click at [410, 523] on div at bounding box center [525, 507] width 357 height 39
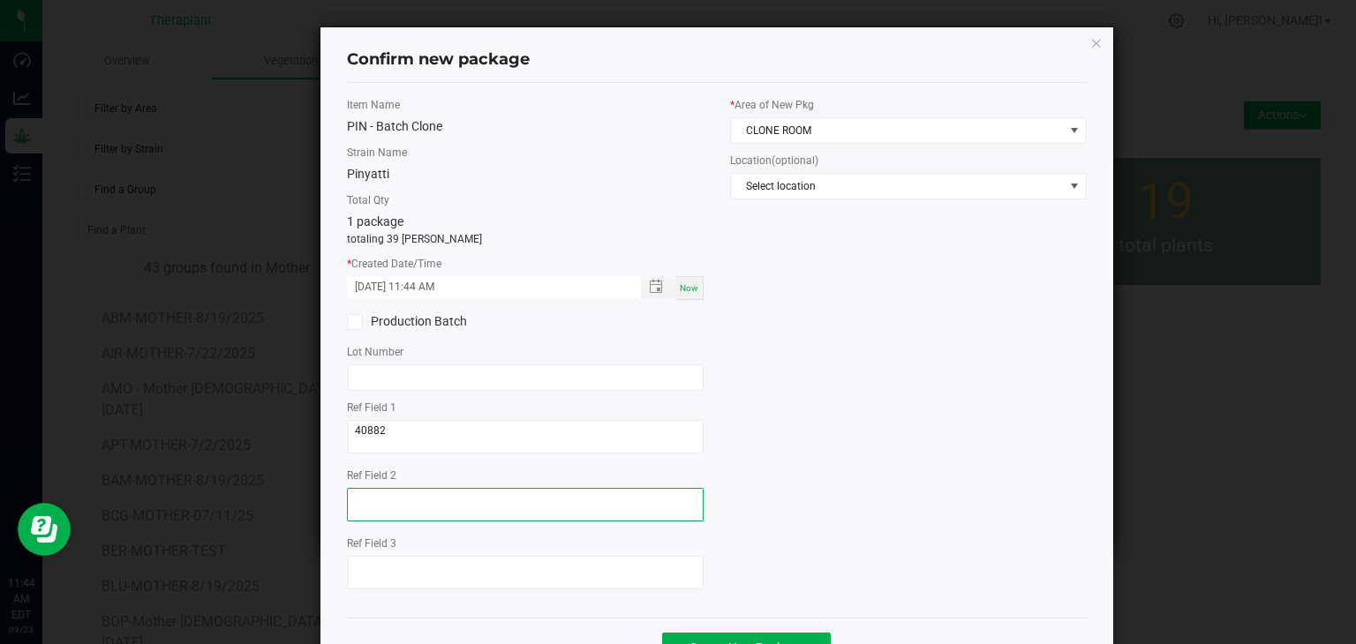
click at [401, 502] on textarea at bounding box center [525, 505] width 357 height 34
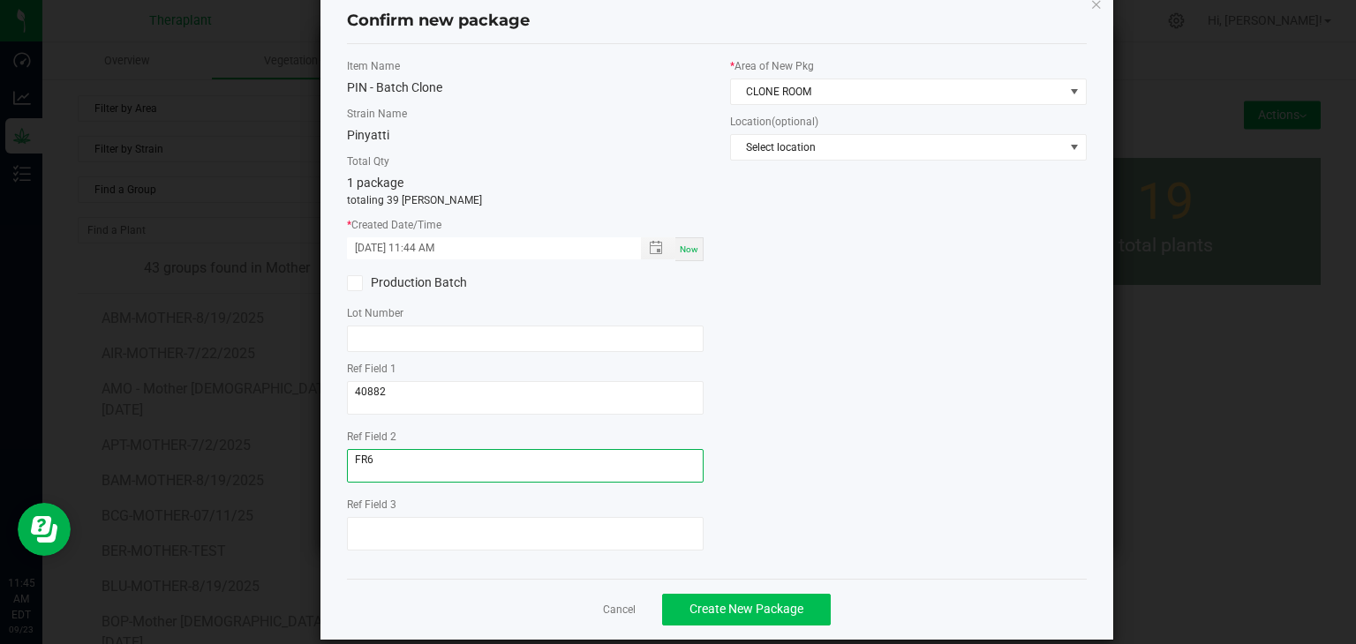
scroll to position [61, 0]
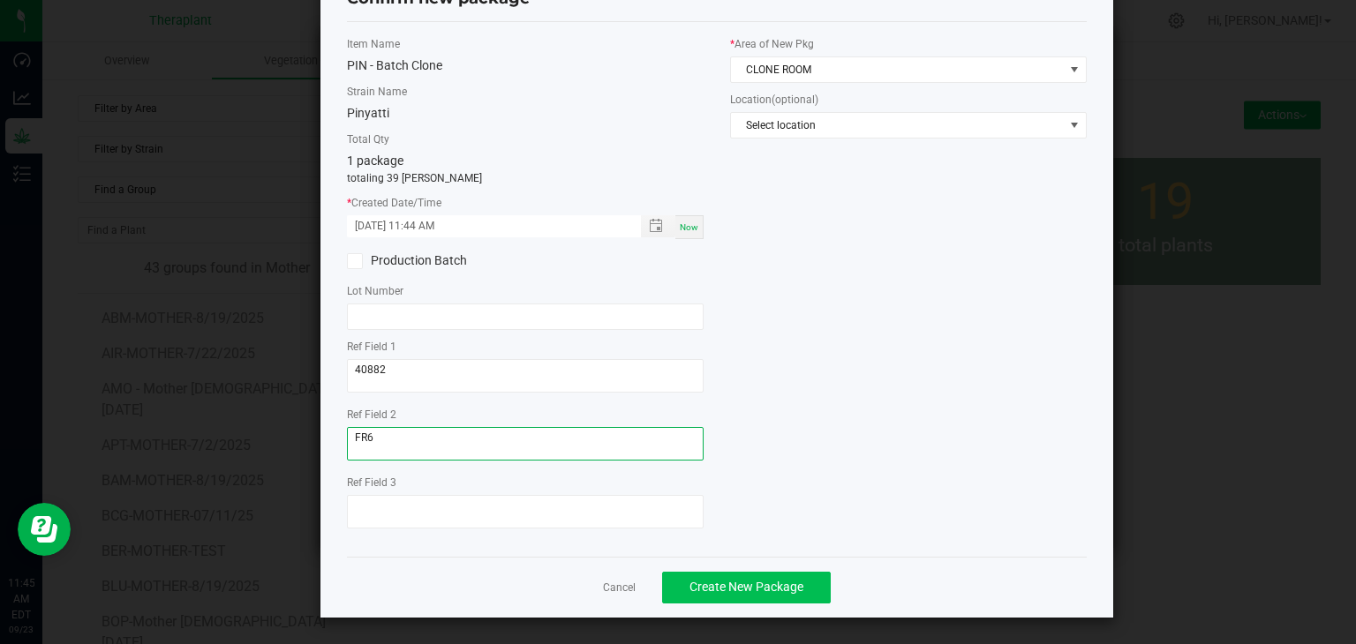
type textarea "FR6"
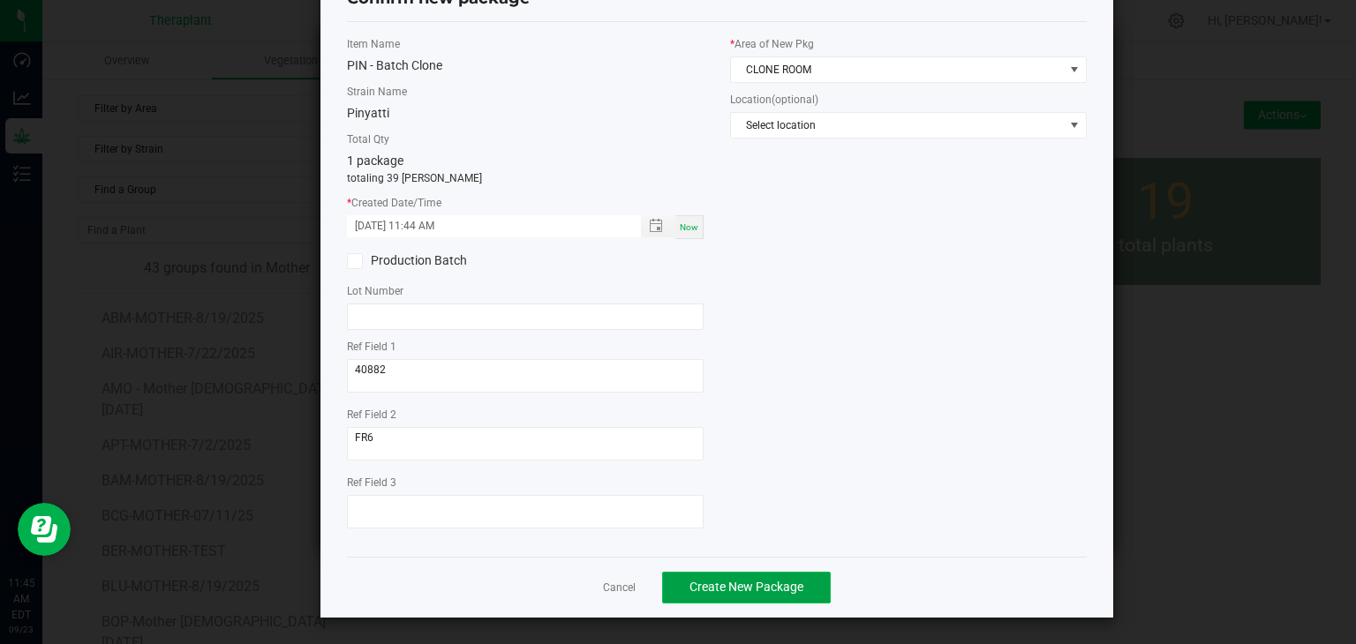
click at [689, 581] on span "Create New Package" at bounding box center [746, 587] width 114 height 14
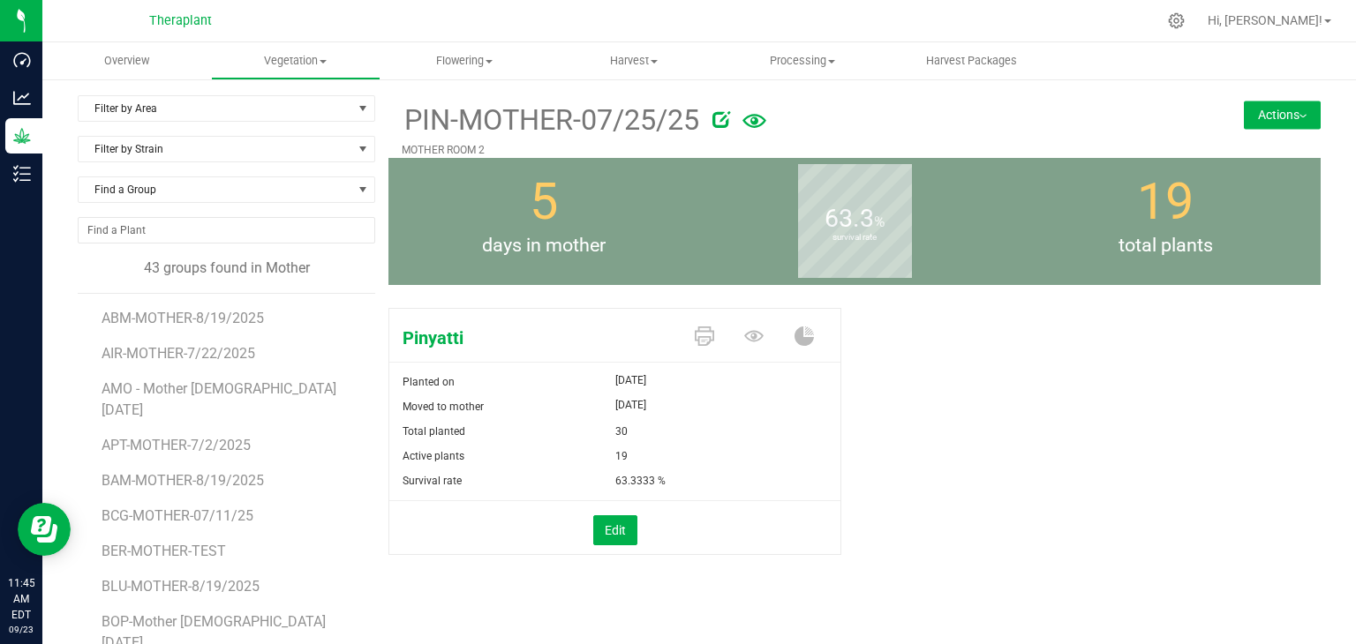
click at [1285, 109] on button "Actions" at bounding box center [1282, 115] width 77 height 28
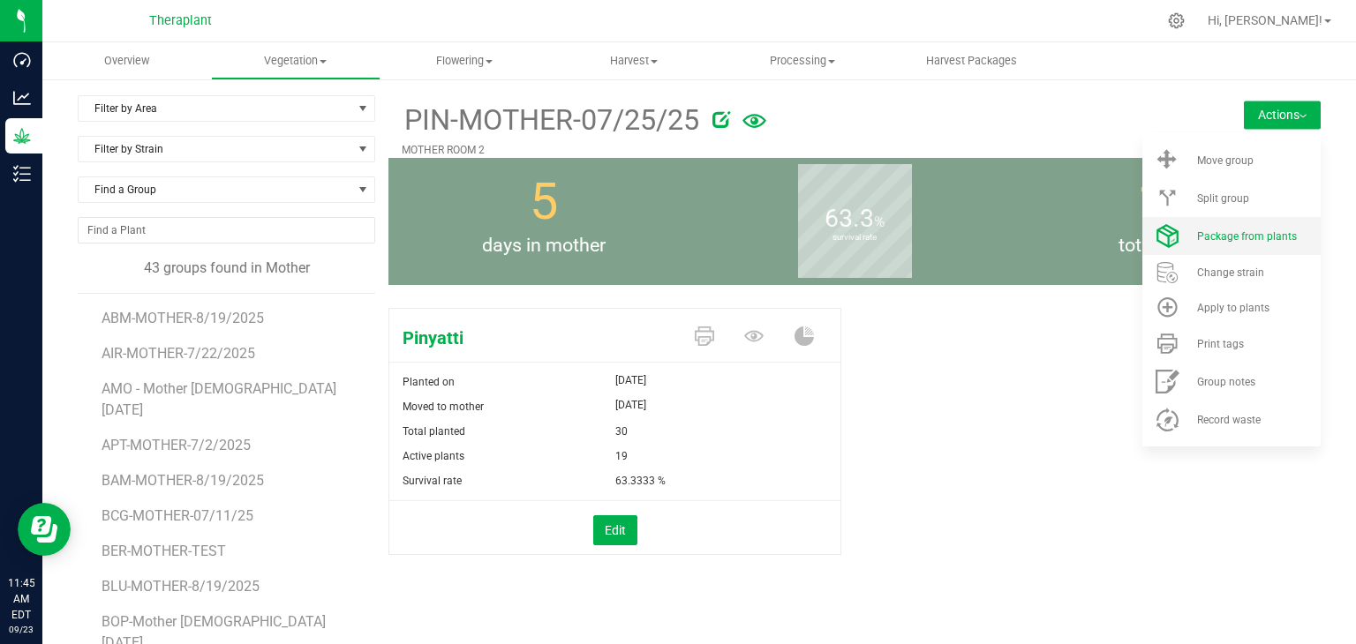
click at [1230, 241] on span "Package from plants" at bounding box center [1247, 236] width 100 height 12
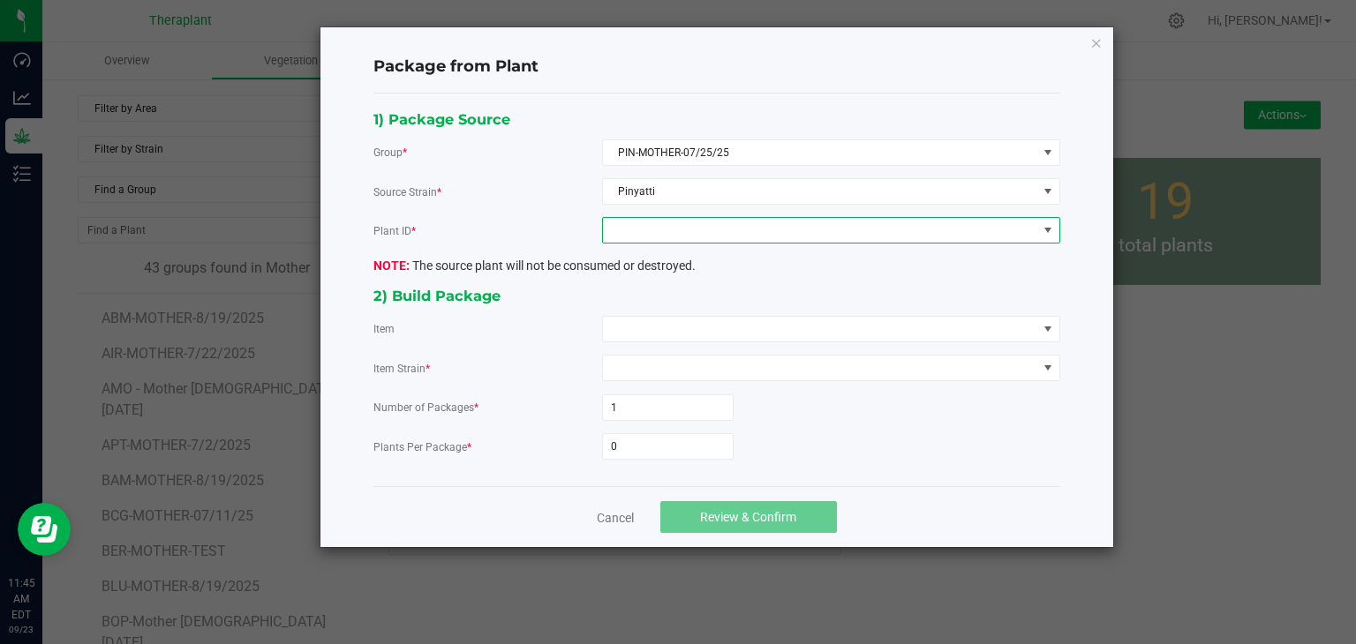
click at [675, 231] on span at bounding box center [820, 230] width 434 height 25
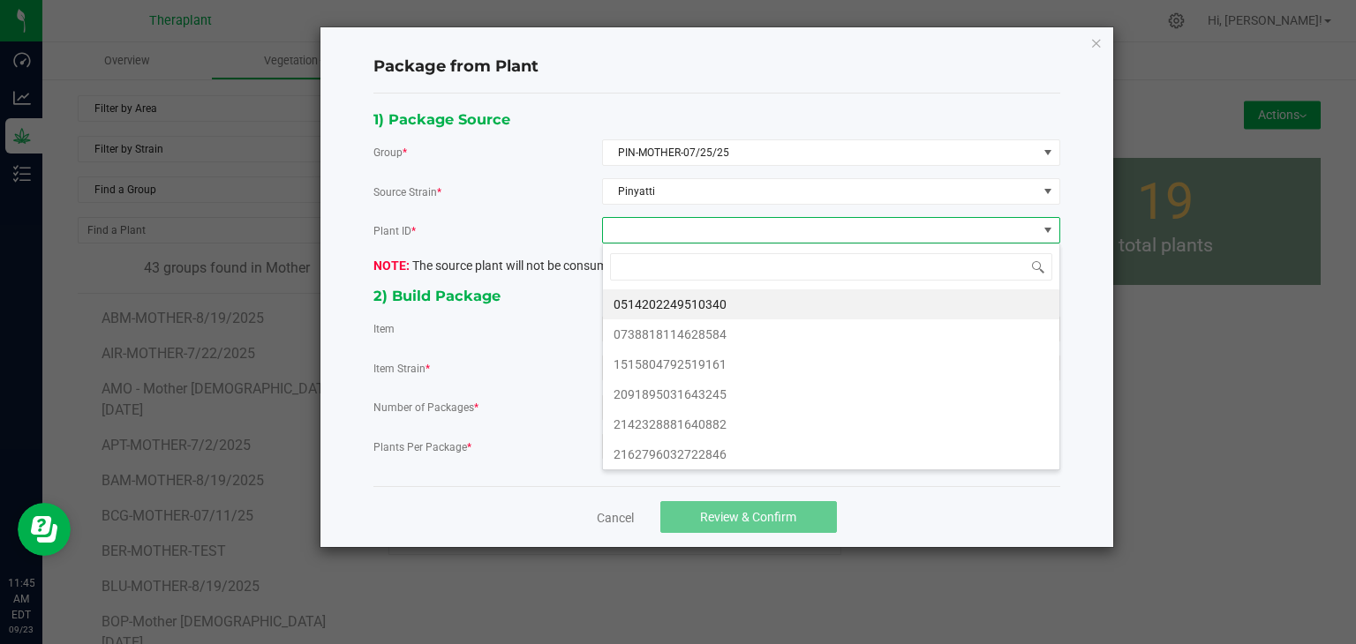
scroll to position [26, 457]
type input "77808"
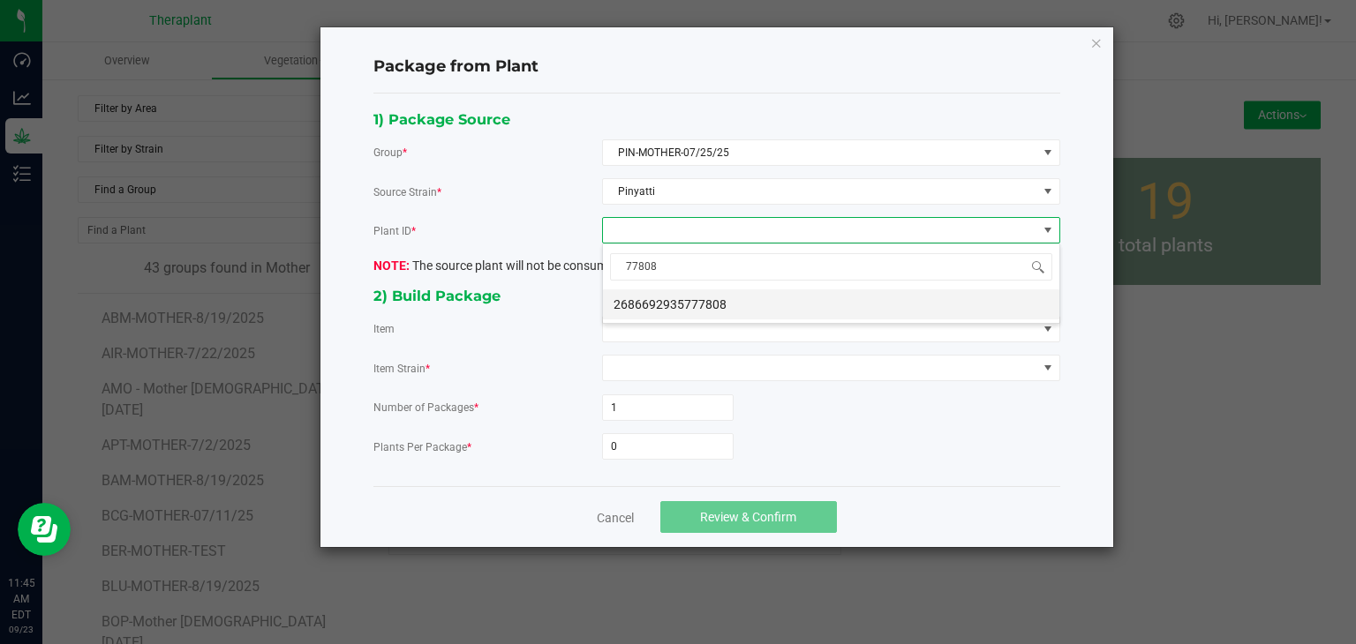
click at [683, 305] on li "2686692935777808" at bounding box center [831, 305] width 456 height 30
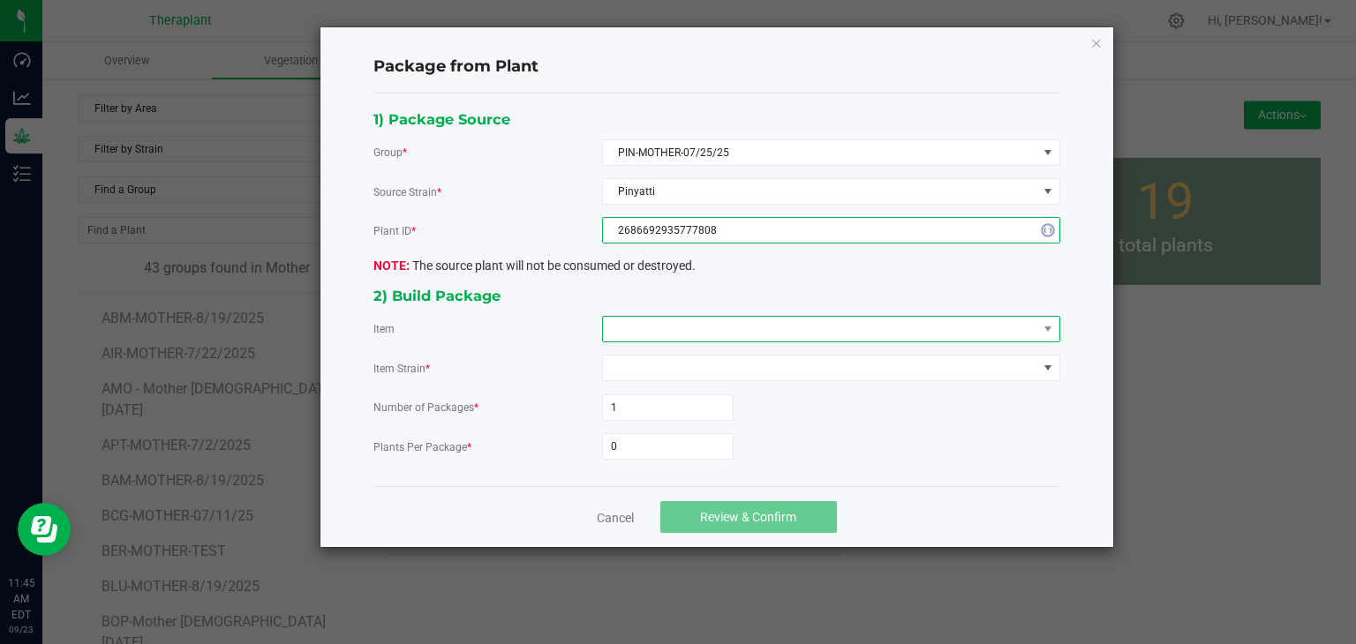
click at [674, 323] on span at bounding box center [820, 329] width 434 height 25
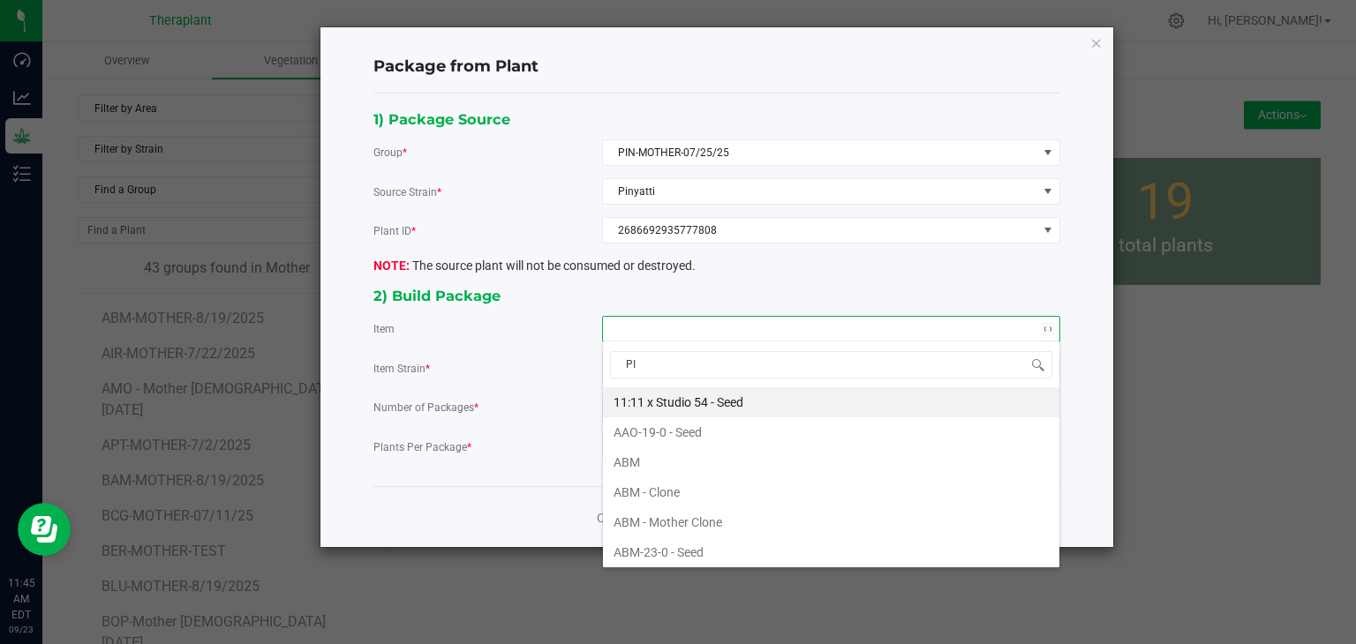
type input "PIN"
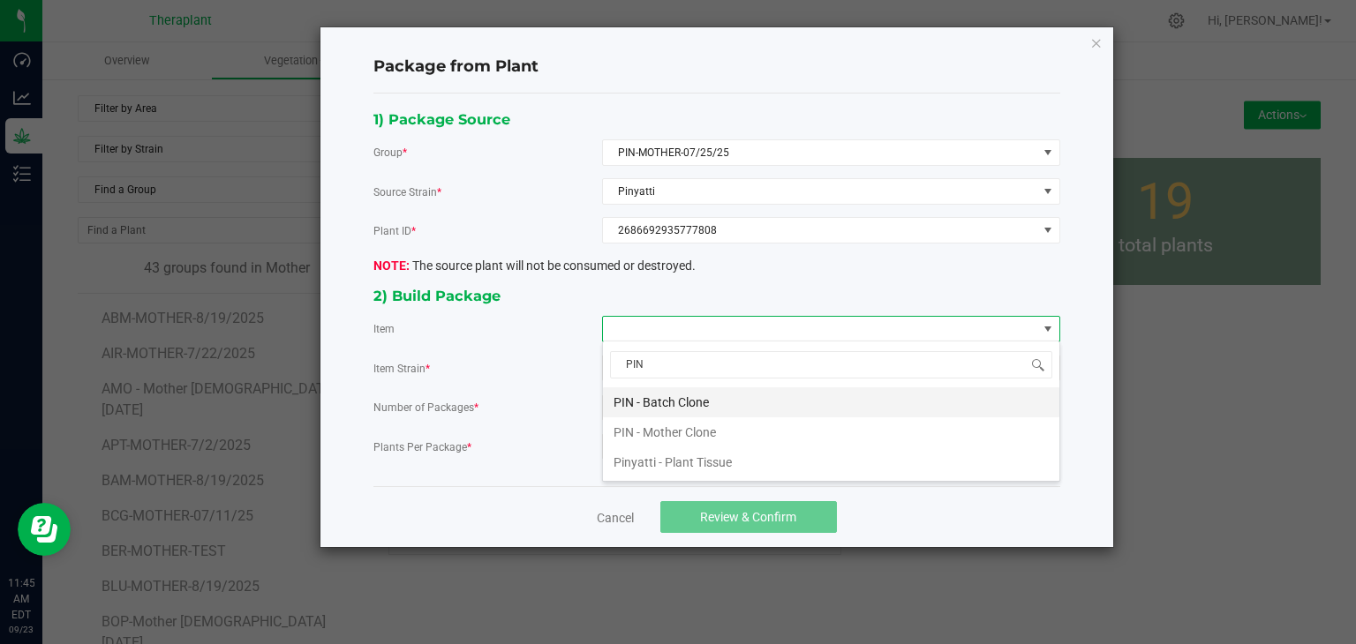
click at [657, 402] on Clone "PIN - Batch Clone" at bounding box center [831, 403] width 456 height 30
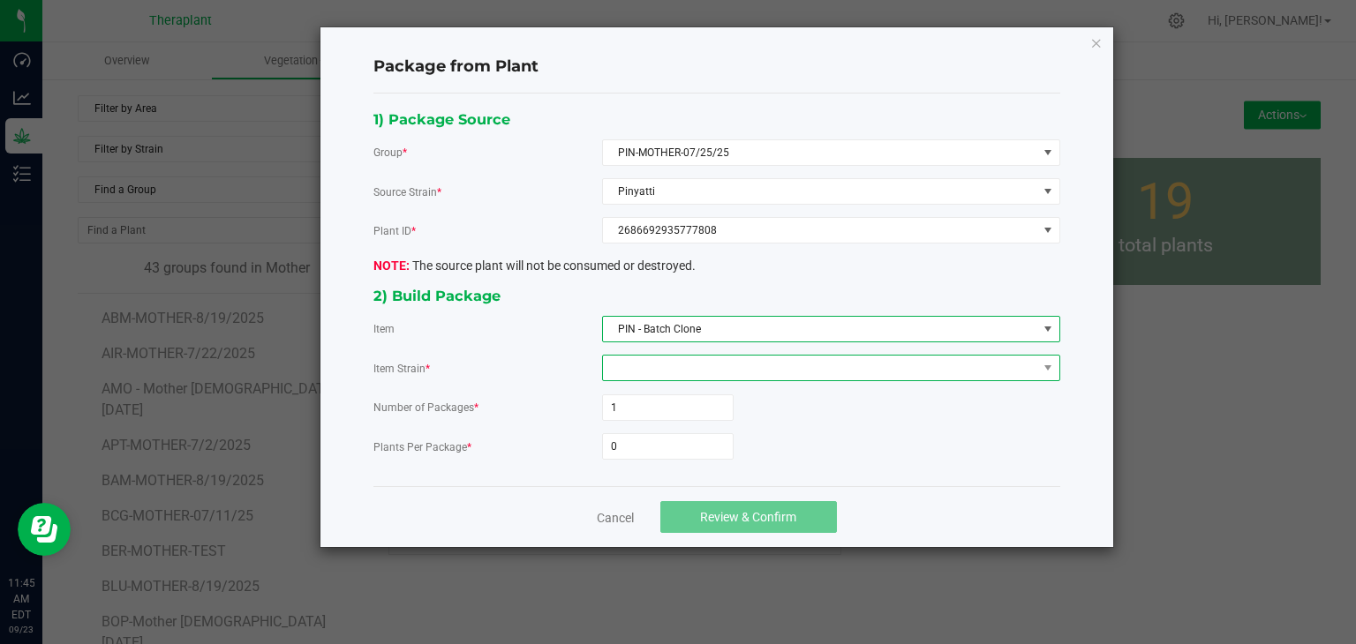
click at [658, 364] on span at bounding box center [820, 368] width 434 height 25
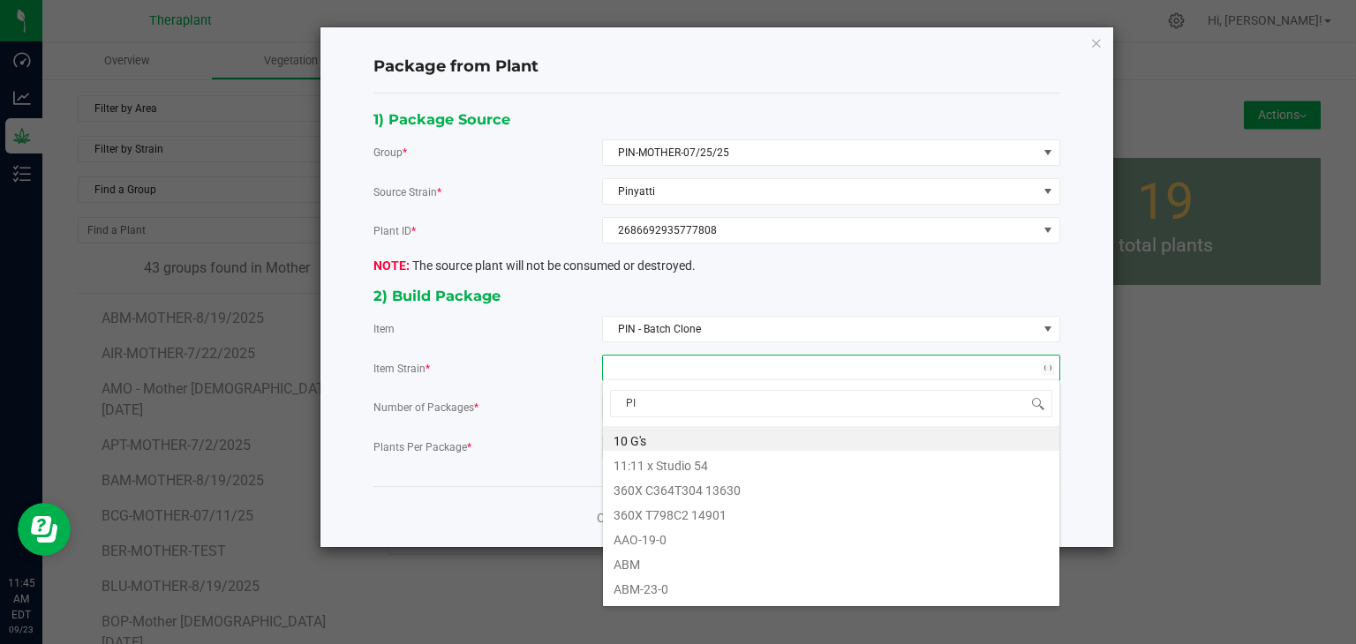
type input "PIN"
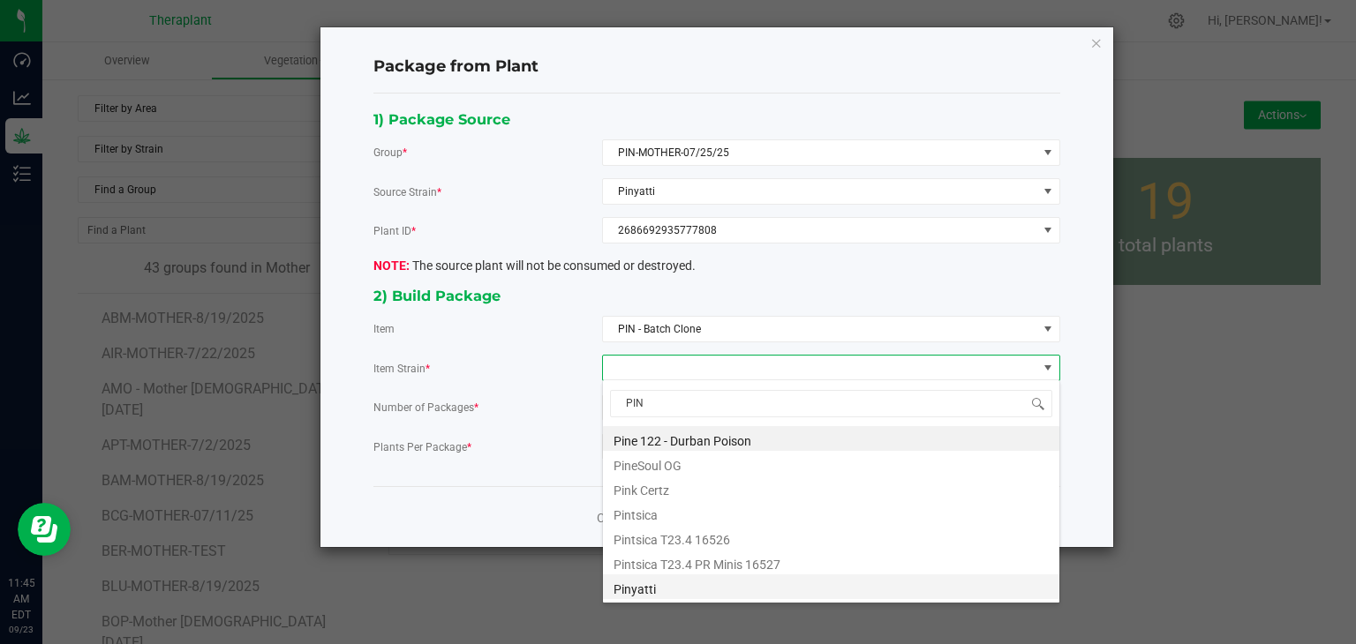
click at [646, 598] on li "Pinyatti" at bounding box center [831, 587] width 456 height 25
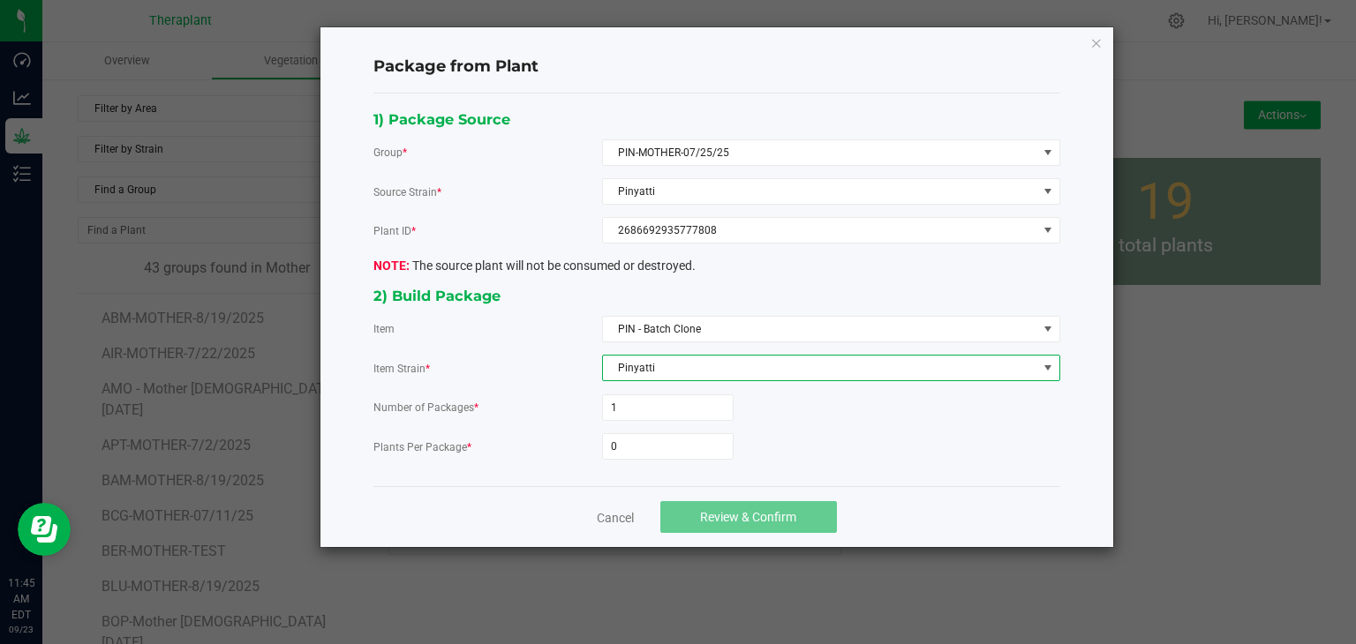
click at [672, 428] on form "Number of Packages * 1 Plants Per Package * 0" at bounding box center [716, 427] width 687 height 65
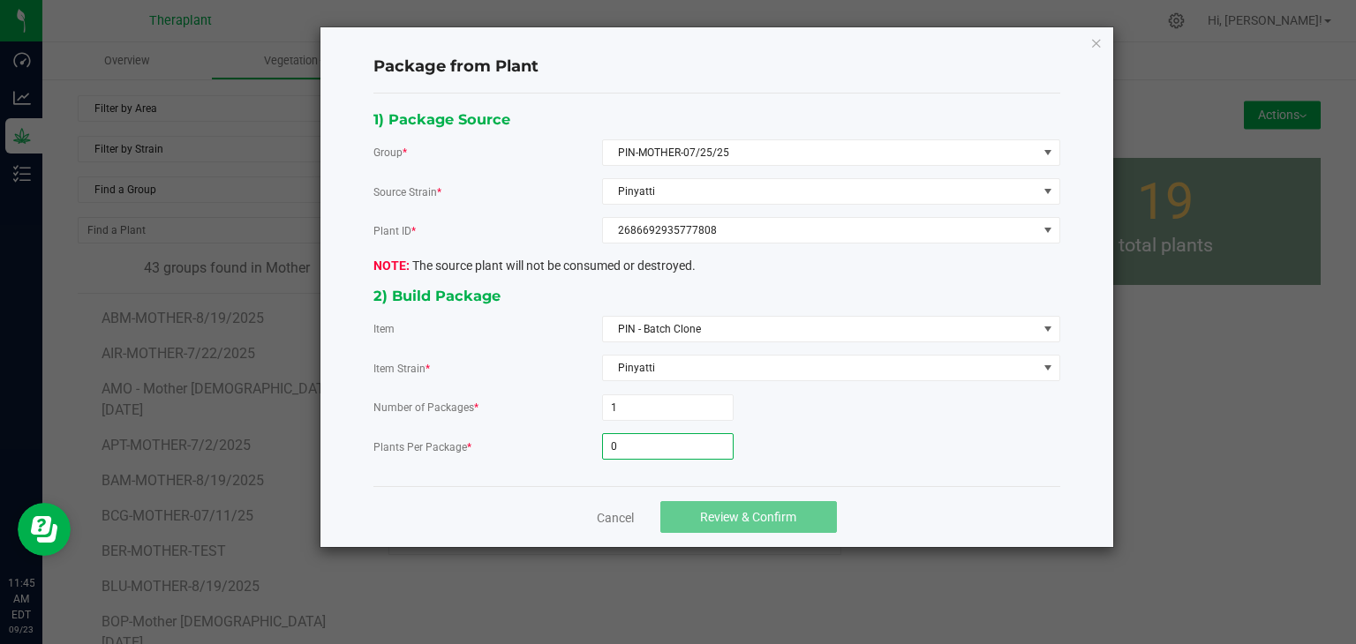
click at [666, 434] on input "0" at bounding box center [668, 446] width 130 height 25
type input "39"
click at [756, 510] on span "Review & Confirm" at bounding box center [748, 517] width 96 height 14
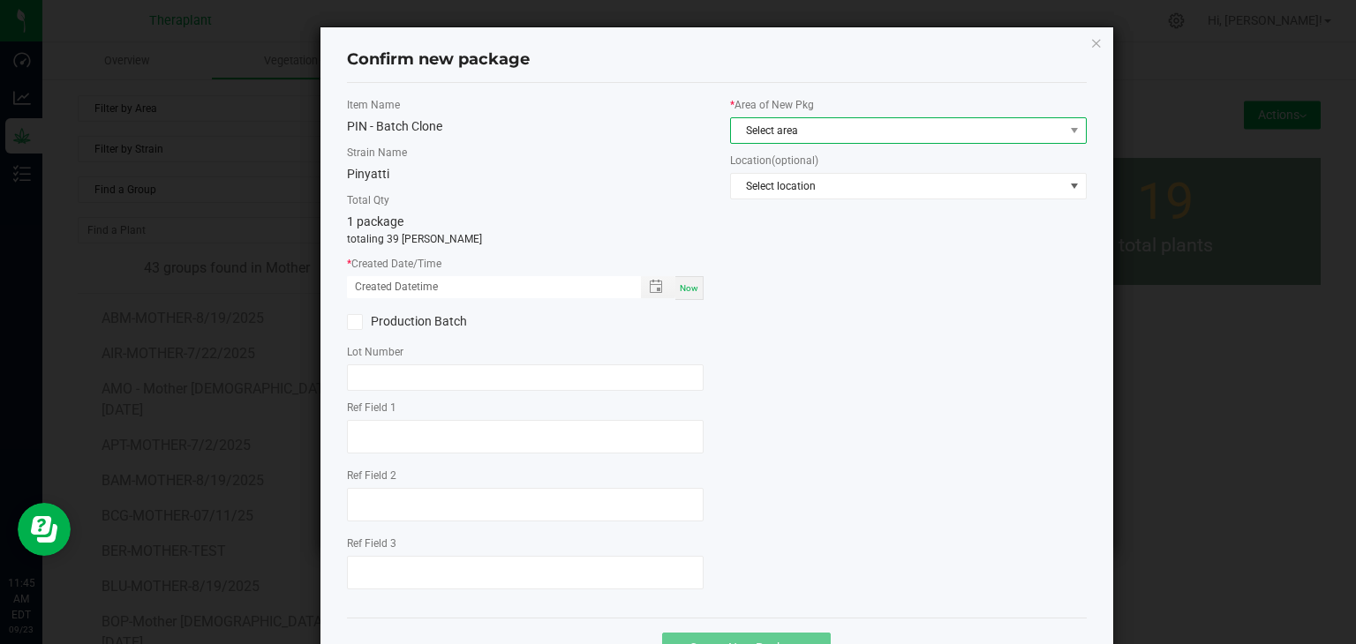
click at [801, 127] on span "Select area" at bounding box center [897, 130] width 333 height 25
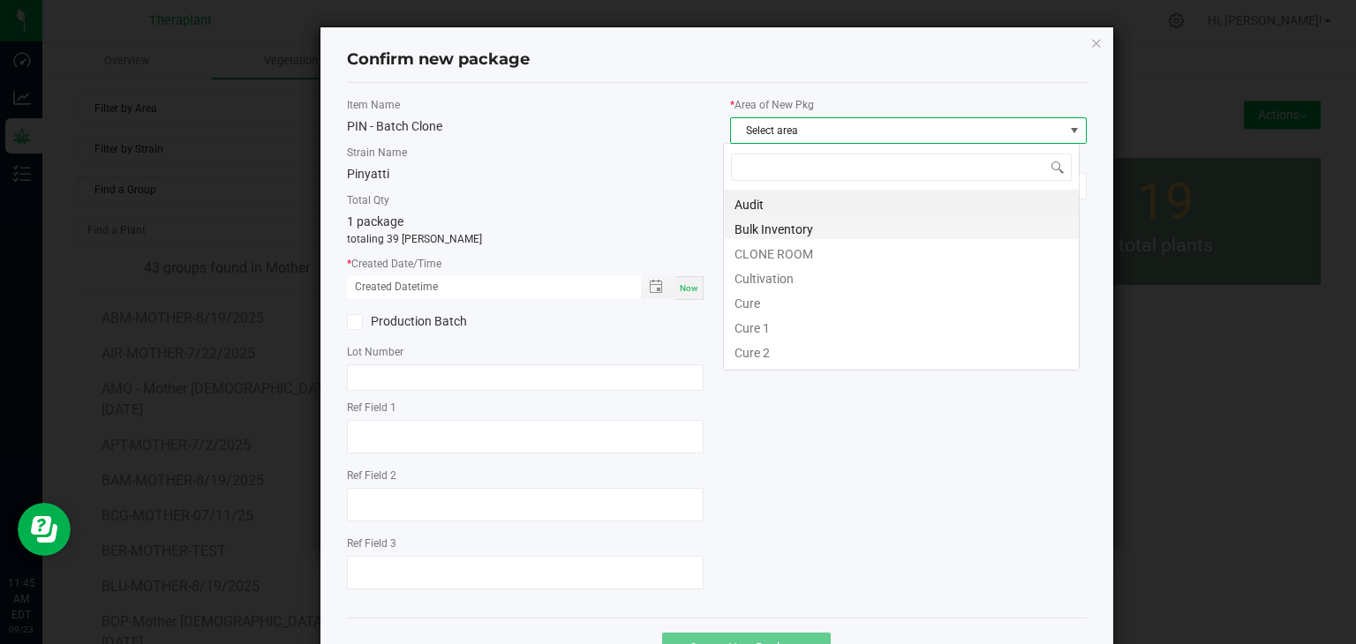
scroll to position [26, 357]
click at [783, 252] on li "CLONE ROOM" at bounding box center [901, 251] width 355 height 25
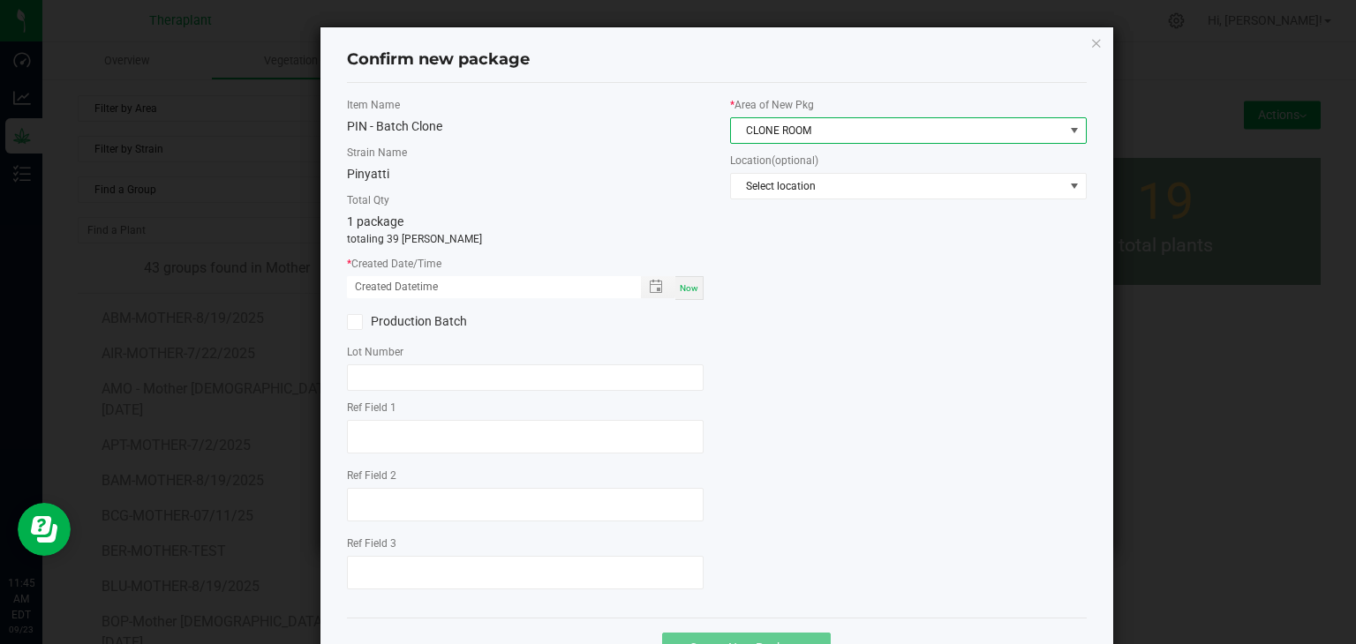
click at [688, 287] on span "Now" at bounding box center [689, 288] width 19 height 10
type input "[DATE] 11:45 AM"
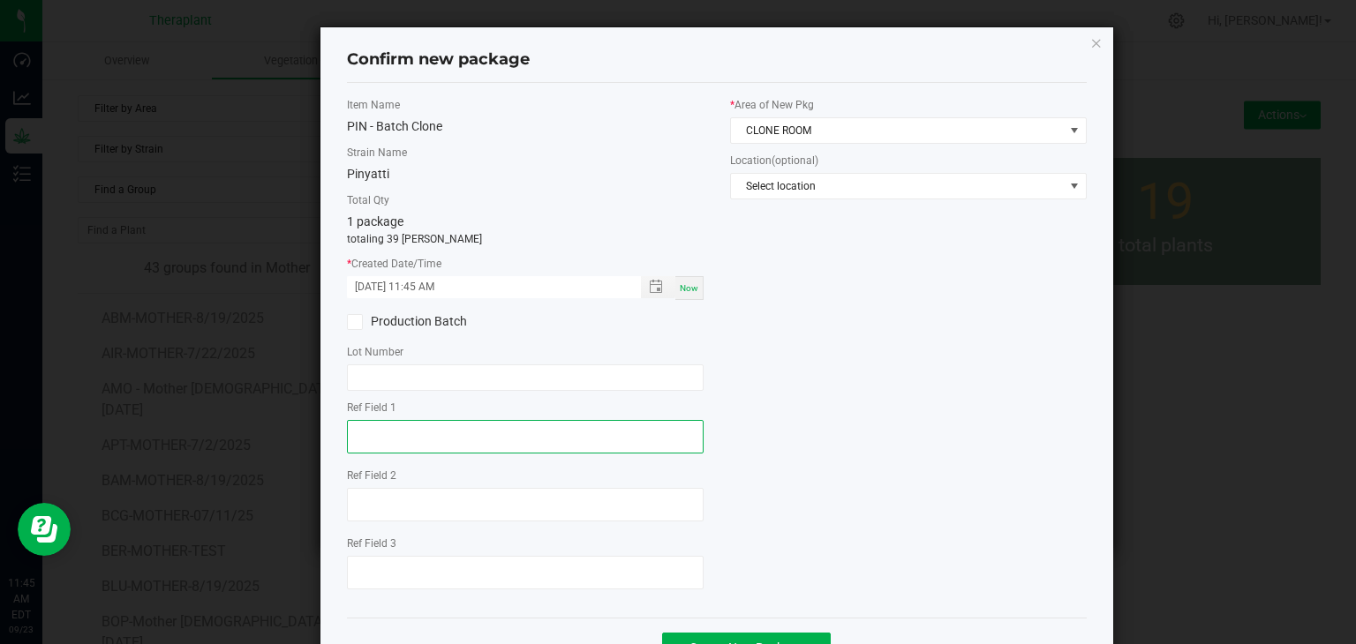
click at [417, 438] on textarea at bounding box center [525, 437] width 357 height 34
type textarea "77808"
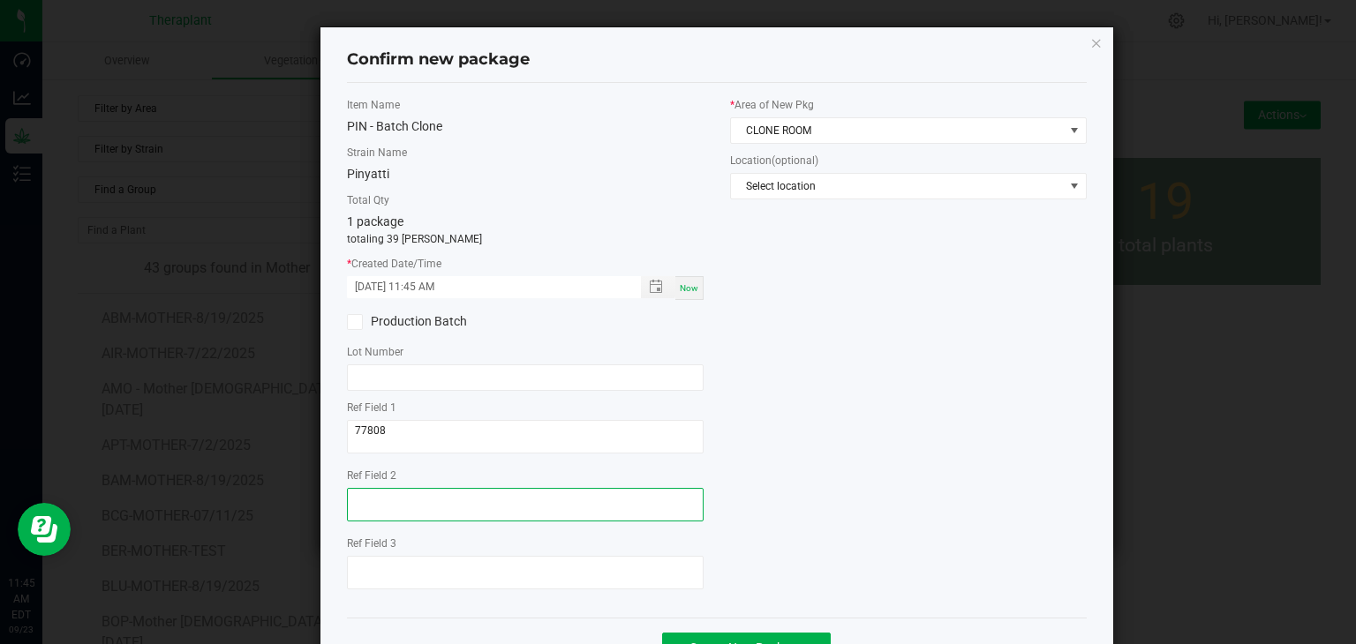
click at [385, 506] on textarea at bounding box center [525, 505] width 357 height 34
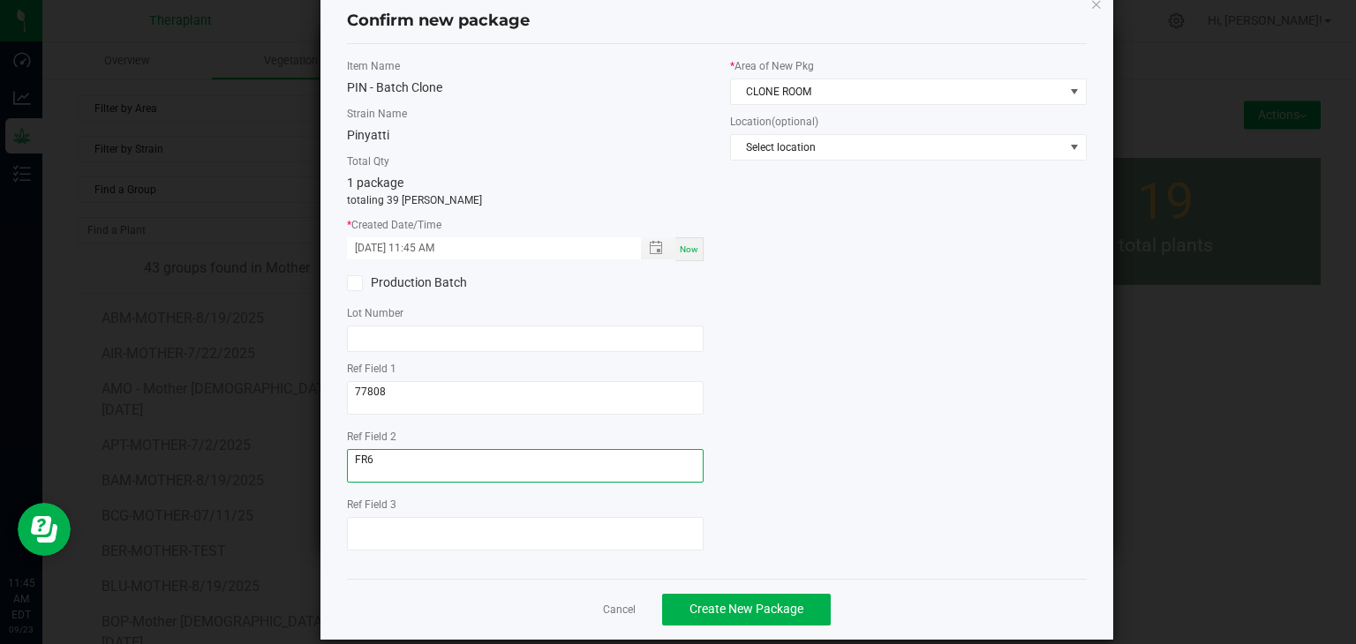
scroll to position [61, 0]
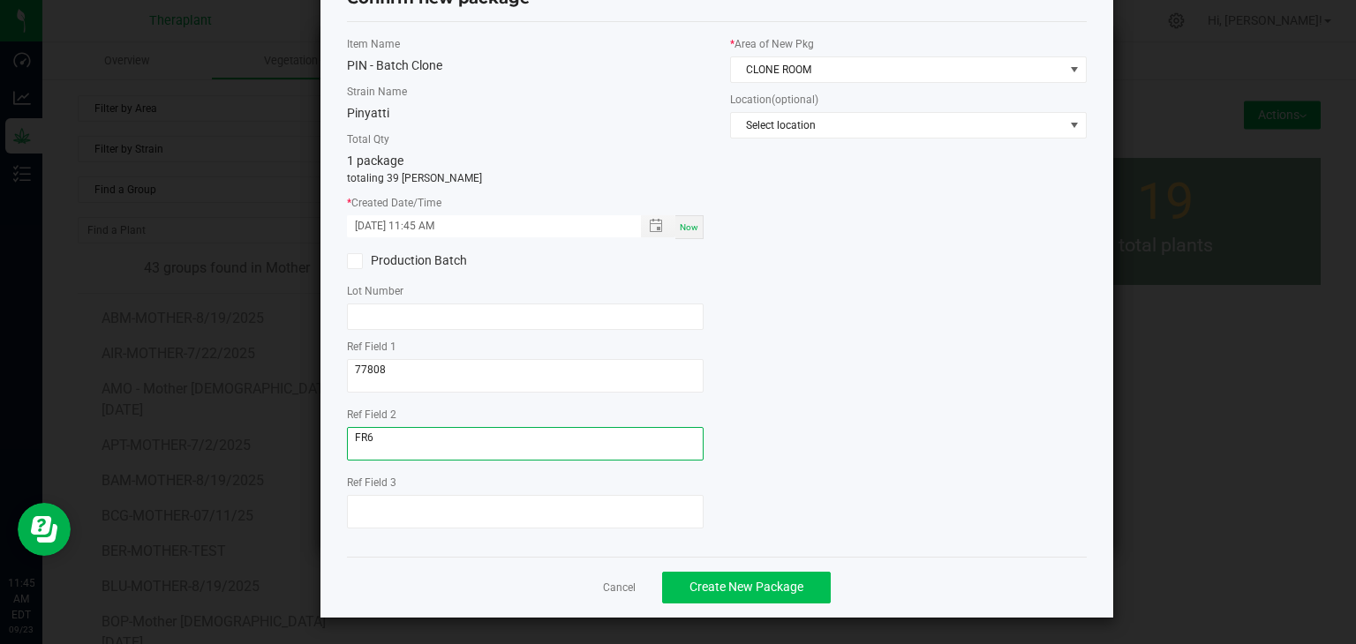
type textarea "FR6"
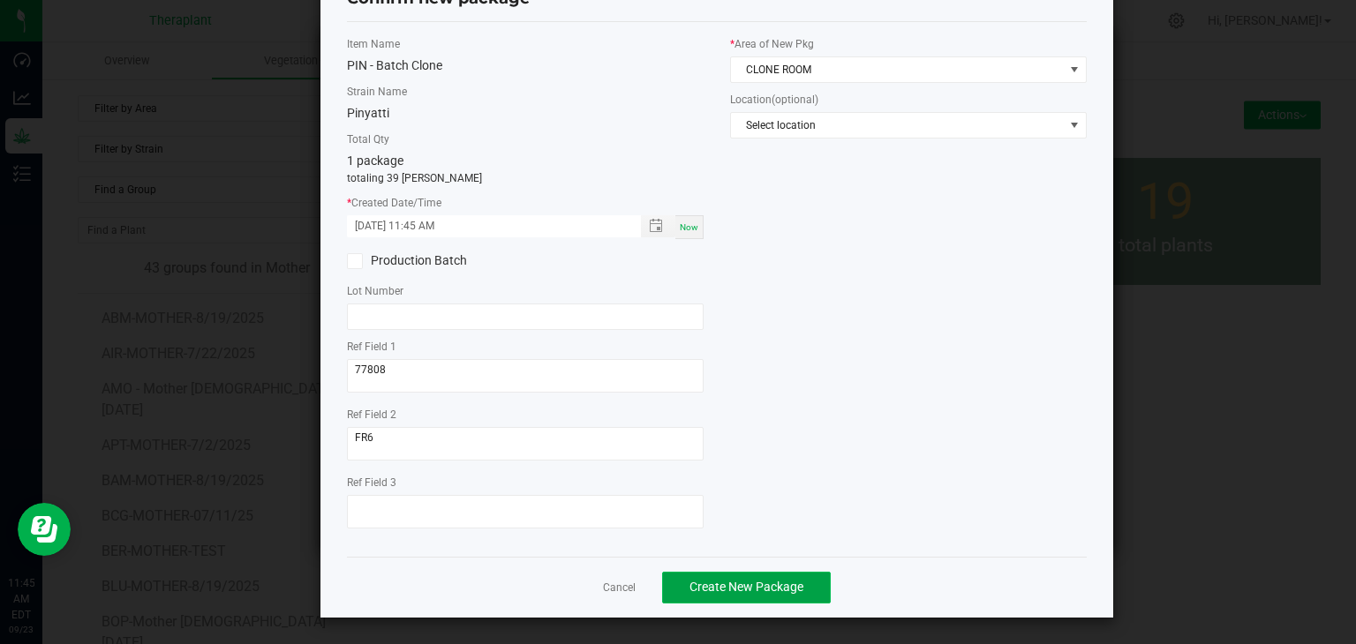
click at [769, 599] on button "Create New Package" at bounding box center [746, 588] width 169 height 32
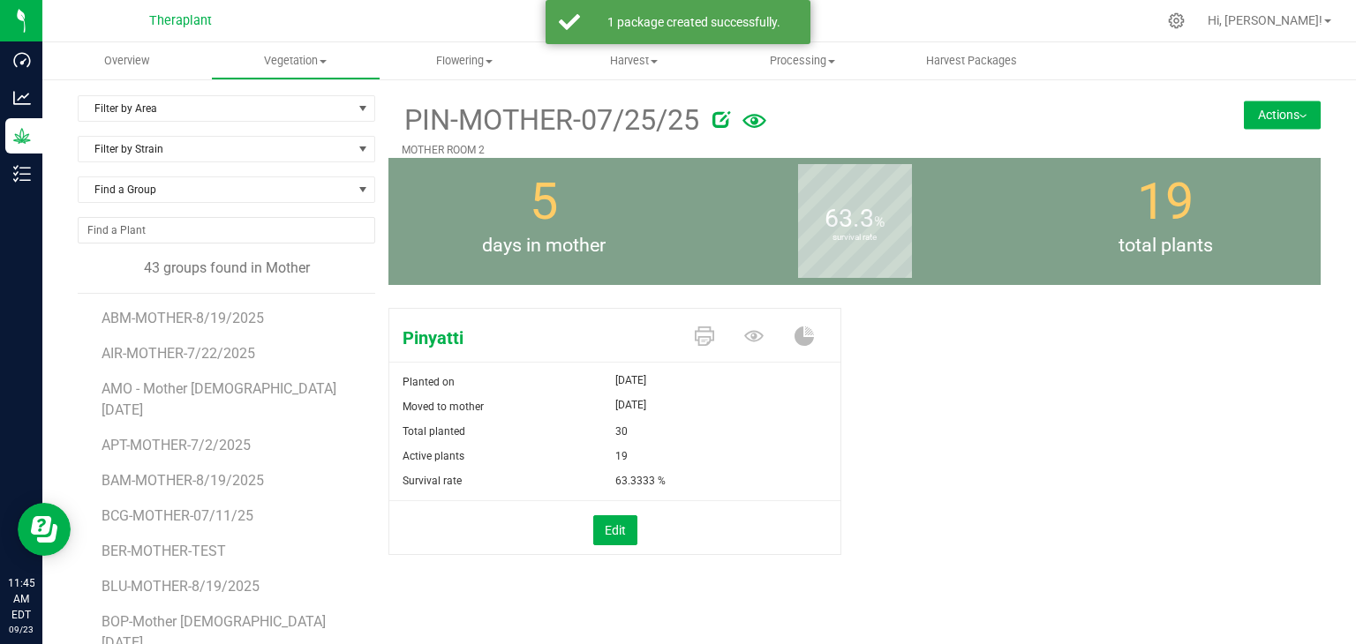
click at [1289, 112] on button "Actions" at bounding box center [1282, 115] width 77 height 28
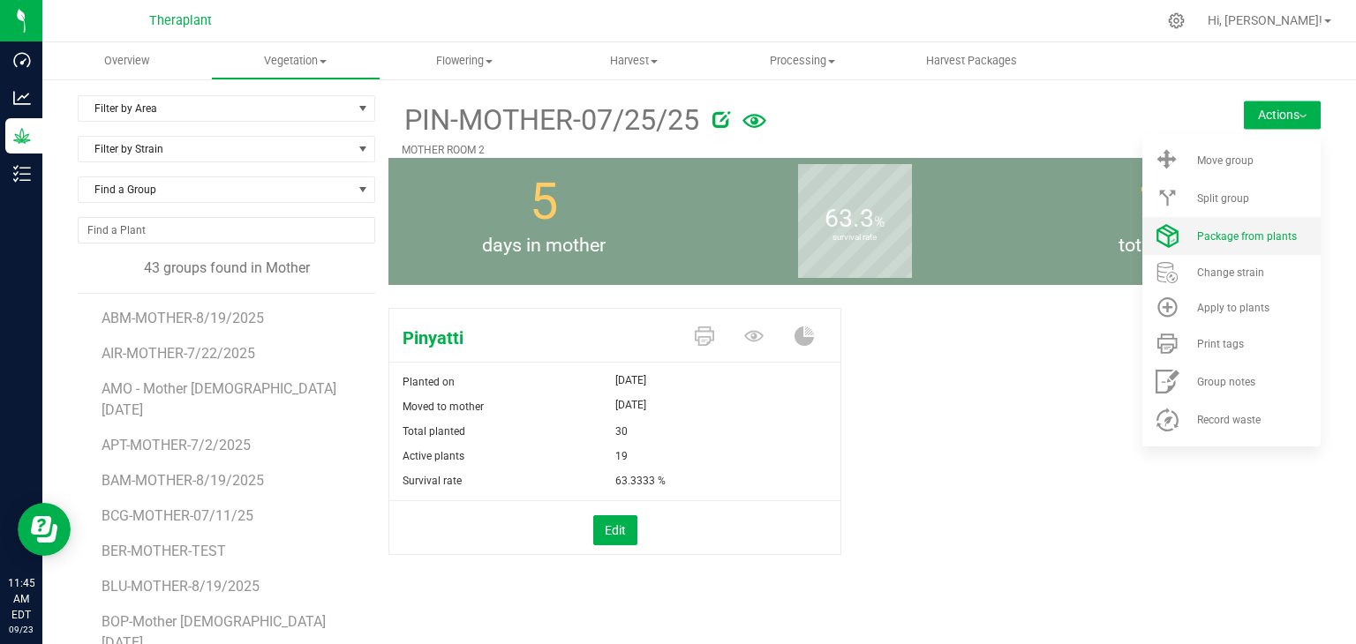
click at [1231, 238] on span "Package from plants" at bounding box center [1247, 236] width 100 height 12
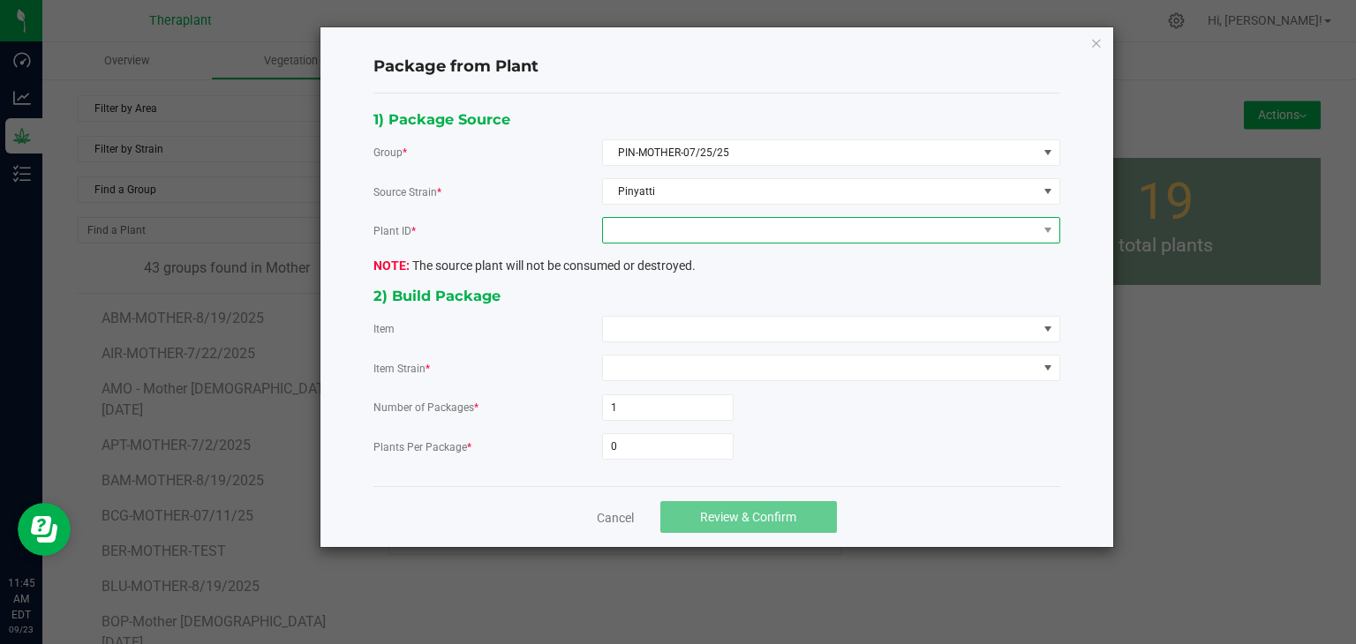
click at [770, 227] on span at bounding box center [820, 230] width 434 height 25
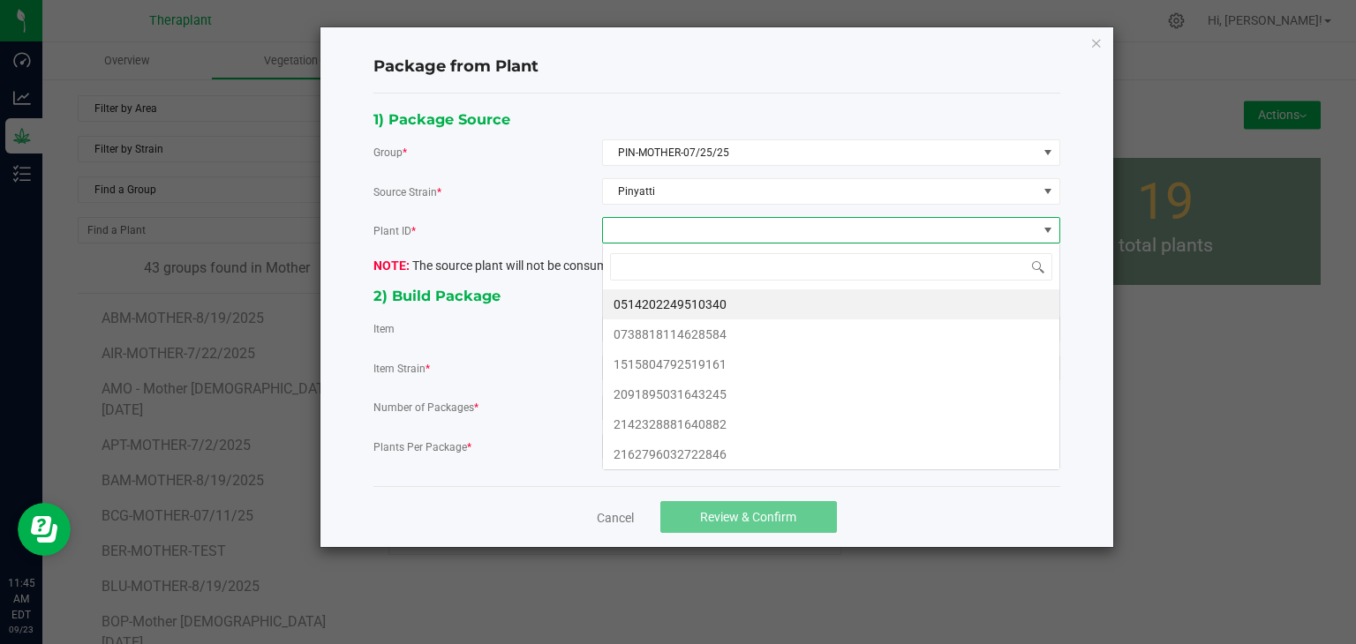
scroll to position [26, 457]
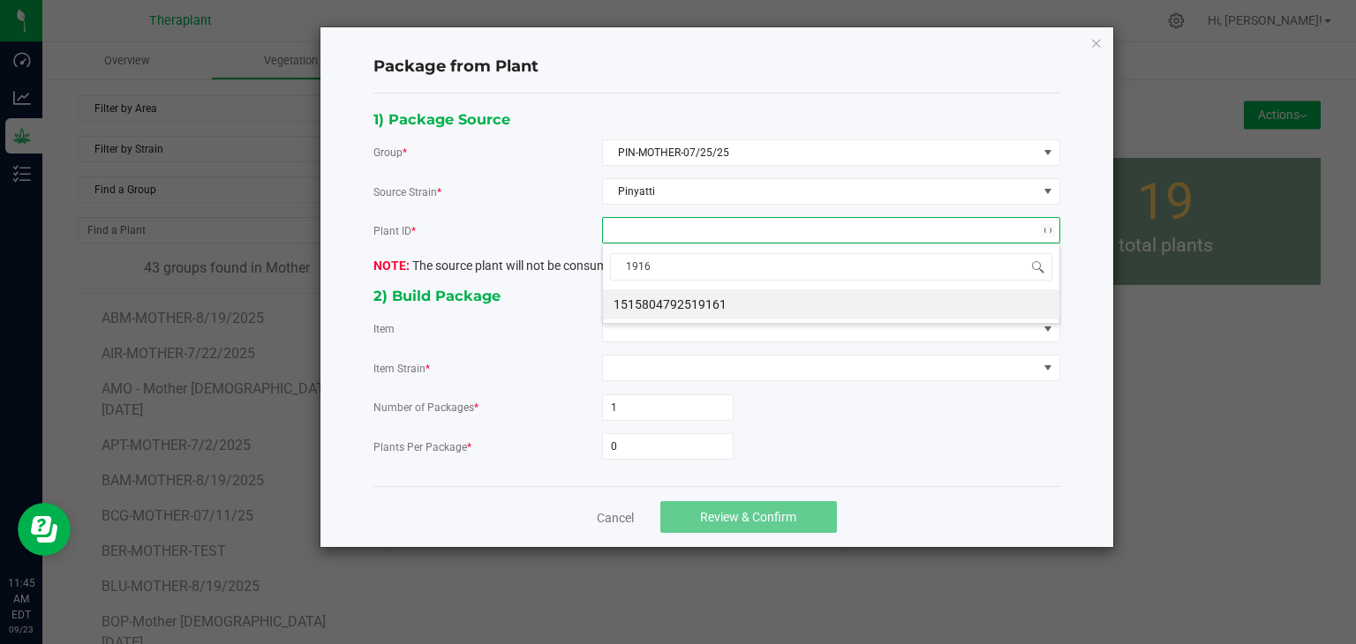
type input "19161"
click at [678, 315] on li "1515804792519161" at bounding box center [831, 305] width 456 height 30
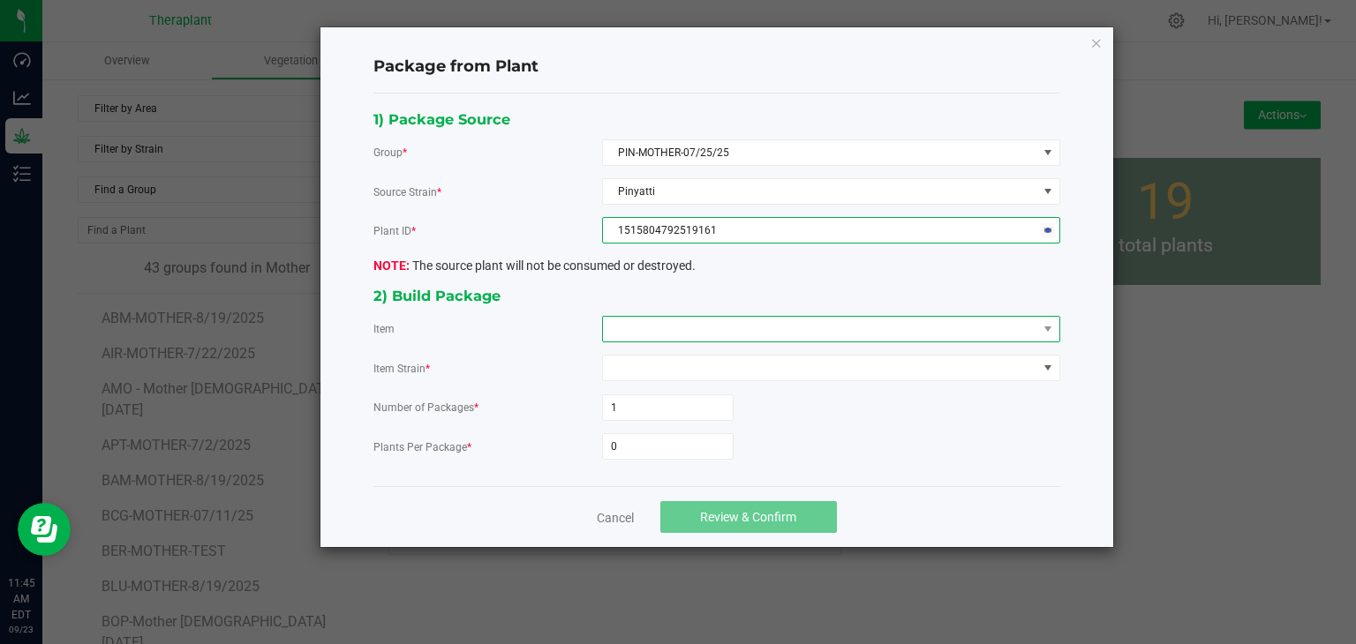
click at [669, 328] on span at bounding box center [820, 329] width 434 height 25
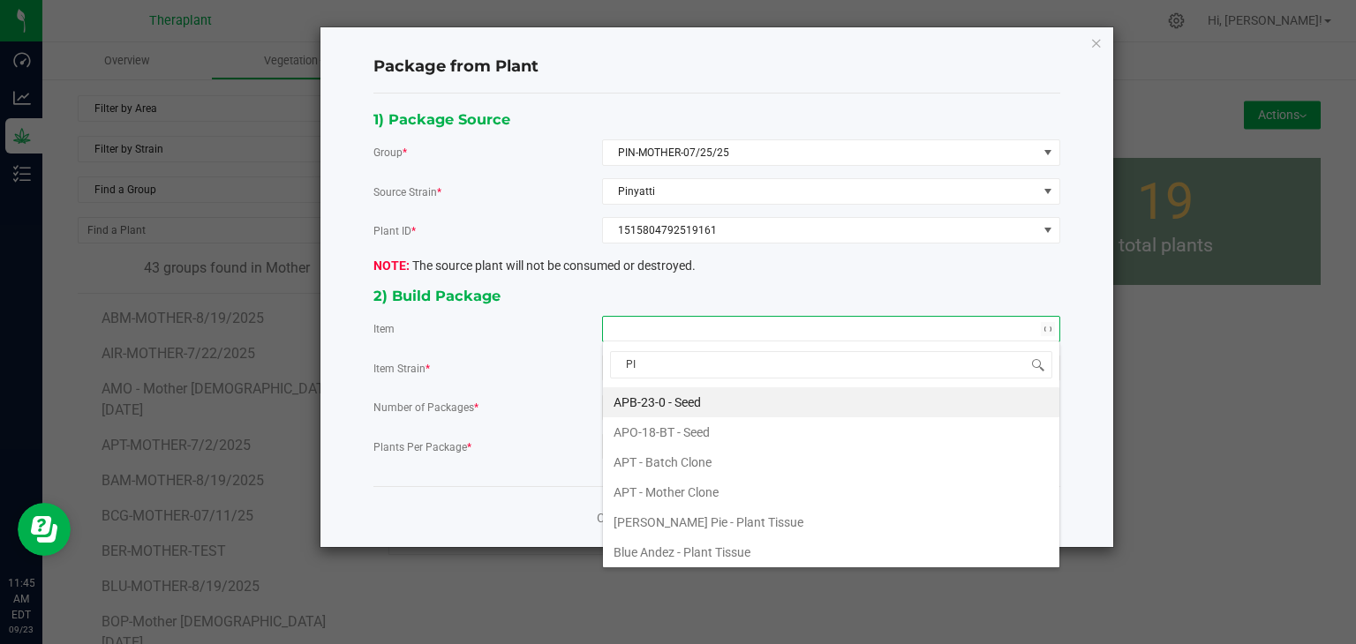
type input "PIN"
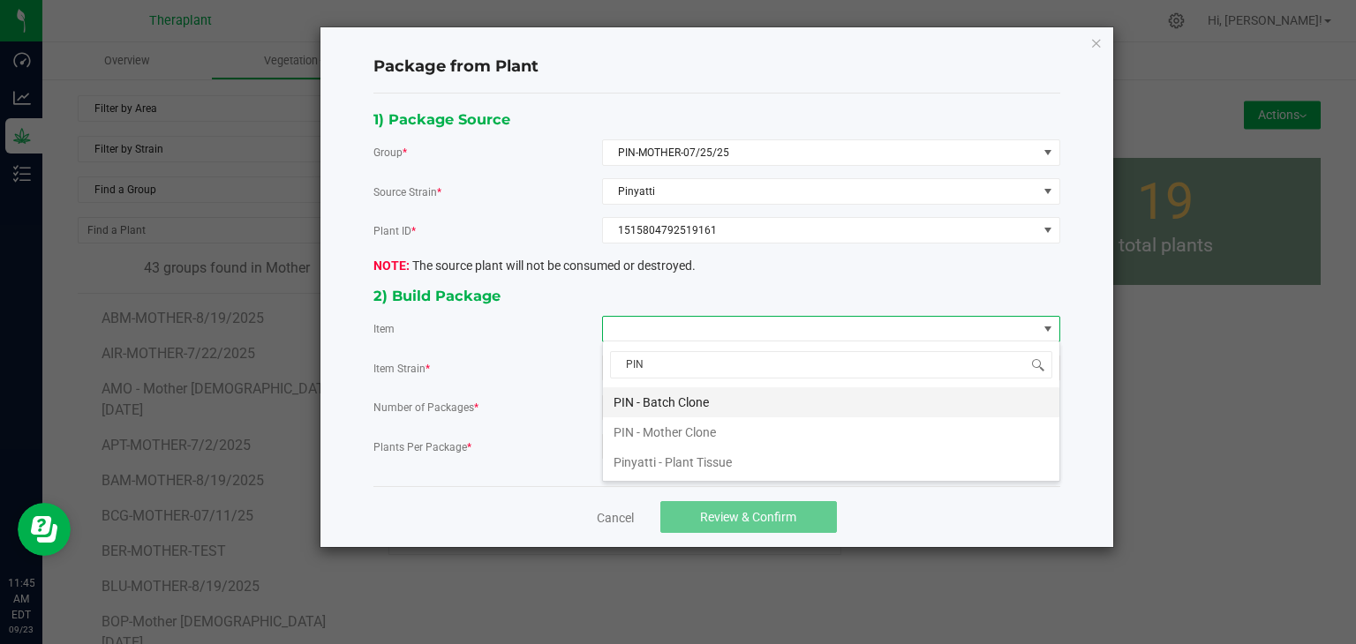
click at [664, 407] on Clone "PIN - Batch Clone" at bounding box center [831, 403] width 456 height 30
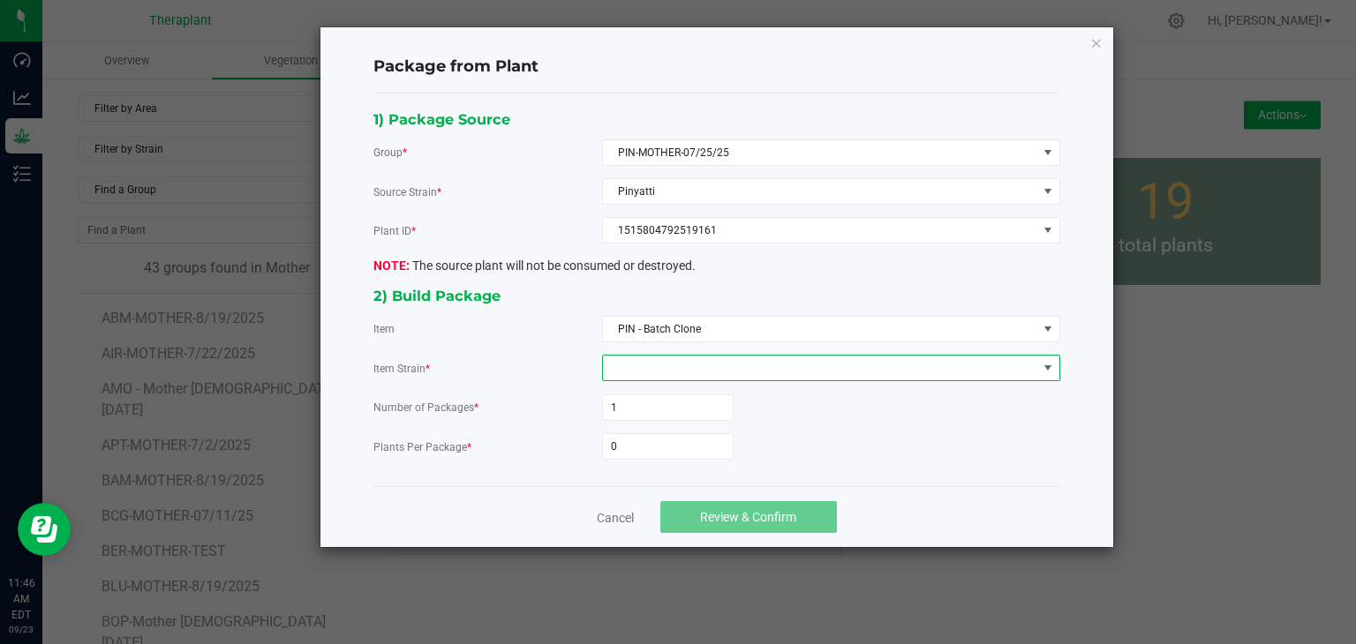
click at [651, 356] on span at bounding box center [820, 368] width 434 height 25
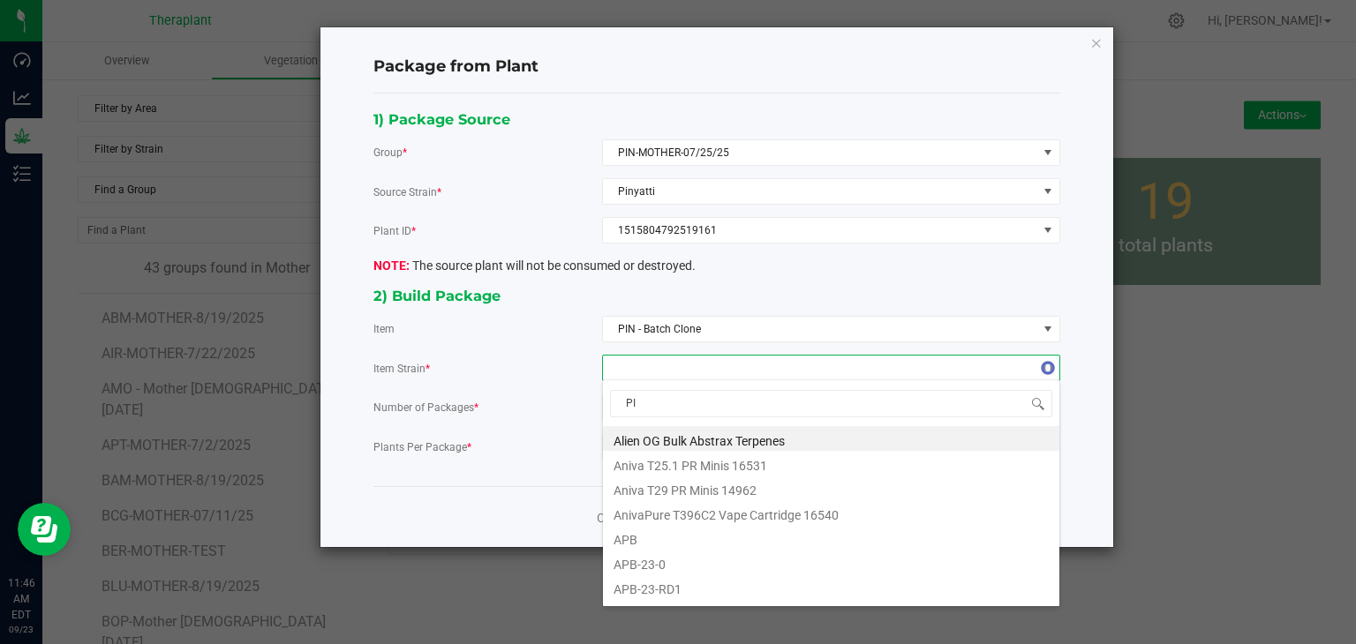
type input "PIN"
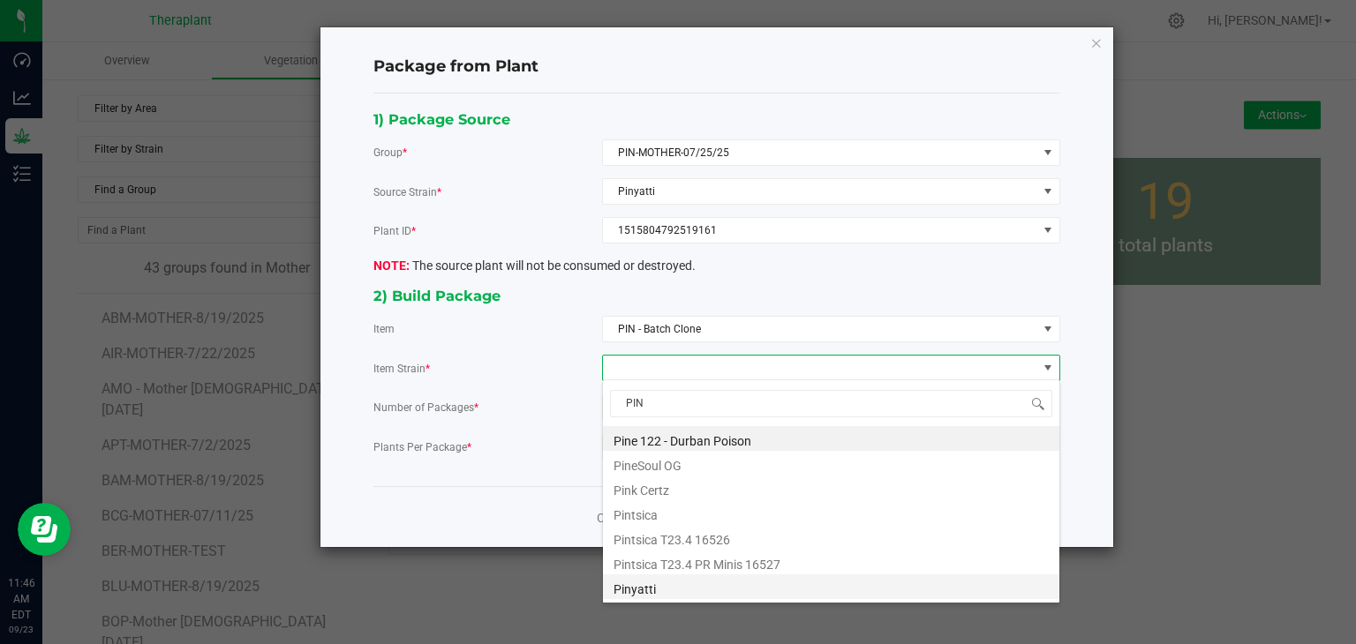
click at [635, 591] on li "Pinyatti" at bounding box center [831, 587] width 456 height 25
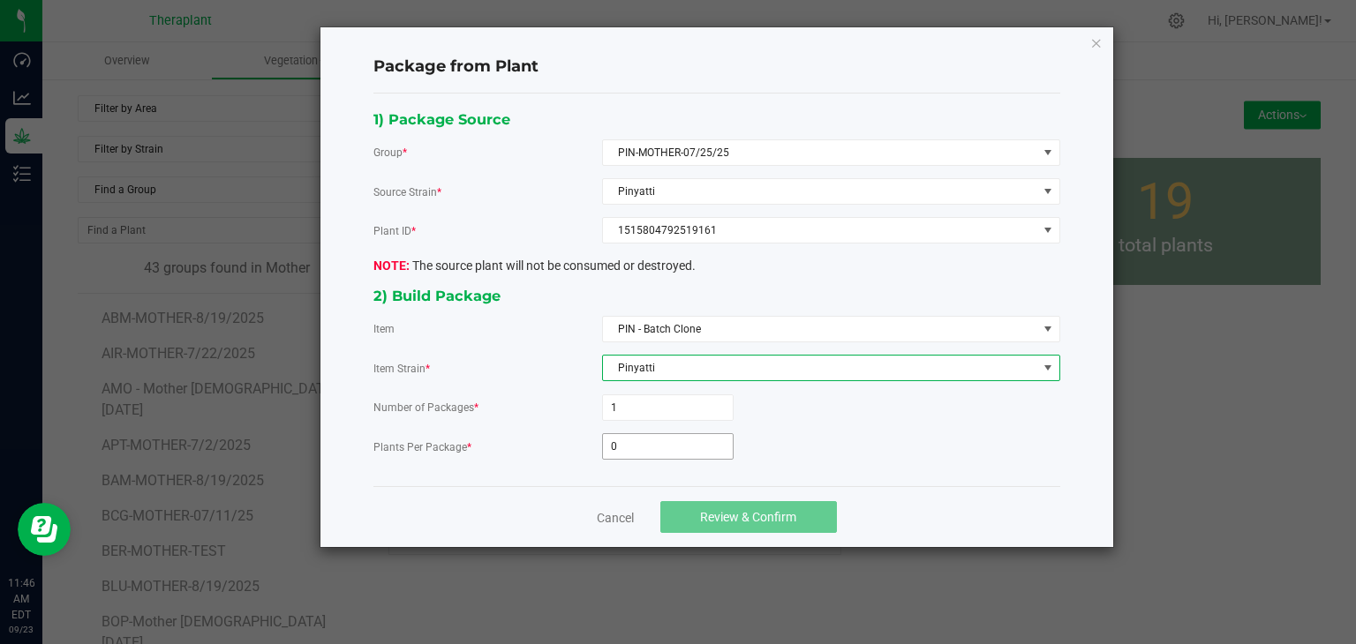
click at [660, 437] on input "0" at bounding box center [668, 446] width 130 height 25
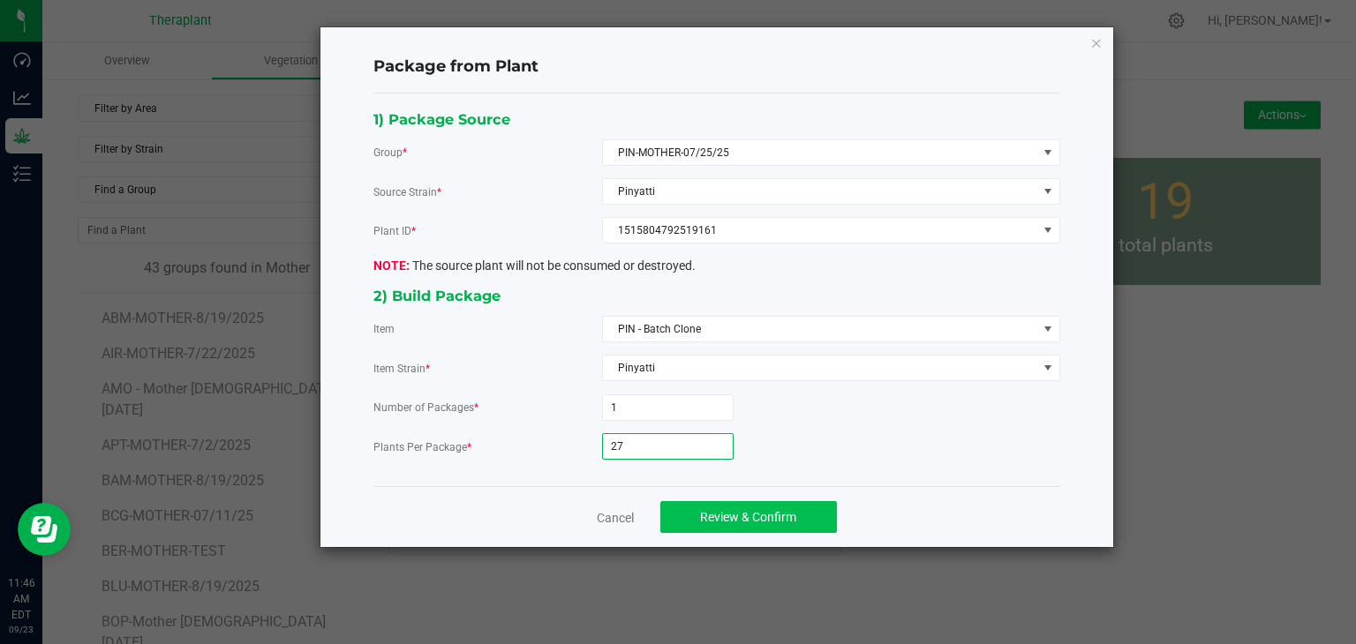
type input "27"
click at [719, 514] on span "Review & Confirm" at bounding box center [748, 517] width 96 height 14
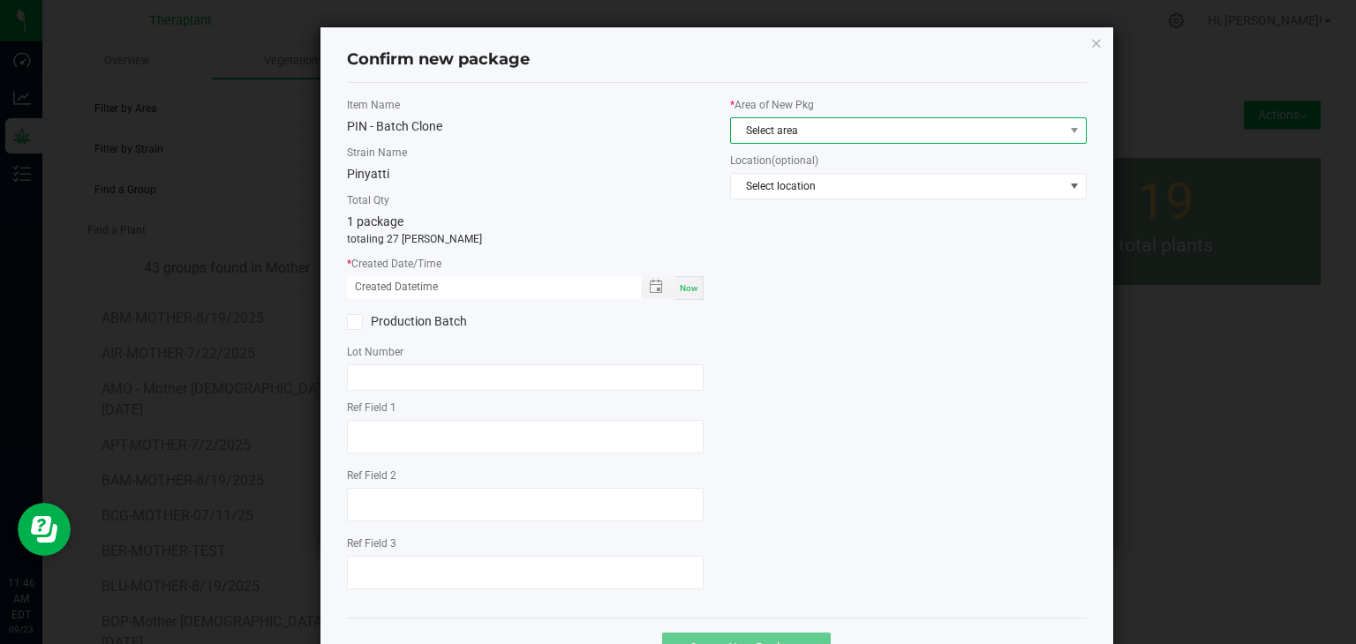
click at [823, 128] on span "Select area" at bounding box center [897, 130] width 333 height 25
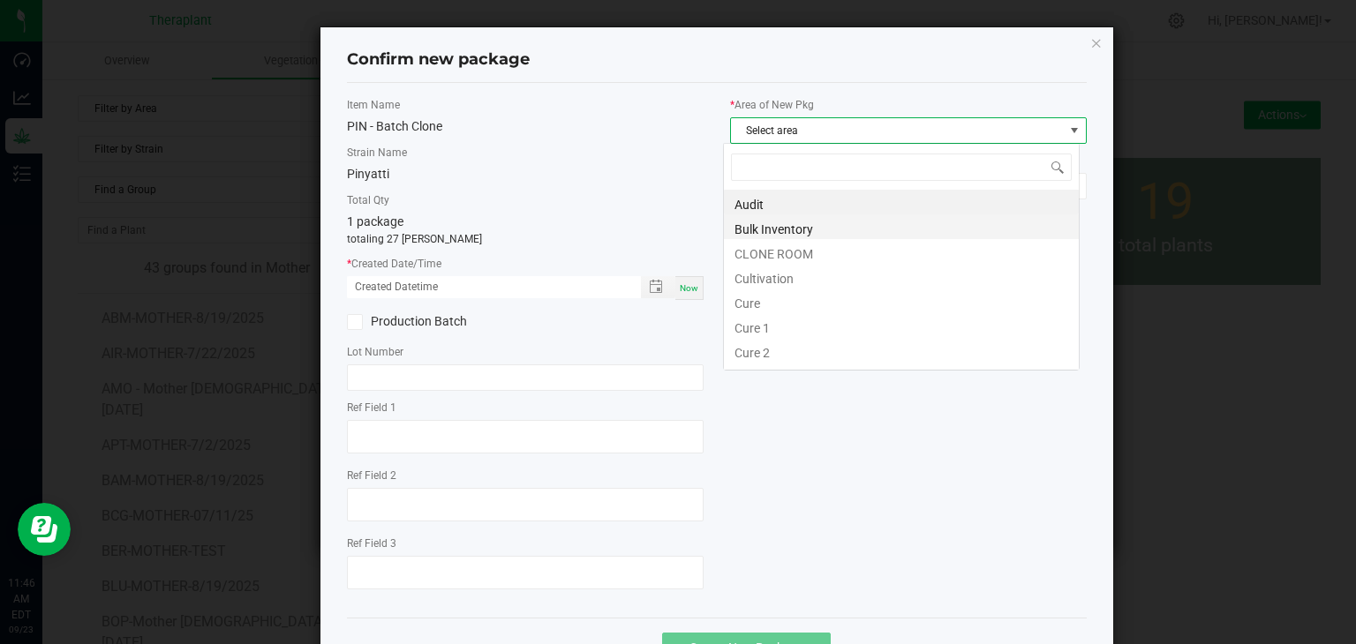
scroll to position [26, 357]
click at [770, 253] on li "CLONE ROOM" at bounding box center [901, 251] width 355 height 25
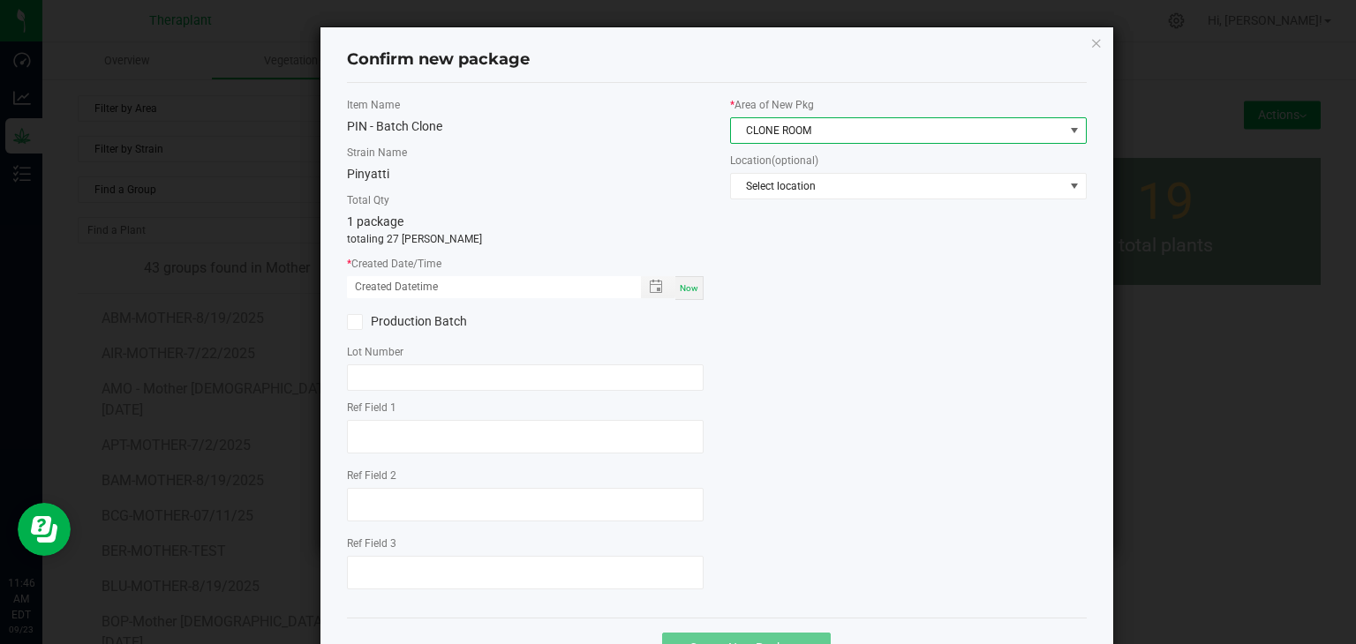
click at [683, 283] on span "Now" at bounding box center [689, 288] width 19 height 10
type input "[DATE] 11:46 AM"
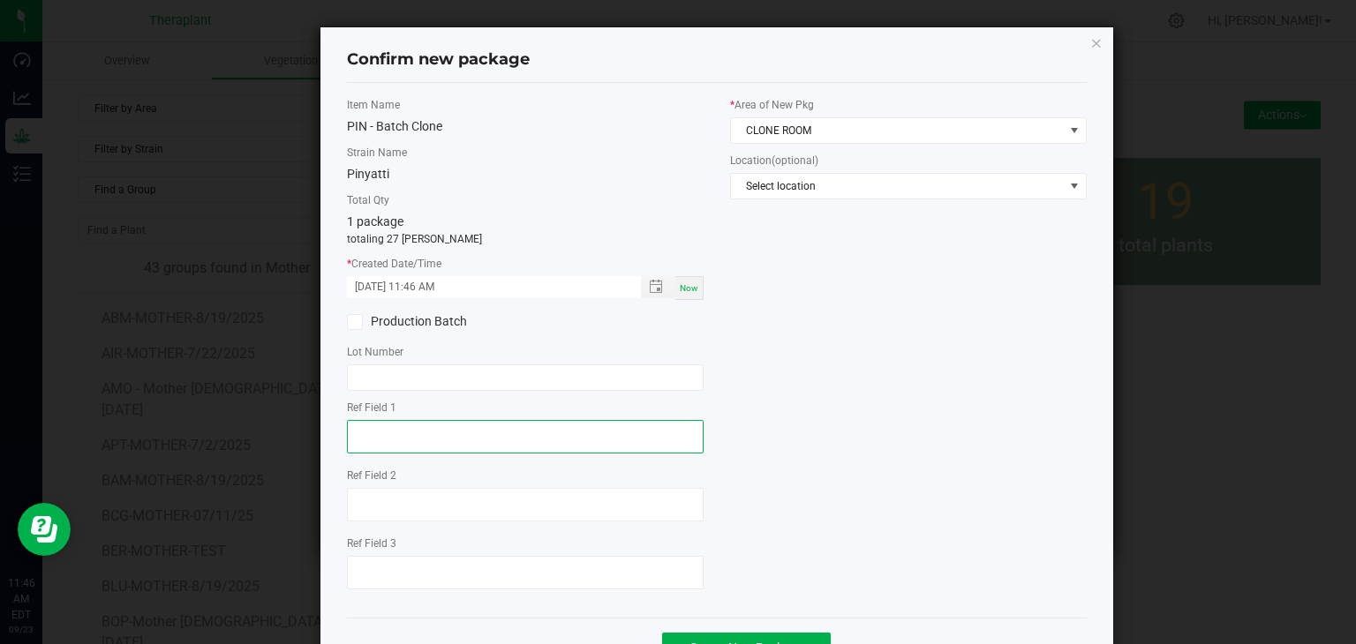
click at [388, 445] on textarea at bounding box center [525, 437] width 357 height 34
type textarea "19161"
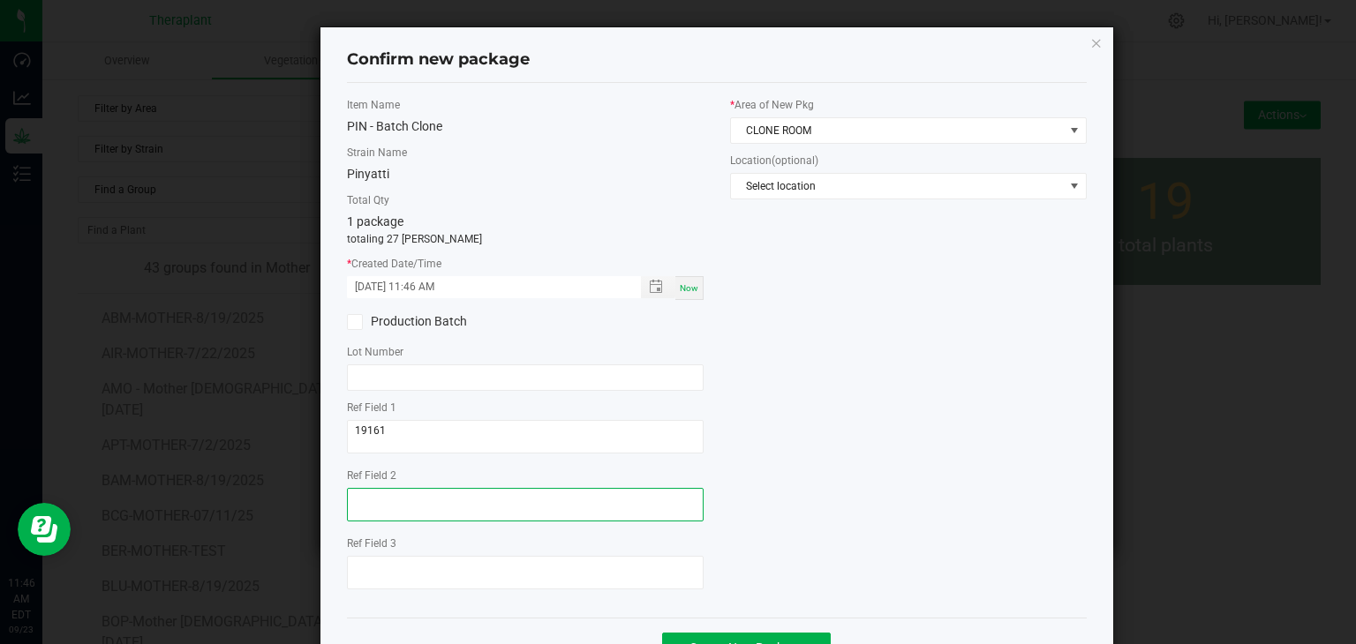
click at [420, 511] on textarea at bounding box center [525, 505] width 357 height 34
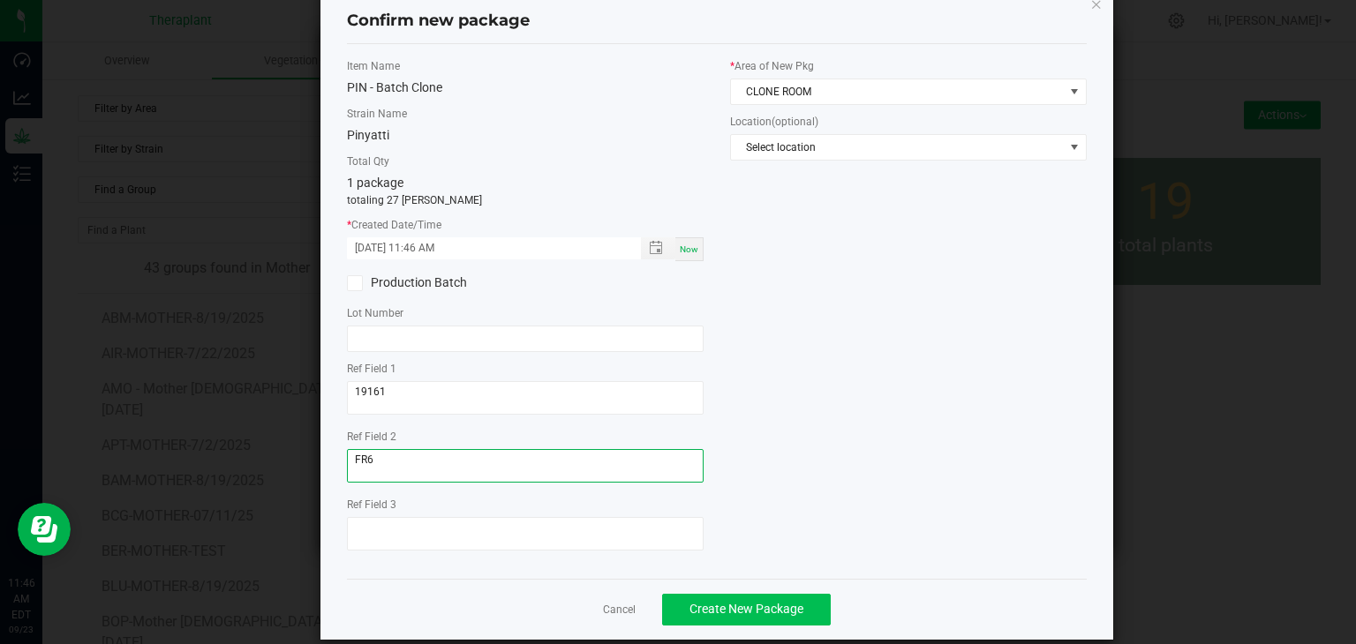
scroll to position [61, 0]
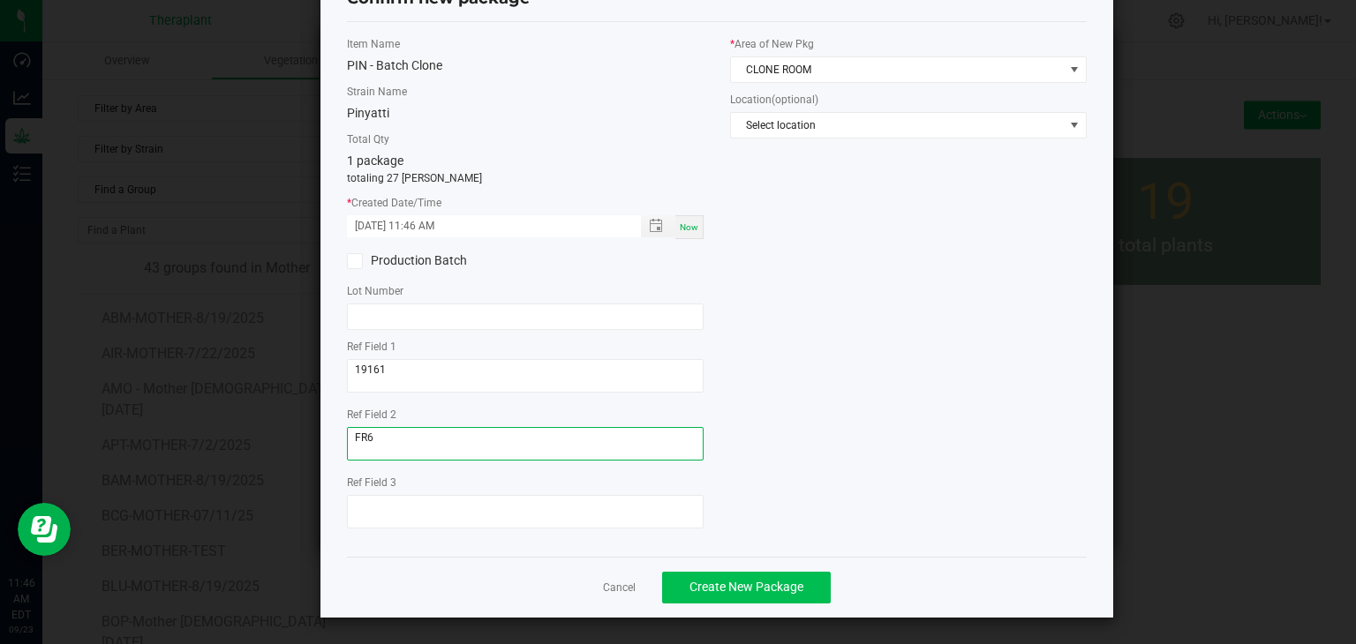
type textarea "FR6"
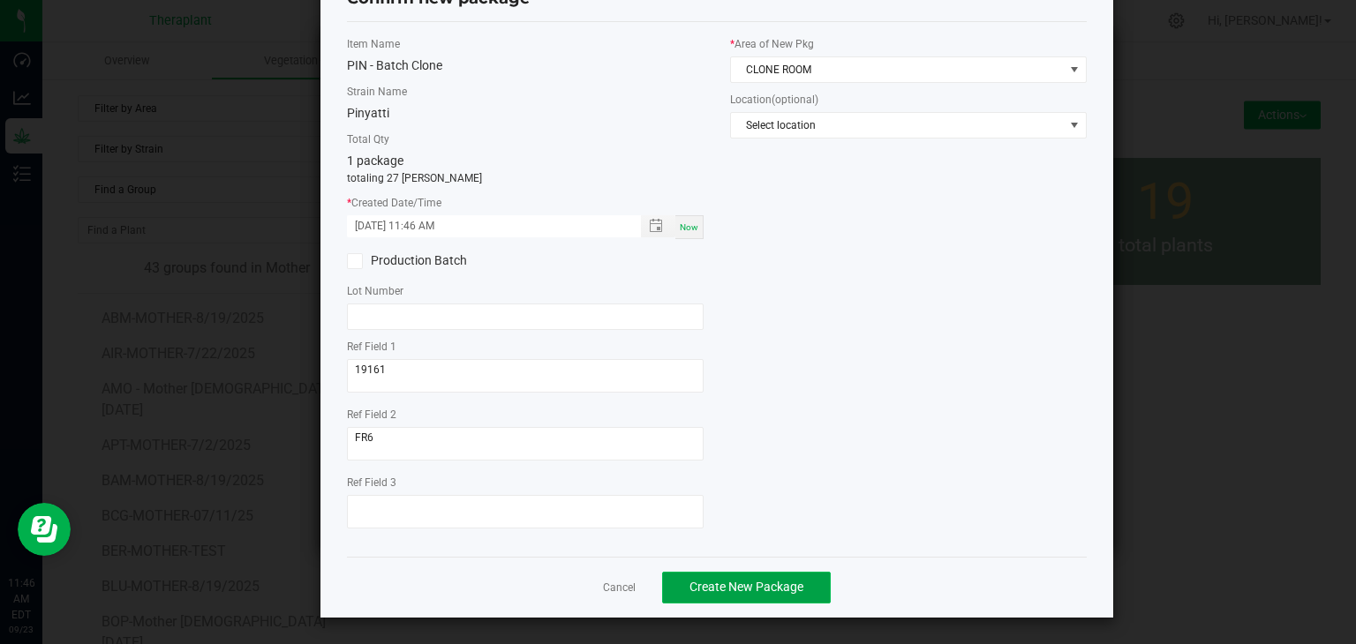
click at [726, 581] on span "Create New Package" at bounding box center [746, 587] width 114 height 14
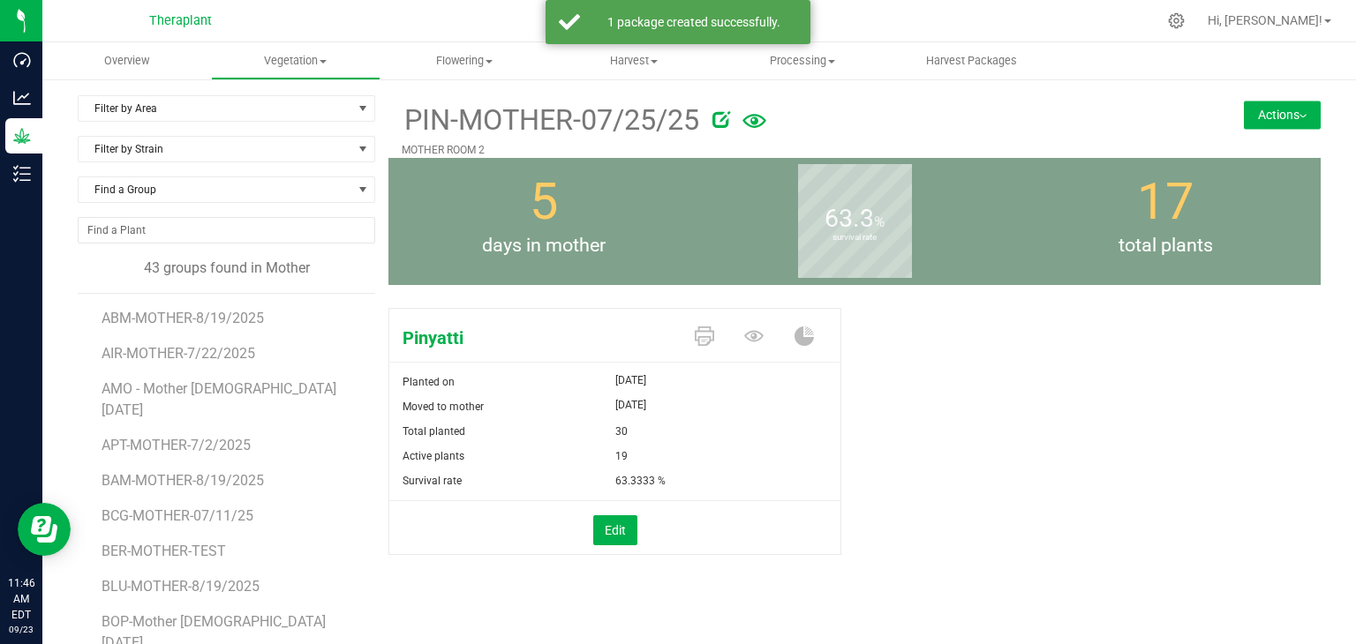
click at [1299, 116] on button "Actions" at bounding box center [1282, 115] width 77 height 28
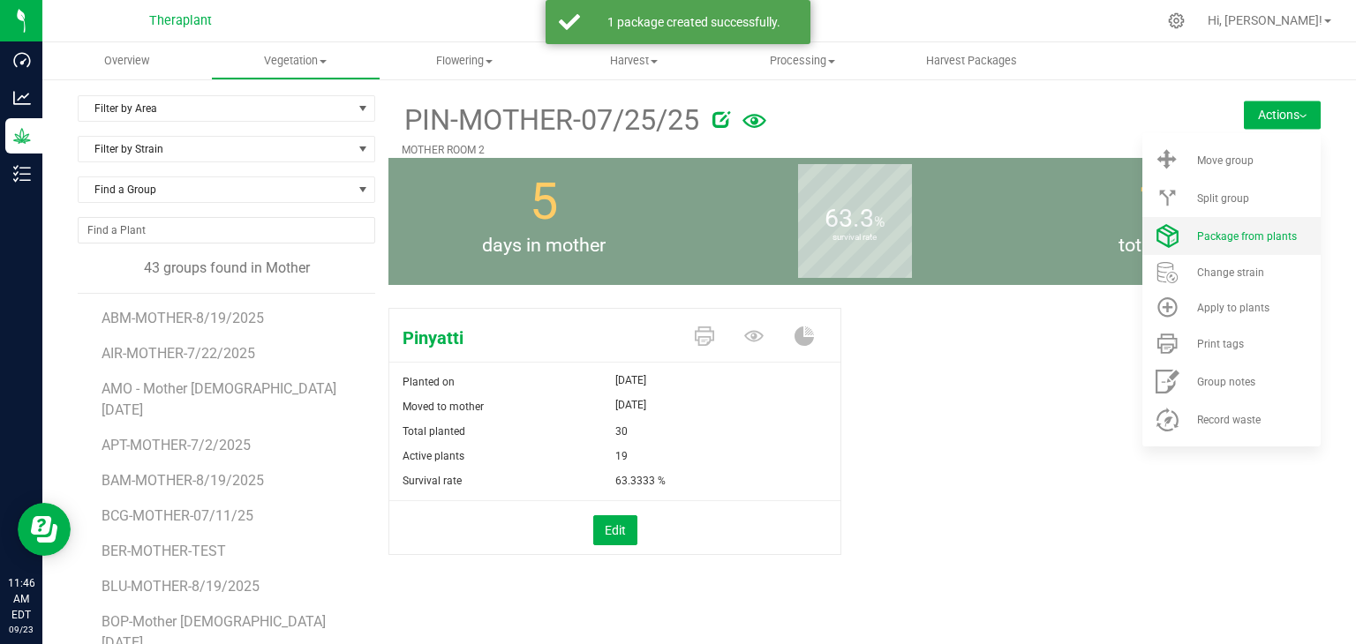
click at [1212, 237] on span "Package from plants" at bounding box center [1247, 236] width 100 height 12
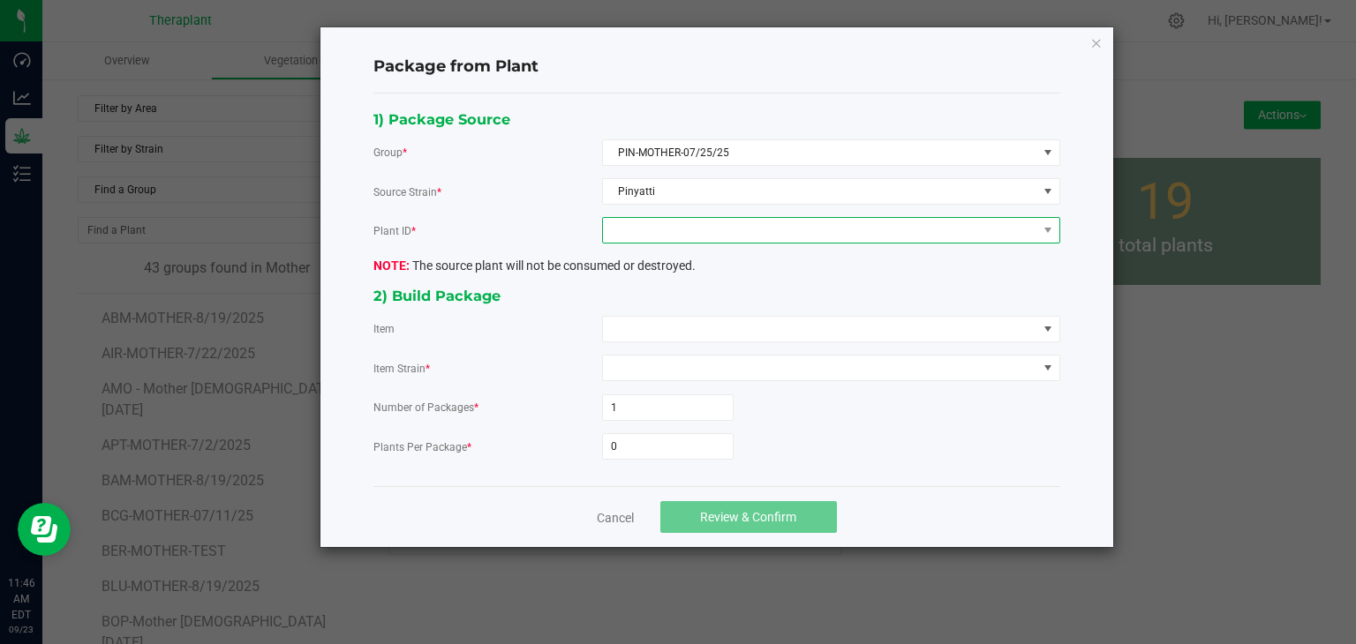
click at [759, 220] on span at bounding box center [820, 230] width 434 height 25
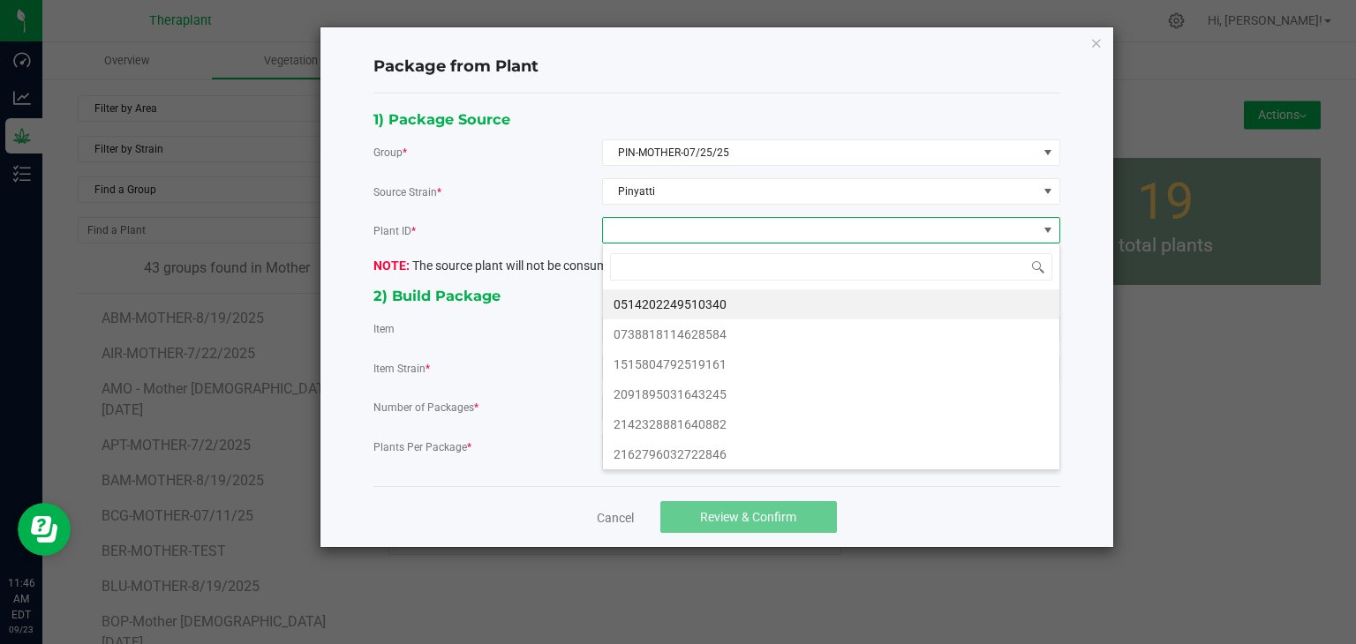
scroll to position [26, 457]
type input "55420"
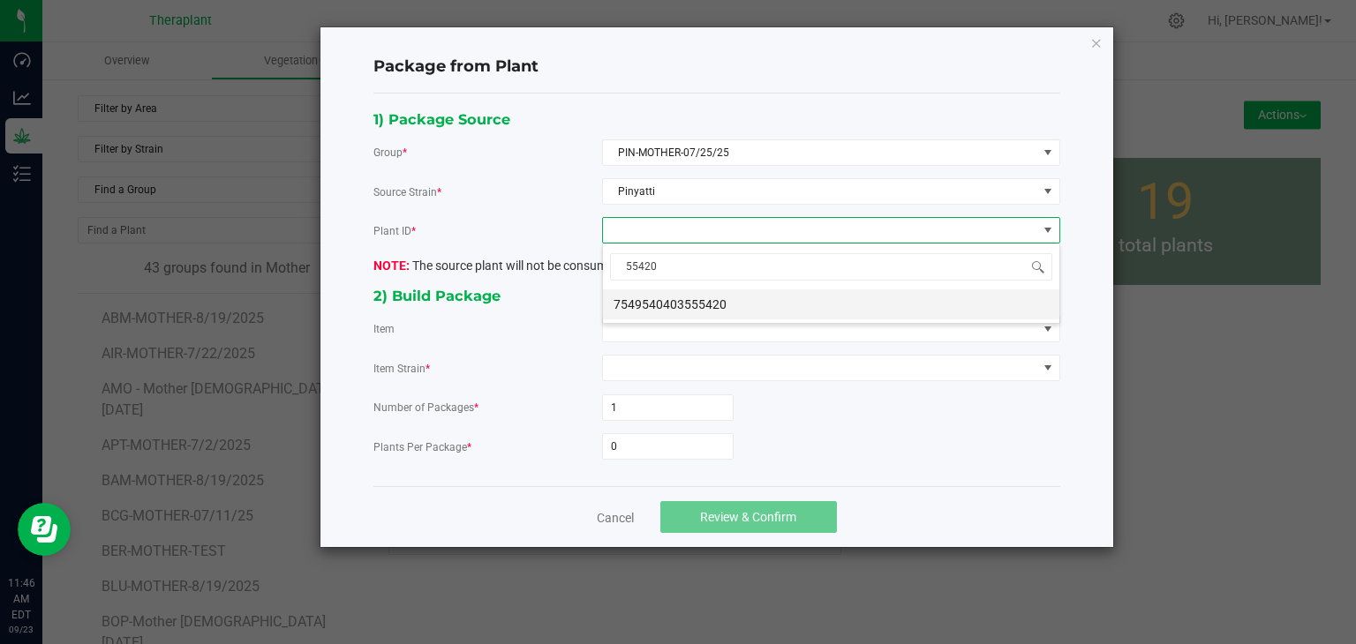
click at [713, 297] on li "7549540403555420" at bounding box center [831, 305] width 456 height 30
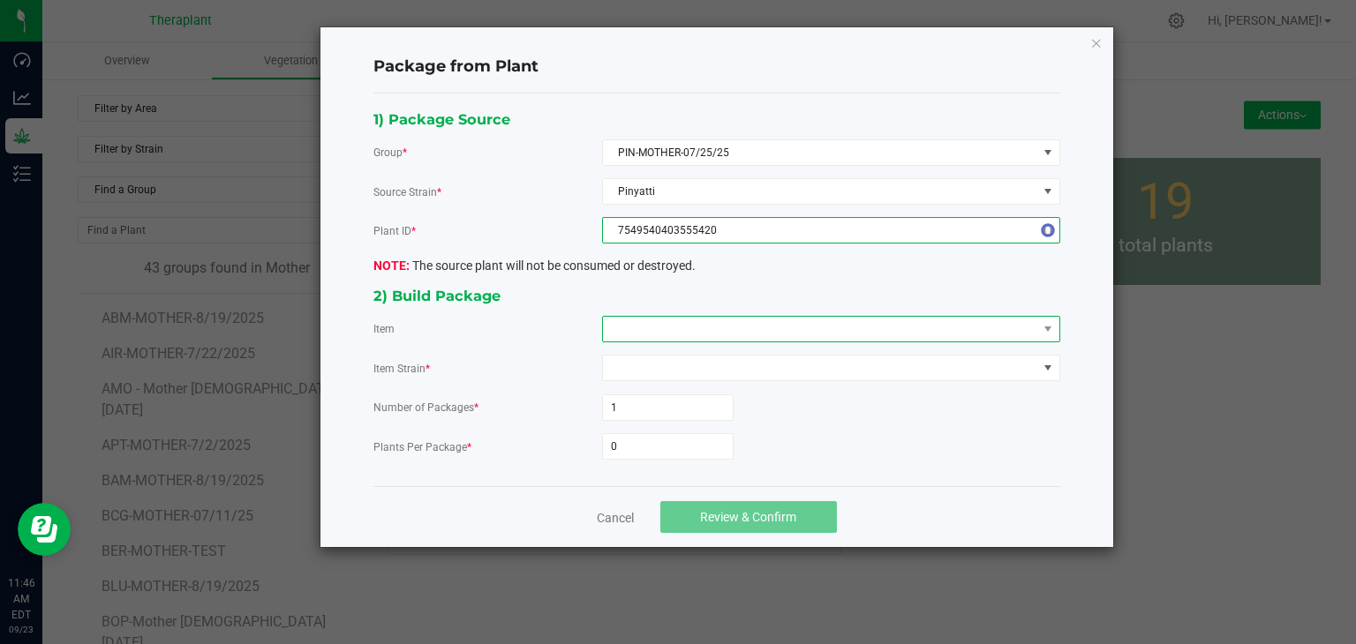
click at [683, 334] on span at bounding box center [820, 329] width 434 height 25
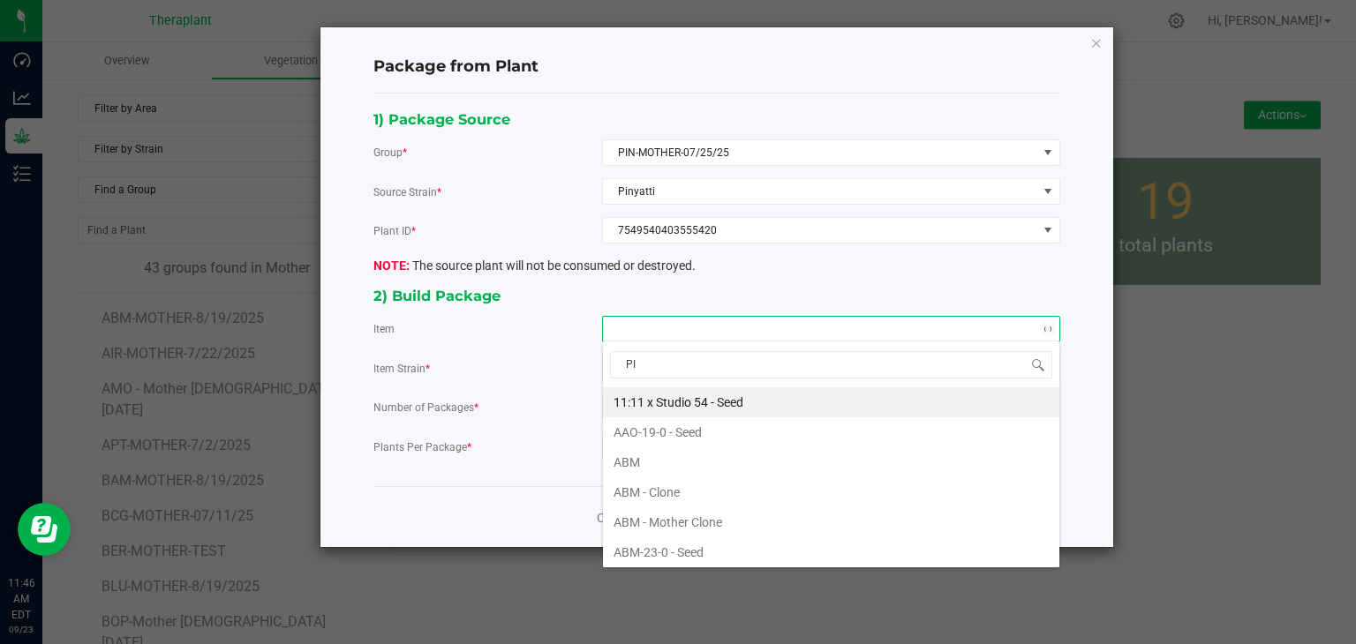
type input "PIN"
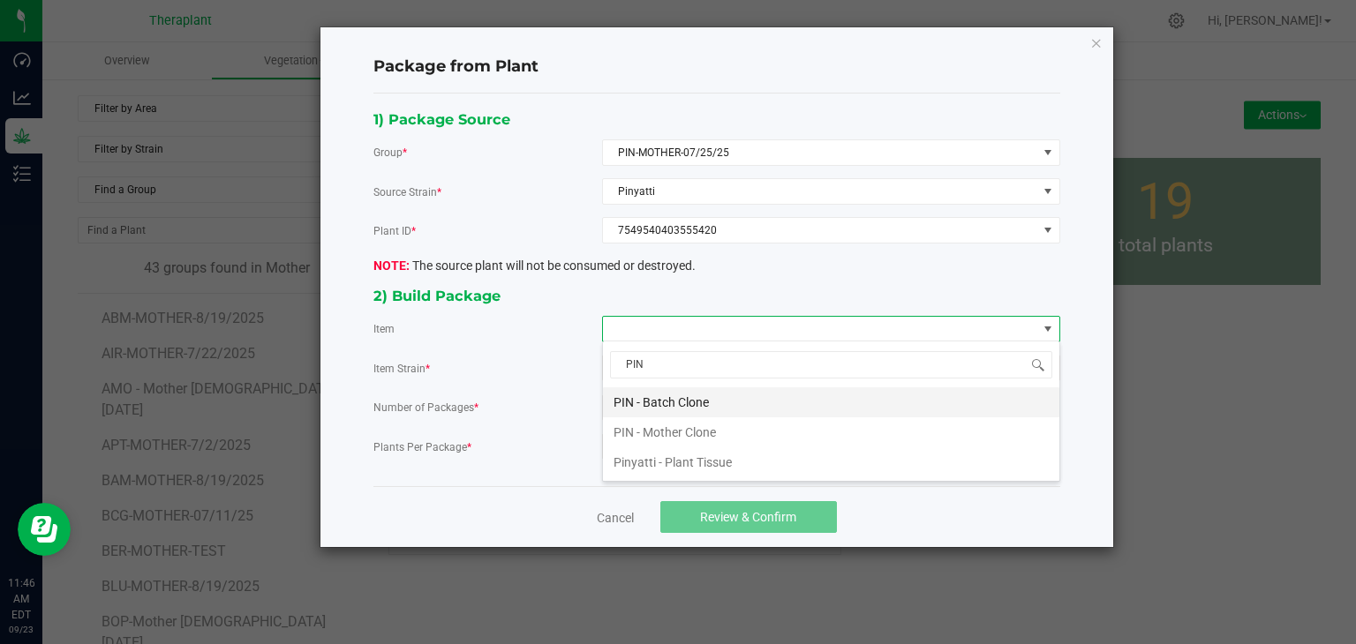
click at [678, 405] on Clone "PIN - Batch Clone" at bounding box center [831, 403] width 456 height 30
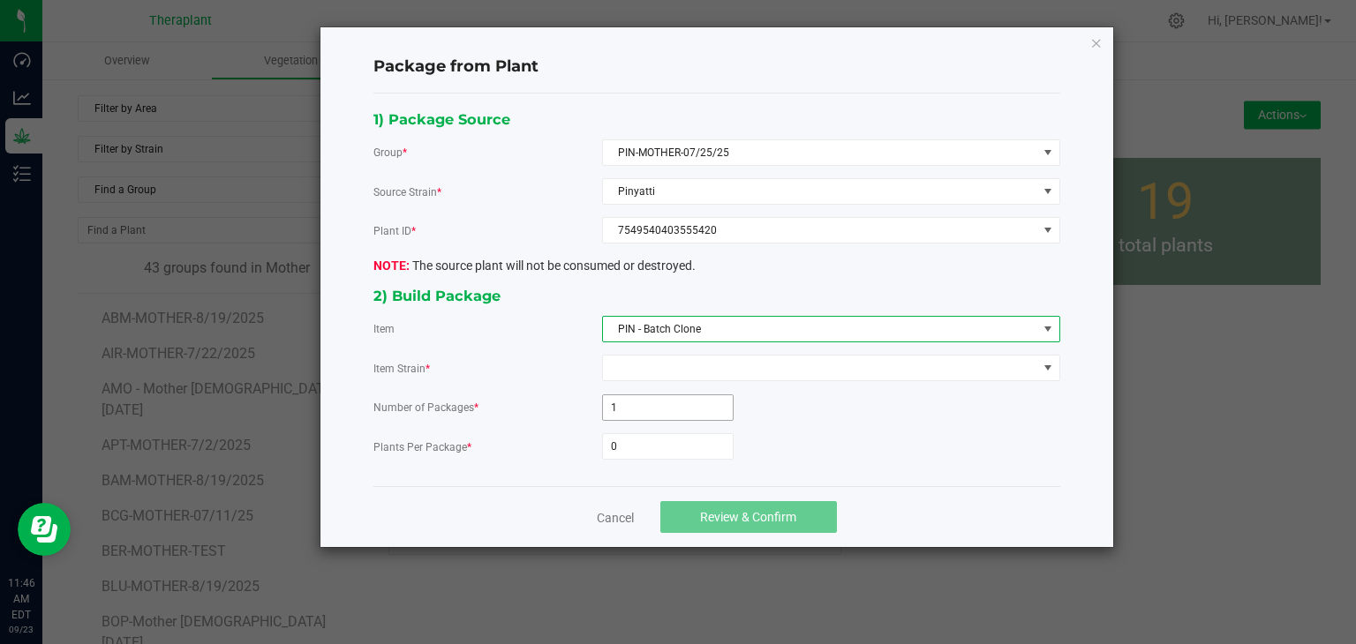
click at [661, 411] on input "1" at bounding box center [668, 407] width 130 height 25
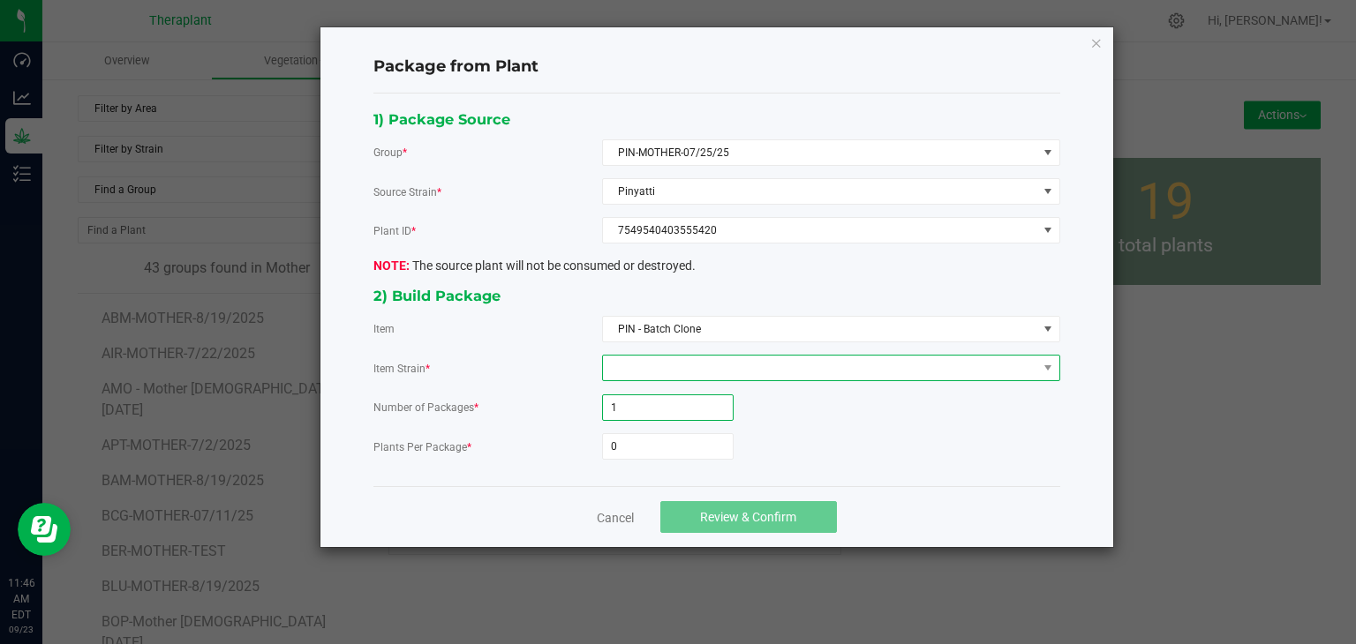
click at [647, 368] on span at bounding box center [820, 368] width 434 height 25
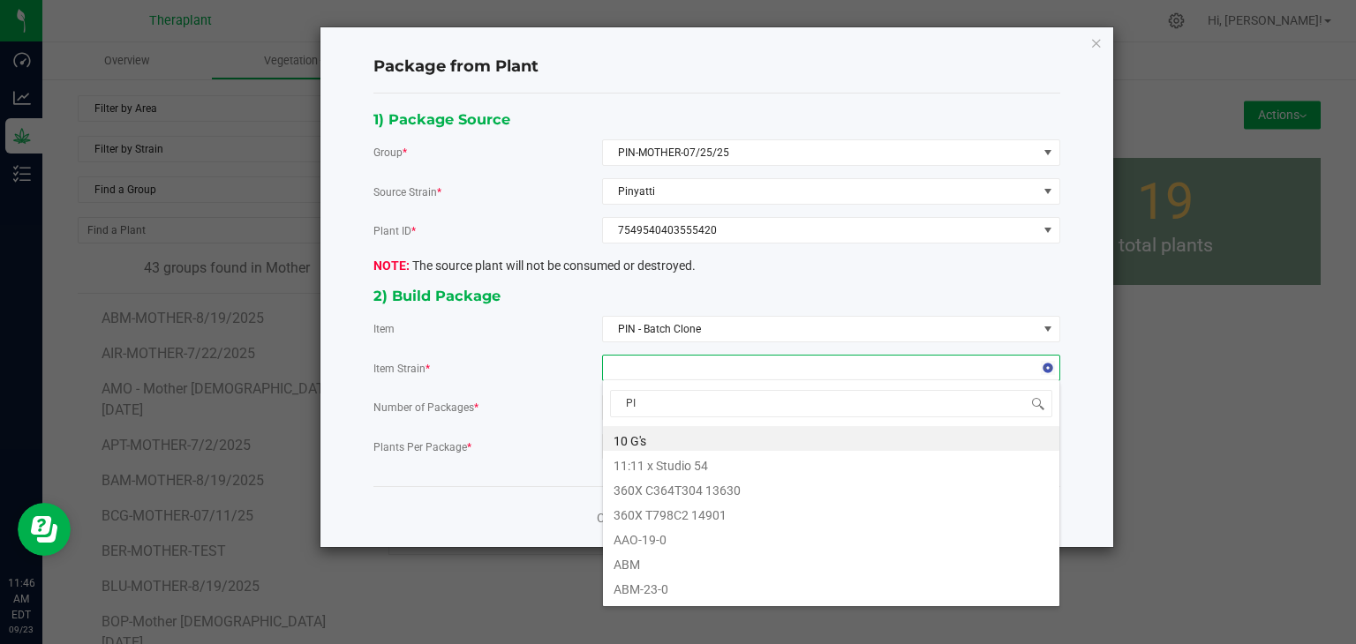
type input "PIN"
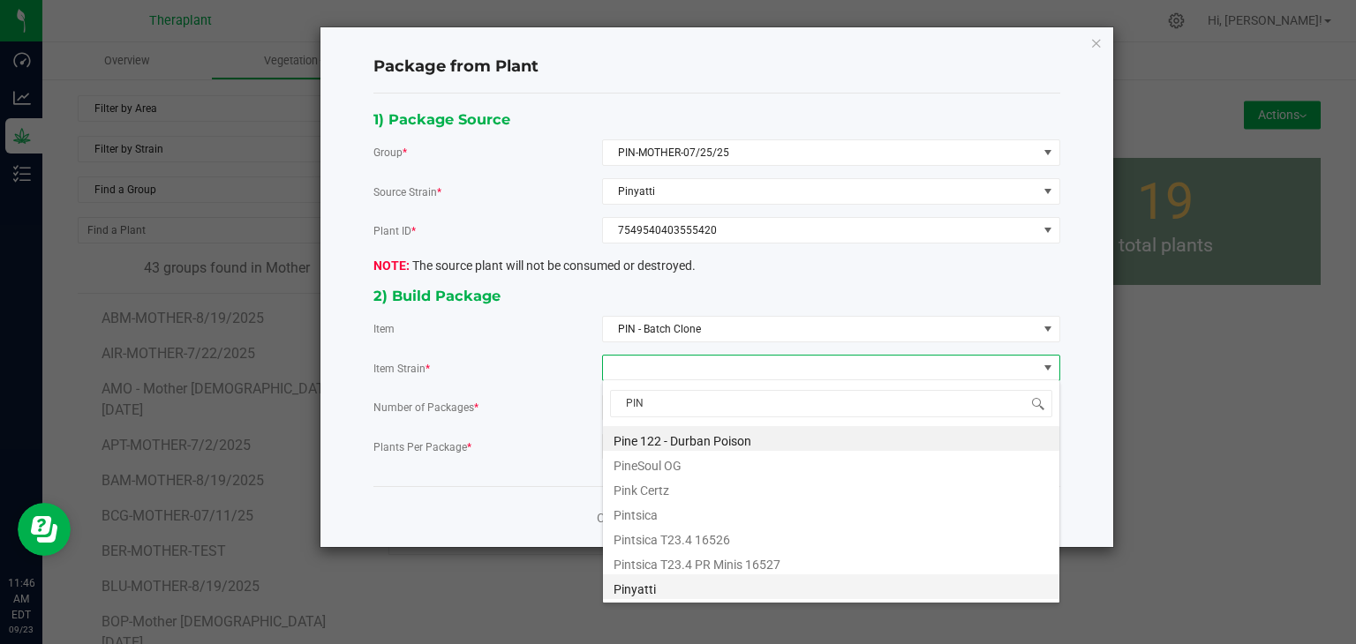
click at [634, 588] on li "Pinyatti" at bounding box center [831, 587] width 456 height 25
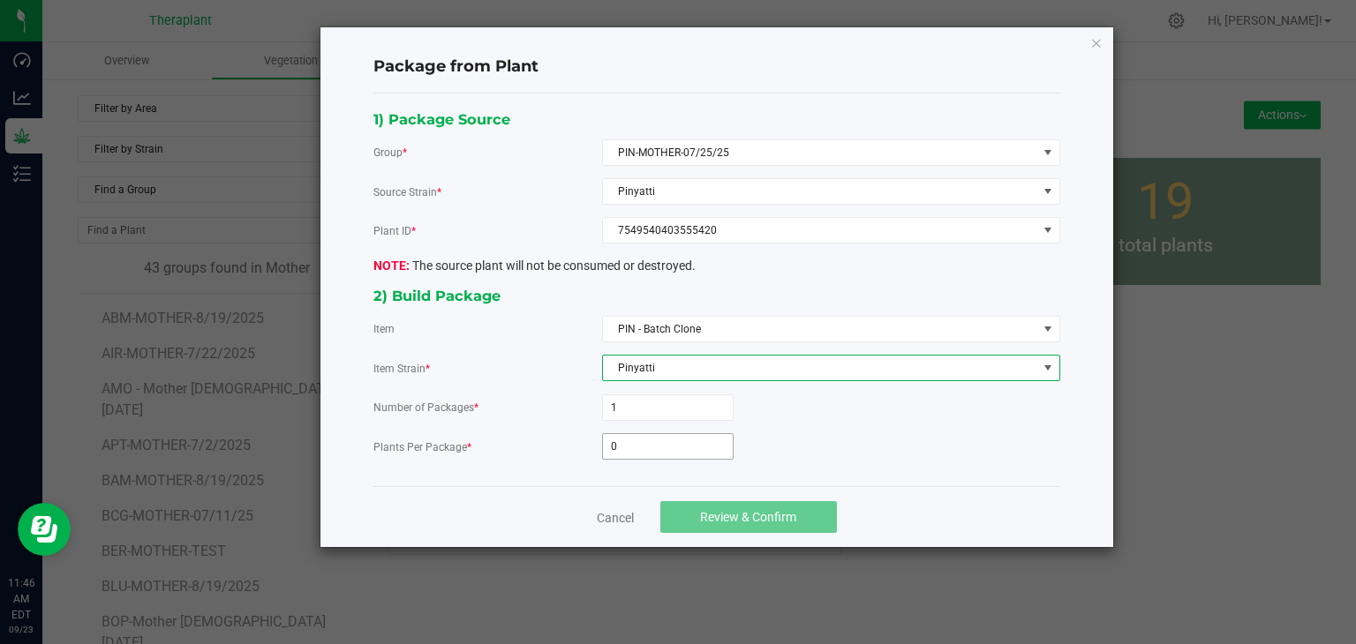
click at [638, 449] on input "0" at bounding box center [668, 446] width 130 height 25
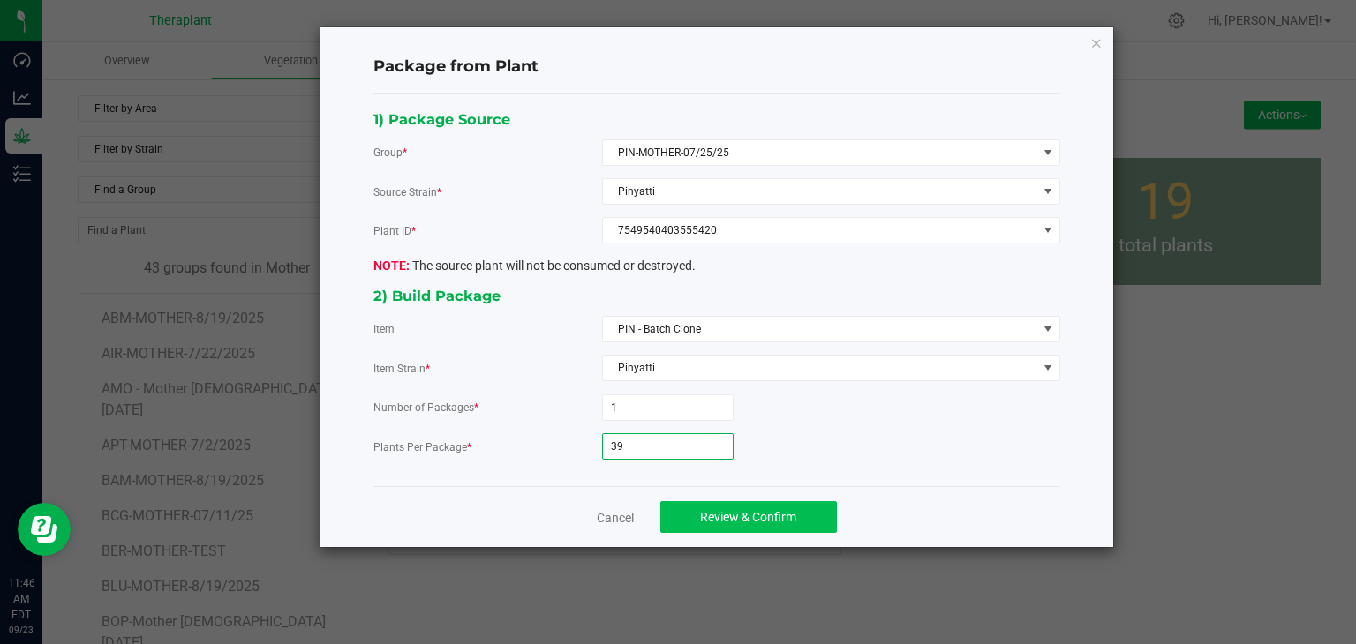
type input "39"
click at [752, 523] on button "Review & Confirm" at bounding box center [748, 517] width 177 height 32
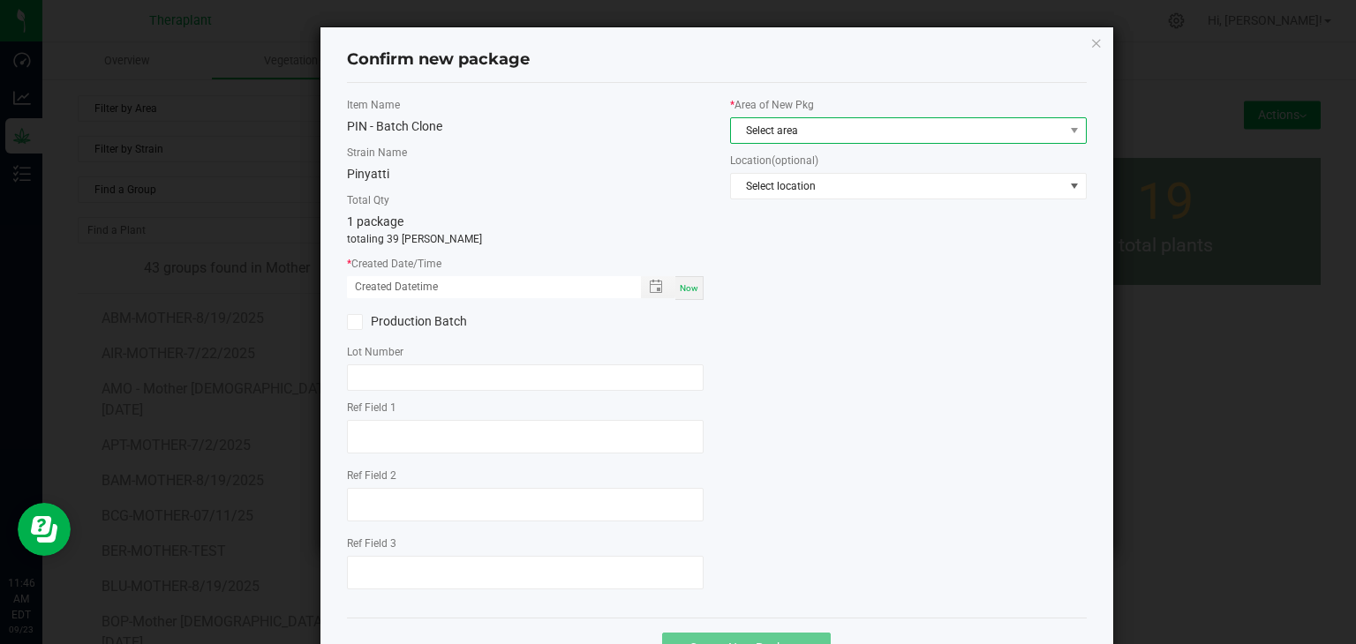
click at [784, 140] on span "Select area" at bounding box center [897, 130] width 333 height 25
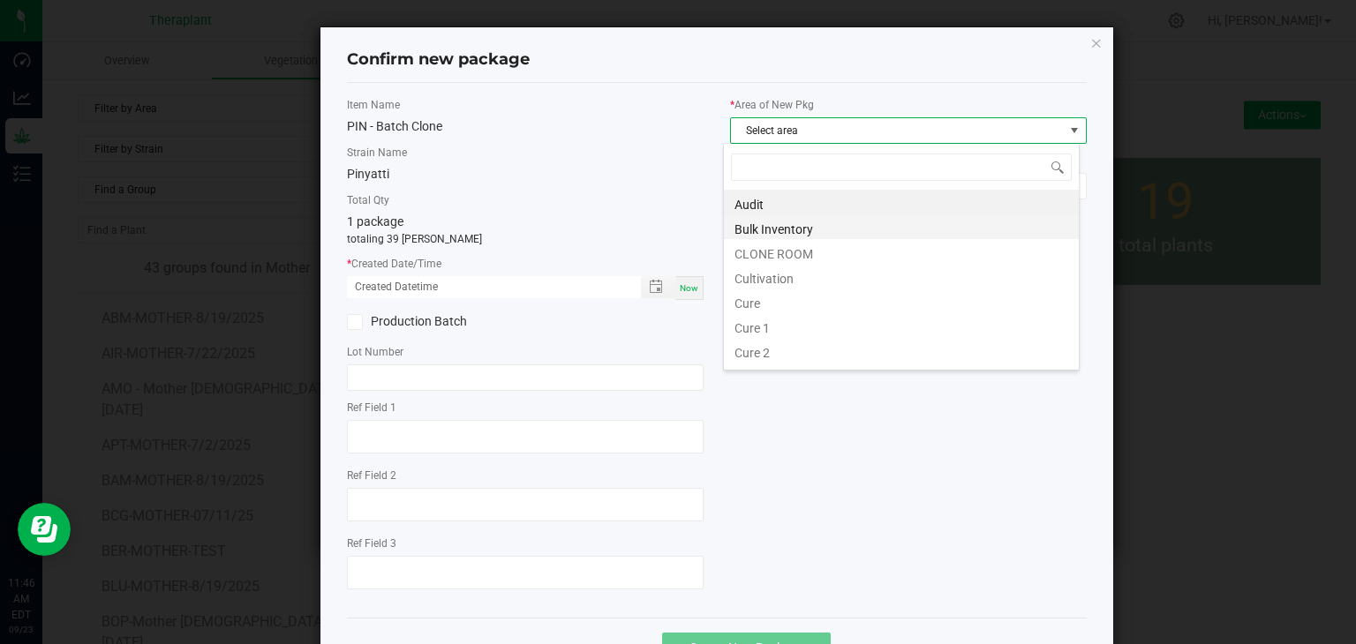
scroll to position [26, 357]
click at [773, 250] on li "CLONE ROOM" at bounding box center [901, 251] width 355 height 25
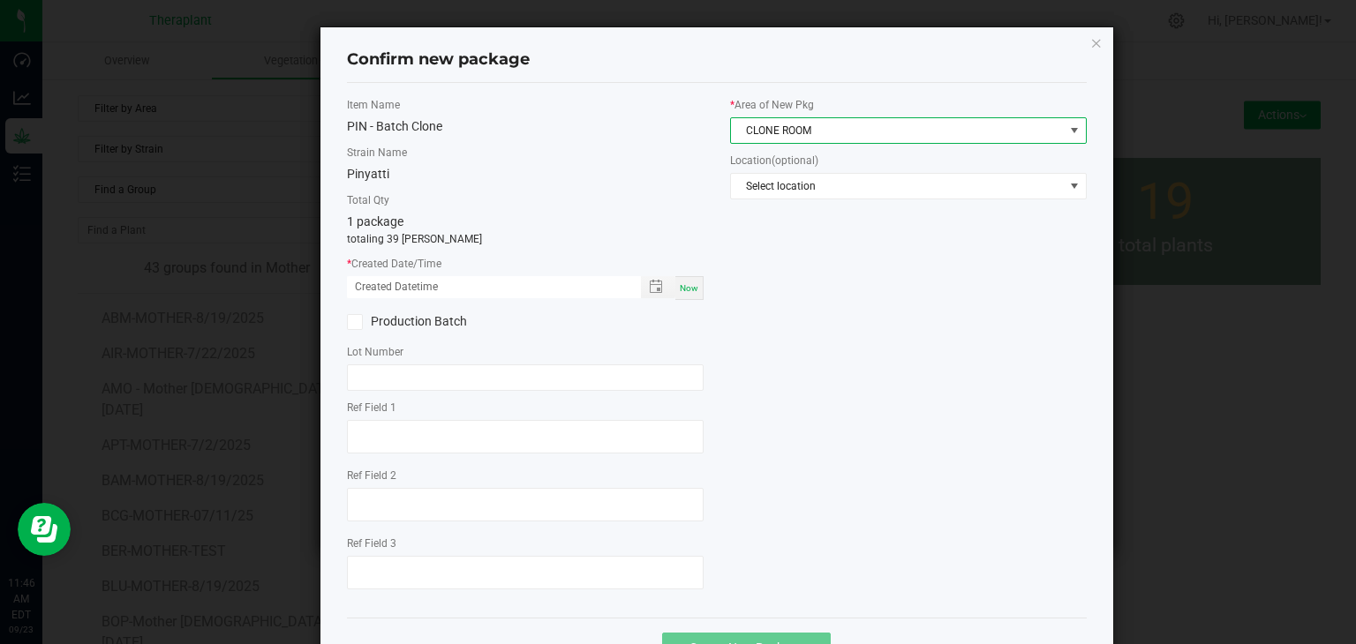
click at [689, 286] on span "Now" at bounding box center [689, 288] width 19 height 10
type input "[DATE] 11:46 AM"
click at [424, 410] on label "Ref Field 1" at bounding box center [525, 408] width 357 height 16
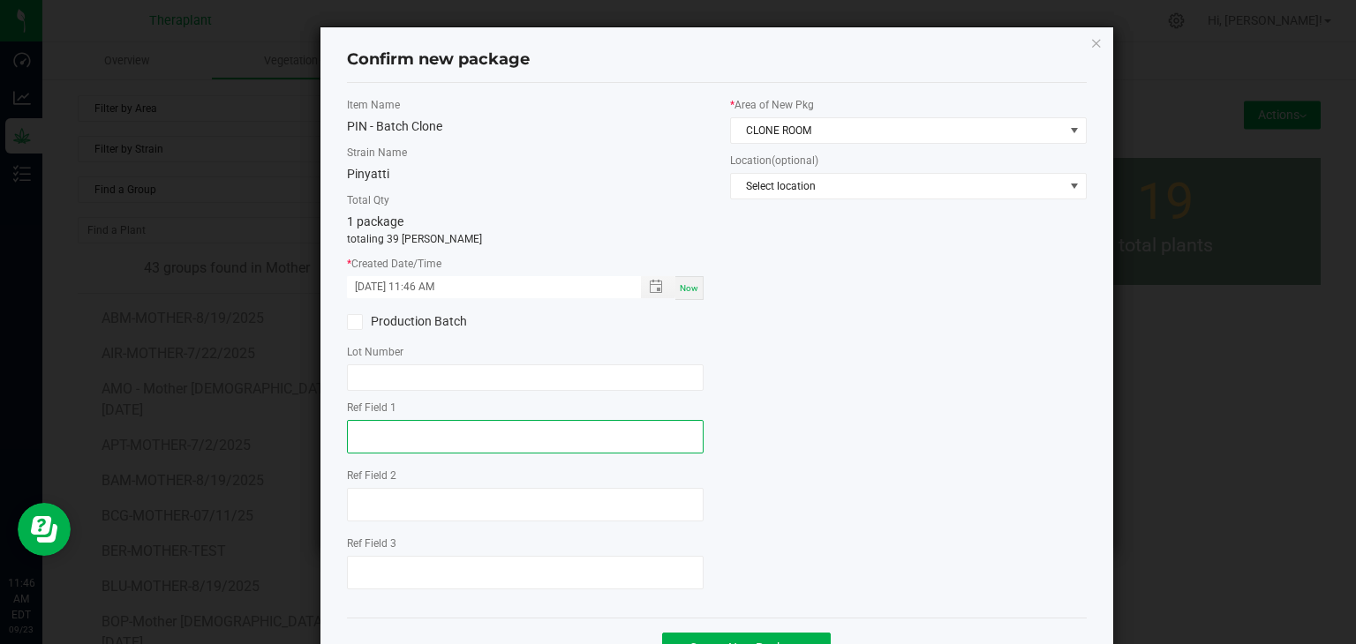
click at [406, 435] on textarea at bounding box center [525, 437] width 357 height 34
type textarea "55420"
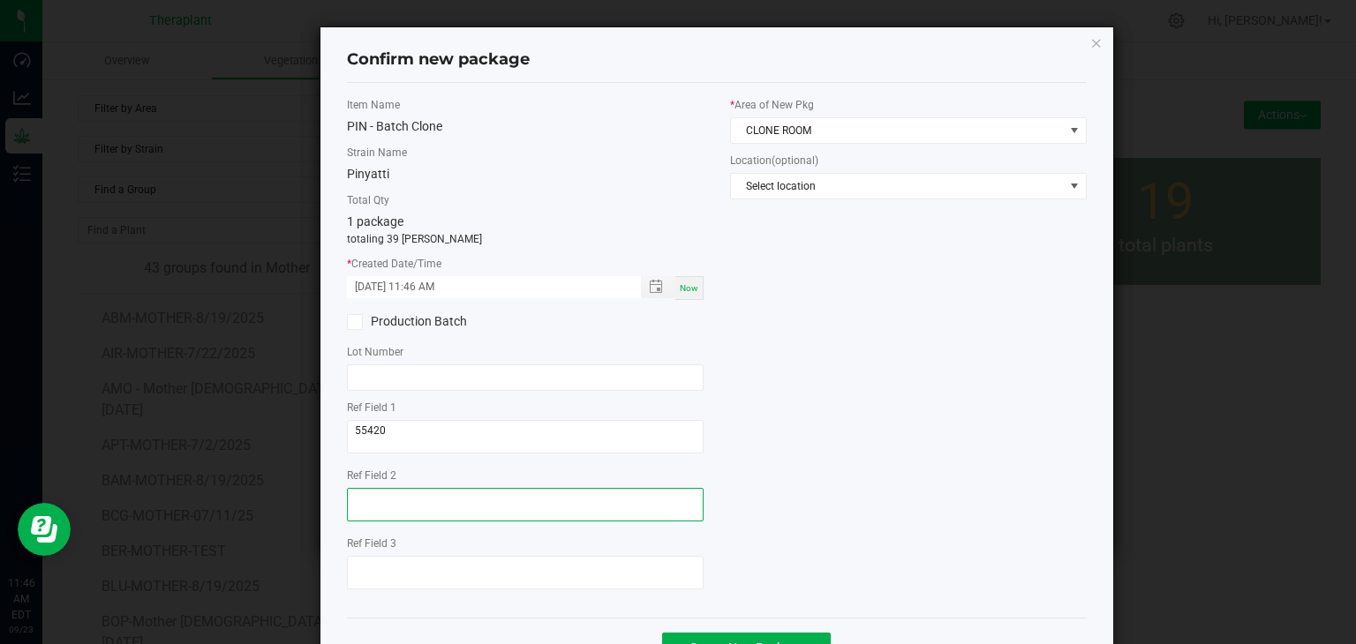
click at [403, 495] on textarea at bounding box center [525, 505] width 357 height 34
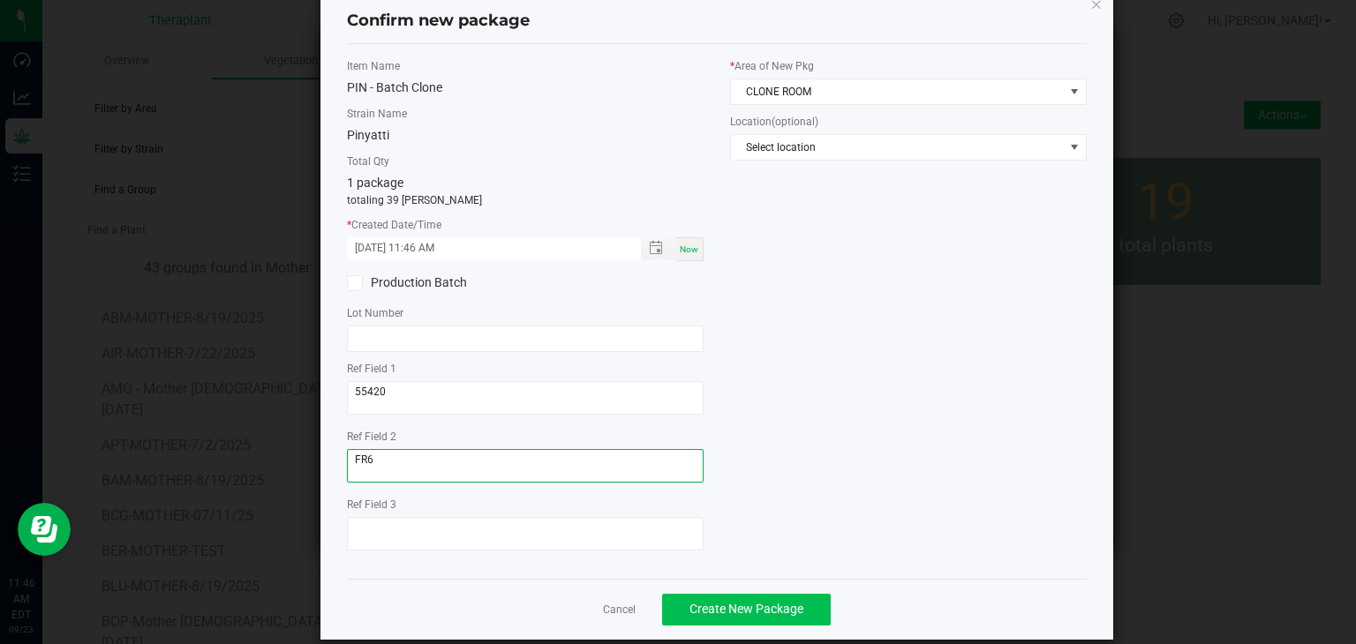
scroll to position [61, 0]
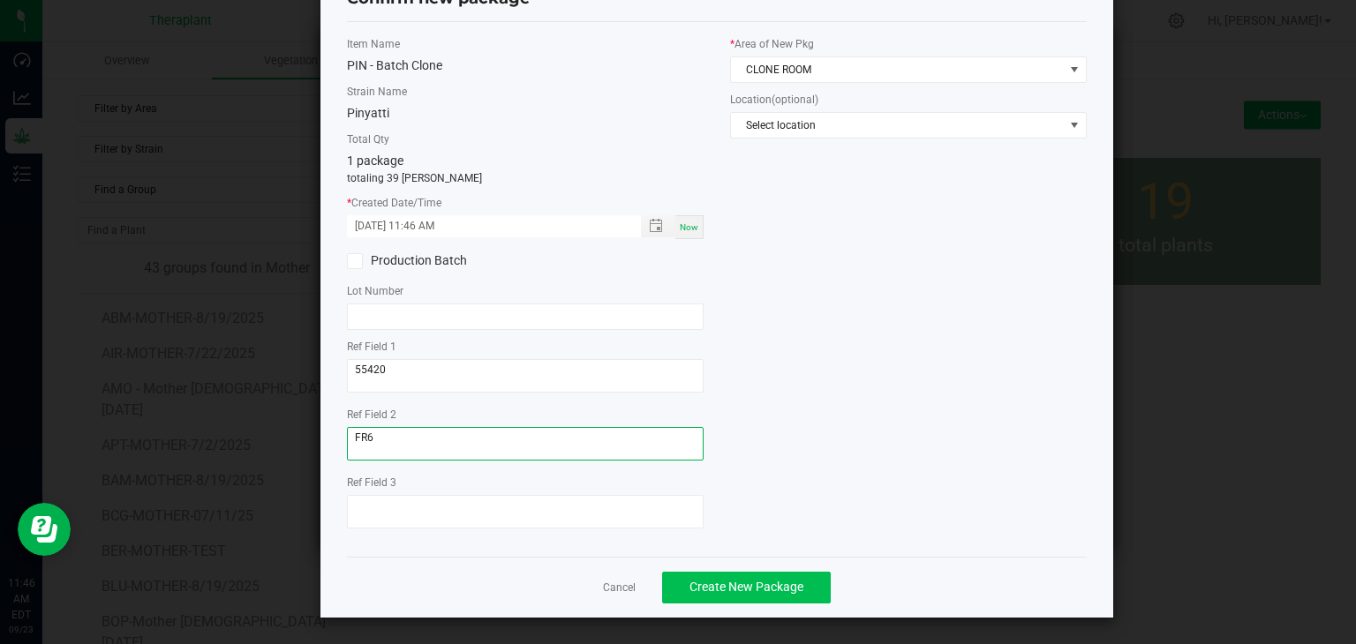
type textarea "FR6"
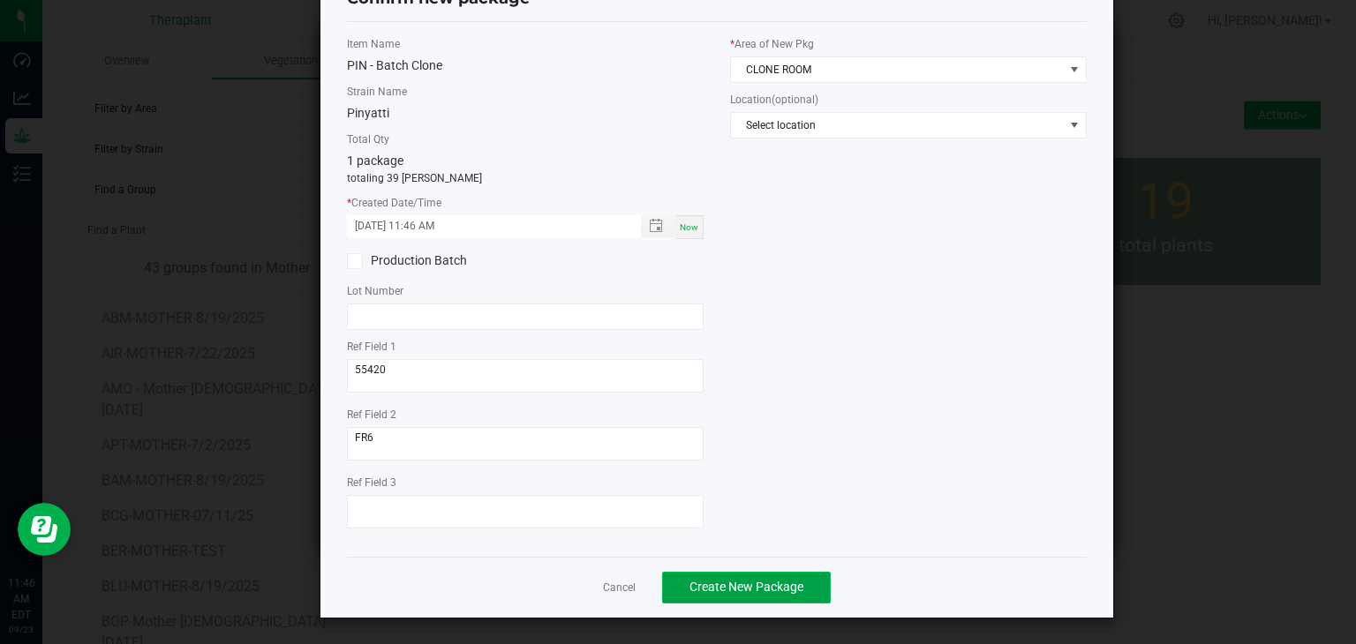
click at [699, 582] on span "Create New Package" at bounding box center [746, 587] width 114 height 14
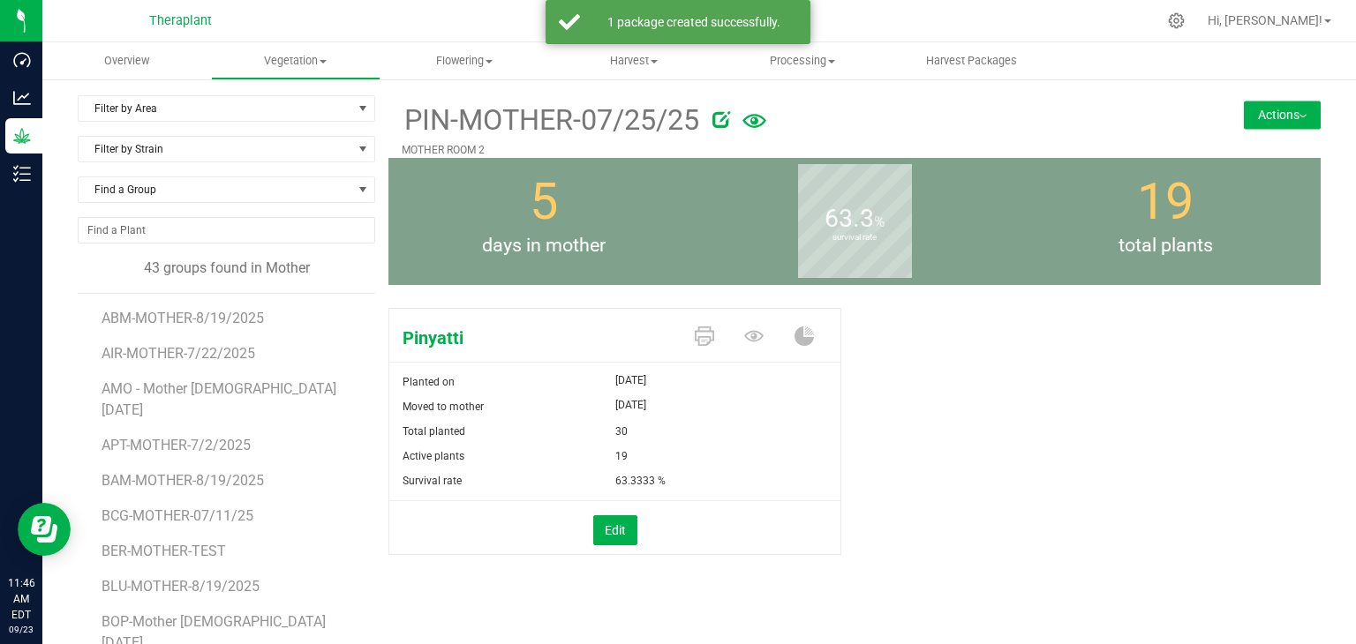
click at [1285, 121] on button "Actions" at bounding box center [1282, 115] width 77 height 28
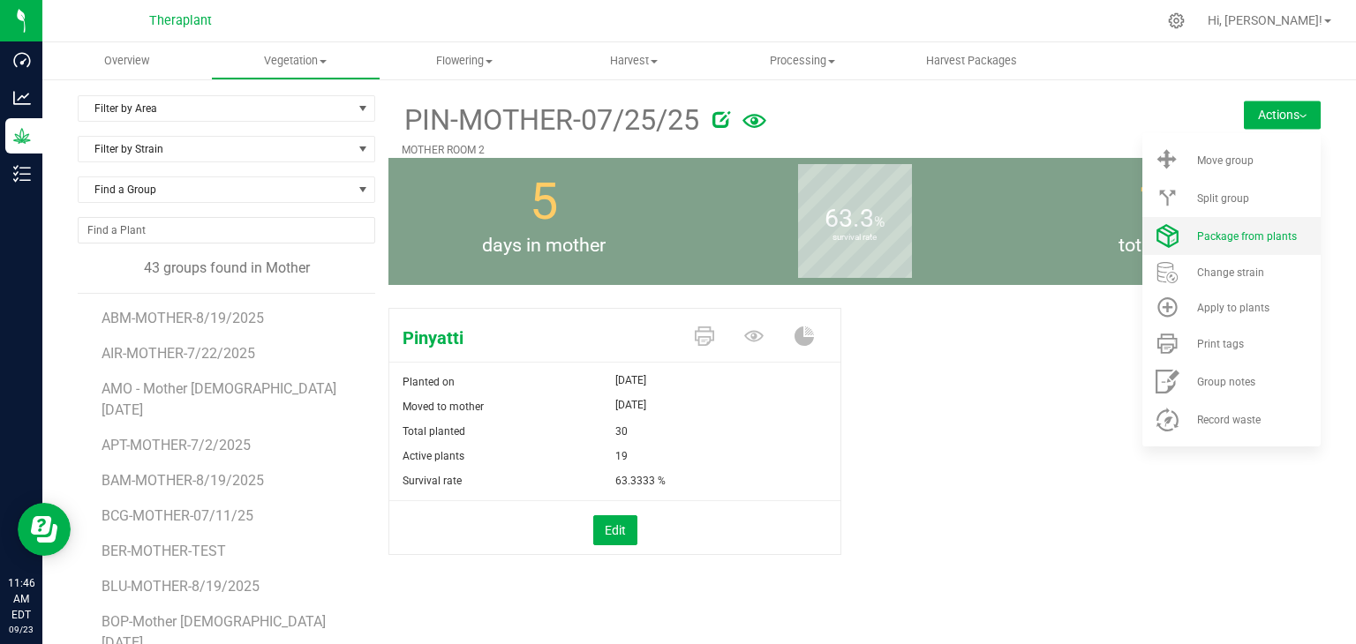
click at [1220, 231] on span "Package from plants" at bounding box center [1247, 236] width 100 height 12
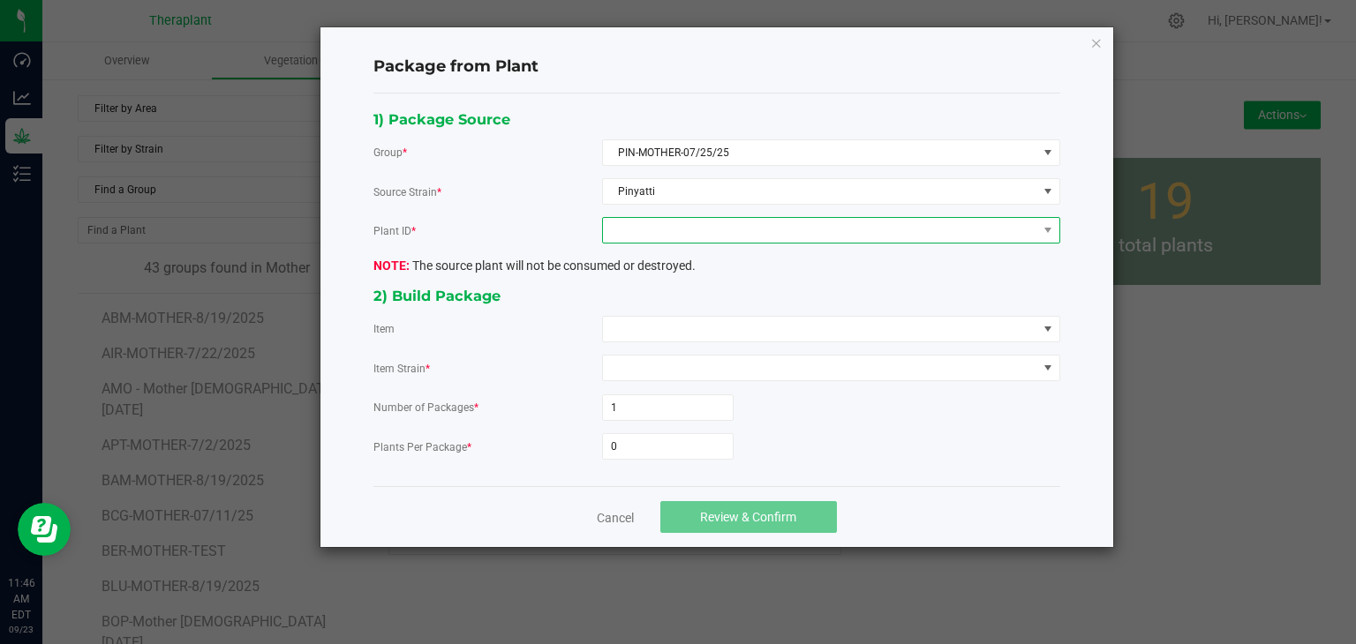
click at [663, 228] on span at bounding box center [820, 230] width 434 height 25
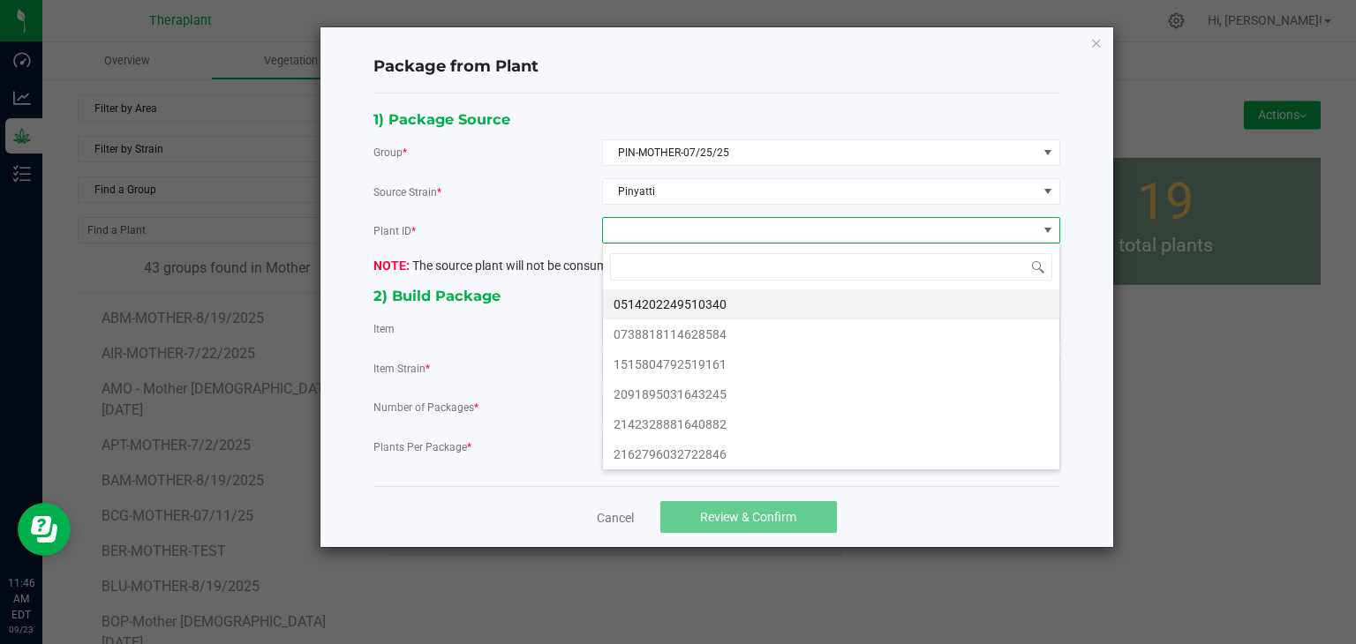
scroll to position [26, 457]
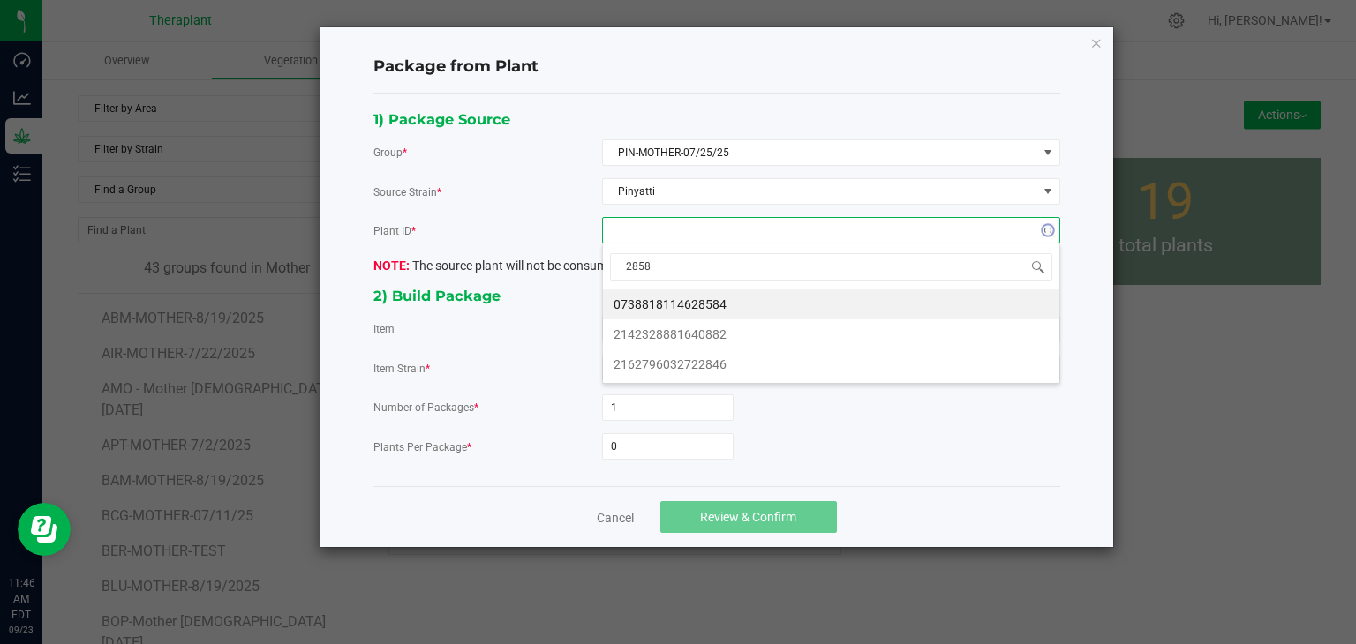
type input "28584"
click at [677, 305] on li "0738818114628584" at bounding box center [831, 305] width 456 height 30
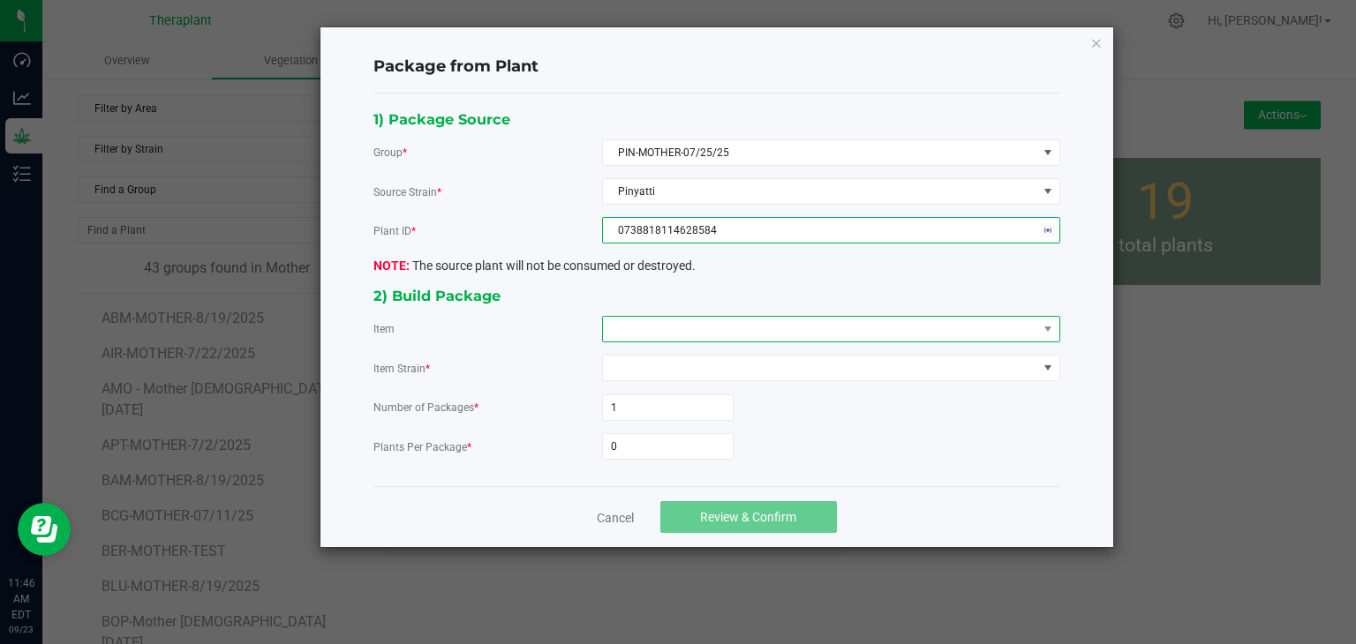
click at [667, 325] on span at bounding box center [820, 329] width 434 height 25
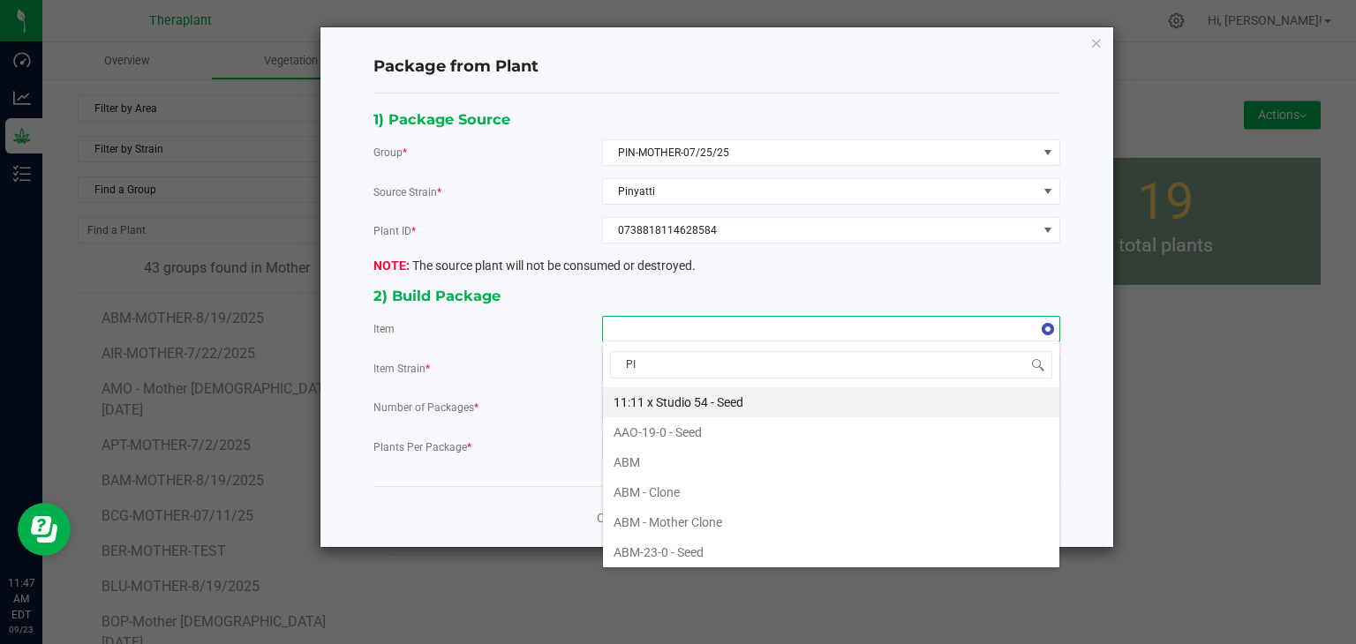
type input "PIN"
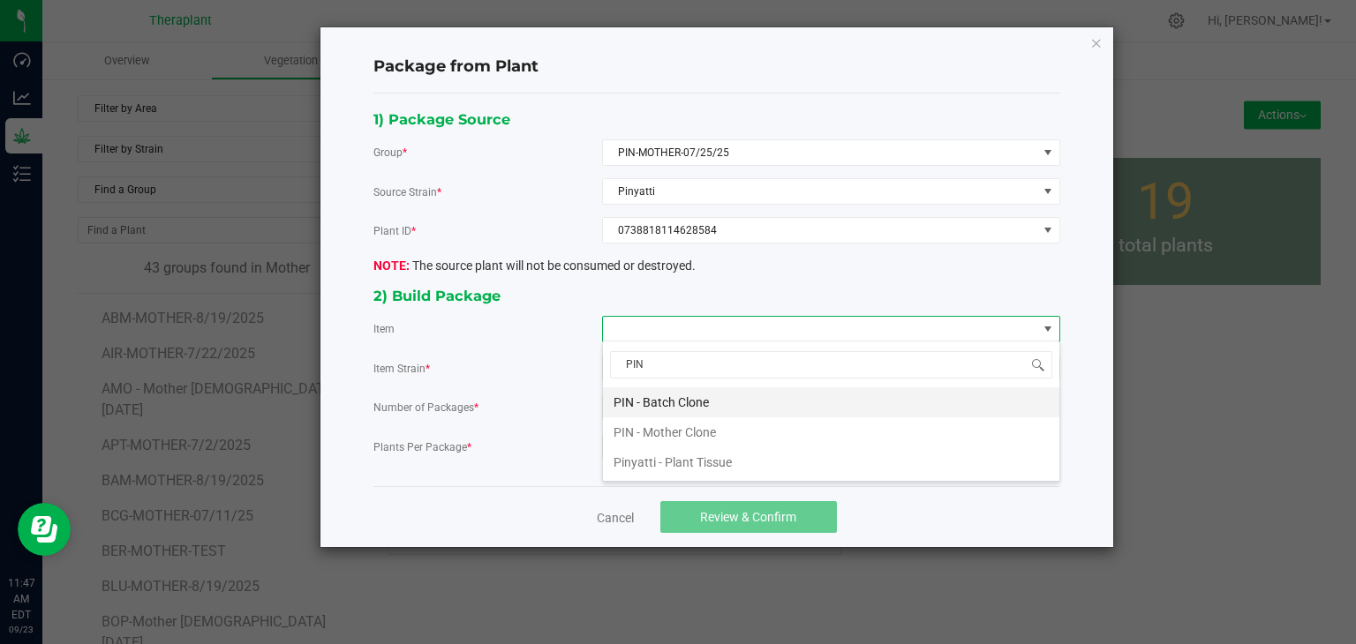
click at [685, 400] on Clone "PIN - Batch Clone" at bounding box center [831, 403] width 456 height 30
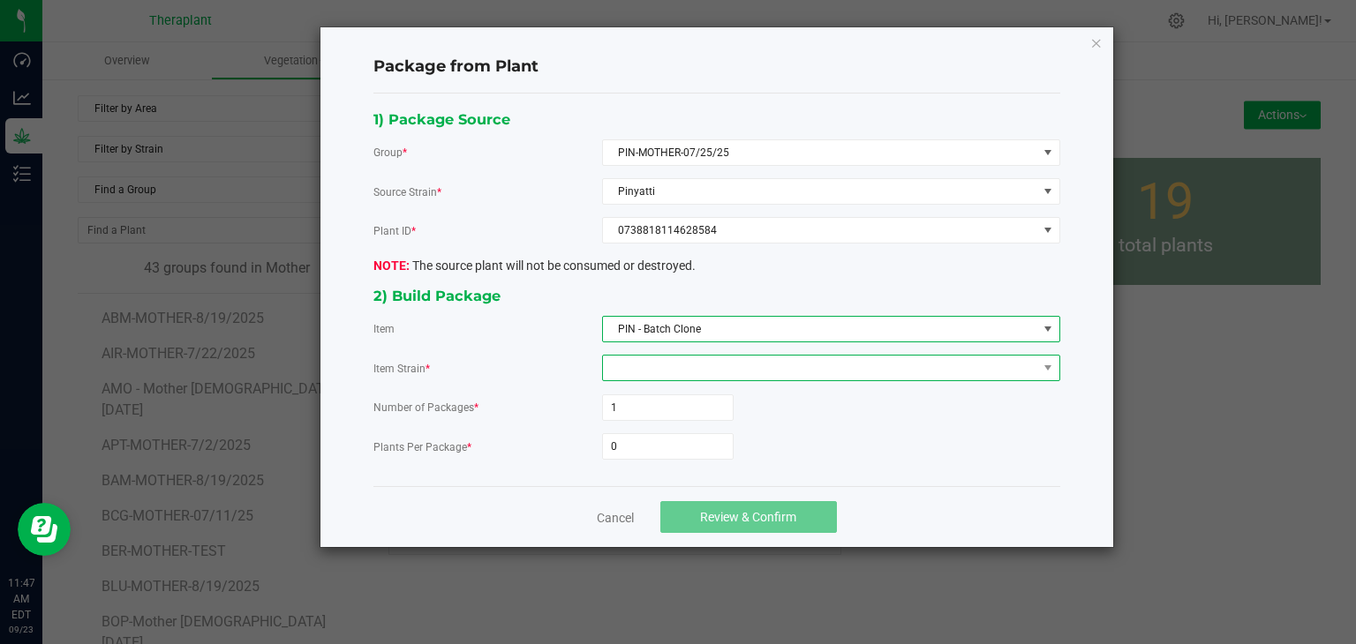
click at [631, 367] on span at bounding box center [820, 368] width 434 height 25
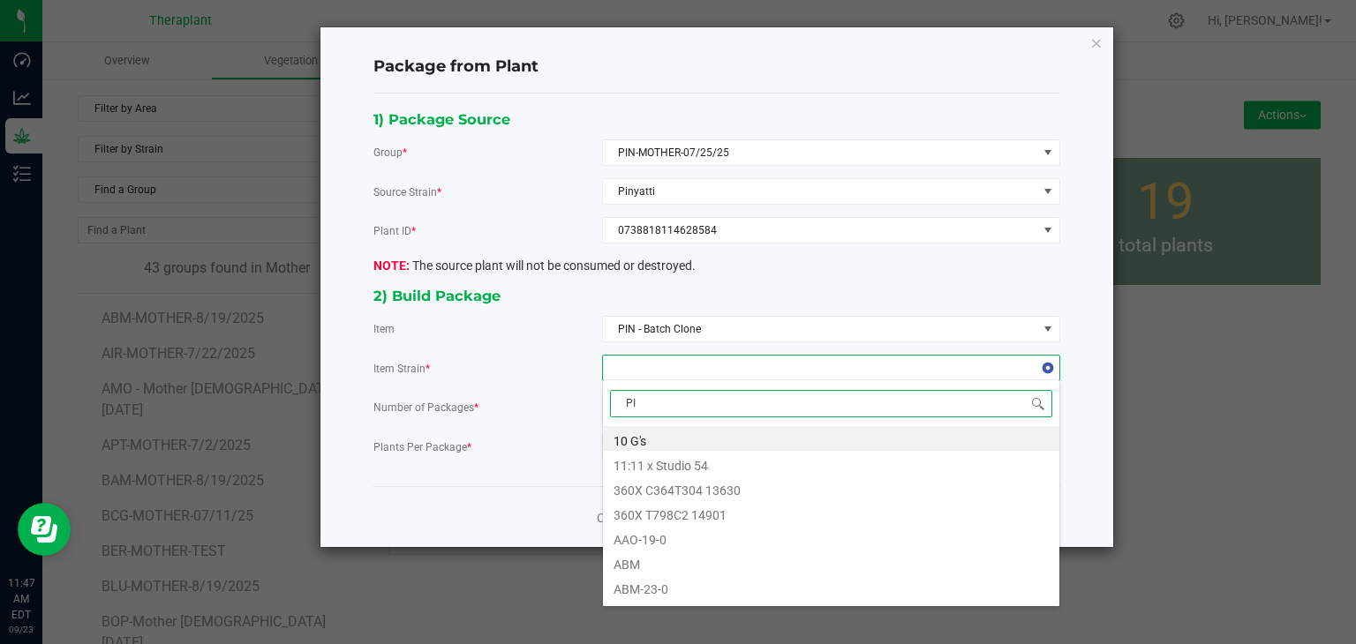
type input "PIN"
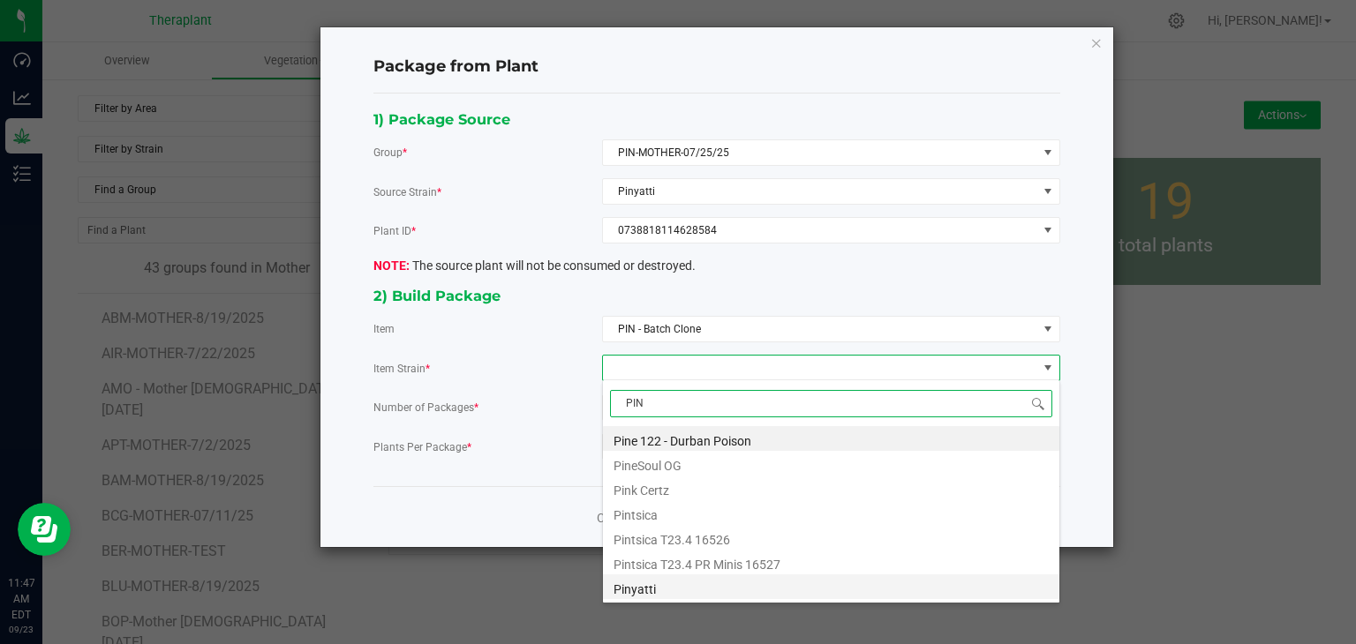
click at [639, 593] on li "Pinyatti" at bounding box center [831, 587] width 456 height 25
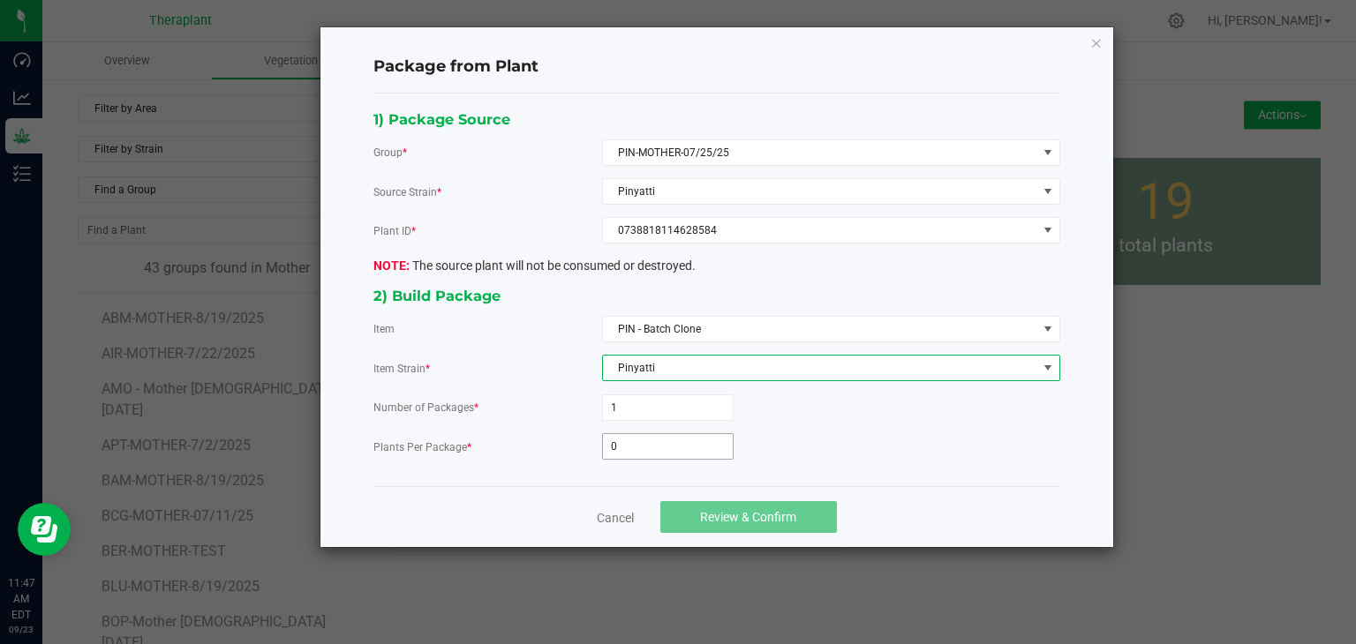
click at [643, 453] on input "0" at bounding box center [668, 446] width 130 height 25
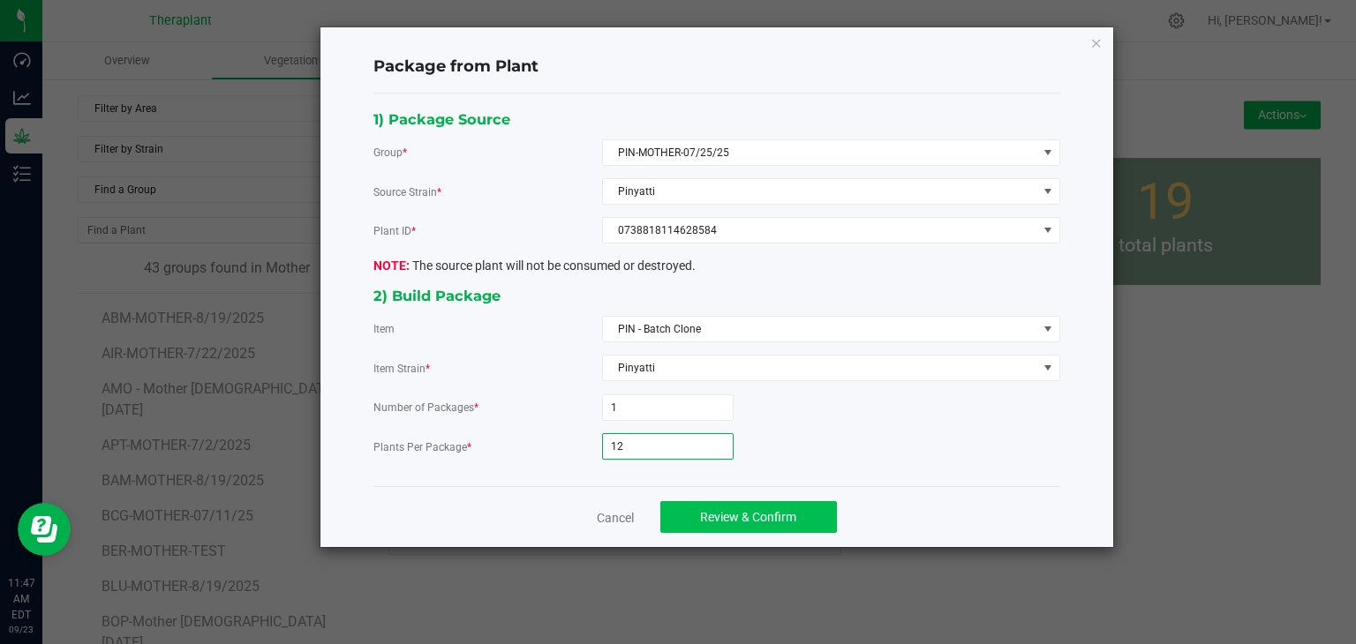
type input "12"
click at [719, 516] on span "Review & Confirm" at bounding box center [748, 517] width 96 height 14
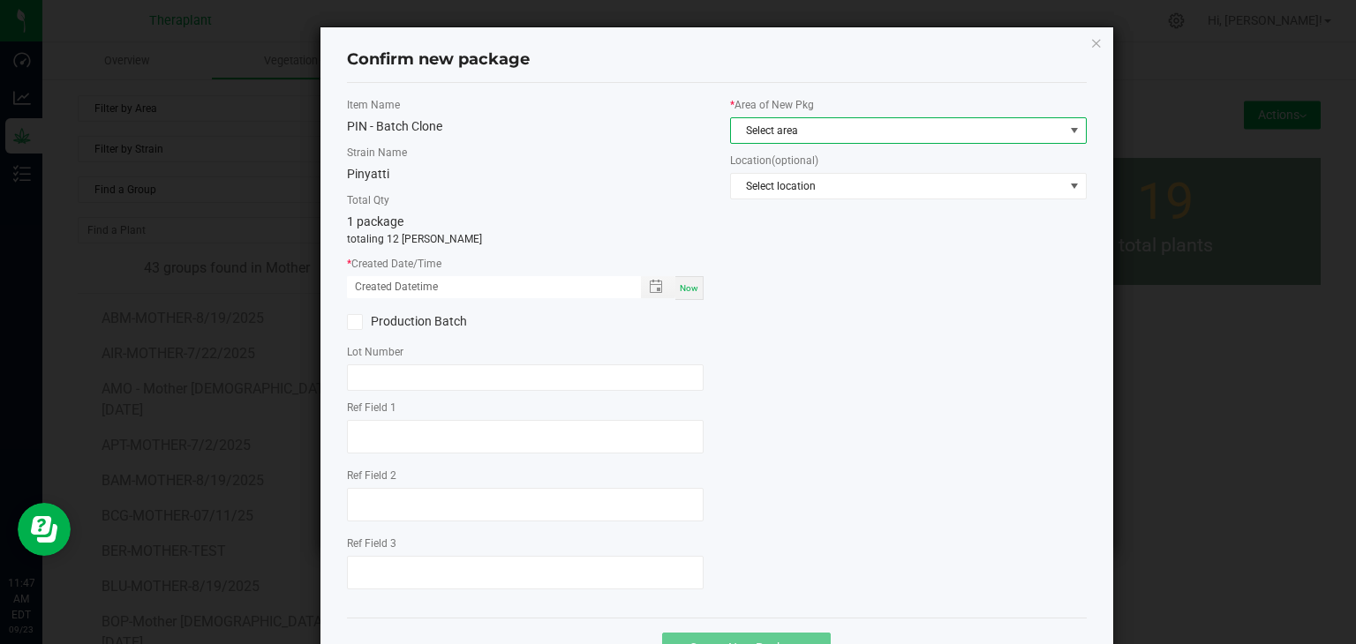
click at [819, 132] on span "Select area" at bounding box center [897, 130] width 333 height 25
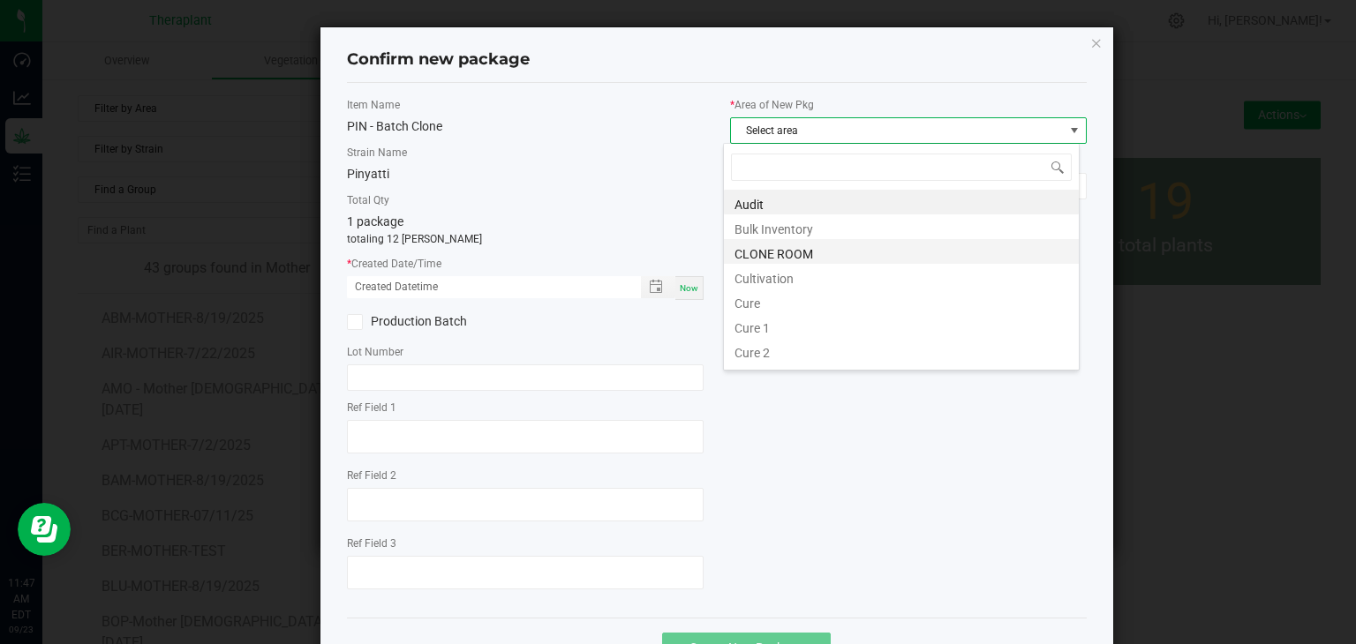
scroll to position [26, 357]
click at [793, 255] on li "CLONE ROOM" at bounding box center [901, 251] width 355 height 25
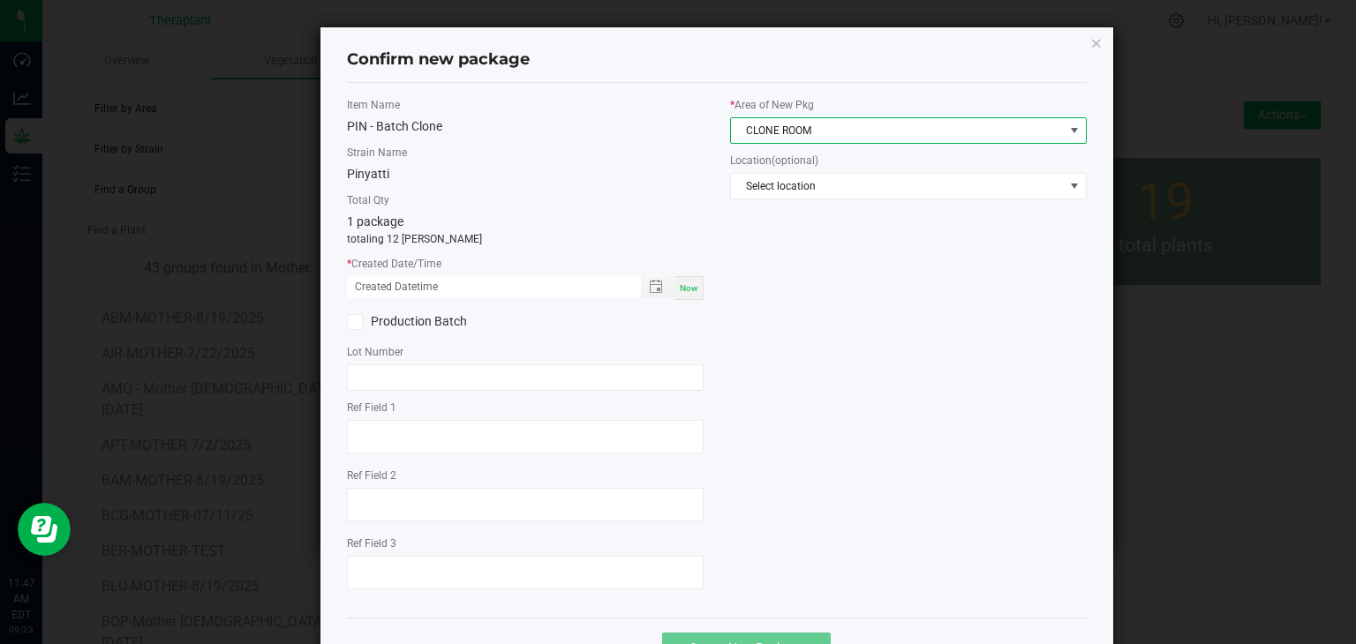
click at [680, 287] on span "Now" at bounding box center [689, 288] width 19 height 10
type input "[DATE] 11:47 AM"
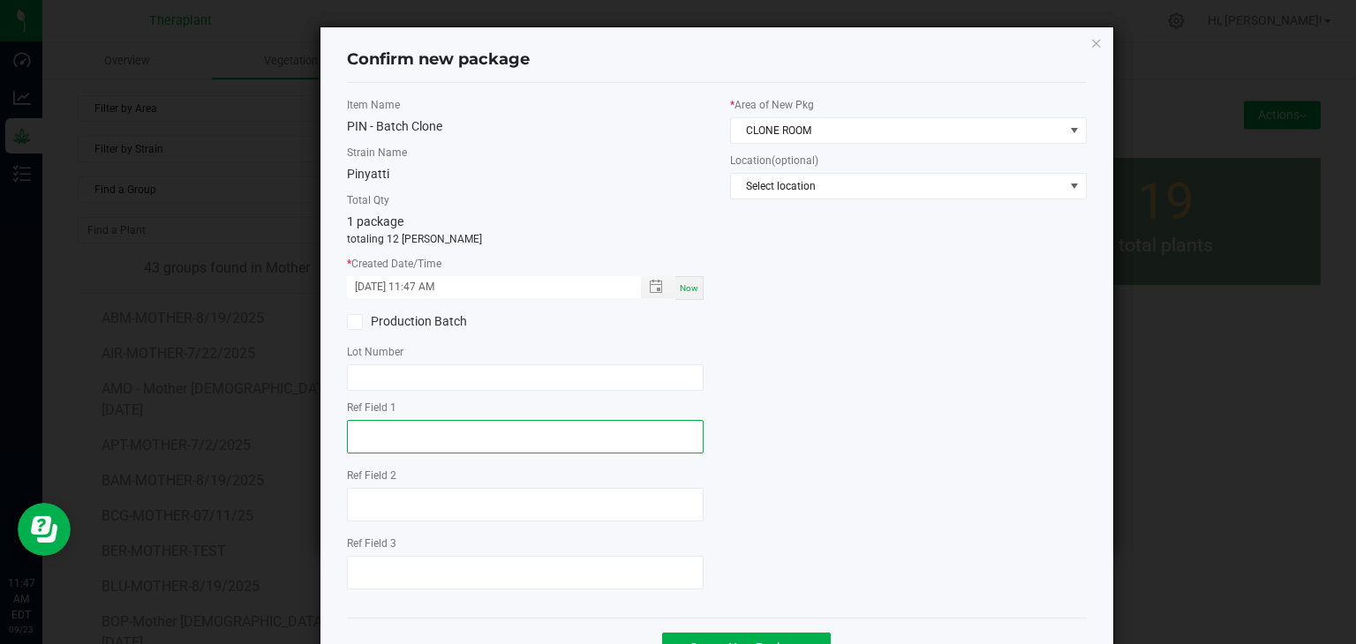
click at [443, 448] on textarea at bounding box center [525, 437] width 357 height 34
type textarea "28584"
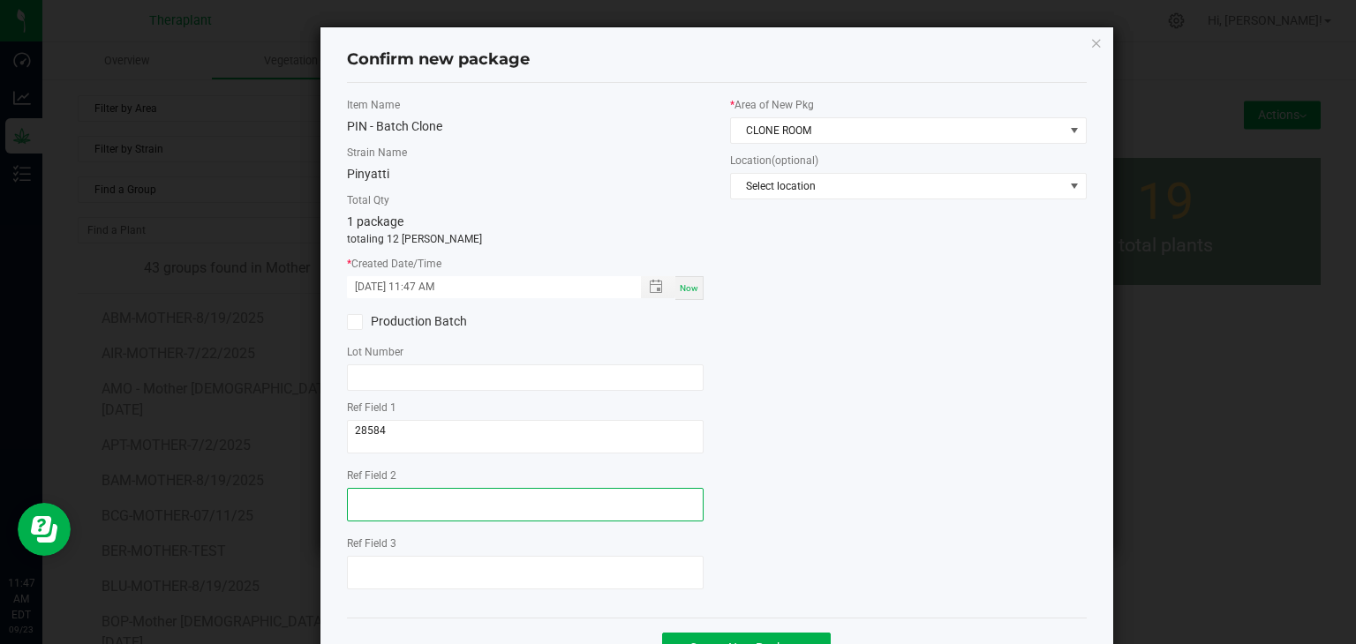
click at [398, 505] on textarea at bounding box center [525, 505] width 357 height 34
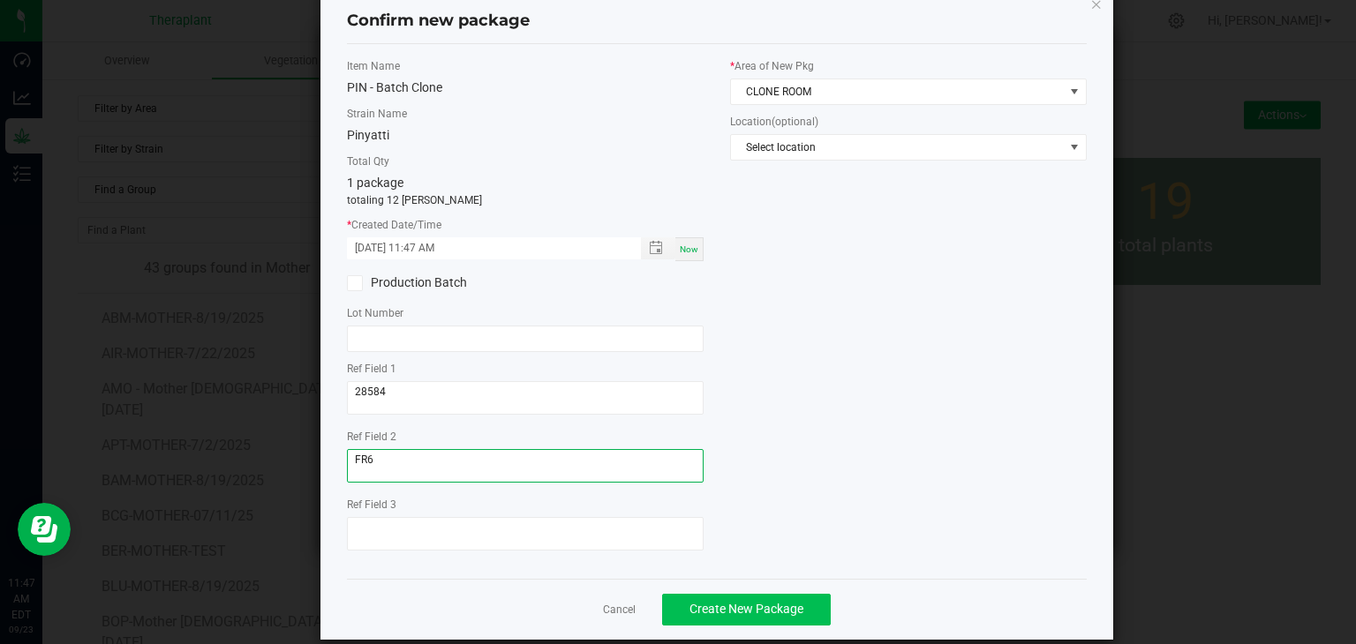
scroll to position [61, 0]
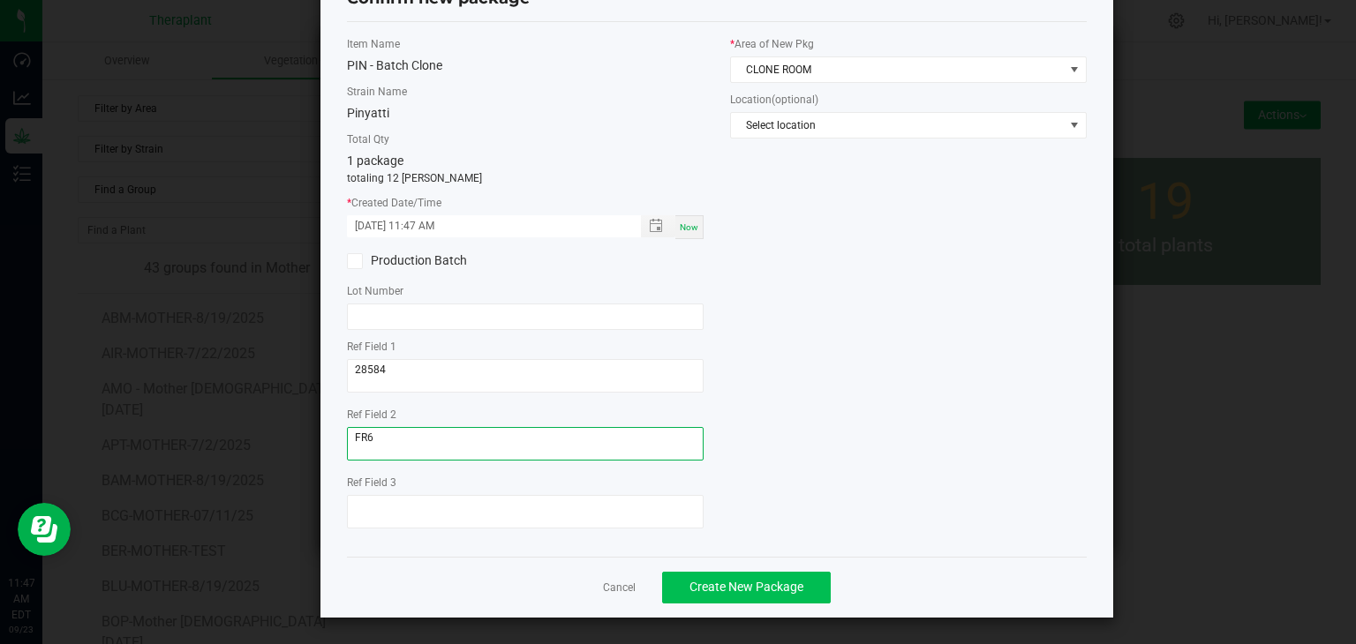
type textarea "FR6"
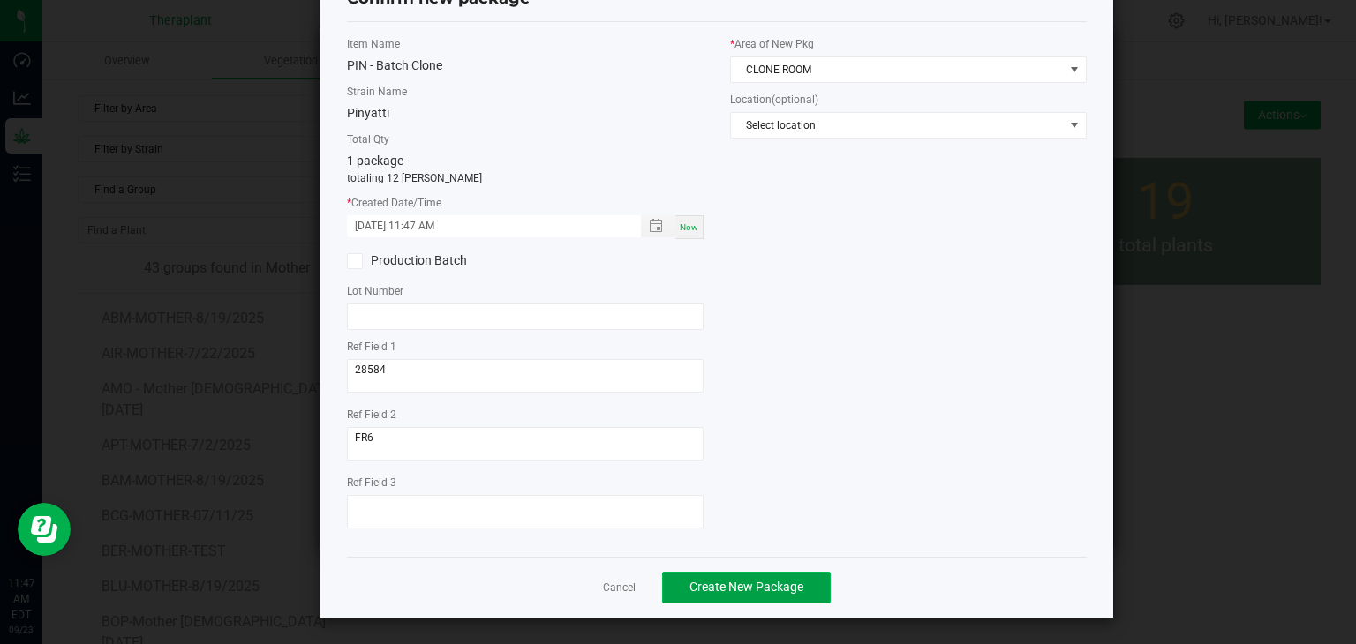
click at [745, 599] on button "Create New Package" at bounding box center [746, 588] width 169 height 32
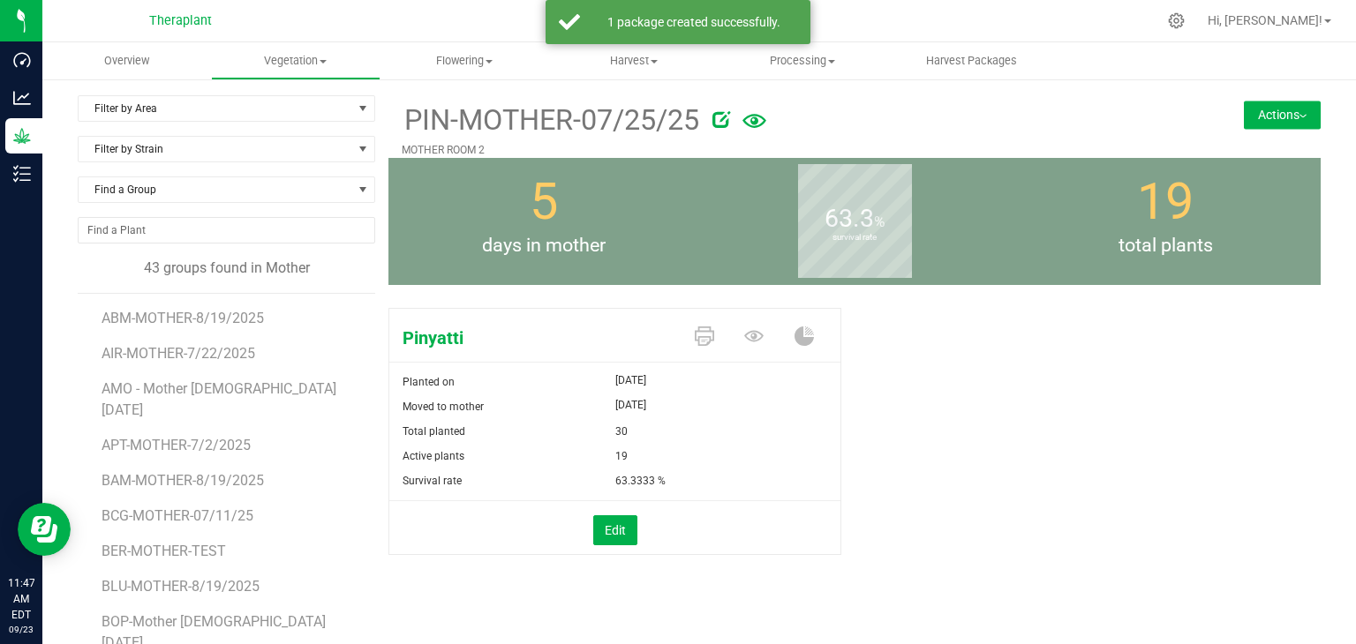
click at [1281, 118] on button "Actions" at bounding box center [1282, 115] width 77 height 28
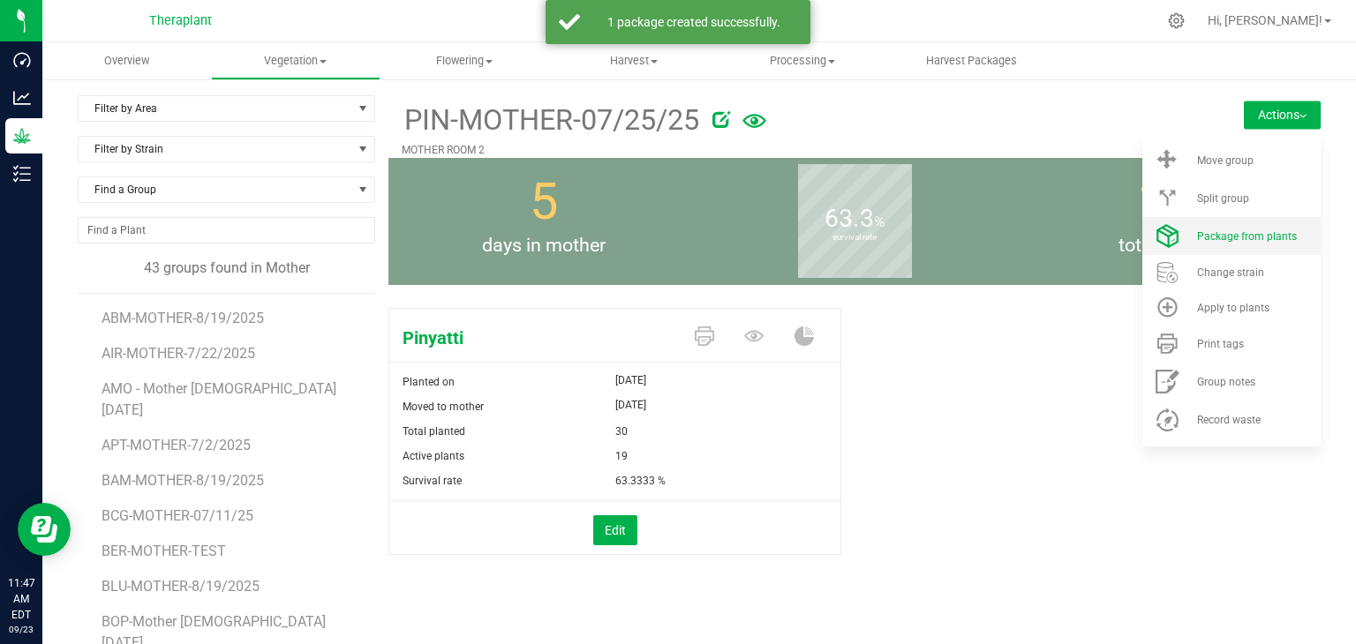
click at [1263, 237] on span "Package from plants" at bounding box center [1247, 236] width 100 height 12
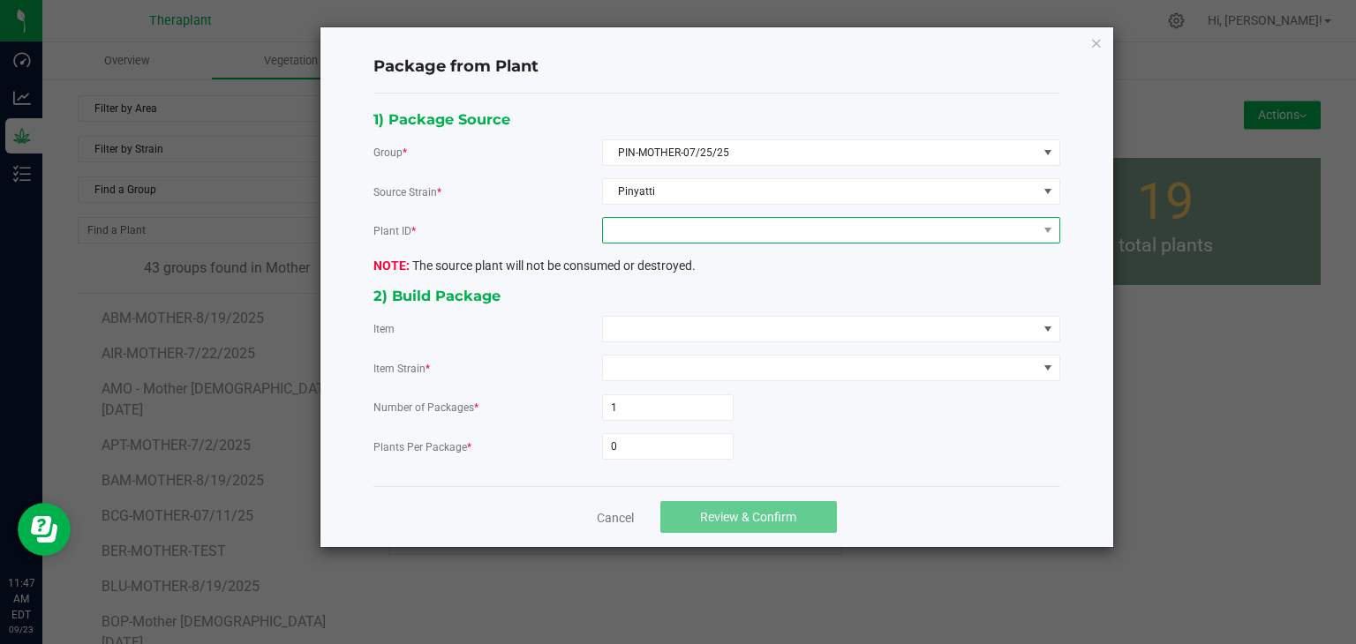
click at [719, 225] on span at bounding box center [820, 230] width 434 height 25
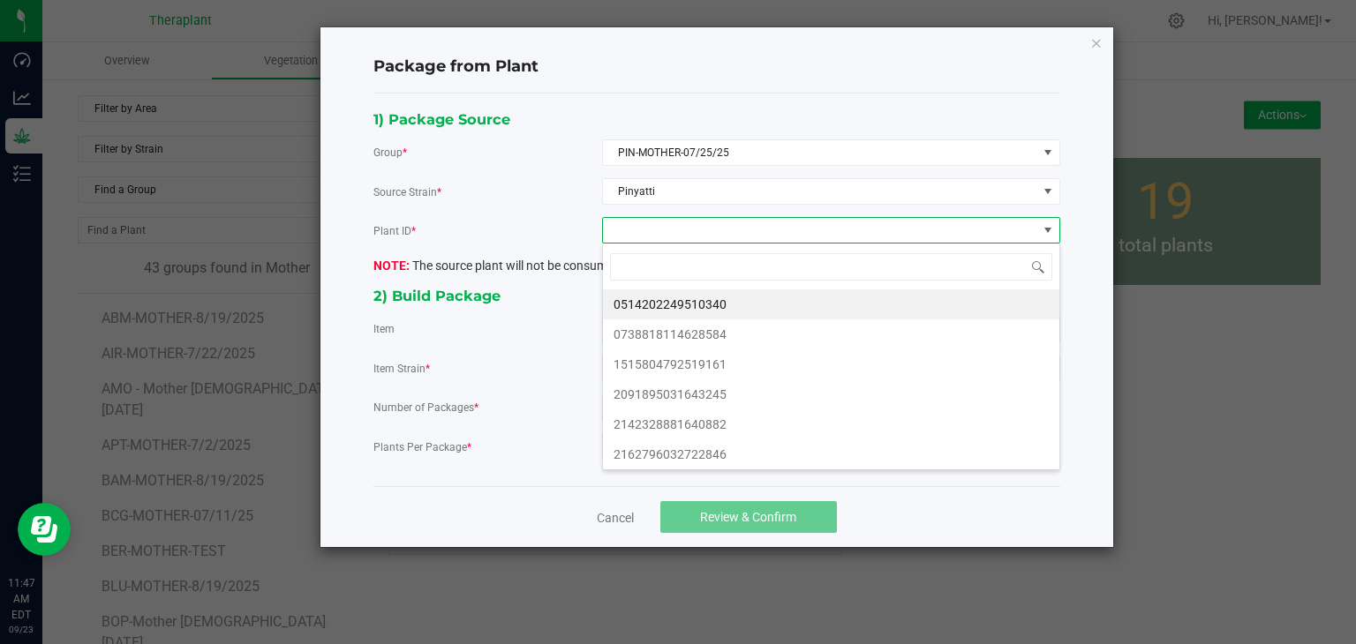
scroll to position [26, 457]
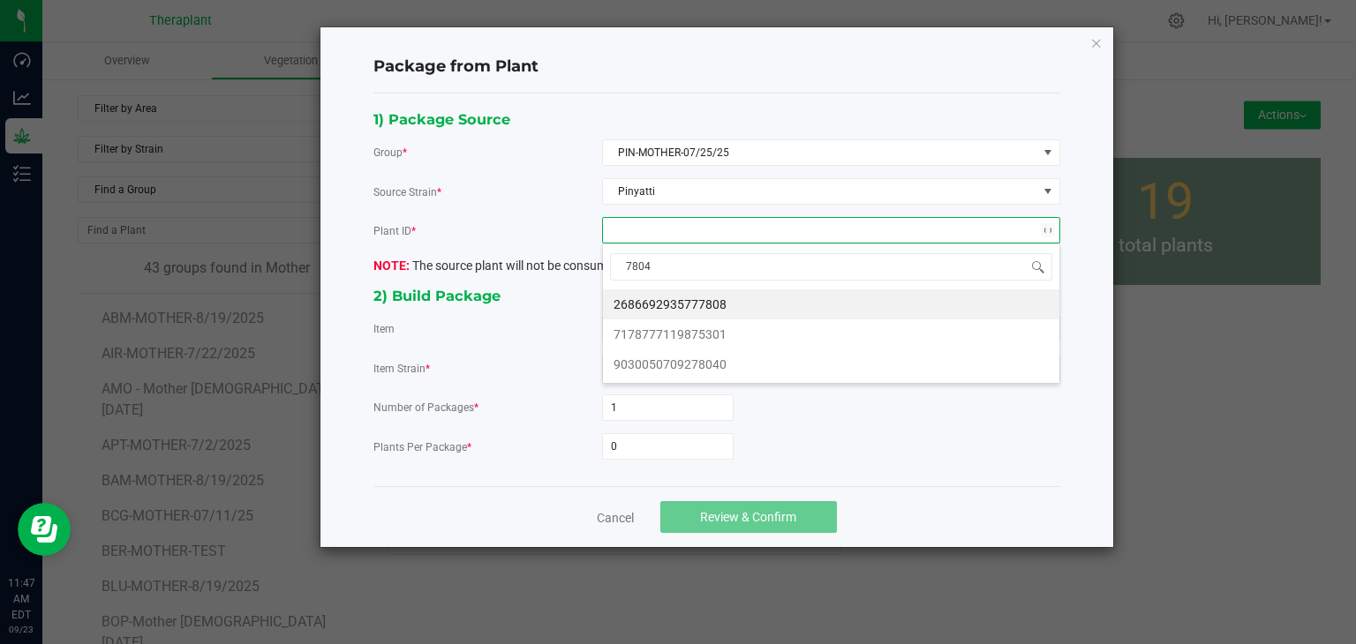
type input "78040"
click at [689, 310] on li "9030050709278040" at bounding box center [831, 305] width 456 height 30
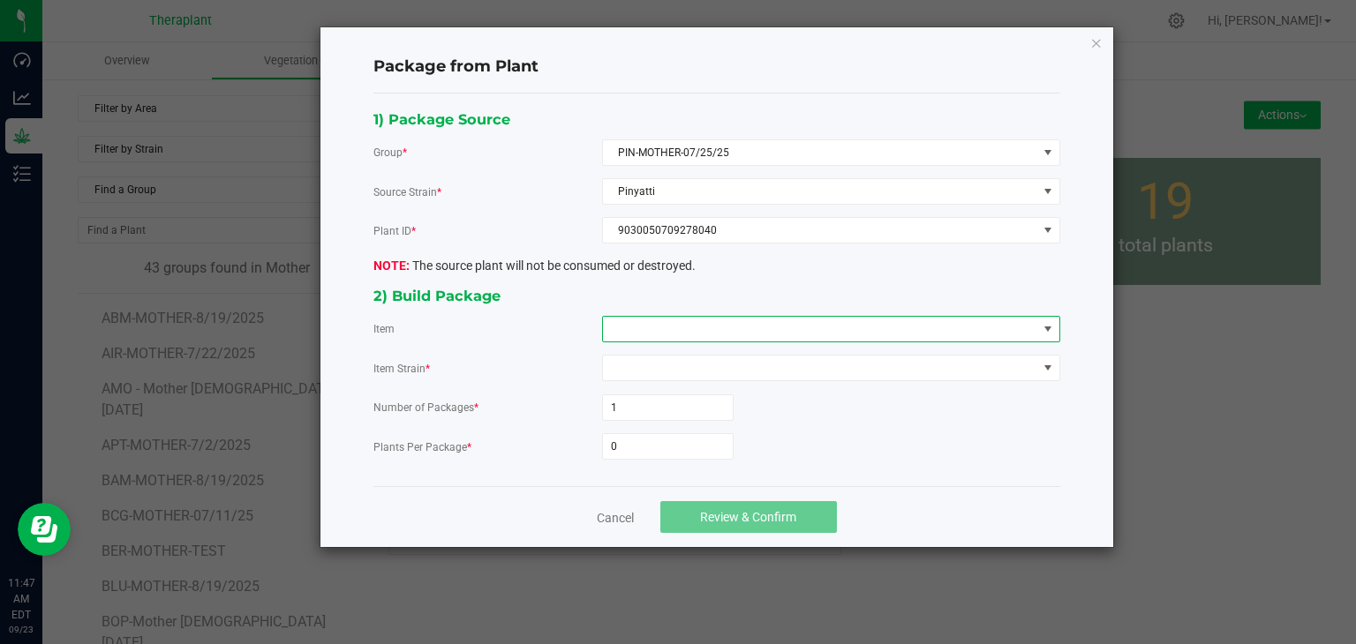
click at [683, 327] on span at bounding box center [820, 329] width 434 height 25
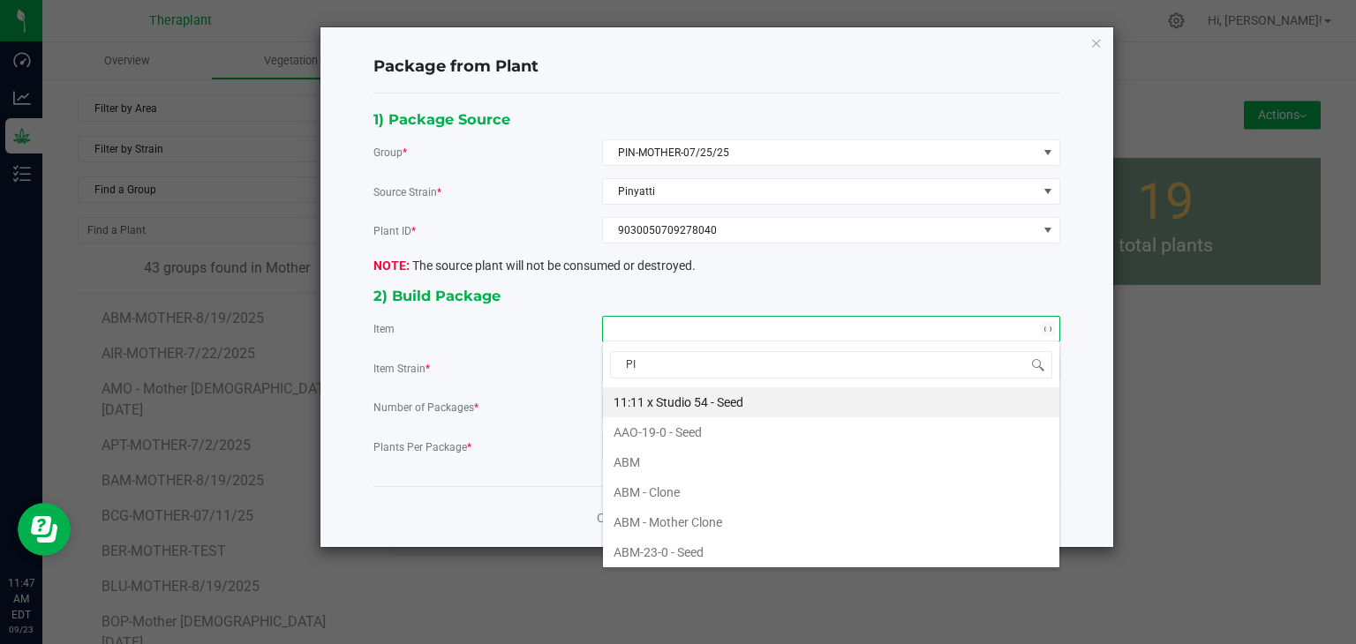
type input "PIN"
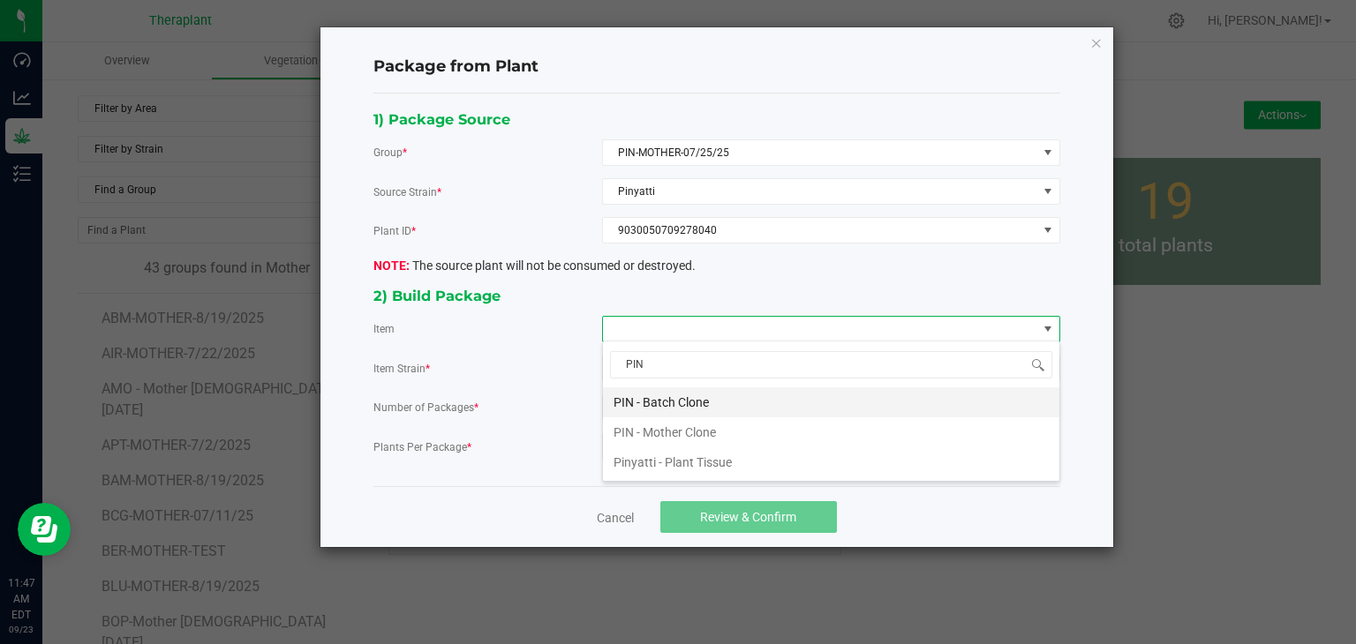
click at [628, 397] on Clone "PIN - Batch Clone" at bounding box center [831, 403] width 456 height 30
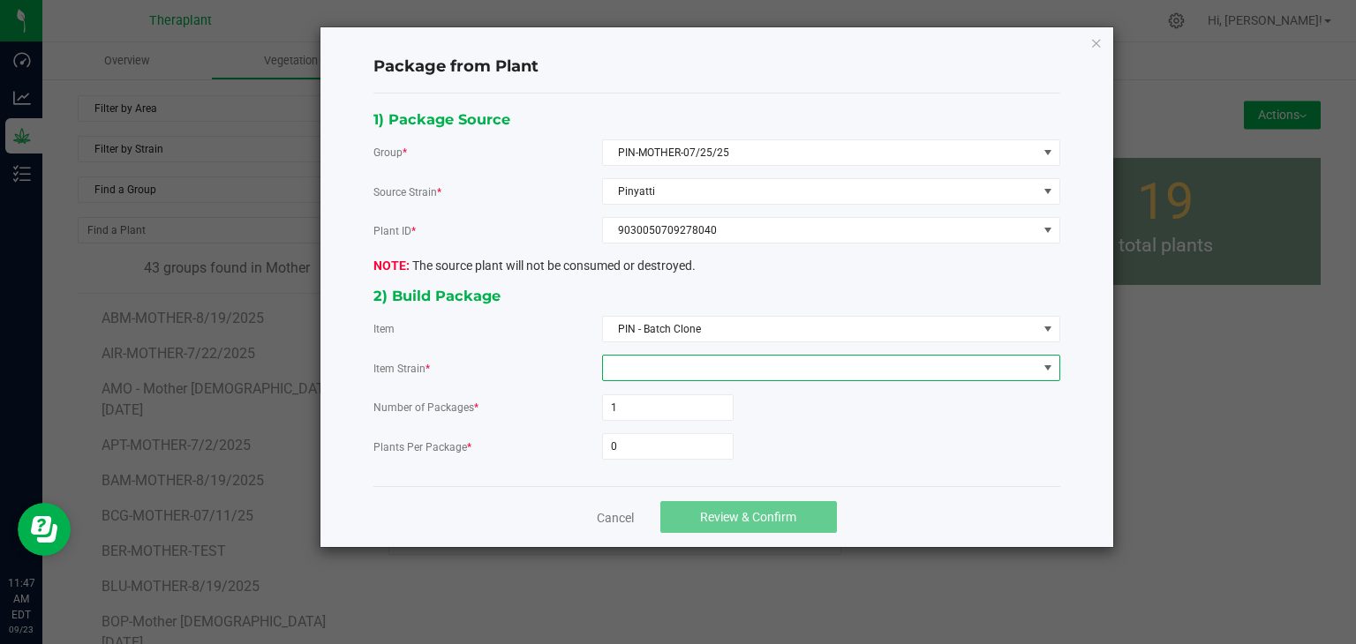
click at [655, 365] on span at bounding box center [820, 368] width 434 height 25
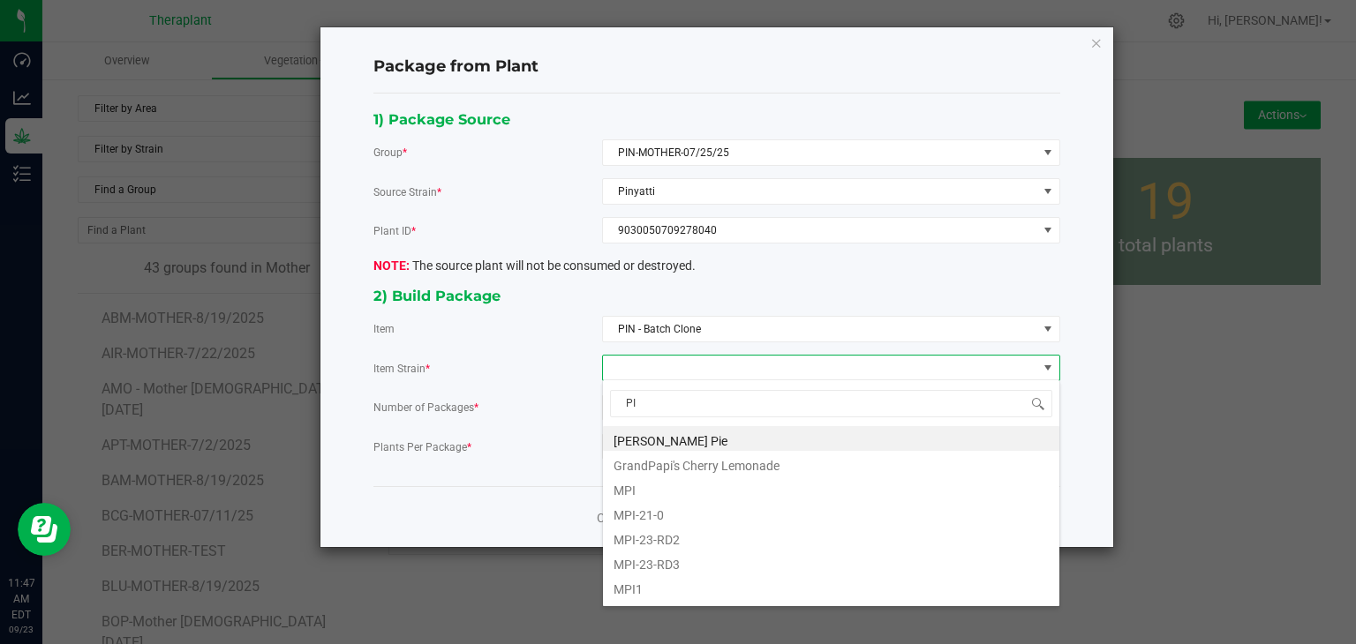
type input "PIN"
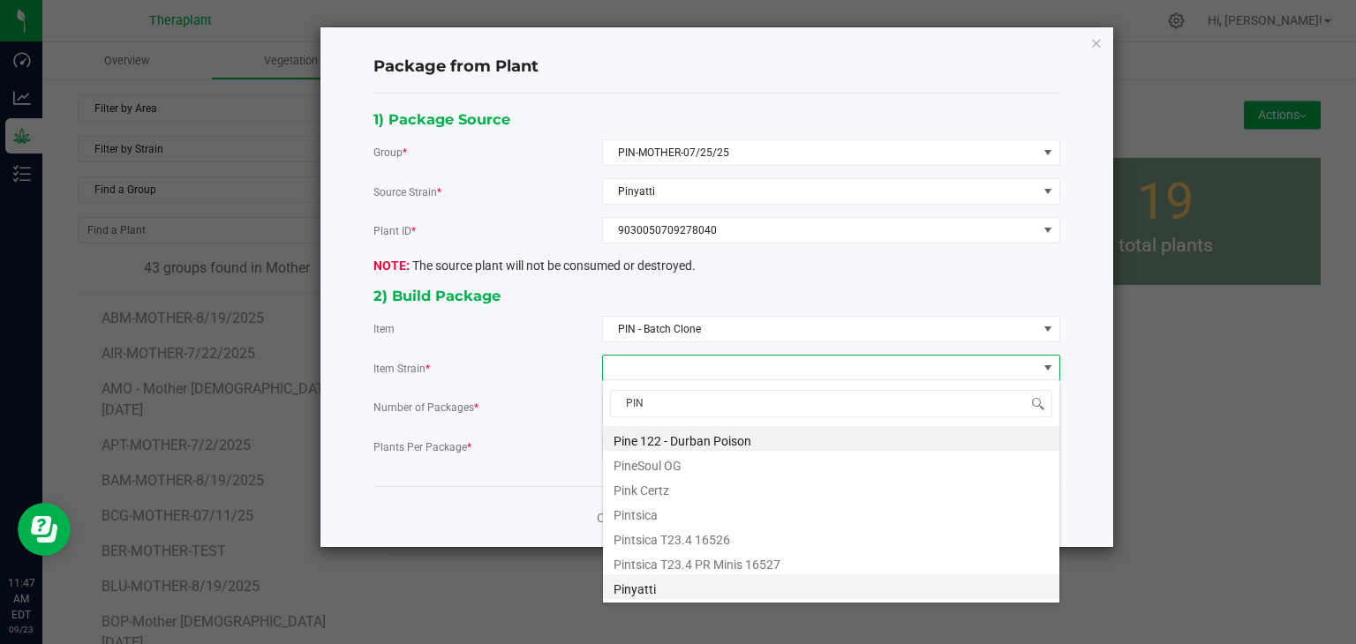
click at [616, 591] on li "Pinyatti" at bounding box center [831, 587] width 456 height 25
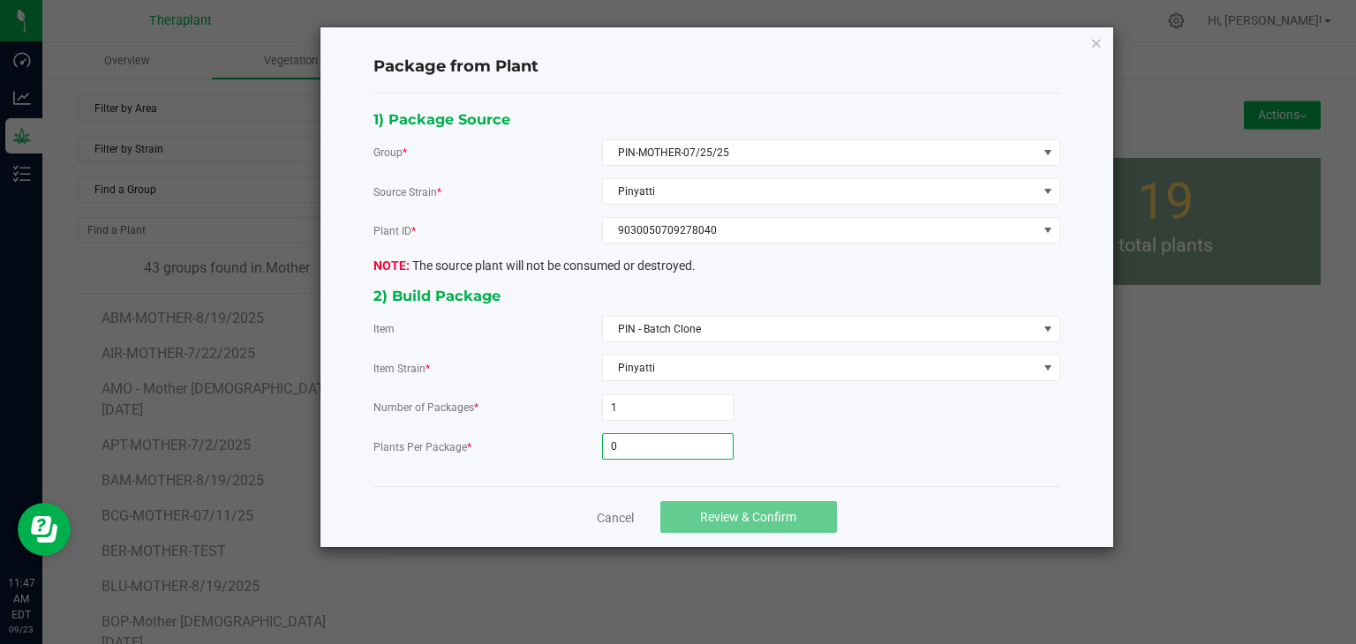
click at [667, 442] on input "0" at bounding box center [668, 446] width 130 height 25
type input "39"
click at [710, 516] on span "Review & Confirm" at bounding box center [748, 517] width 96 height 14
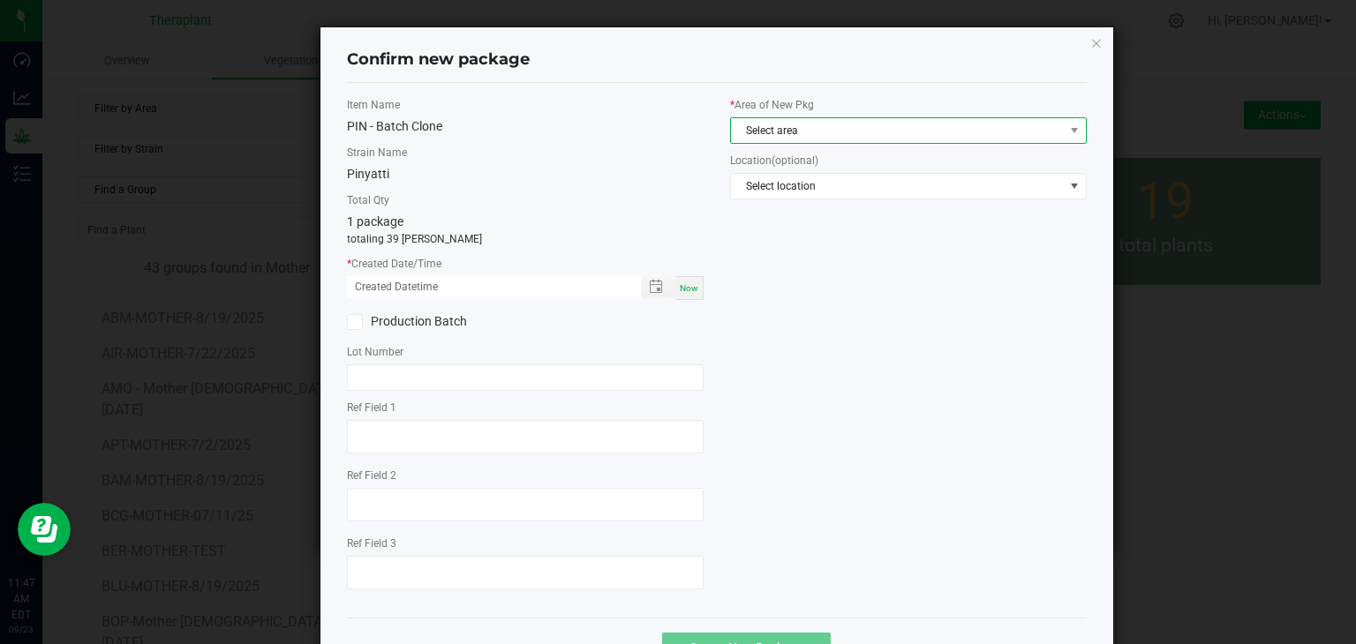
click at [843, 131] on span "Select area" at bounding box center [897, 130] width 333 height 25
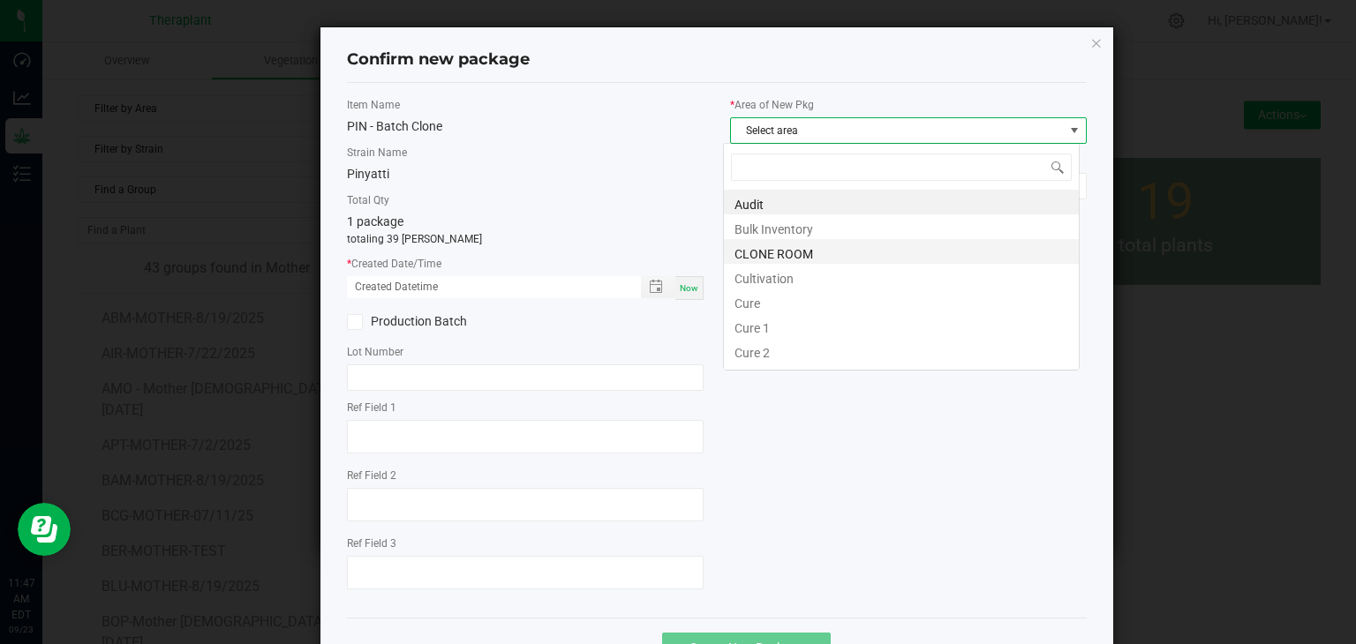
scroll to position [26, 357]
click at [799, 254] on li "CLONE ROOM" at bounding box center [901, 251] width 355 height 25
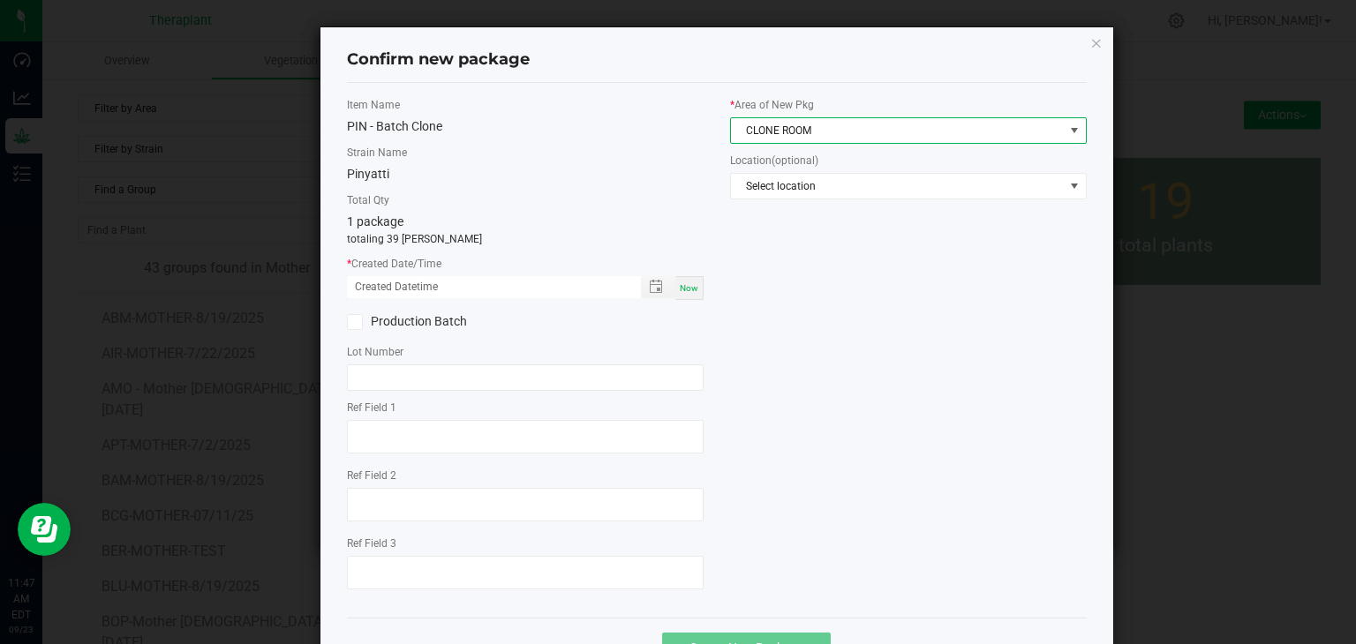
click at [685, 290] on span "Now" at bounding box center [689, 288] width 19 height 10
type input "[DATE] 11:47 AM"
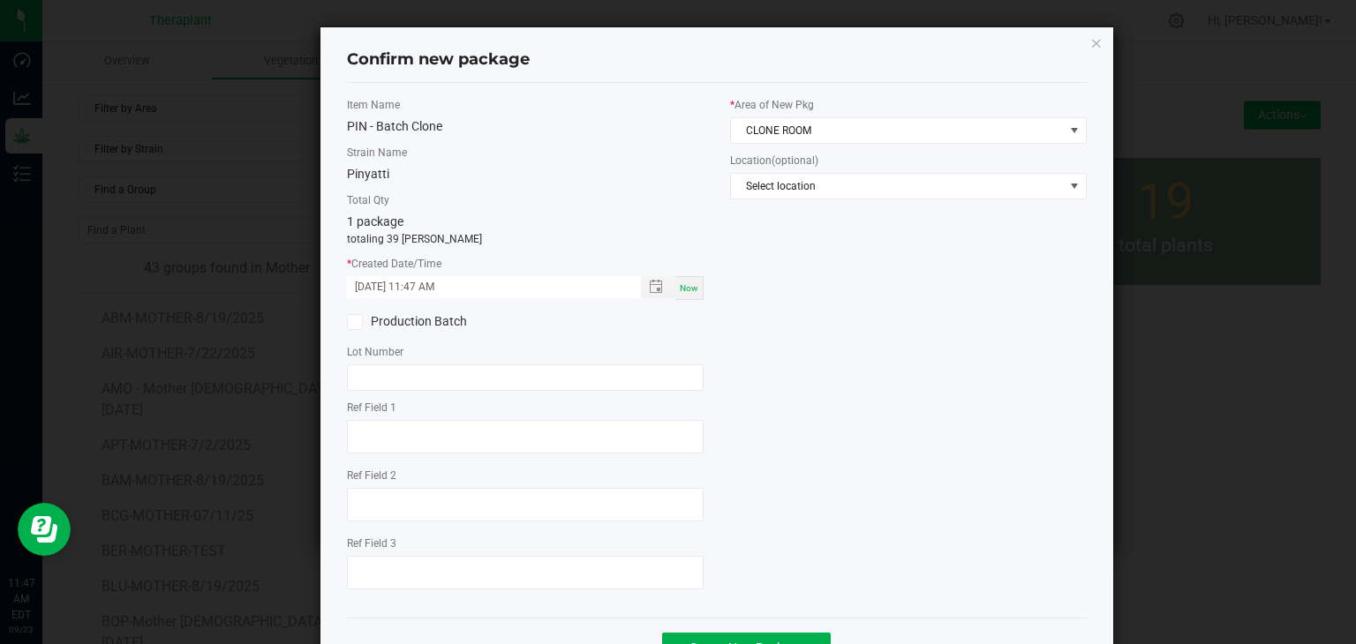
click at [350, 463] on div "Ref Field 1 Ref Field 2 Ref Field 3" at bounding box center [525, 497] width 357 height 195
click at [373, 441] on textarea at bounding box center [525, 437] width 357 height 34
type textarea "78040"
click at [360, 508] on textarea at bounding box center [525, 505] width 357 height 34
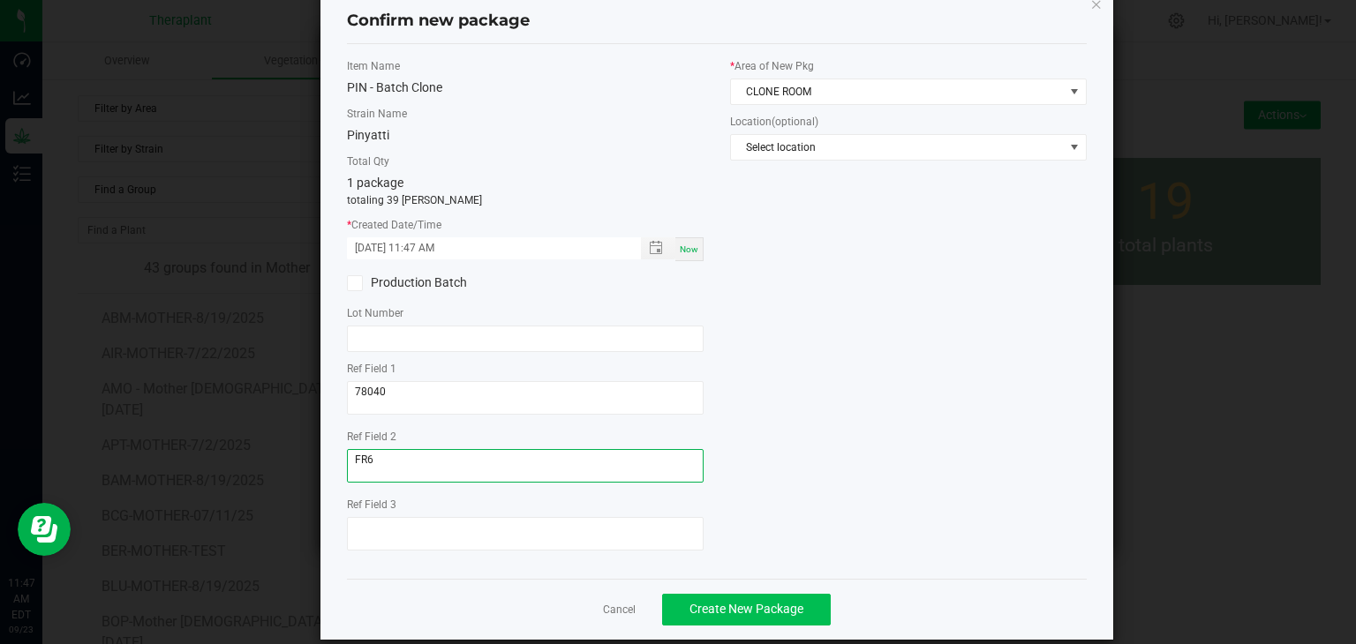
scroll to position [61, 0]
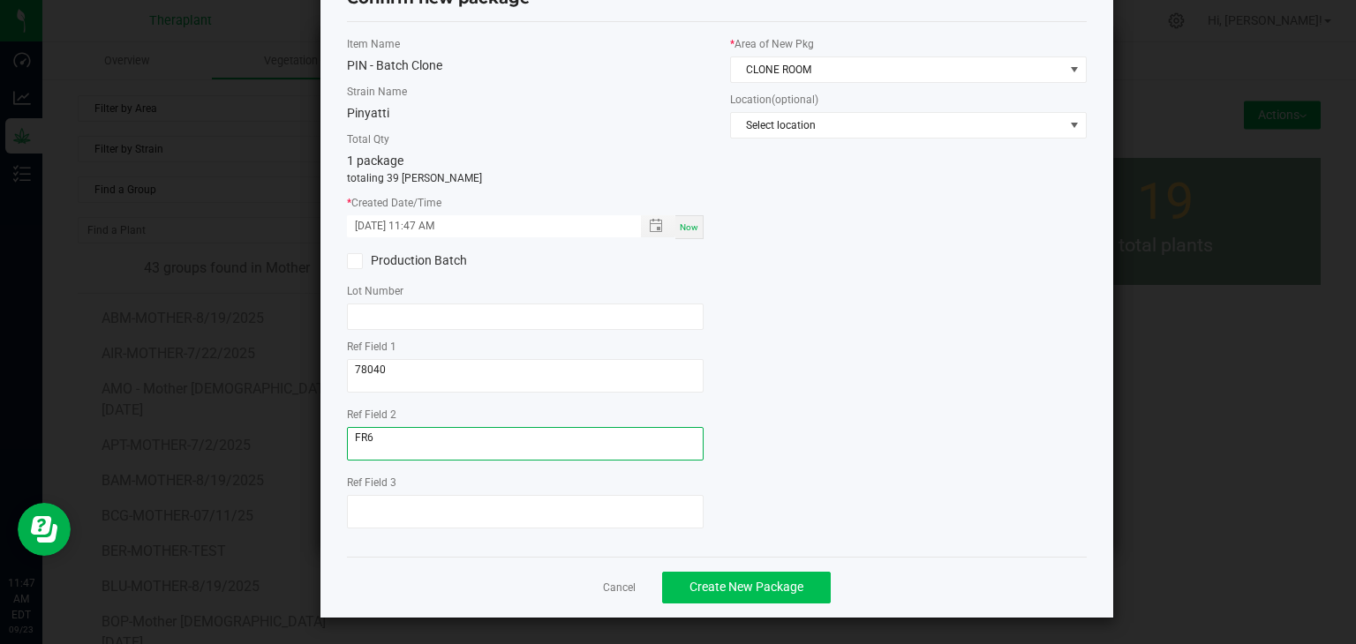
type textarea "FR6"
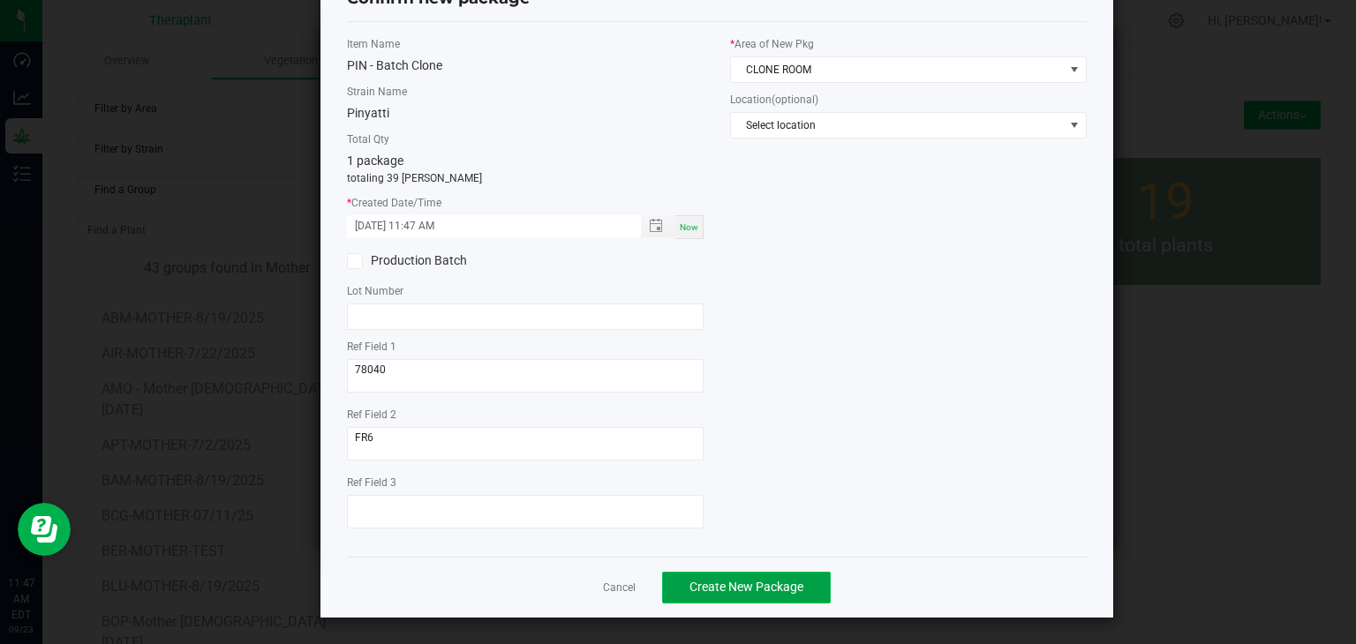
click at [791, 594] on button "Create New Package" at bounding box center [746, 588] width 169 height 32
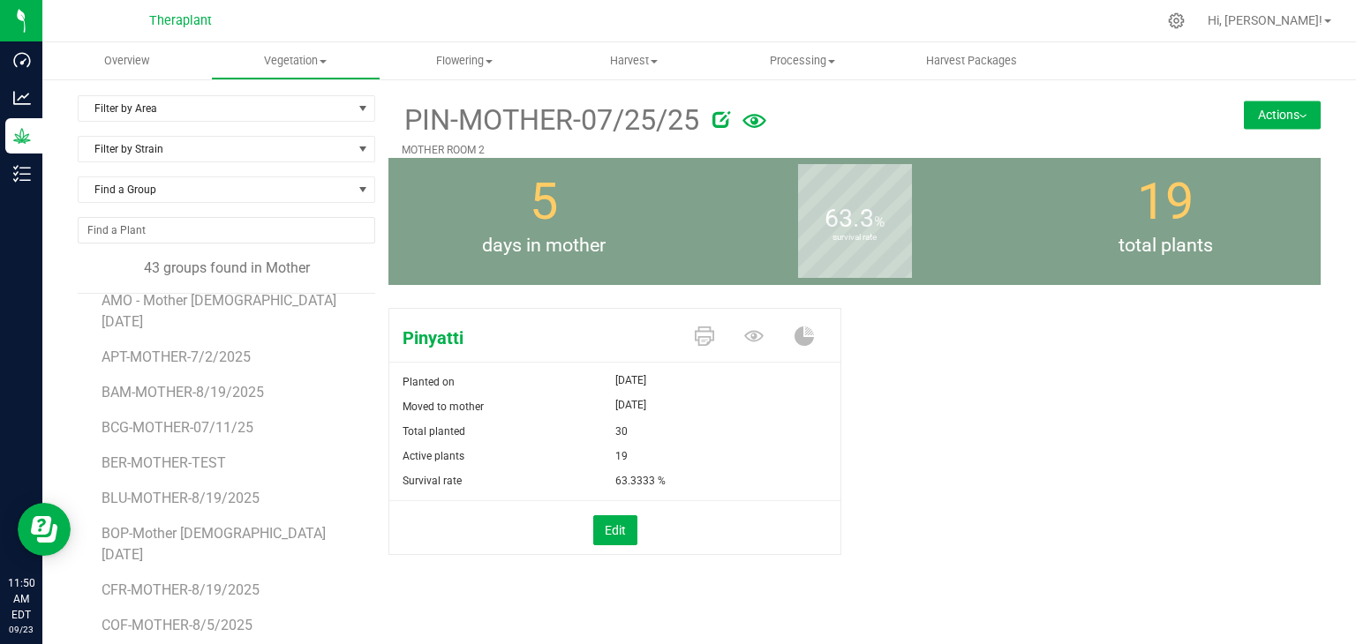
scroll to position [177, 0]
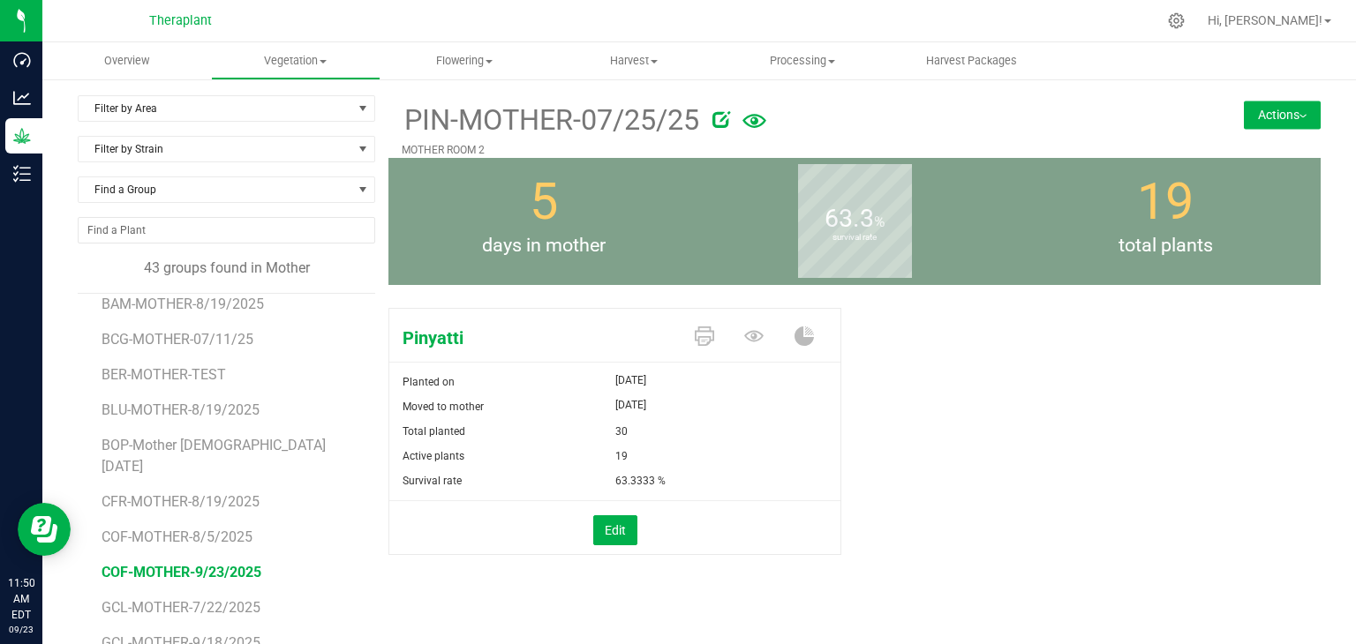
click at [183, 564] on span "COF-MOTHER-9/23/2025" at bounding box center [182, 572] width 160 height 17
click at [696, 340] on icon at bounding box center [704, 336] width 19 height 19
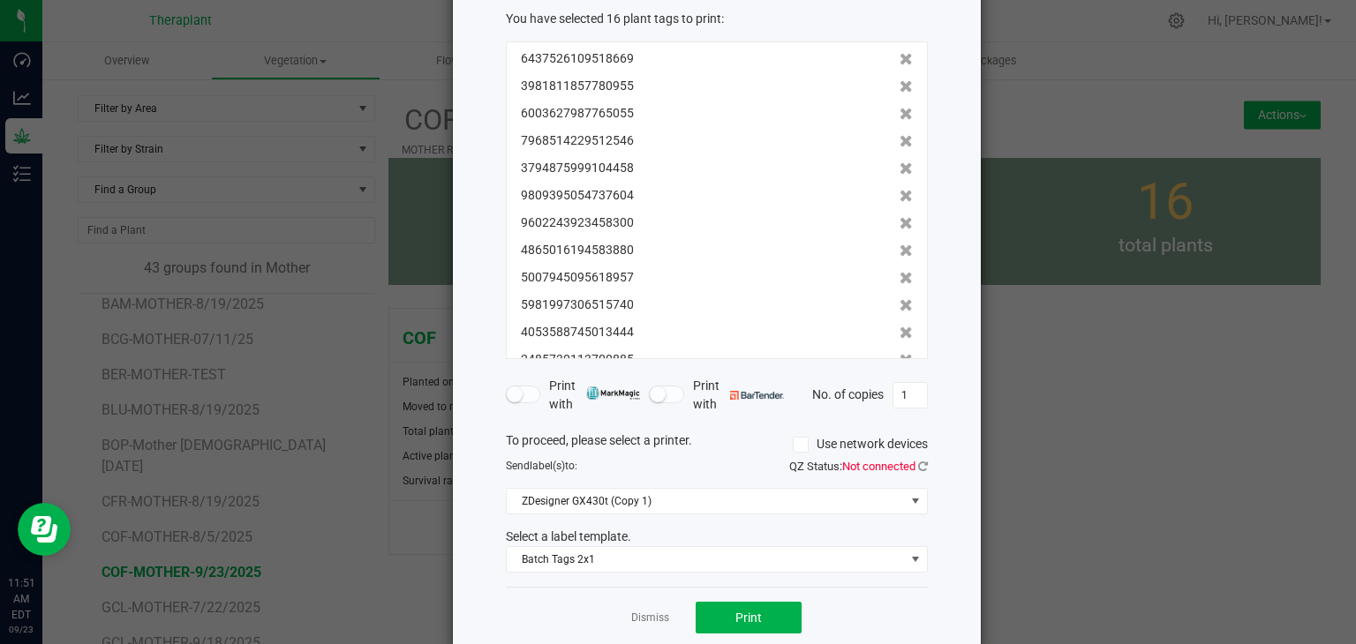
scroll to position [127, 0]
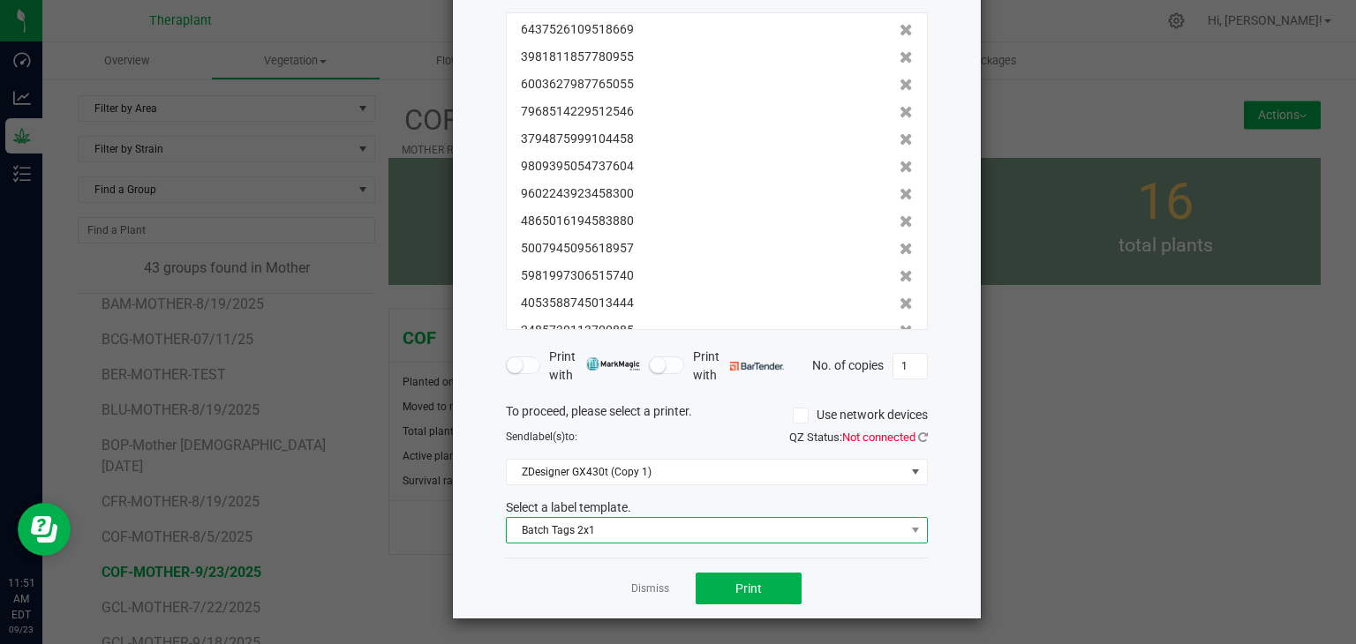
click at [654, 520] on span "Batch Tags 2x1" at bounding box center [706, 530] width 398 height 25
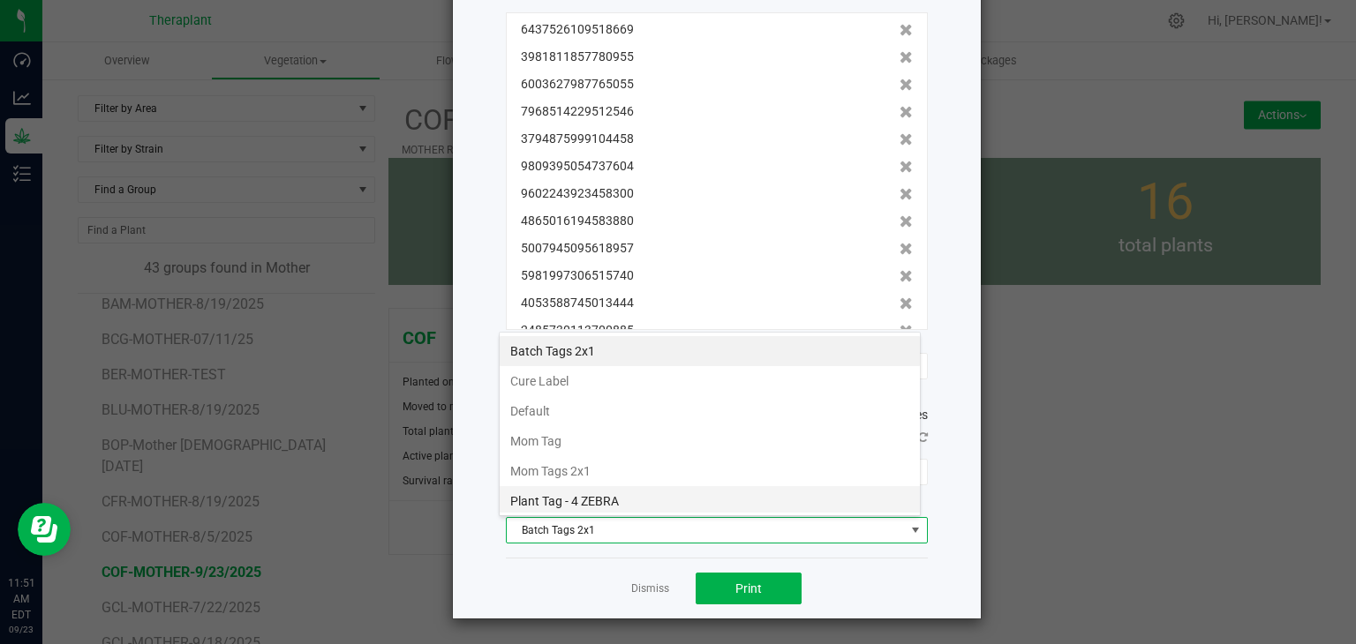
scroll to position [88, 0]
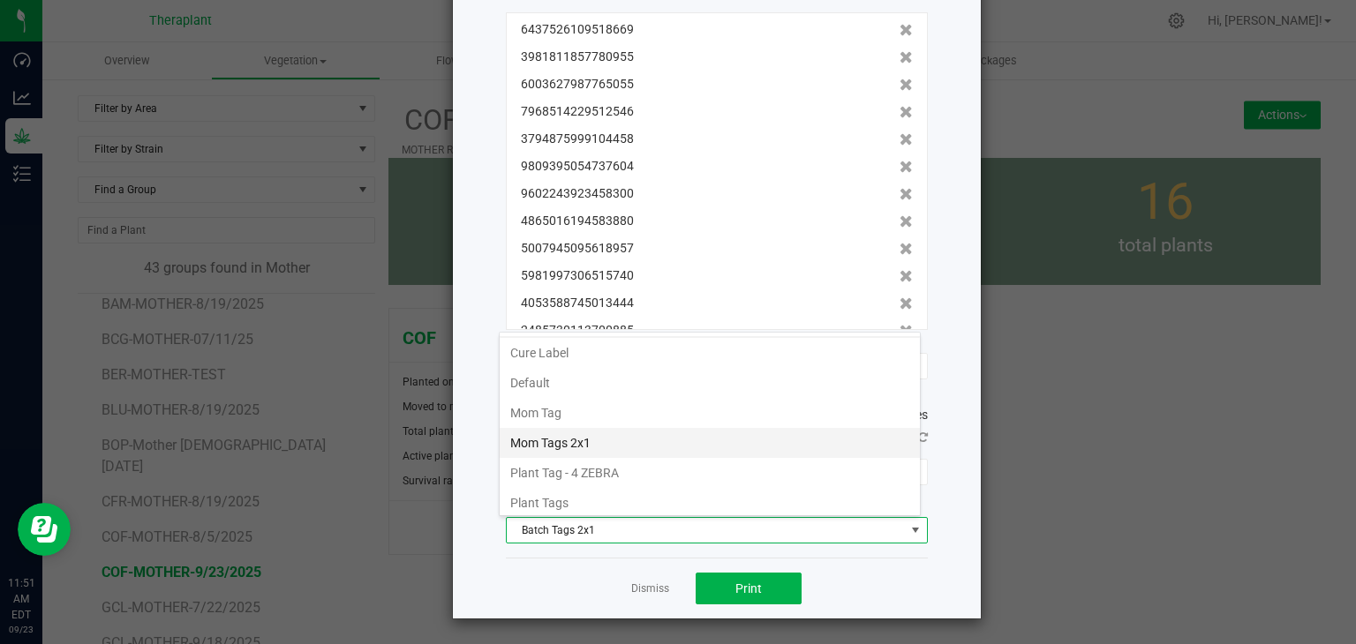
click at [590, 434] on li "Mom Tags 2x1" at bounding box center [710, 443] width 420 height 30
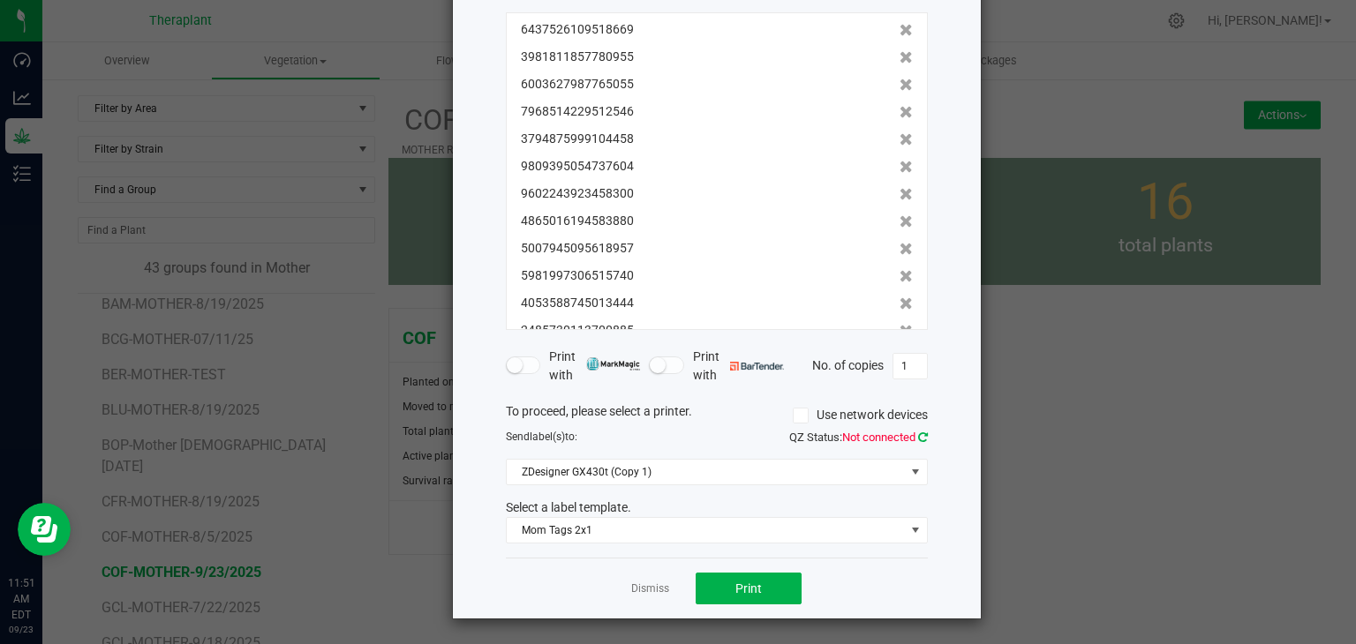
click at [918, 433] on icon at bounding box center [923, 437] width 10 height 11
click at [750, 584] on span "Print" at bounding box center [748, 589] width 26 height 14
click at [649, 591] on link "Dismiss" at bounding box center [650, 589] width 38 height 15
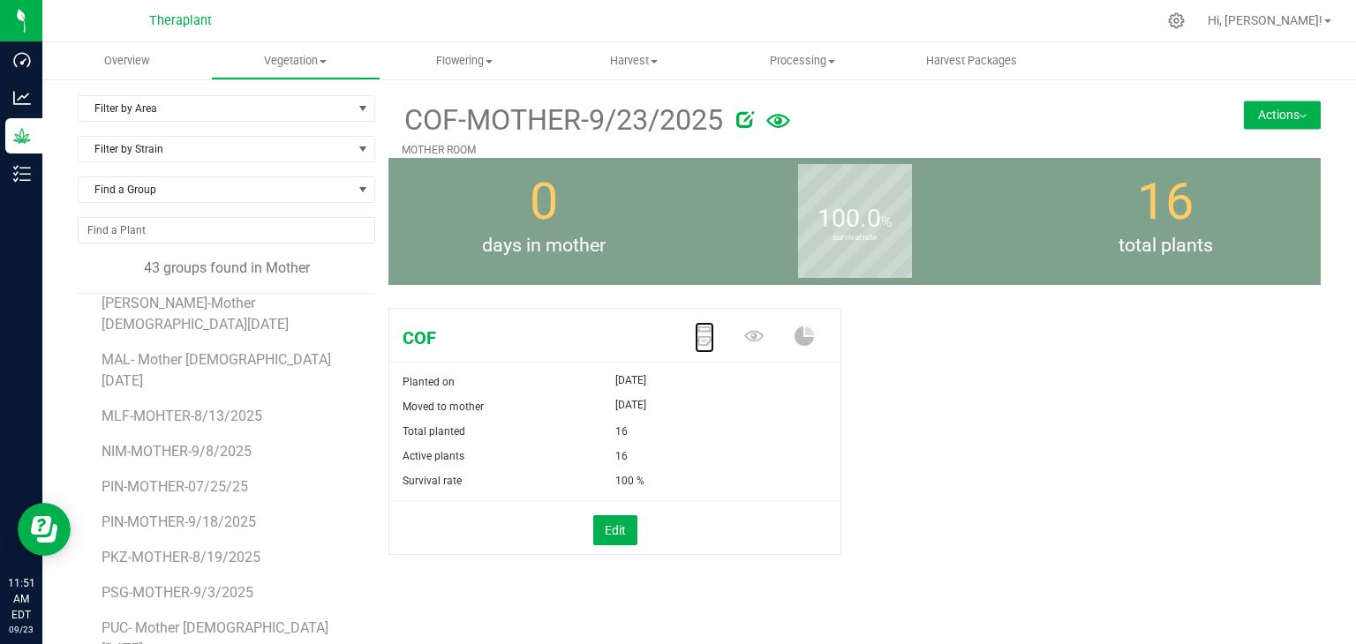
scroll to position [883, 0]
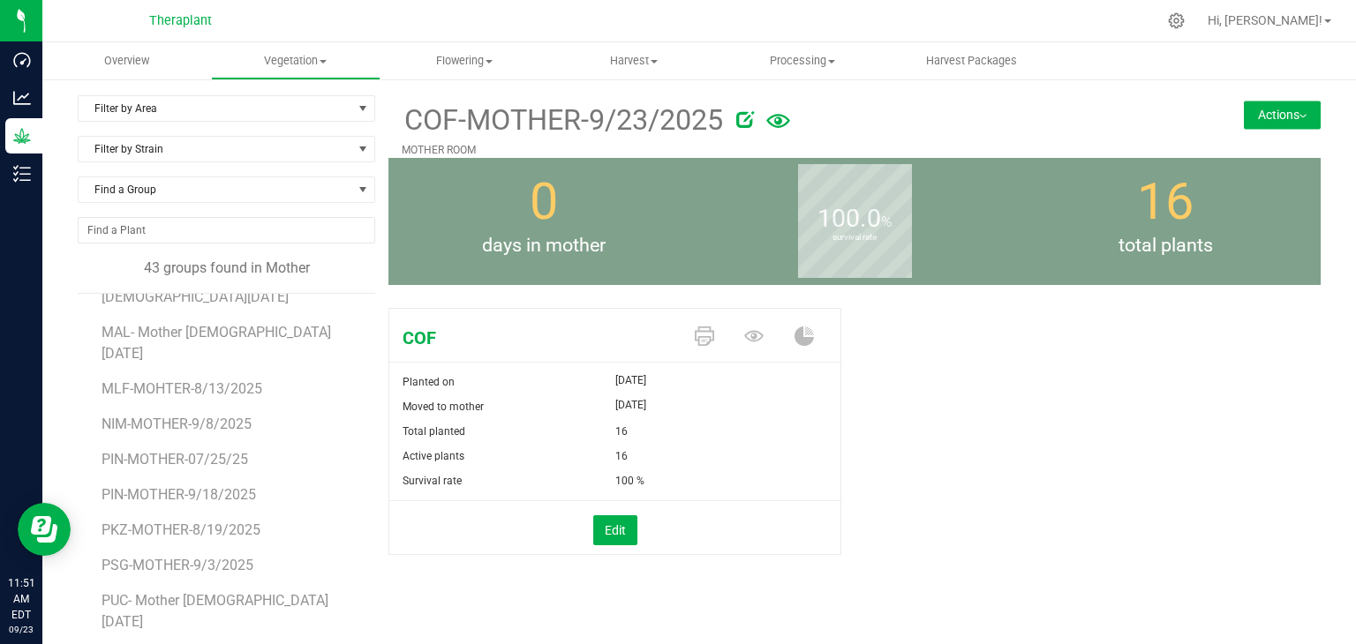
click at [701, 334] on icon at bounding box center [704, 336] width 19 height 19
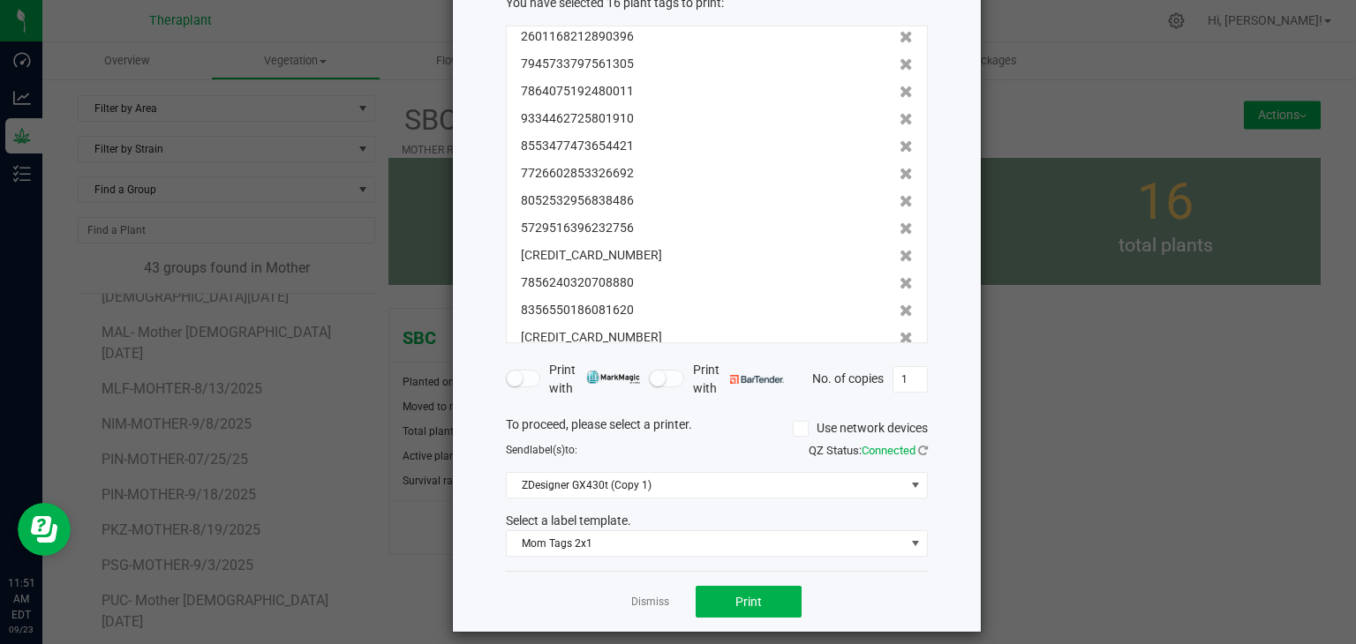
scroll to position [127, 0]
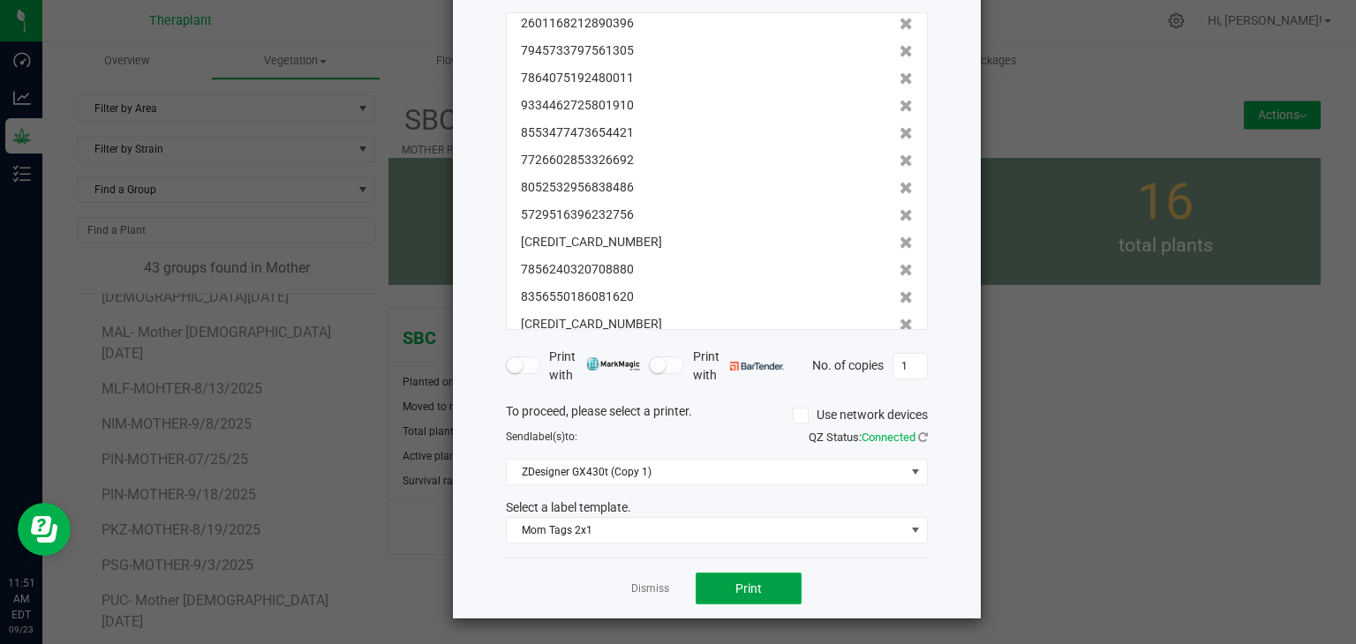
click at [738, 582] on span "Print" at bounding box center [748, 589] width 26 height 14
click at [661, 583] on link "Dismiss" at bounding box center [650, 589] width 38 height 15
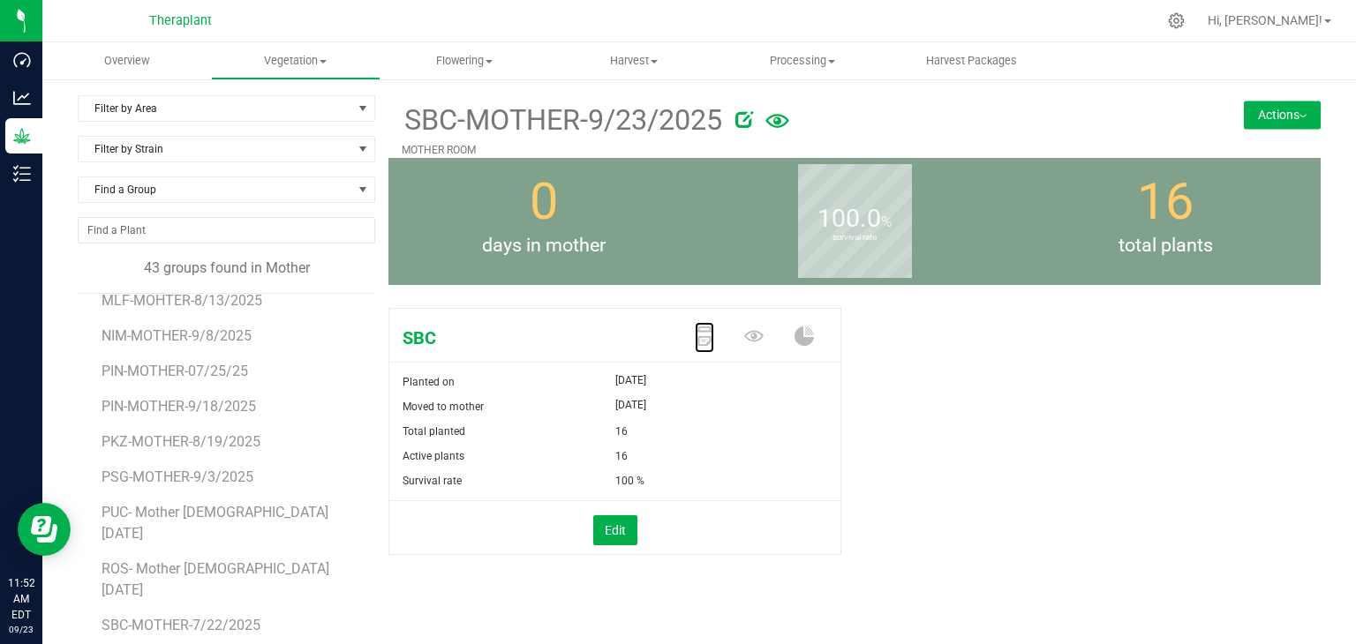
scroll to position [1059, 0]
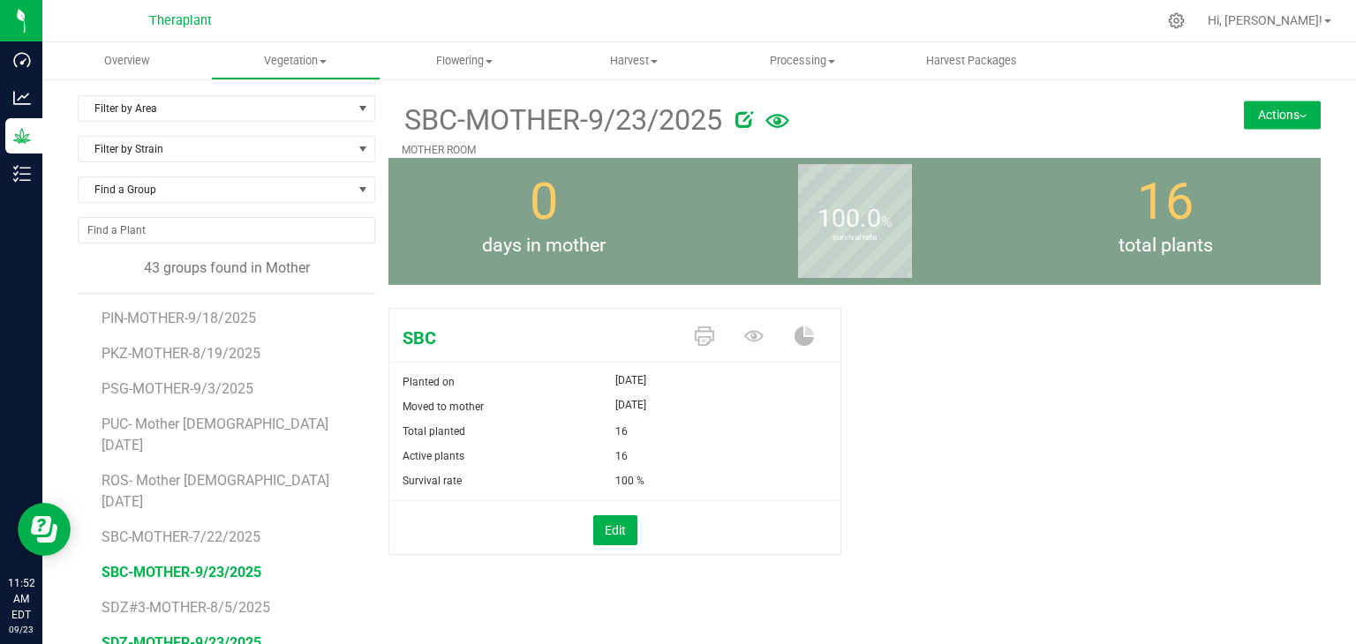
click at [194, 635] on span "SDZ-MOTHER-9/23/2025" at bounding box center [182, 643] width 160 height 17
click at [703, 336] on icon at bounding box center [704, 336] width 19 height 19
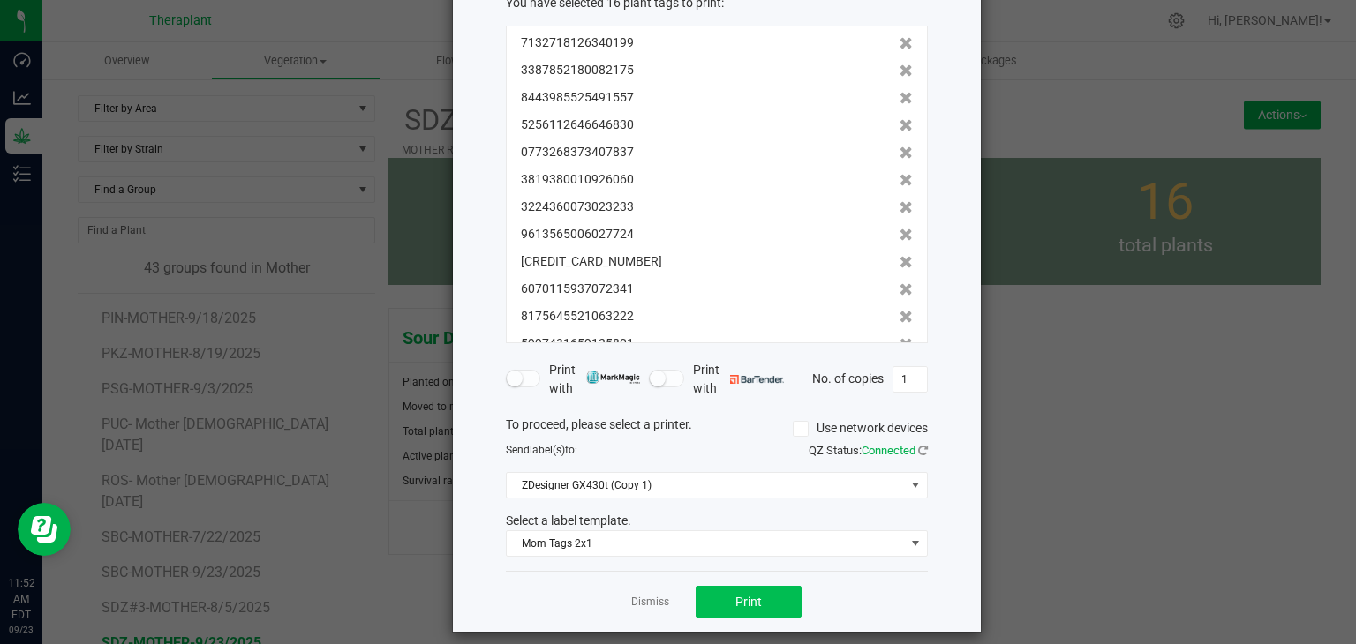
scroll to position [127, 0]
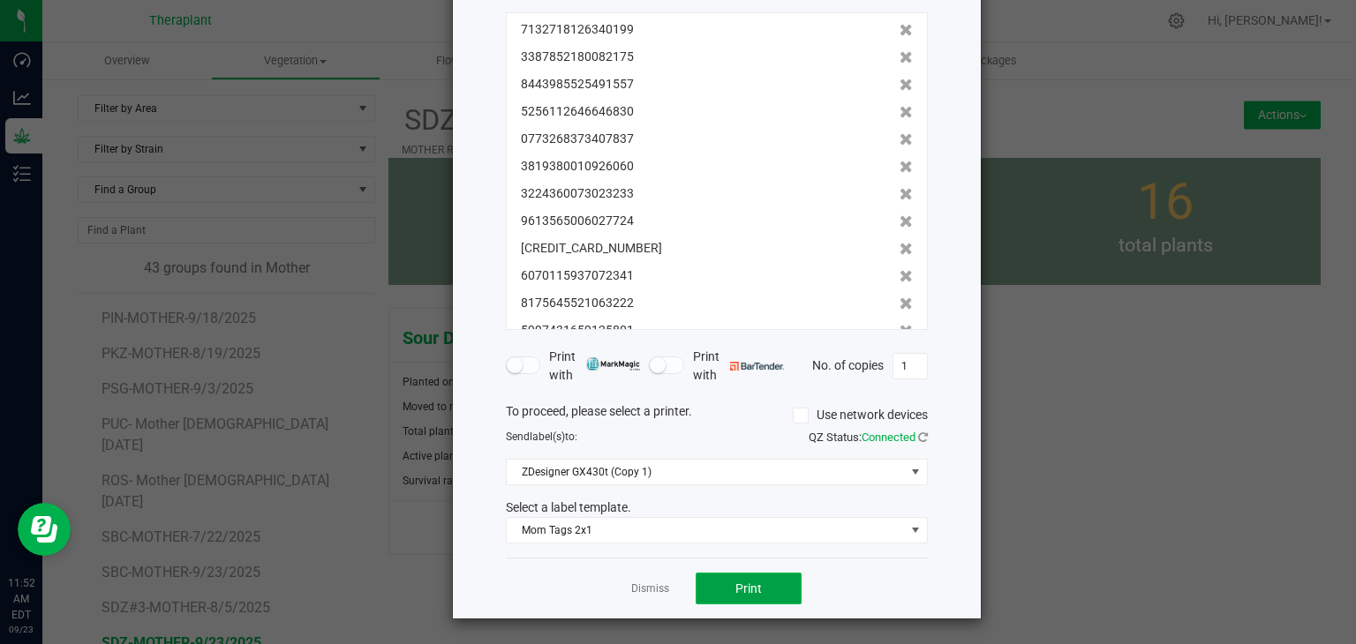
click at [756, 587] on button "Print" at bounding box center [749, 589] width 106 height 32
click at [649, 591] on link "Dismiss" at bounding box center [650, 589] width 38 height 15
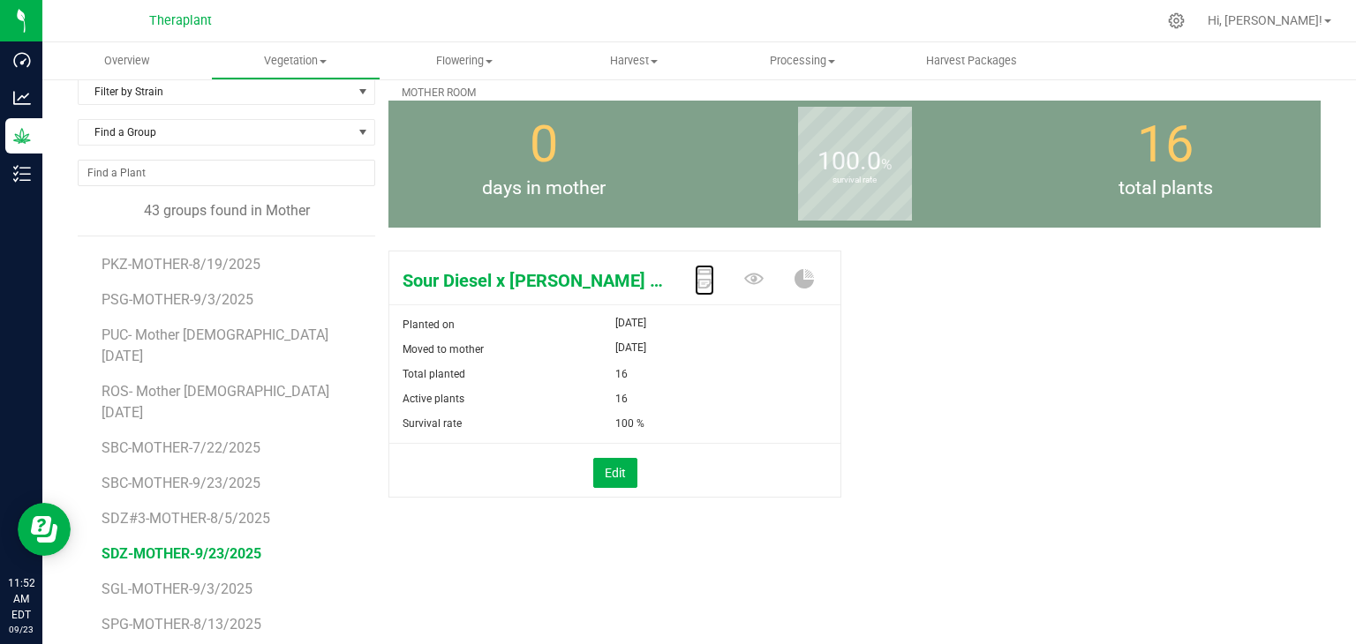
scroll to position [88, 0]
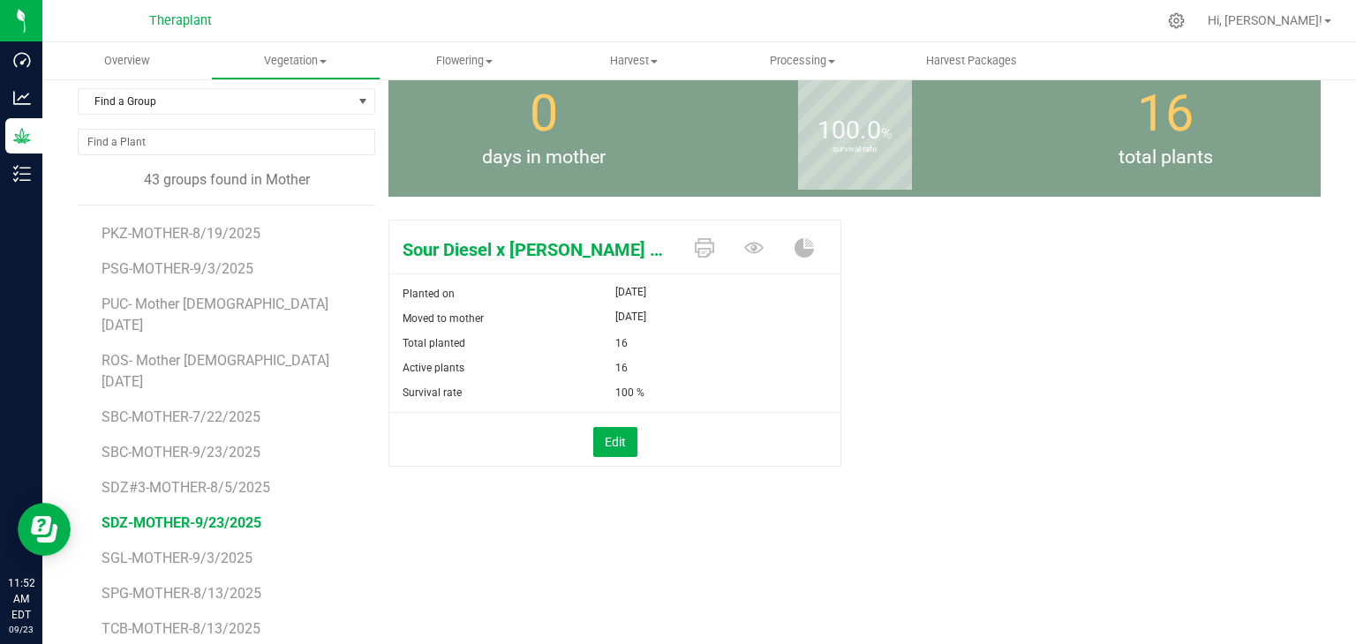
click at [696, 248] on icon at bounding box center [704, 247] width 19 height 19
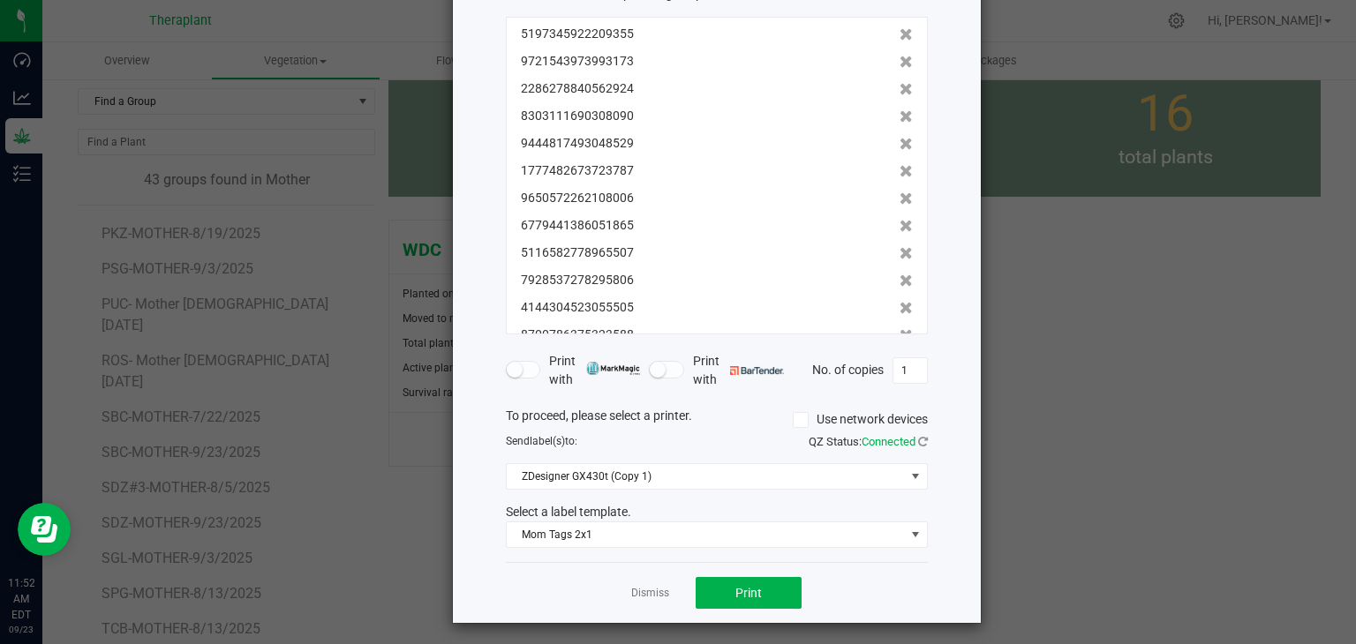
scroll to position [127, 0]
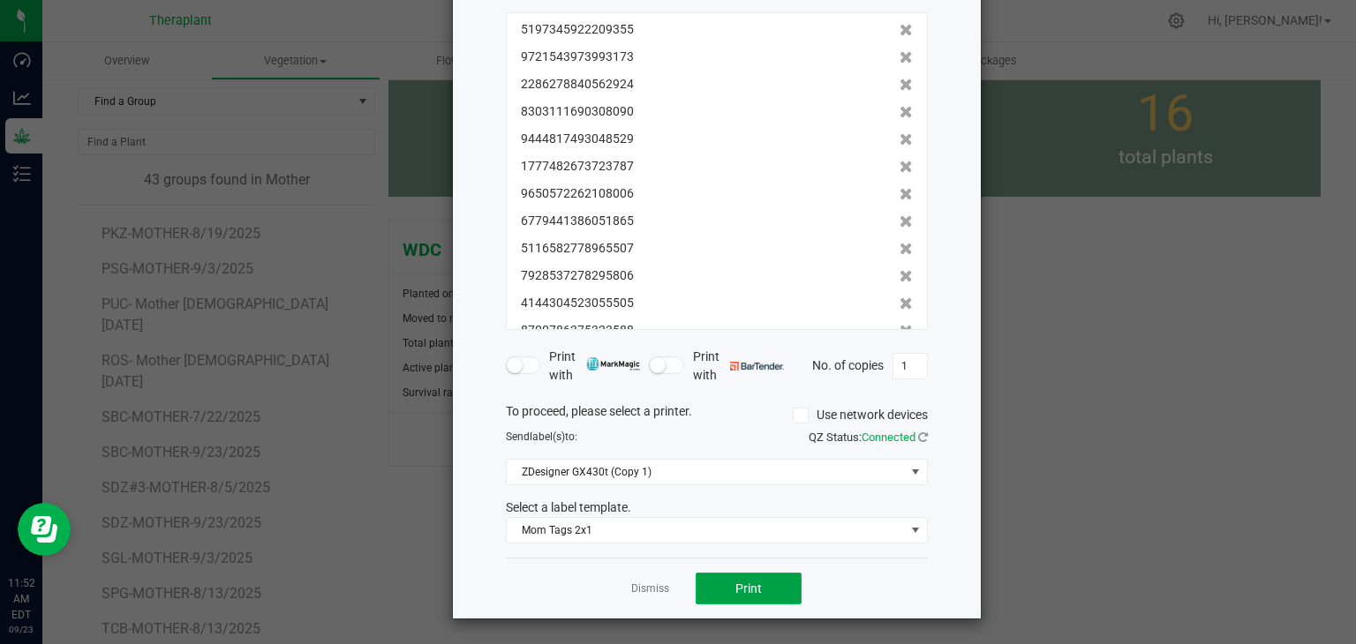
click at [745, 591] on span "Print" at bounding box center [748, 589] width 26 height 14
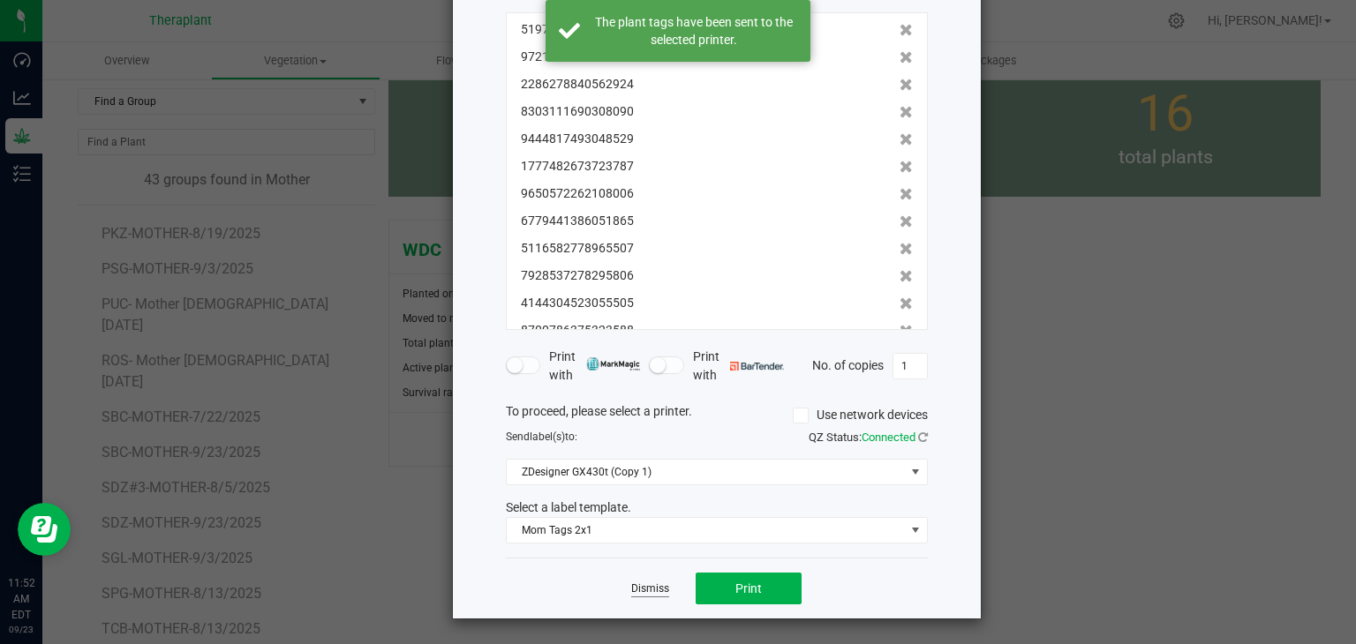
click at [650, 593] on link "Dismiss" at bounding box center [650, 589] width 38 height 15
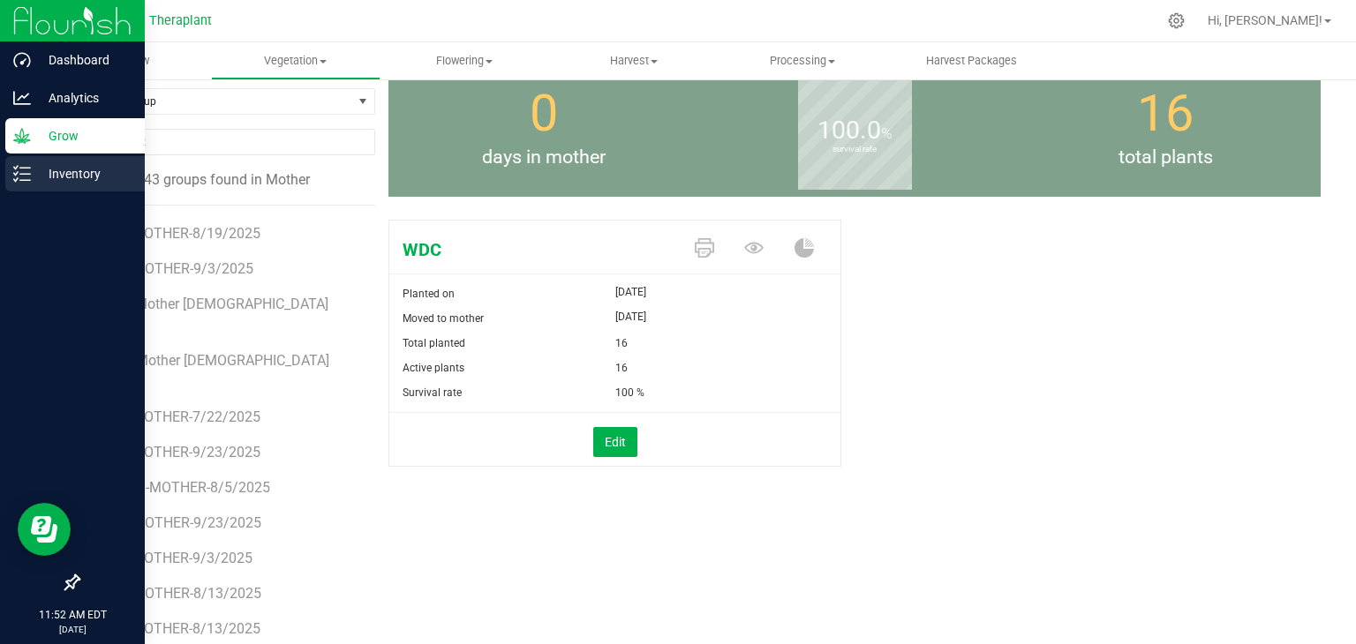
click at [50, 184] on p "Inventory" at bounding box center [84, 173] width 106 height 21
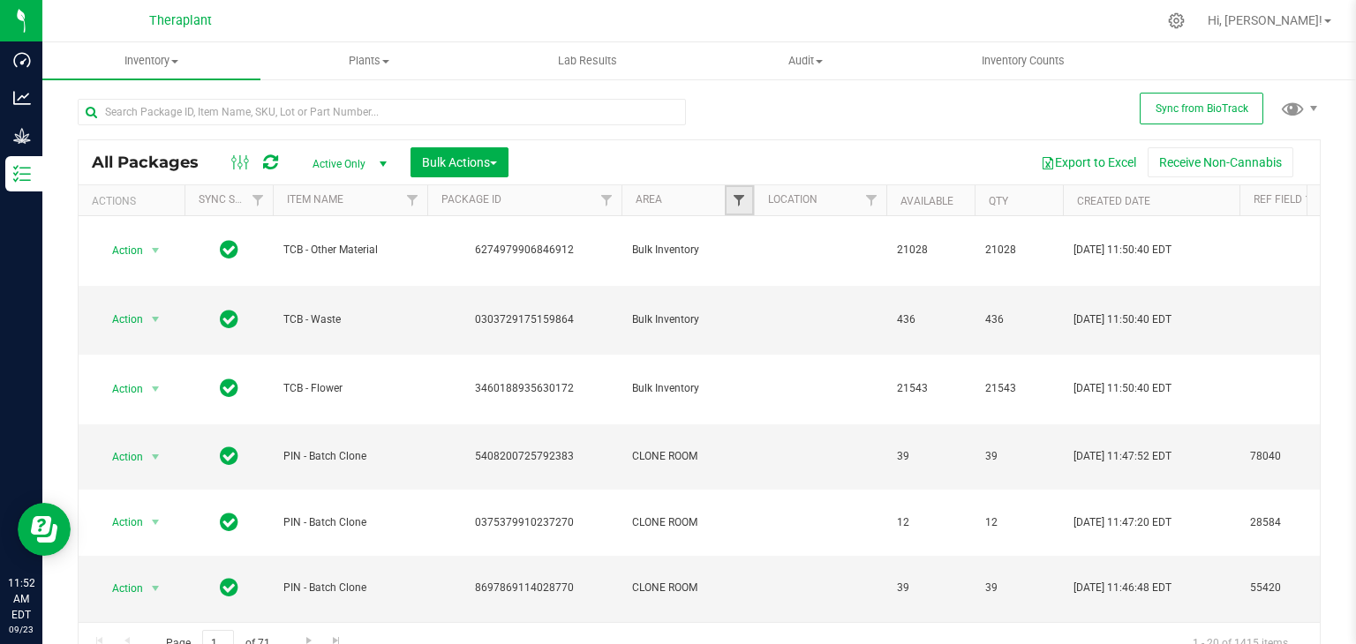
click at [742, 202] on span "Filter" at bounding box center [739, 200] width 14 height 14
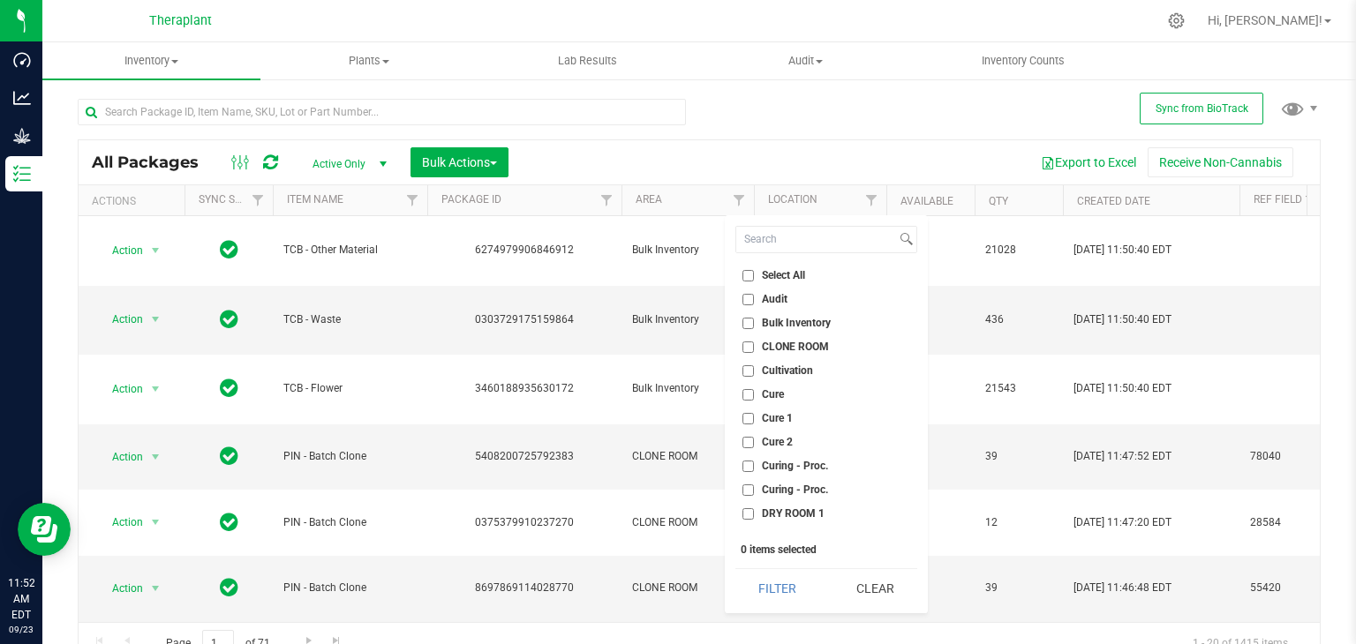
click at [764, 338] on li "CLONE ROOM" at bounding box center [826, 347] width 182 height 19
click at [742, 347] on input "CLONE ROOM" at bounding box center [747, 347] width 11 height 11
checkbox input "true"
click at [766, 591] on button "Filter" at bounding box center [777, 588] width 85 height 39
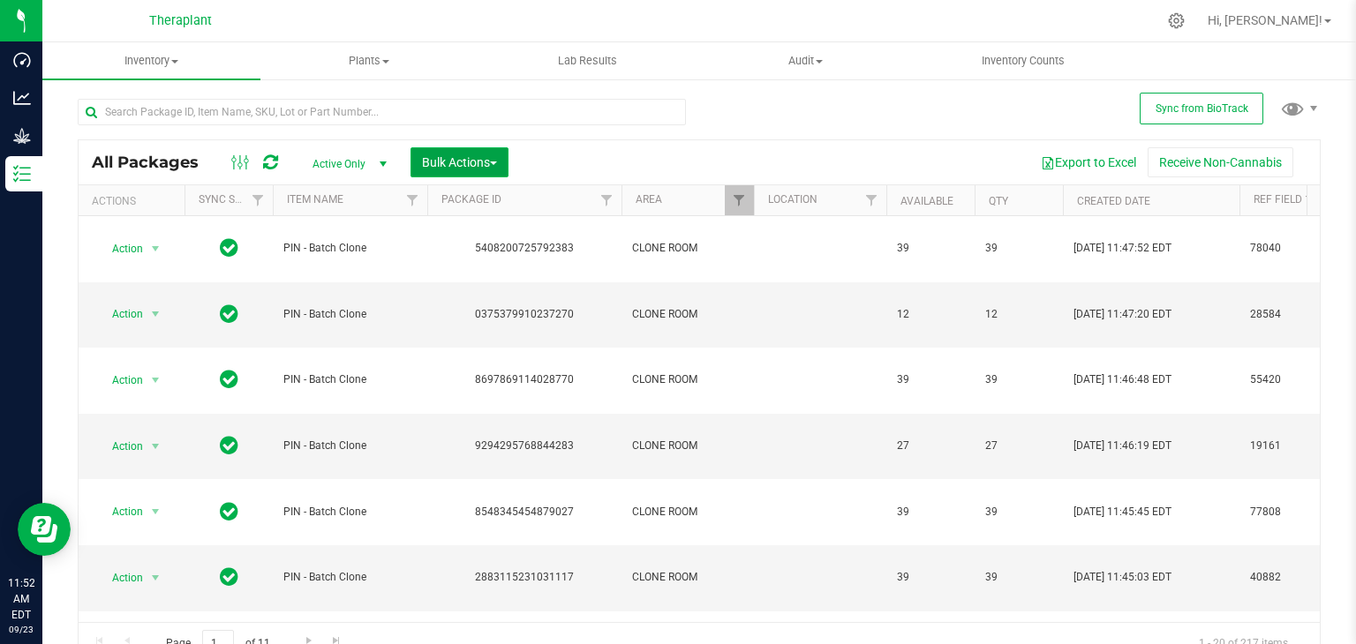
click at [507, 166] on button "Bulk Actions" at bounding box center [459, 162] width 98 height 30
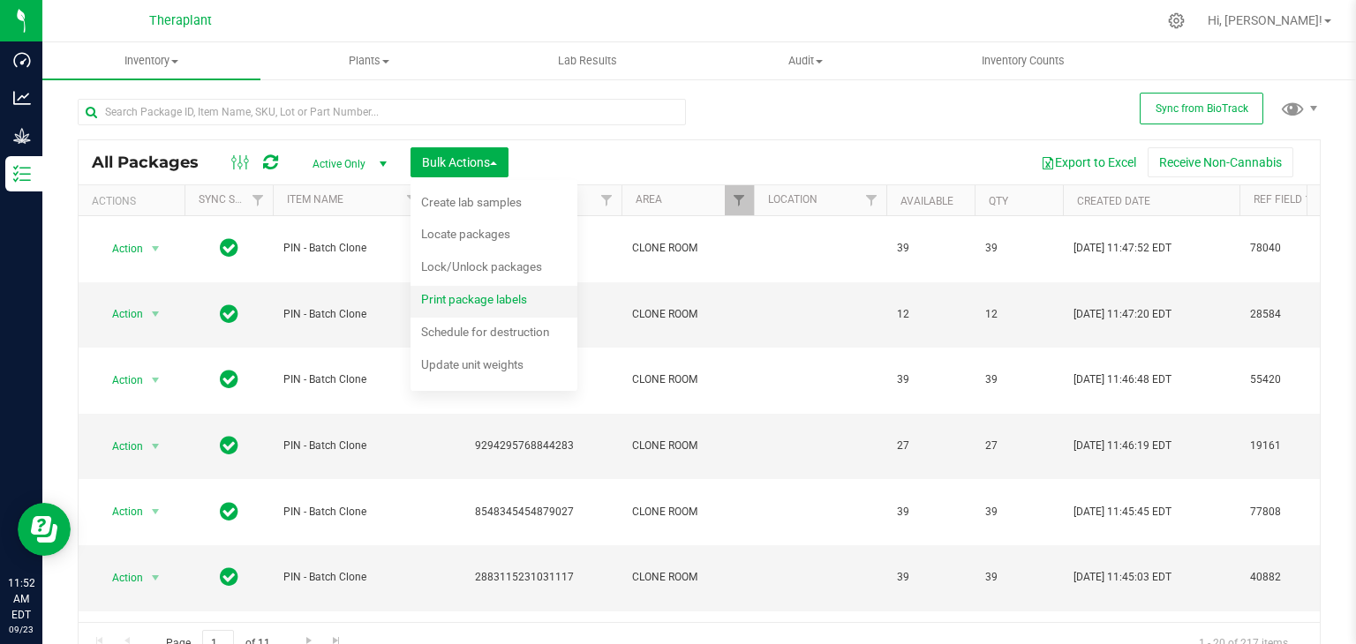
click at [481, 305] on span "Print package labels" at bounding box center [474, 299] width 106 height 14
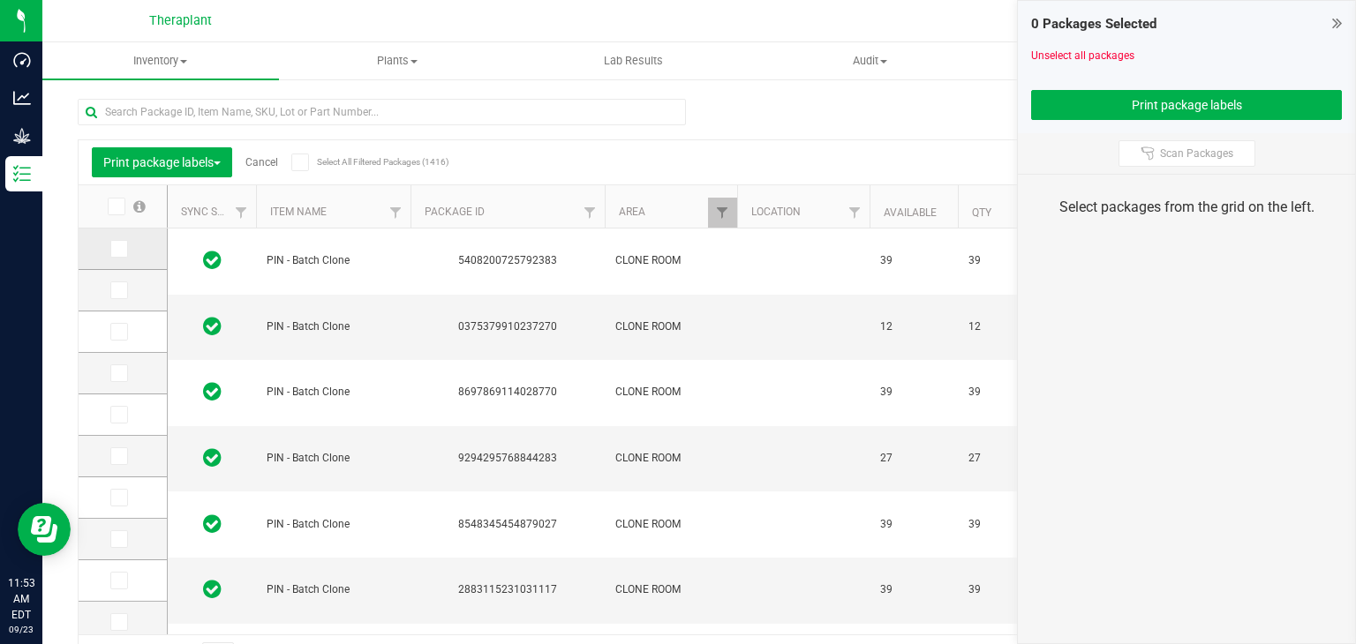
click at [112, 249] on icon at bounding box center [117, 249] width 11 height 0
click at [0, 0] on input "checkbox" at bounding box center [0, 0] width 0 height 0
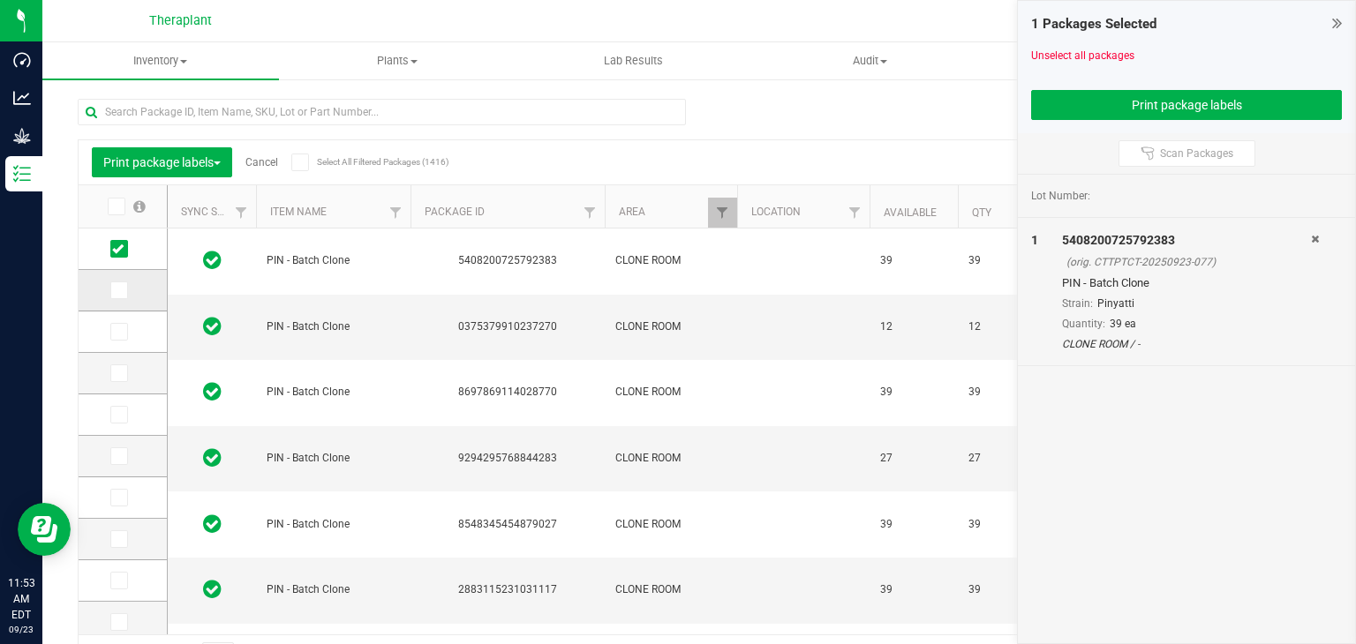
click at [117, 290] on icon at bounding box center [117, 290] width 11 height 0
click at [0, 0] on input "checkbox" at bounding box center [0, 0] width 0 height 0
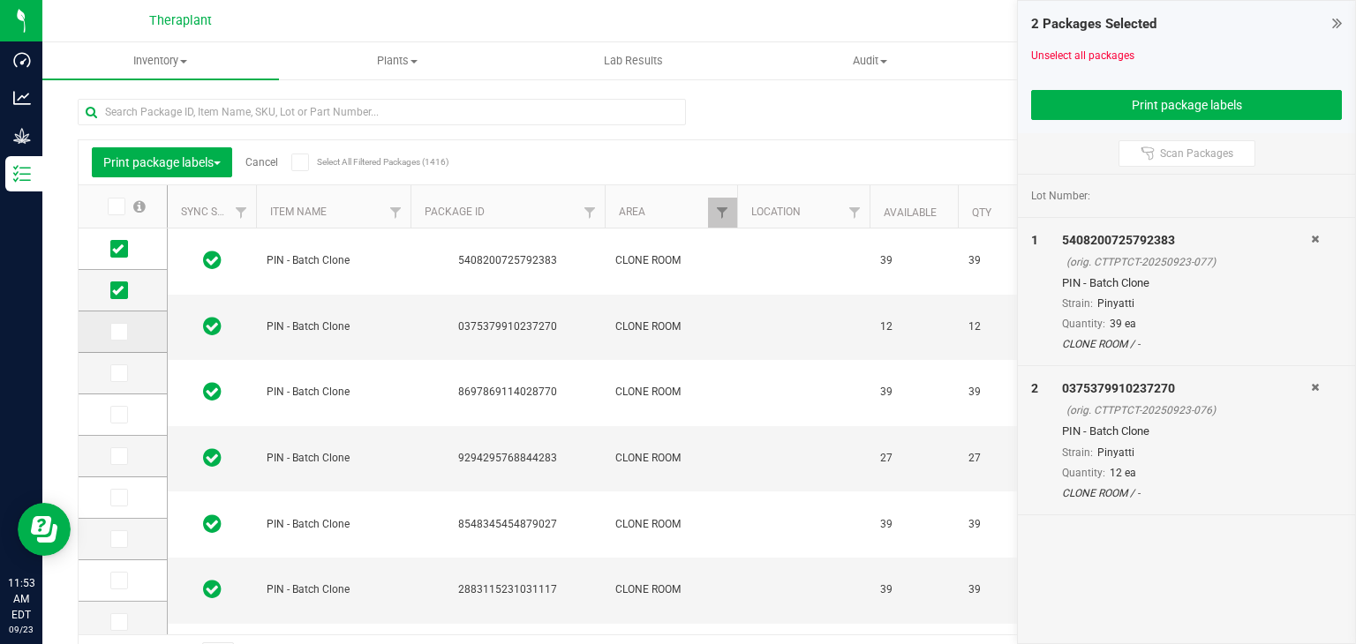
click at [113, 332] on icon at bounding box center [117, 332] width 11 height 0
click at [0, 0] on input "checkbox" at bounding box center [0, 0] width 0 height 0
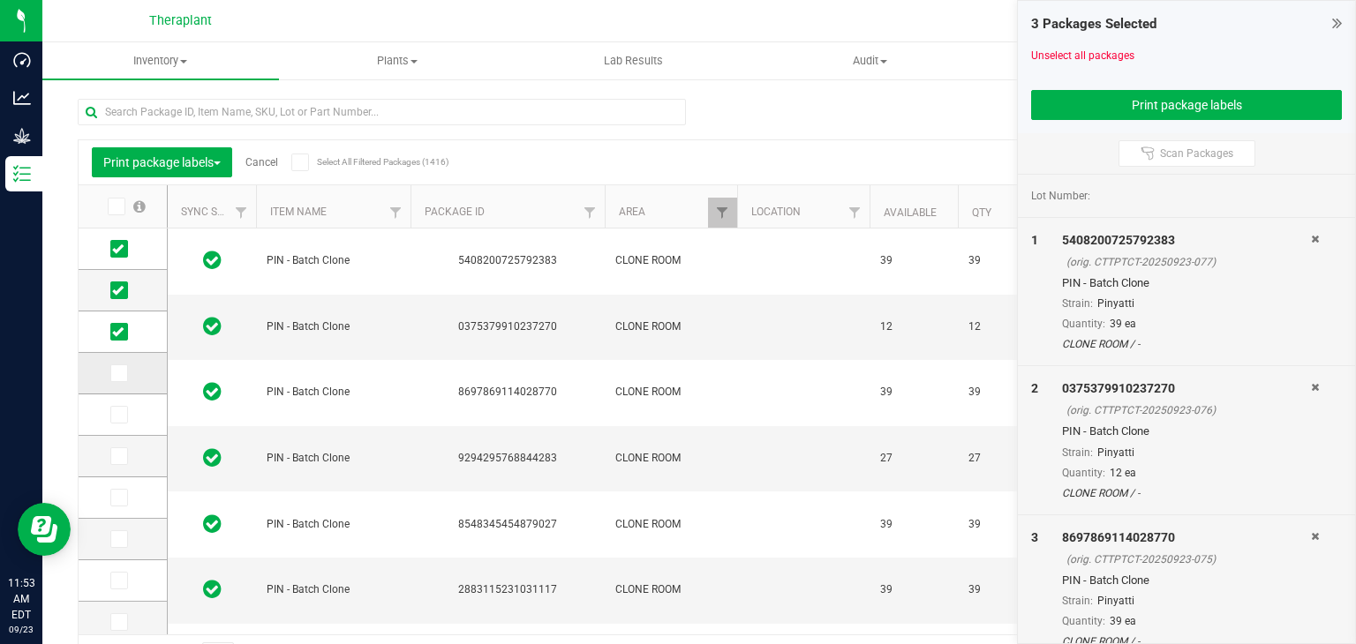
click at [118, 373] on icon at bounding box center [117, 373] width 11 height 0
click at [0, 0] on input "checkbox" at bounding box center [0, 0] width 0 height 0
click at [117, 431] on td at bounding box center [123, 415] width 88 height 41
click at [122, 415] on icon at bounding box center [117, 415] width 11 height 0
click at [0, 0] on input "checkbox" at bounding box center [0, 0] width 0 height 0
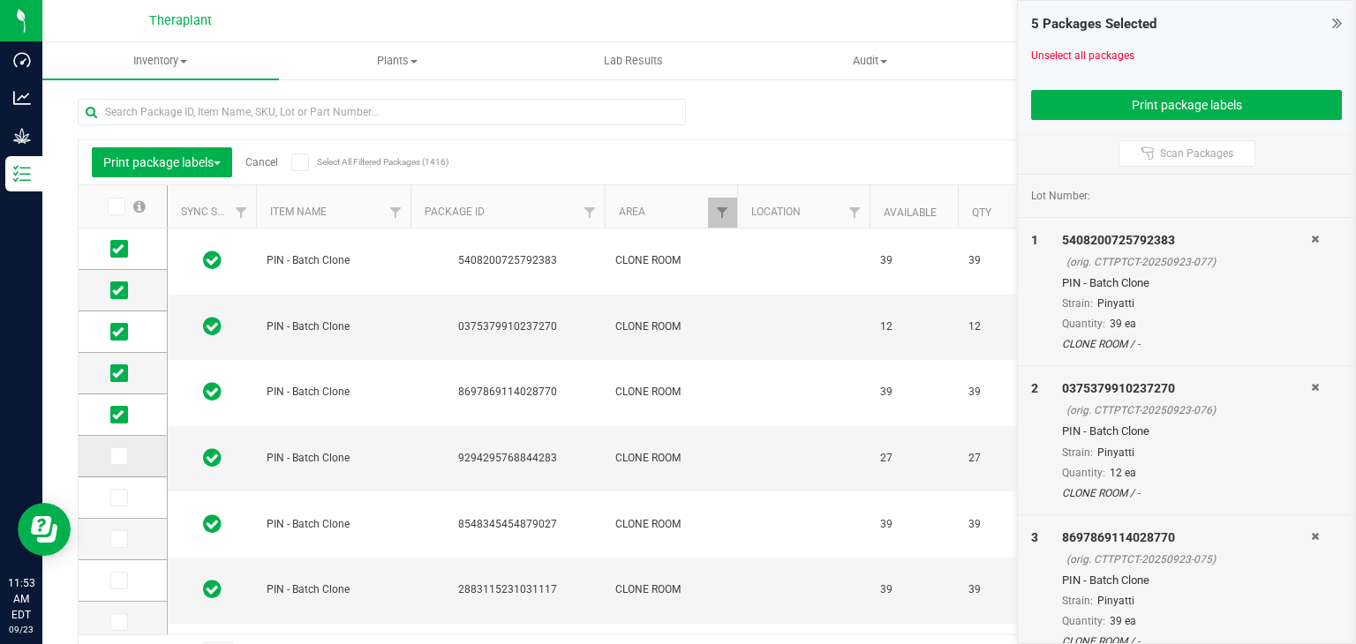
click at [117, 456] on icon at bounding box center [117, 456] width 11 height 0
click at [0, 0] on input "checkbox" at bounding box center [0, 0] width 0 height 0
click at [115, 498] on icon at bounding box center [117, 498] width 11 height 0
click at [0, 0] on input "checkbox" at bounding box center [0, 0] width 0 height 0
click at [117, 539] on icon at bounding box center [117, 539] width 11 height 0
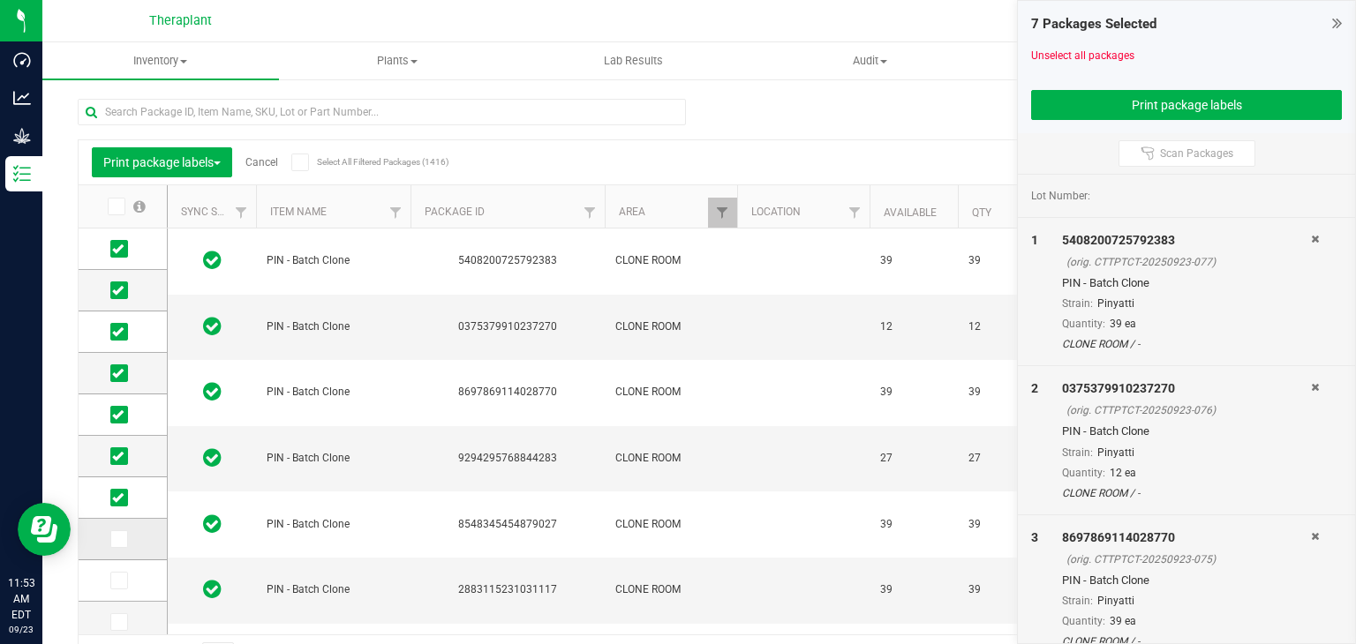
click at [0, 0] on input "checkbox" at bounding box center [0, 0] width 0 height 0
click at [117, 581] on icon at bounding box center [117, 581] width 11 height 0
click at [0, 0] on input "checkbox" at bounding box center [0, 0] width 0 height 0
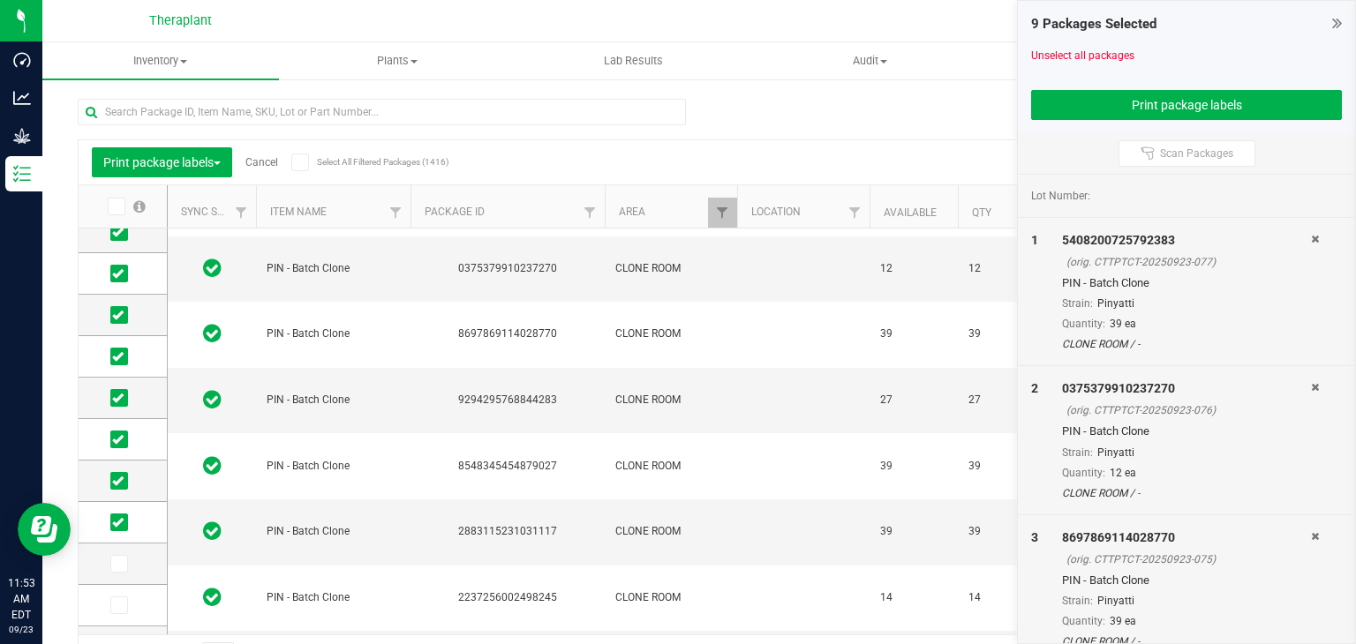
scroll to position [88, 0]
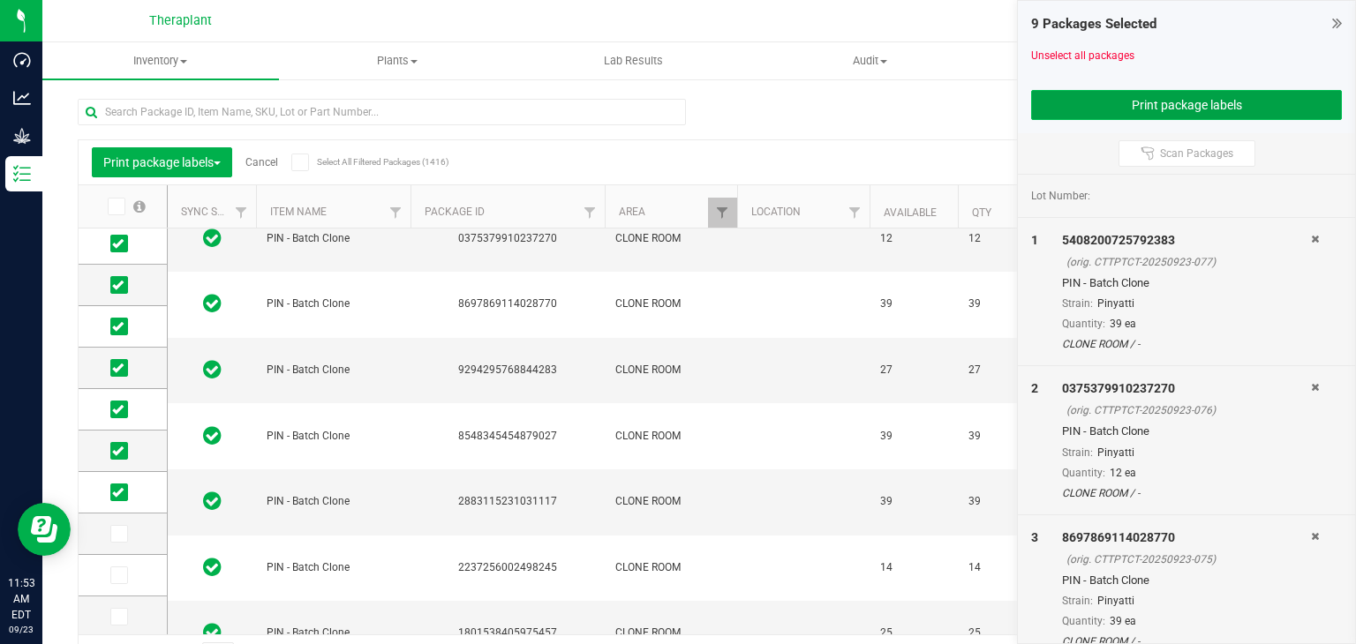
click at [1213, 101] on button "Print package labels" at bounding box center [1186, 105] width 311 height 30
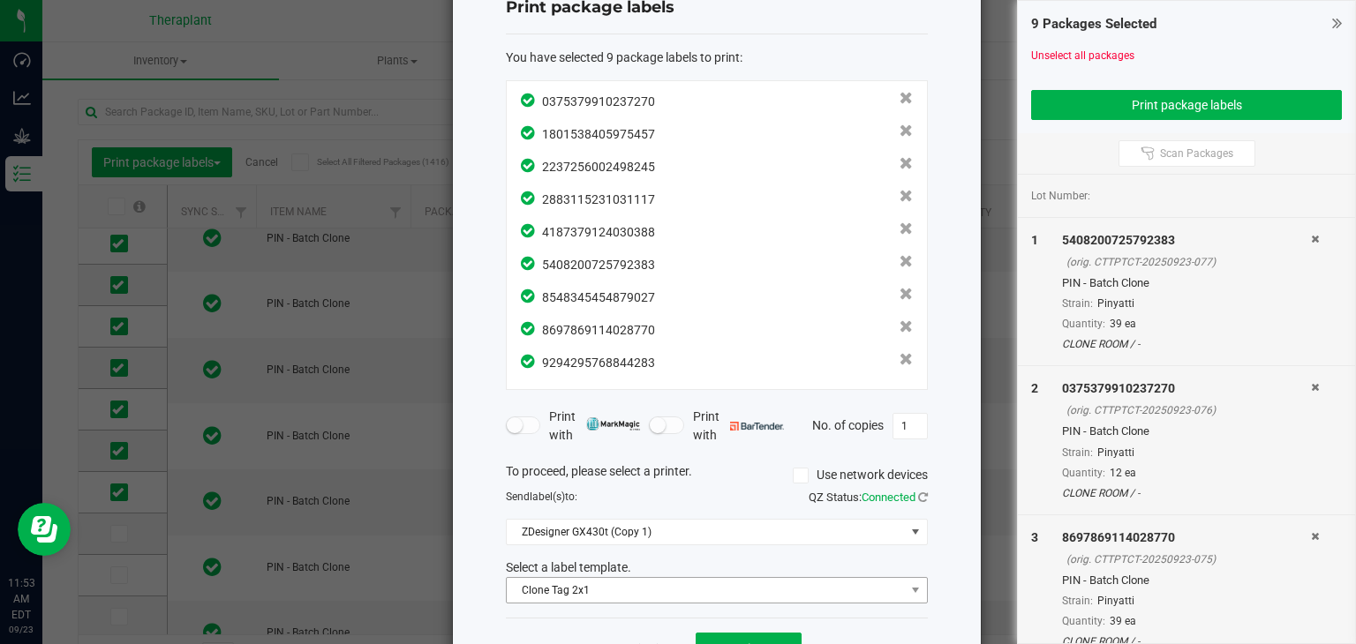
scroll to position [120, 0]
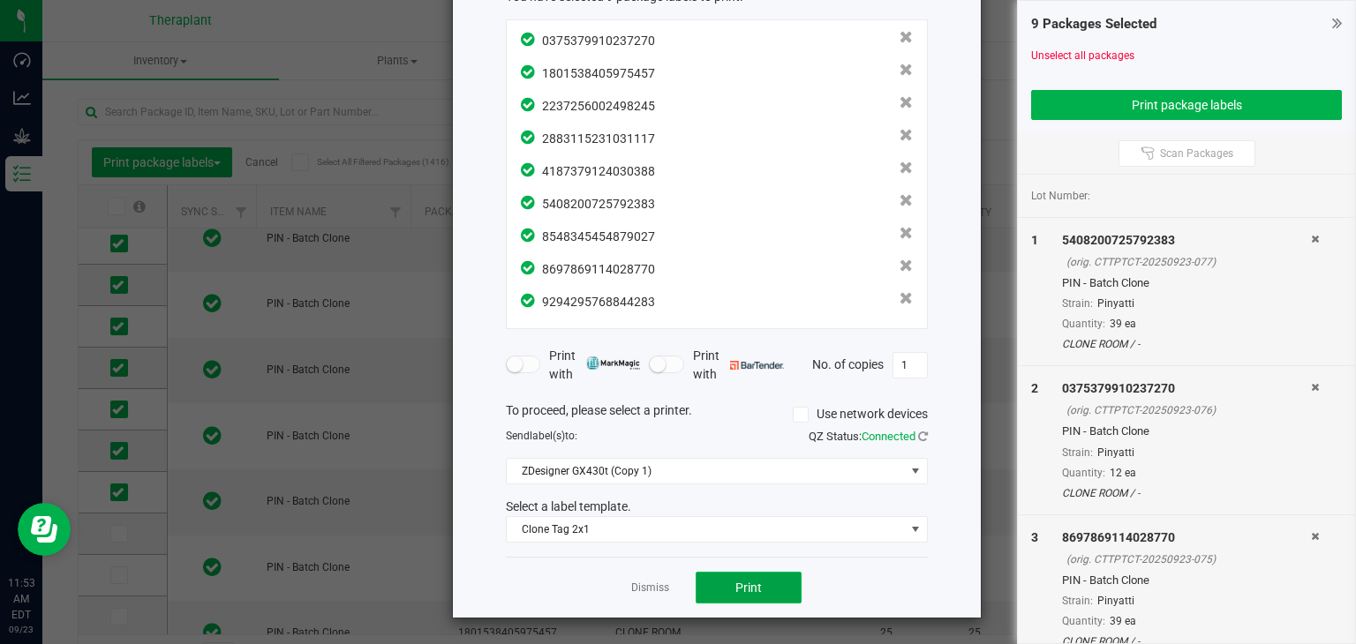
click at [757, 591] on button "Print" at bounding box center [749, 588] width 106 height 32
click at [632, 585] on link "Dismiss" at bounding box center [650, 588] width 38 height 15
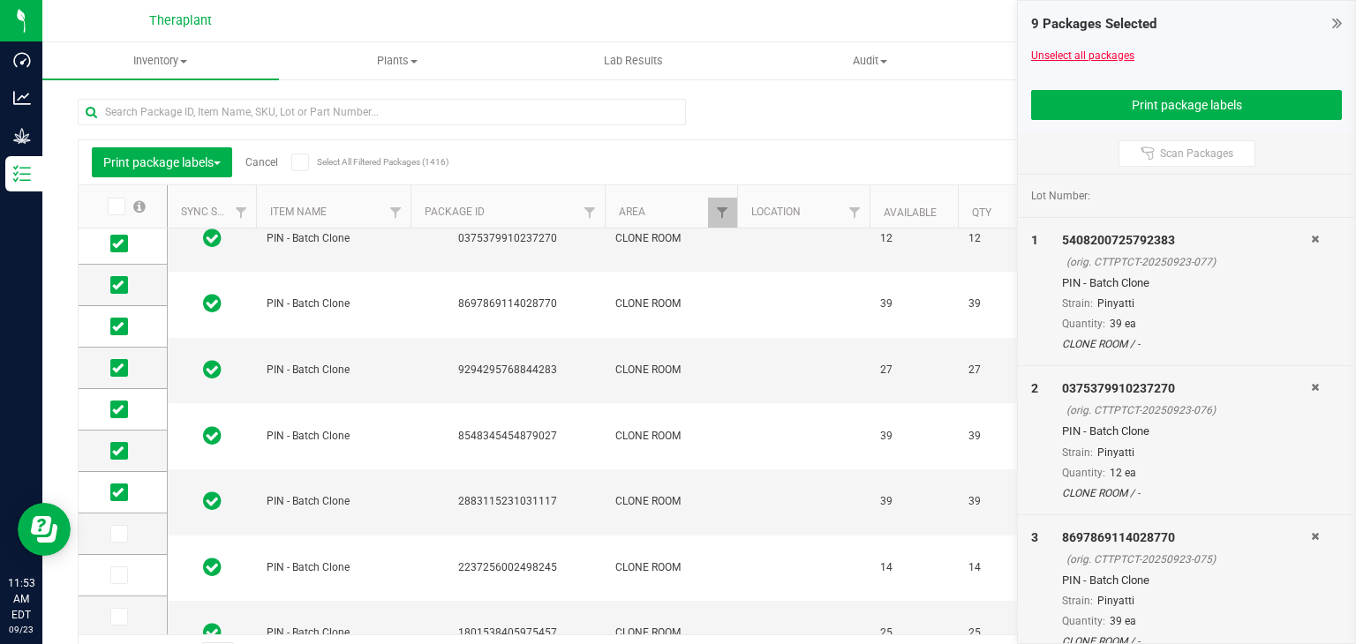
click at [1109, 61] on link "Unselect all packages" at bounding box center [1082, 55] width 103 height 12
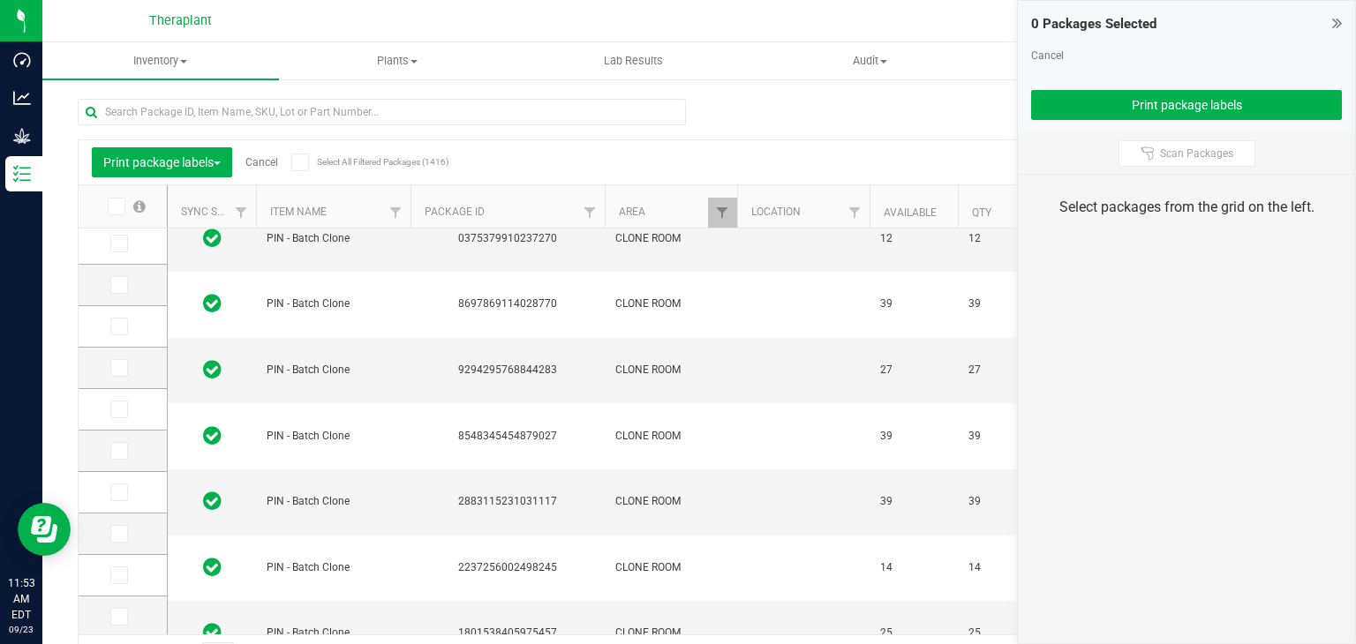
click at [278, 159] on link "Cancel" at bounding box center [261, 162] width 33 height 12
